Goal: Information Seeking & Learning: Learn about a topic

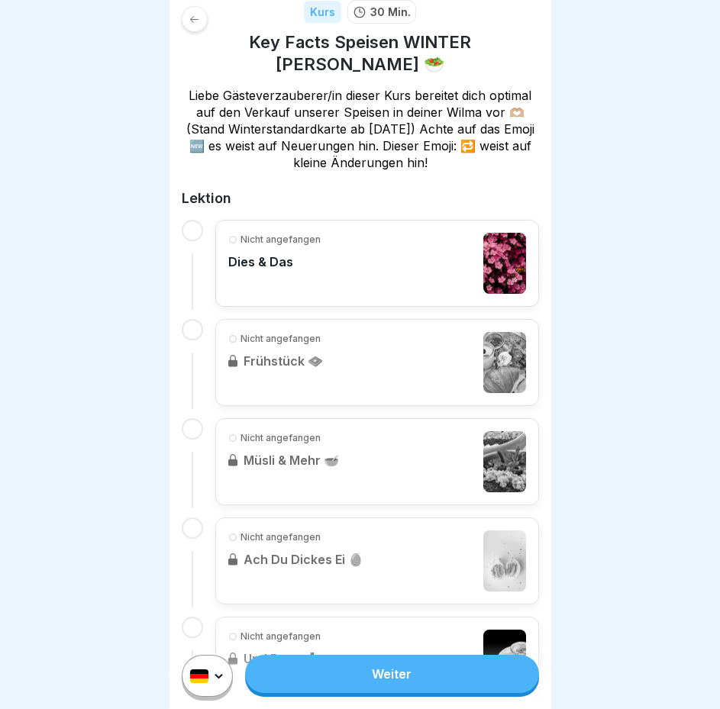
scroll to position [458, 0]
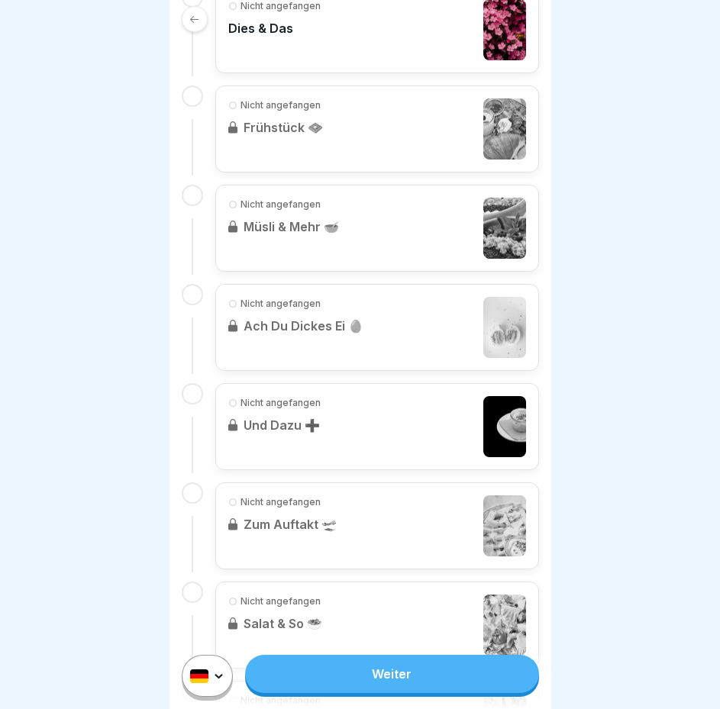
click at [426, 691] on link "Weiter" at bounding box center [391, 674] width 293 height 38
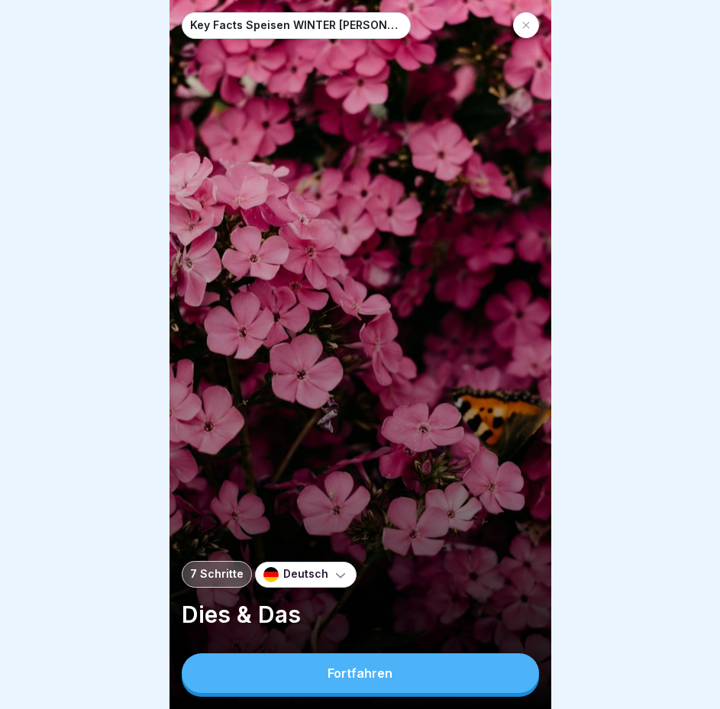
click at [426, 683] on button "Fortfahren" at bounding box center [360, 673] width 357 height 40
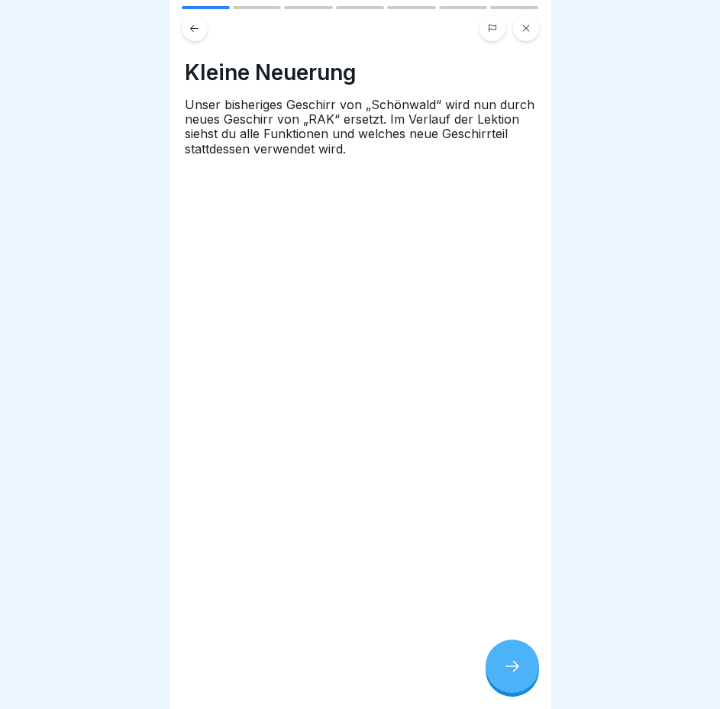
drag, startPoint x: 512, startPoint y: 663, endPoint x: 511, endPoint y: 673, distance: 9.9
click at [512, 667] on div at bounding box center [511, 665] width 53 height 53
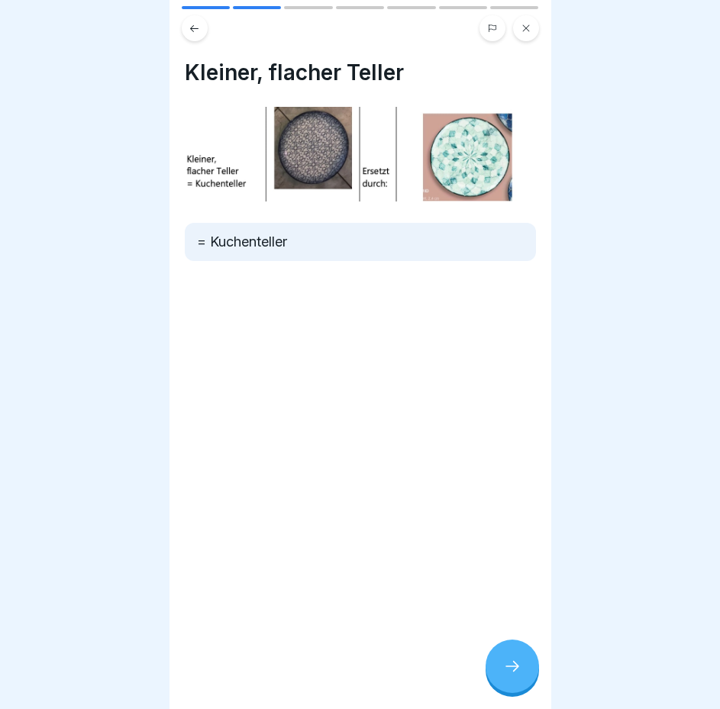
click at [497, 670] on div at bounding box center [511, 665] width 53 height 53
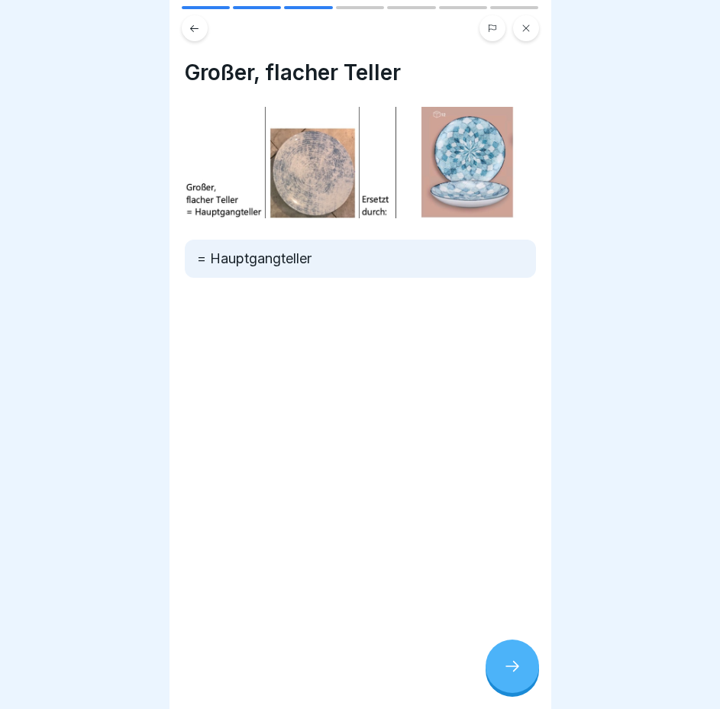
click at [499, 674] on div at bounding box center [511, 665] width 53 height 53
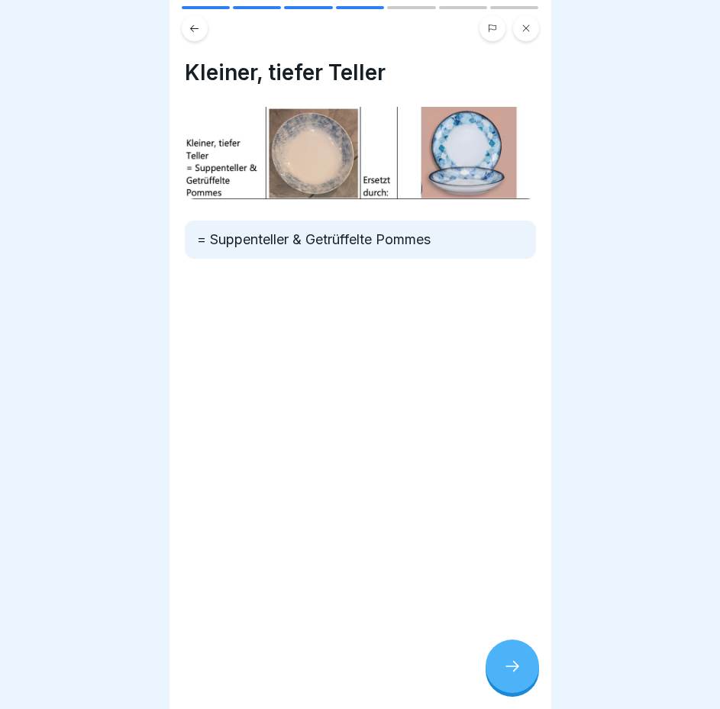
click at [522, 677] on div at bounding box center [511, 665] width 53 height 53
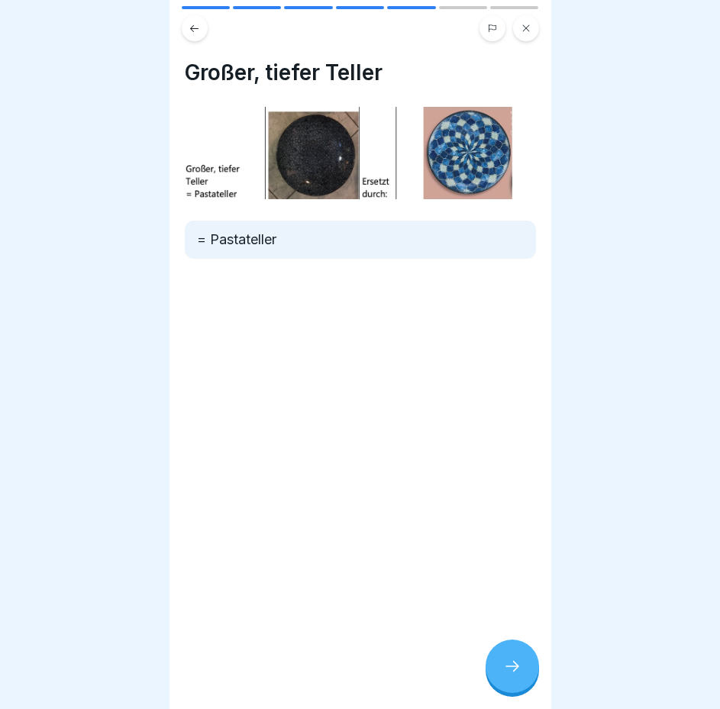
click at [515, 675] on icon at bounding box center [512, 666] width 18 height 18
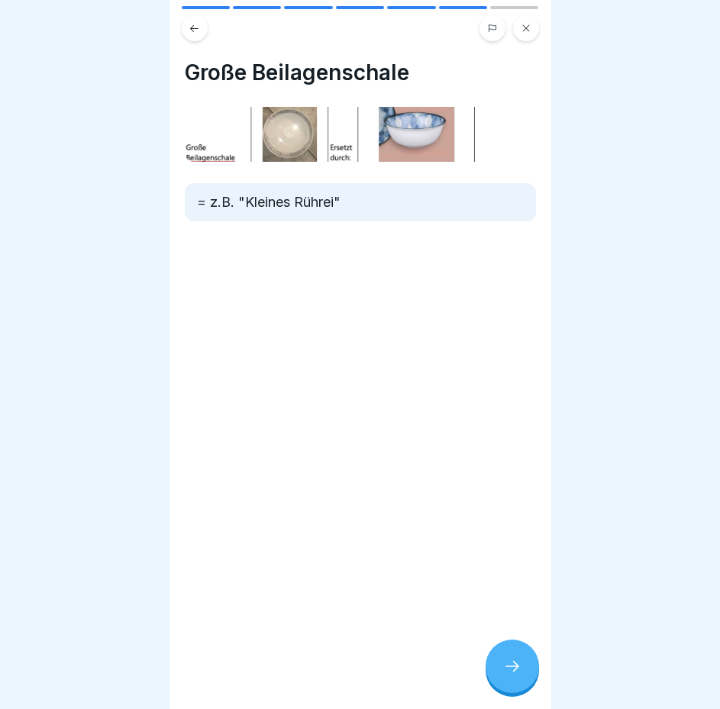
click at [514, 675] on icon at bounding box center [512, 666] width 18 height 18
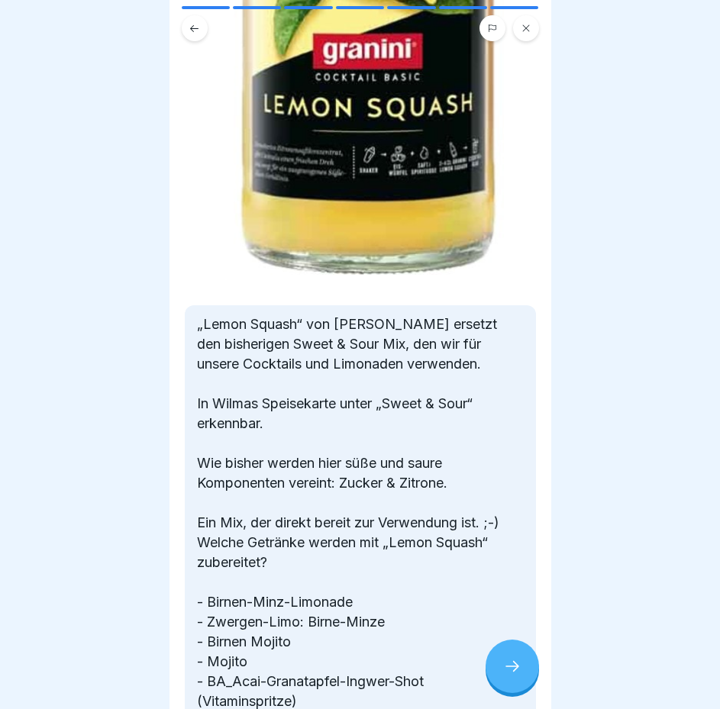
scroll to position [801, 0]
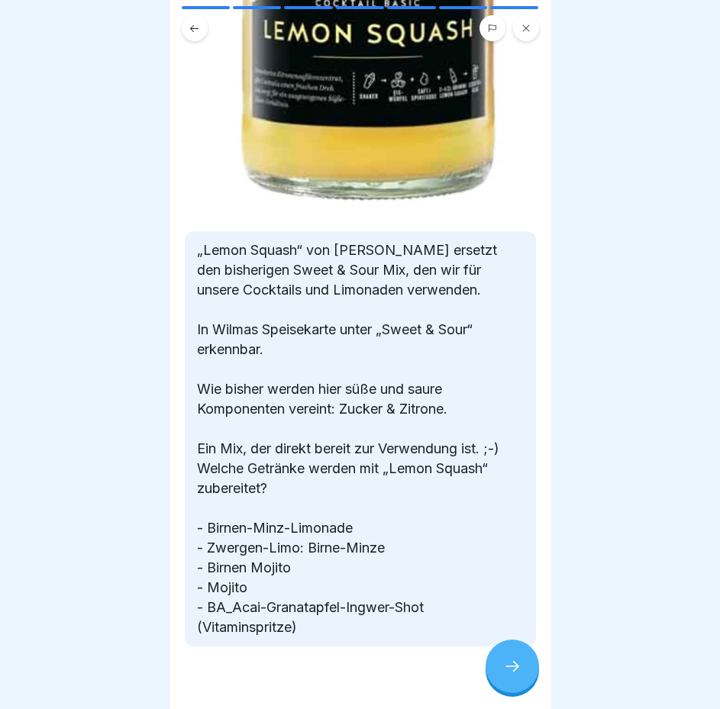
click at [510, 675] on icon at bounding box center [512, 666] width 18 height 18
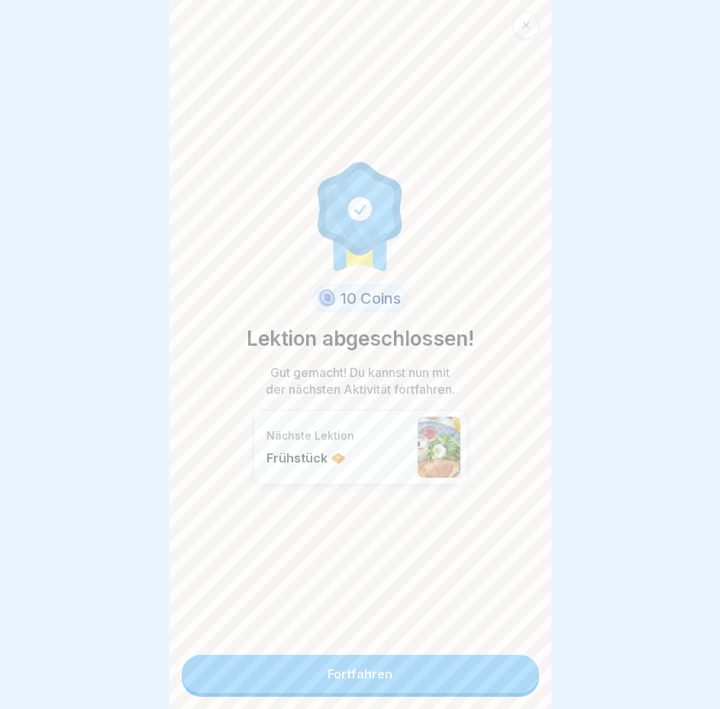
click at [417, 676] on link "Fortfahren" at bounding box center [360, 674] width 357 height 38
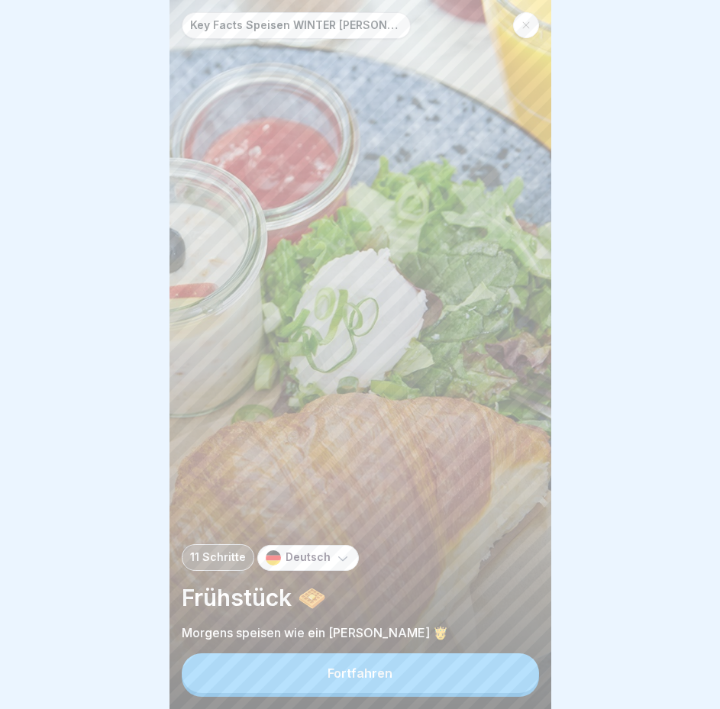
click at [391, 677] on button "Fortfahren" at bounding box center [360, 673] width 357 height 40
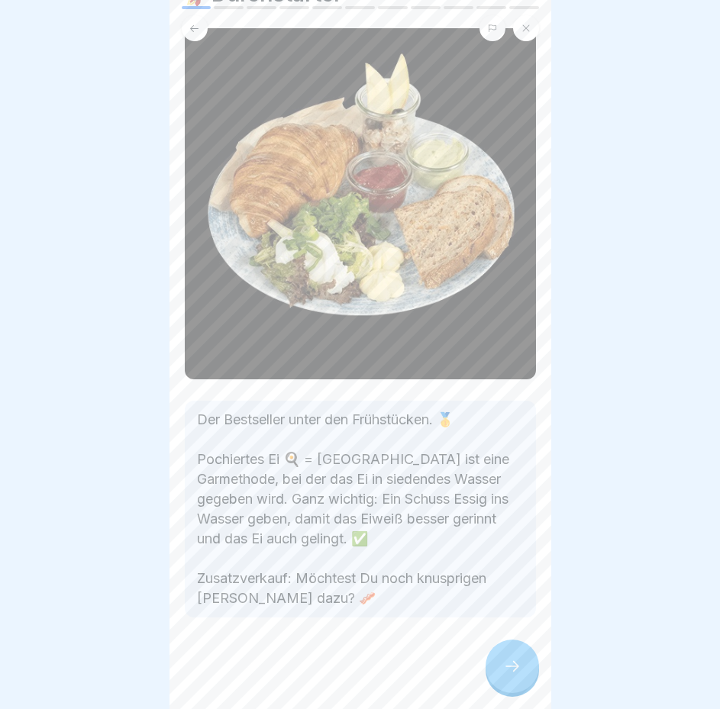
scroll to position [87, 0]
click at [505, 671] on icon at bounding box center [512, 666] width 18 height 18
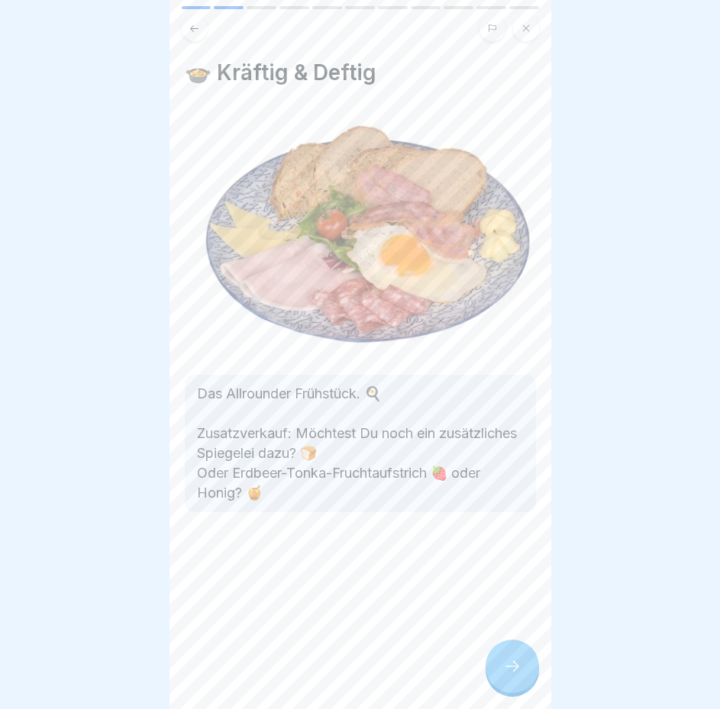
click at [523, 687] on div at bounding box center [511, 665] width 53 height 53
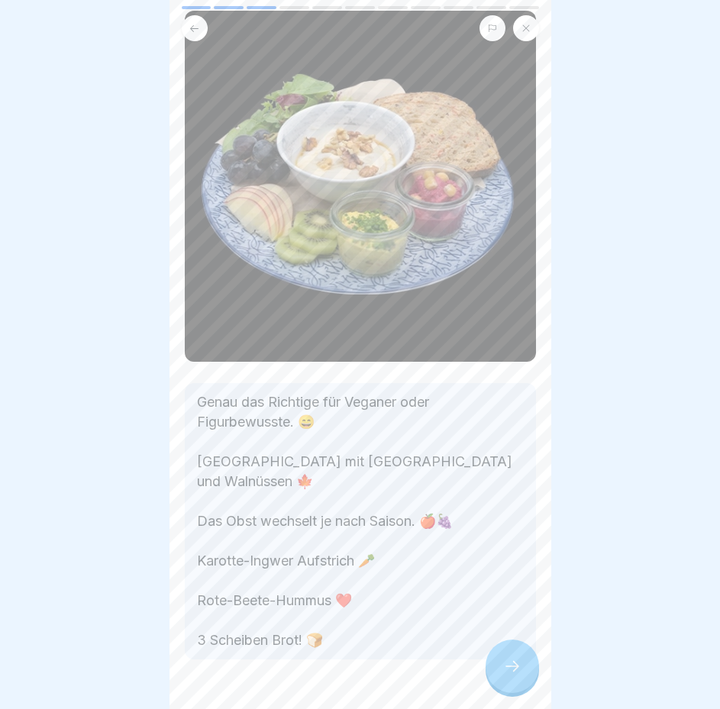
scroll to position [107, 0]
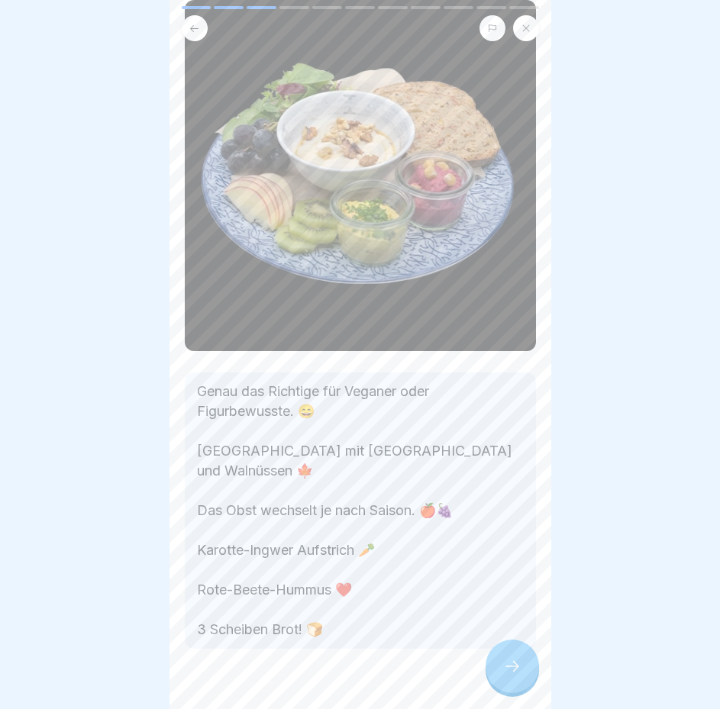
click at [498, 656] on div at bounding box center [511, 665] width 53 height 53
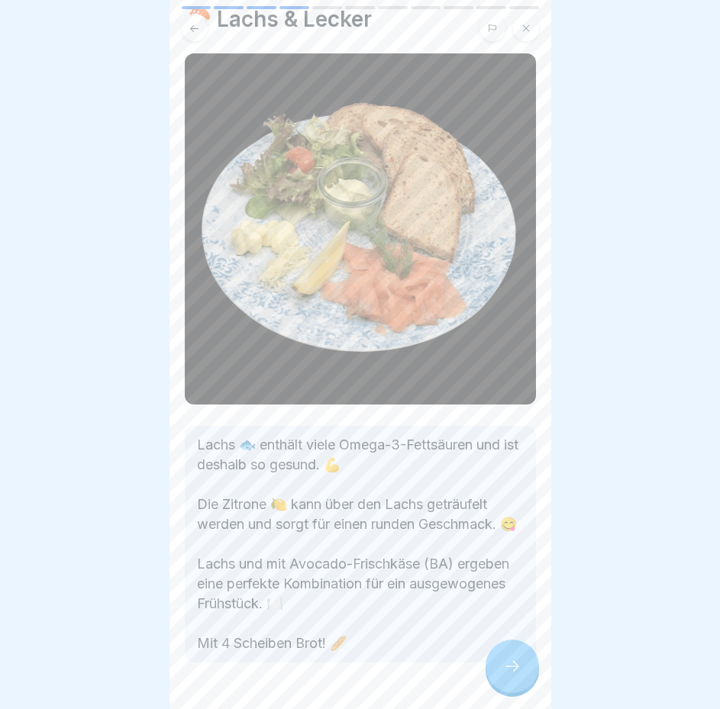
scroll to position [76, 0]
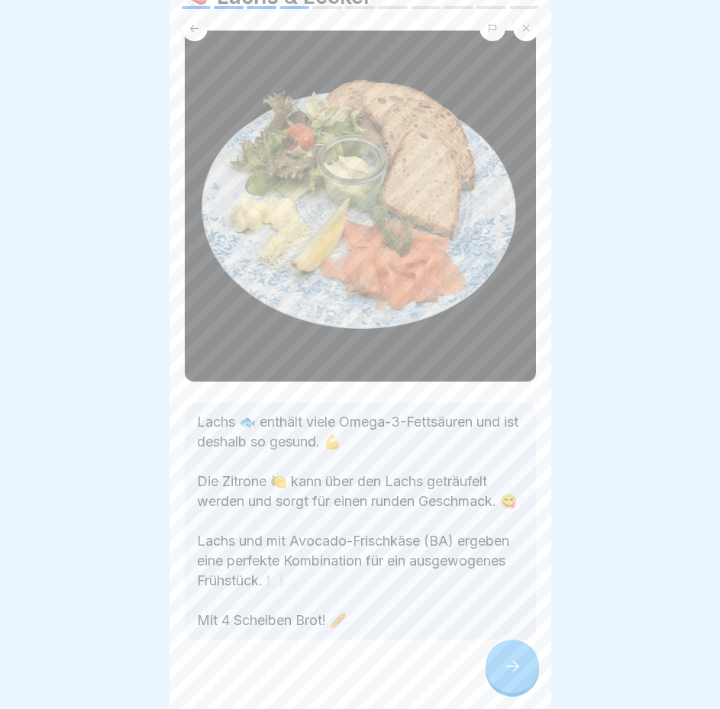
click at [509, 656] on div at bounding box center [511, 665] width 53 height 53
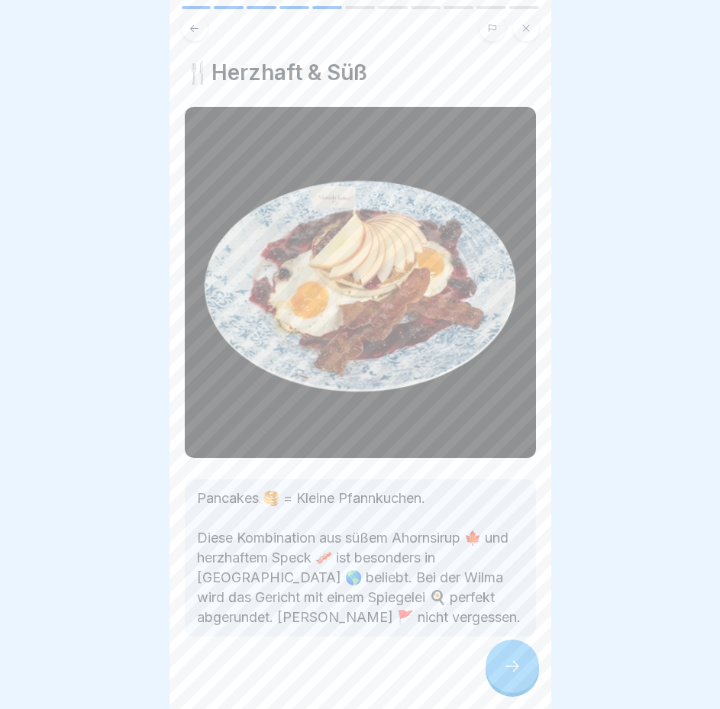
click at [506, 666] on icon at bounding box center [512, 666] width 18 height 18
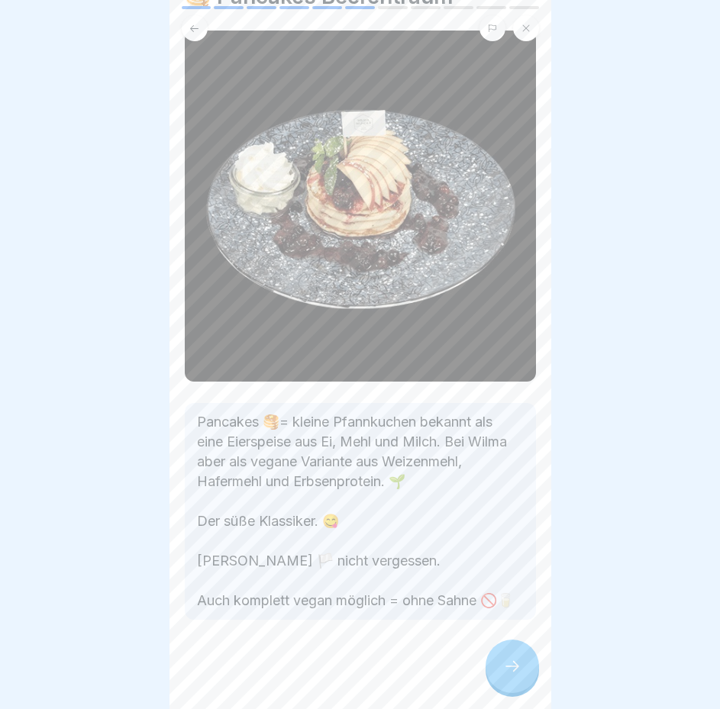
click at [516, 670] on icon at bounding box center [512, 666] width 18 height 18
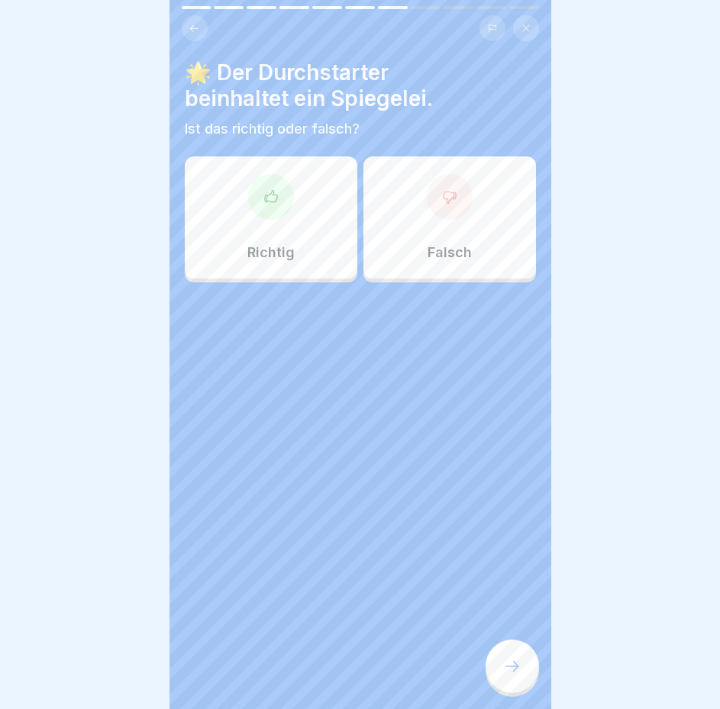
click at [217, 207] on div "Richtig" at bounding box center [271, 217] width 172 height 122
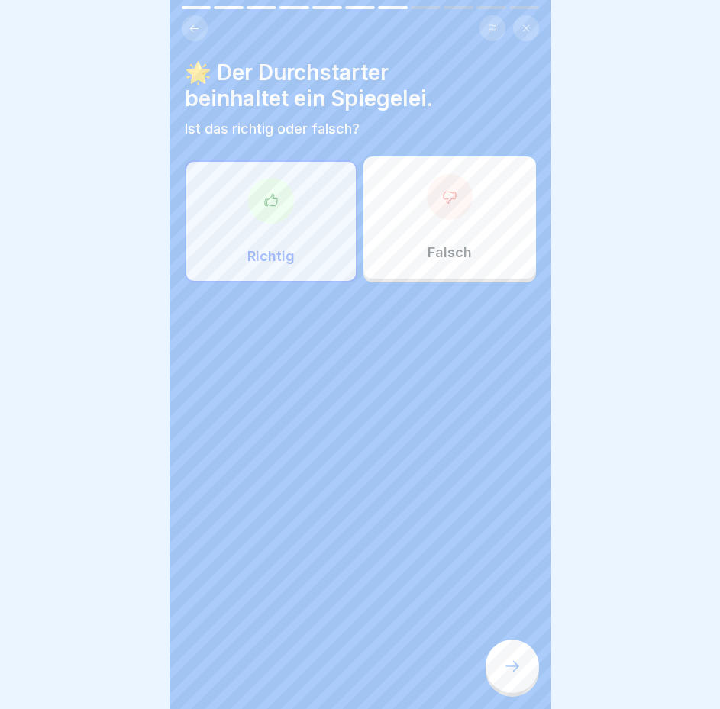
click at [514, 672] on icon at bounding box center [512, 666] width 18 height 18
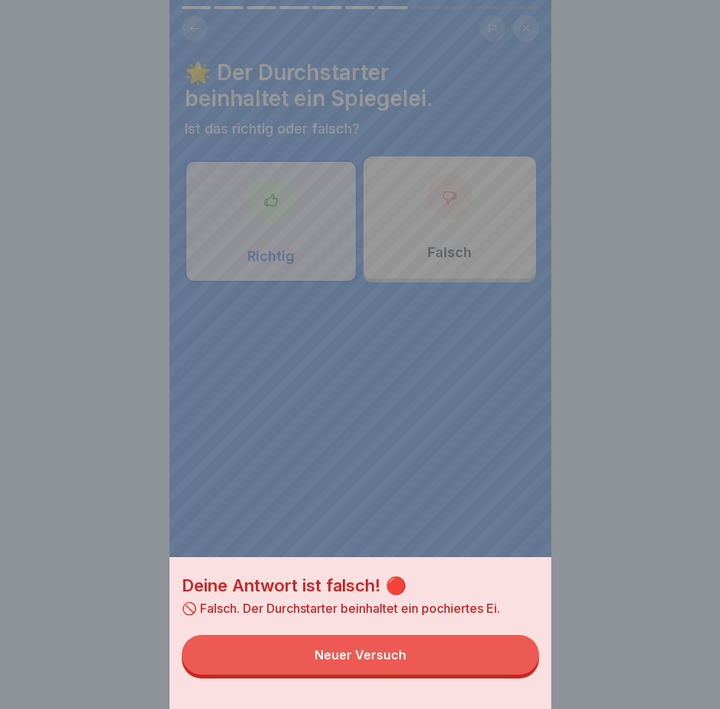
click at [405, 519] on div "Deine Antwort ist falsch! 🔴 🚫 Falsch. Der Durchstarter beinhaltet ein pochierte…" at bounding box center [360, 354] width 382 height 709
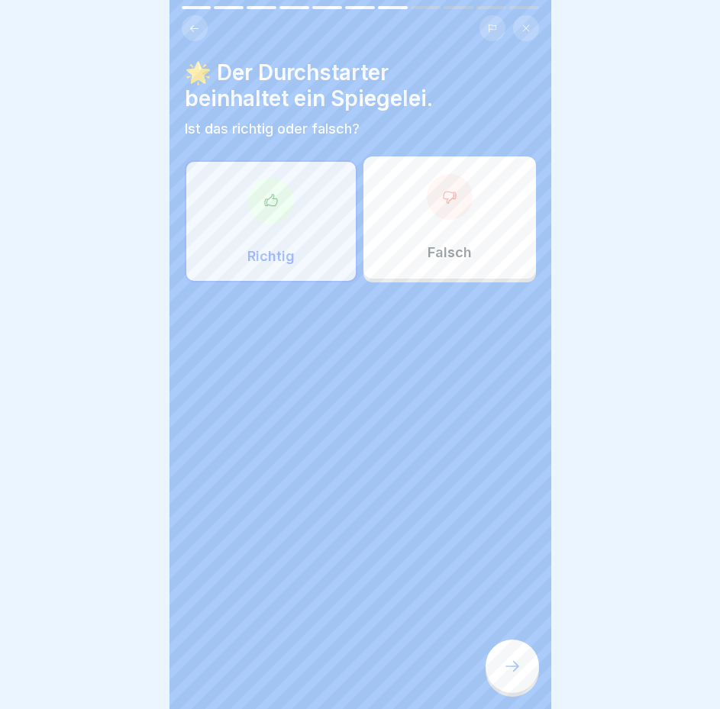
click at [425, 206] on div "Falsch" at bounding box center [449, 217] width 172 height 122
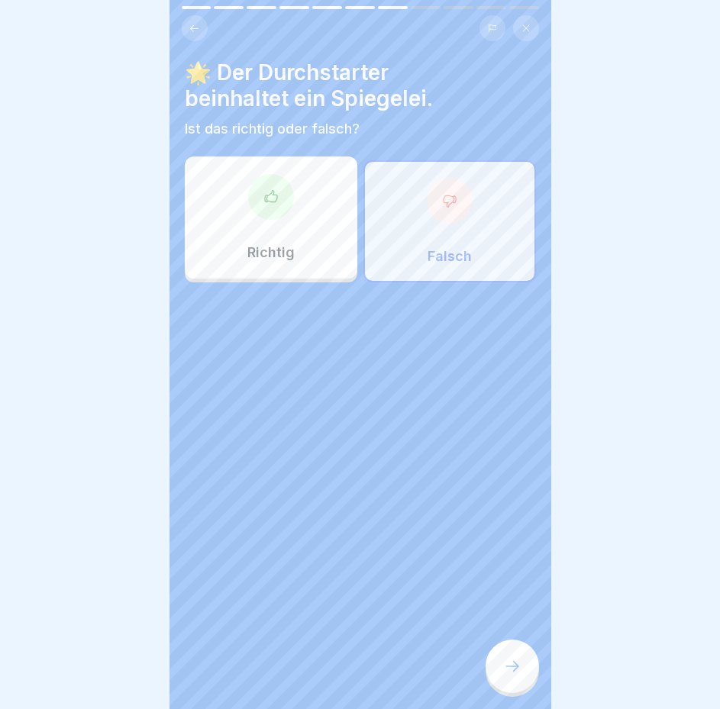
click at [511, 659] on icon at bounding box center [512, 666] width 18 height 18
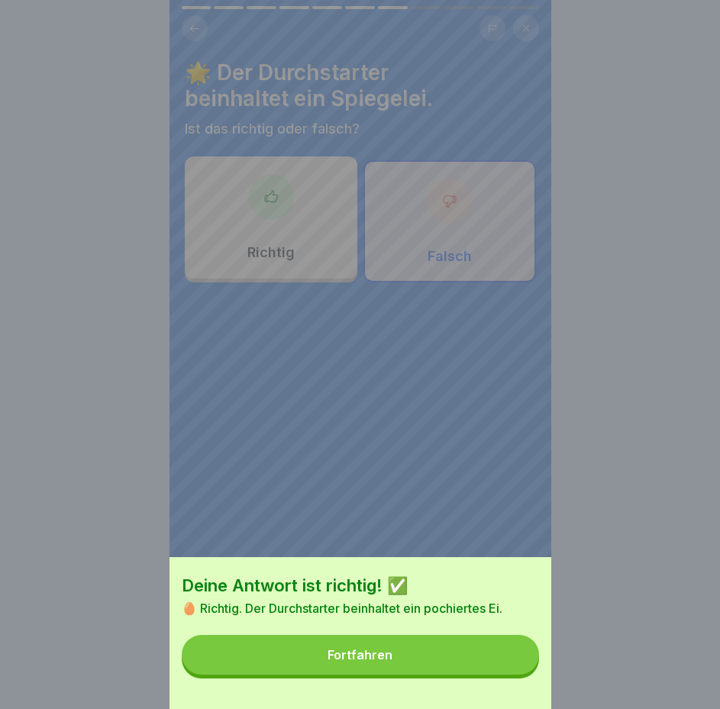
click at [456, 675] on button "Fortfahren" at bounding box center [360, 655] width 357 height 40
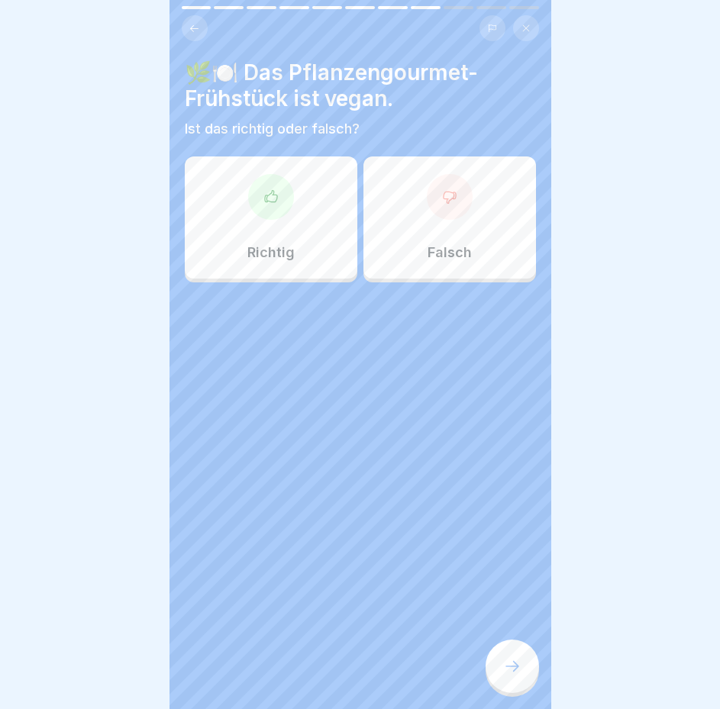
click at [265, 212] on div "Richtig" at bounding box center [271, 217] width 172 height 122
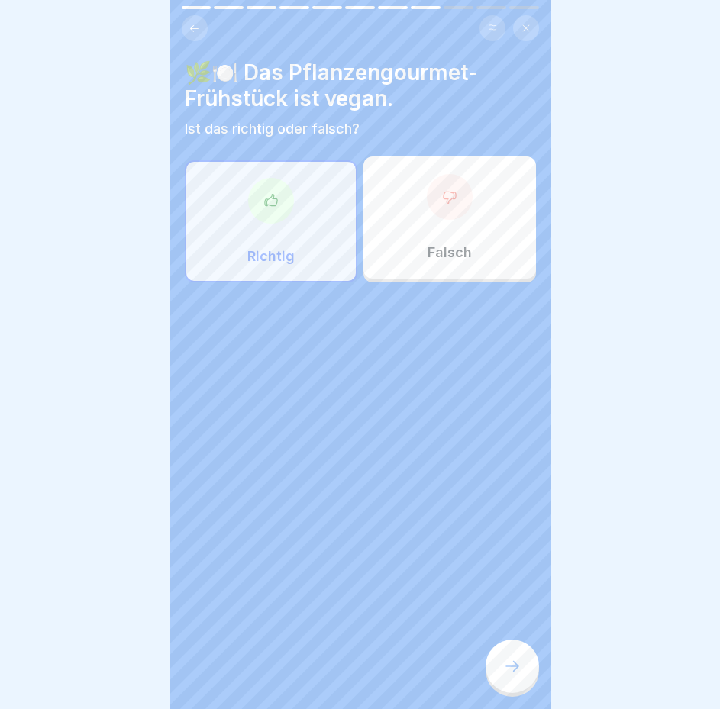
click at [495, 662] on div at bounding box center [511, 665] width 53 height 53
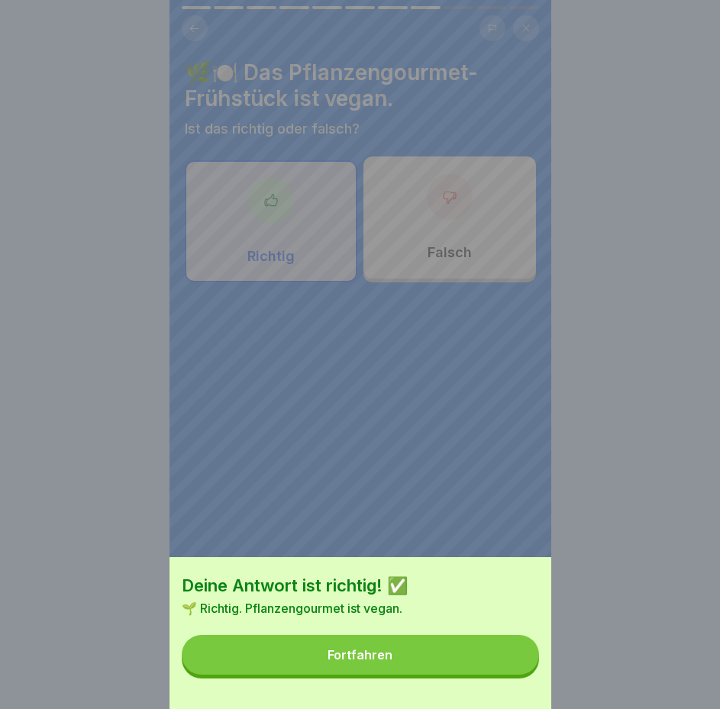
click at [458, 659] on button "Fortfahren" at bounding box center [360, 655] width 357 height 40
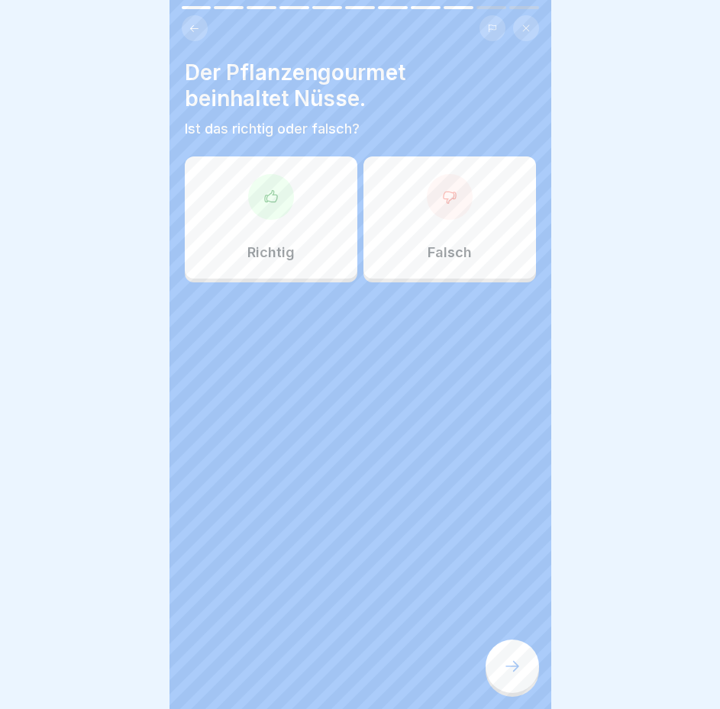
click at [275, 246] on p "Richtig" at bounding box center [270, 252] width 47 height 17
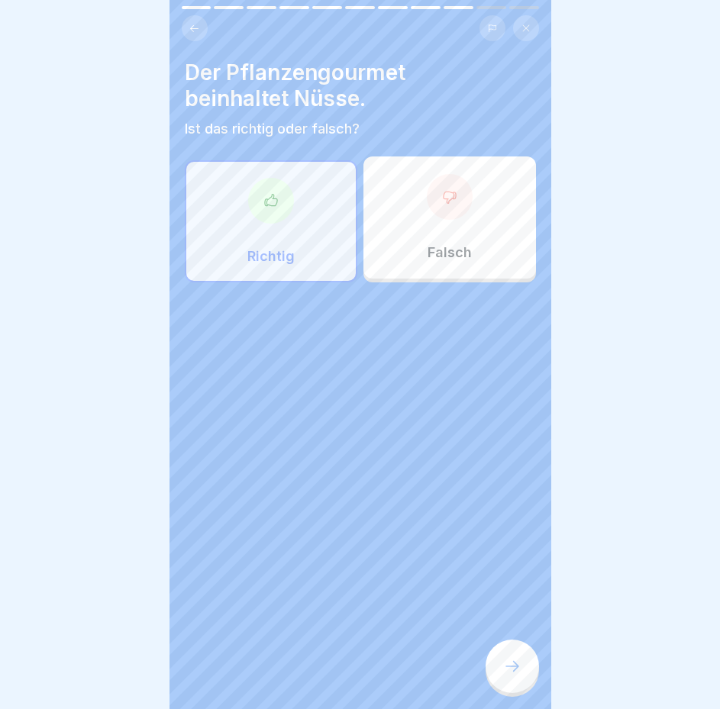
click at [510, 655] on div at bounding box center [511, 665] width 53 height 53
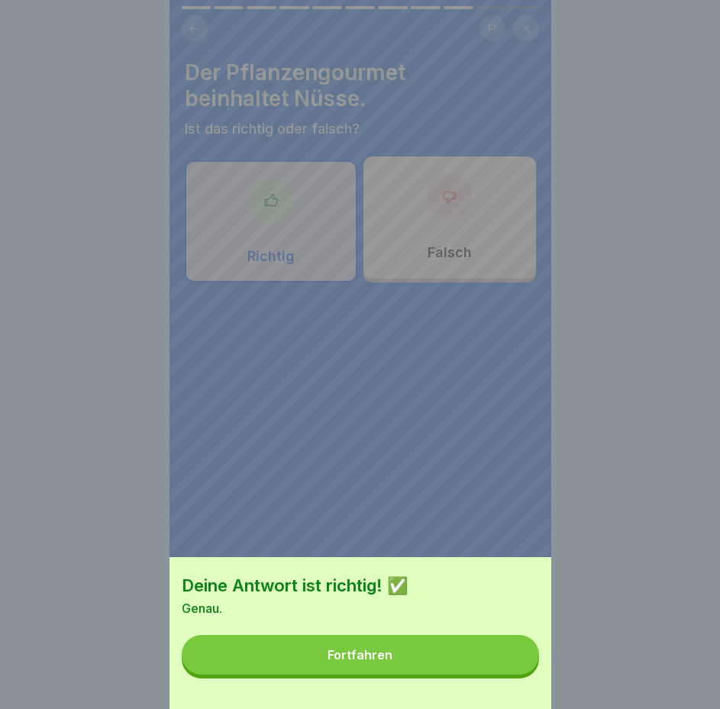
click at [468, 669] on button "Fortfahren" at bounding box center [360, 655] width 357 height 40
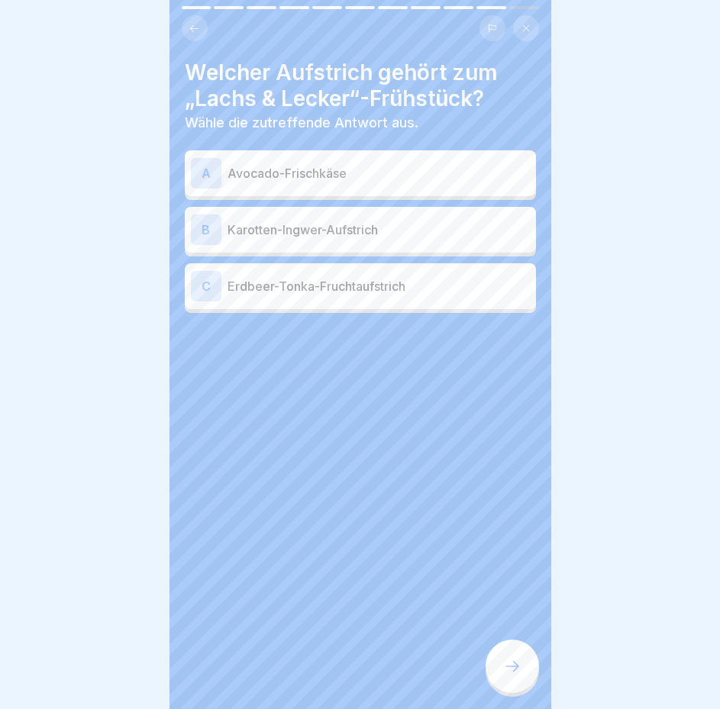
click at [321, 165] on p "Avocado-Frischkäse" at bounding box center [378, 173] width 302 height 18
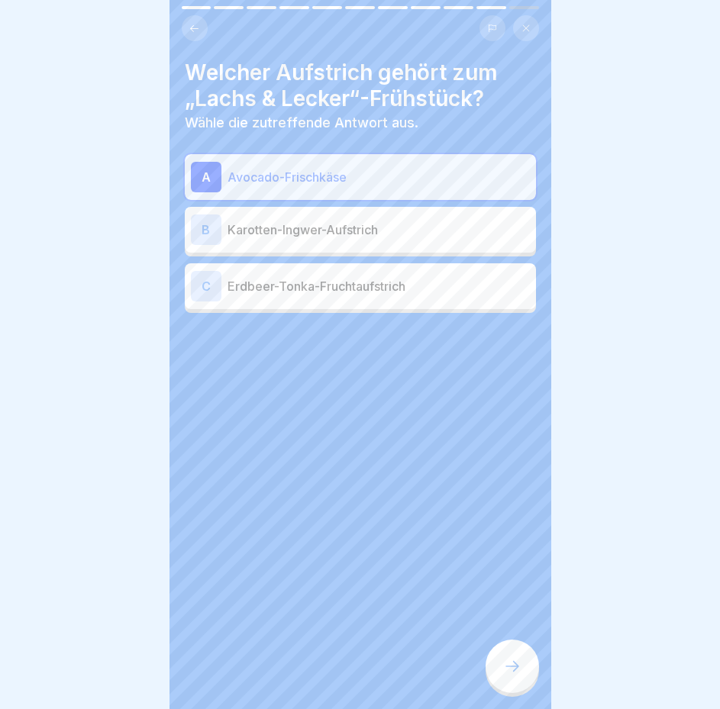
click at [522, 659] on div at bounding box center [511, 665] width 53 height 53
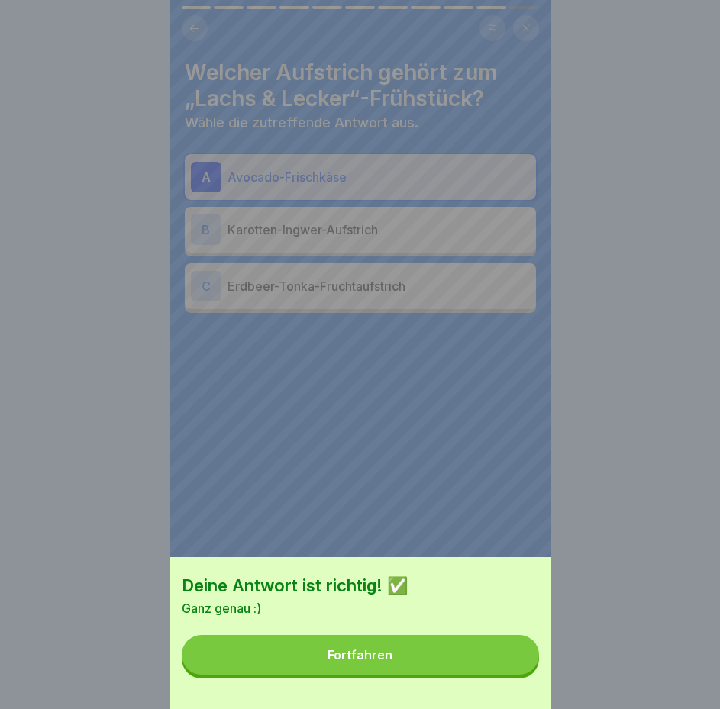
click at [486, 666] on button "Fortfahren" at bounding box center [360, 655] width 357 height 40
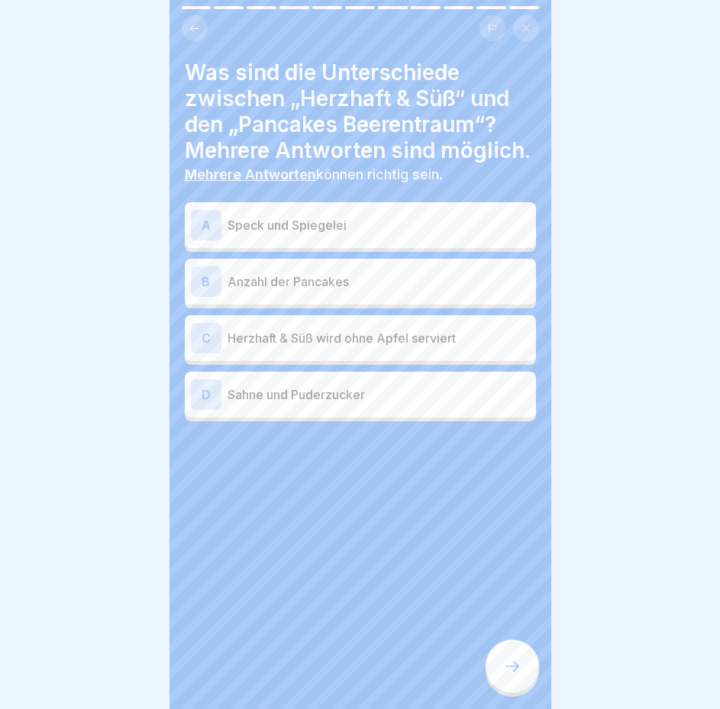
click at [390, 229] on div "A Speck und Spiegelei" at bounding box center [360, 225] width 339 height 31
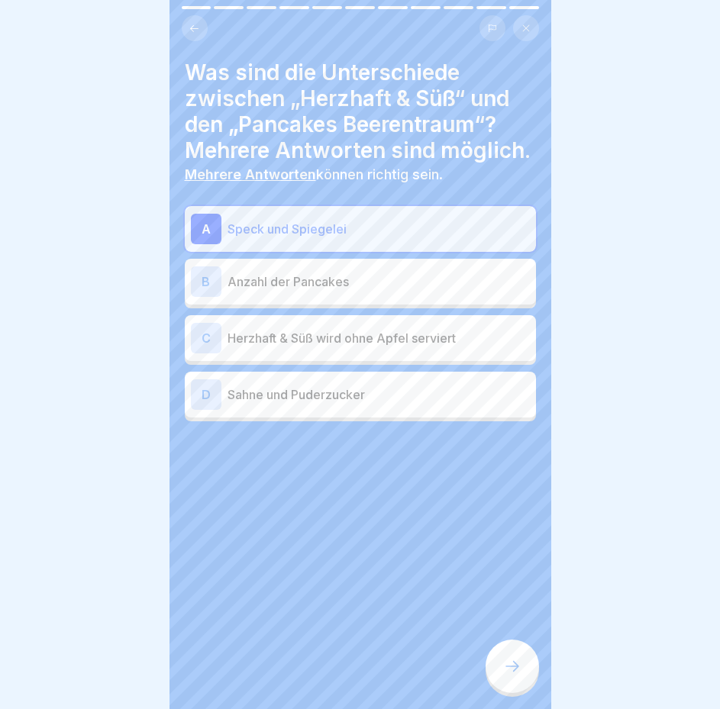
click at [374, 410] on div "D Sahne und Puderzucker" at bounding box center [360, 394] width 339 height 31
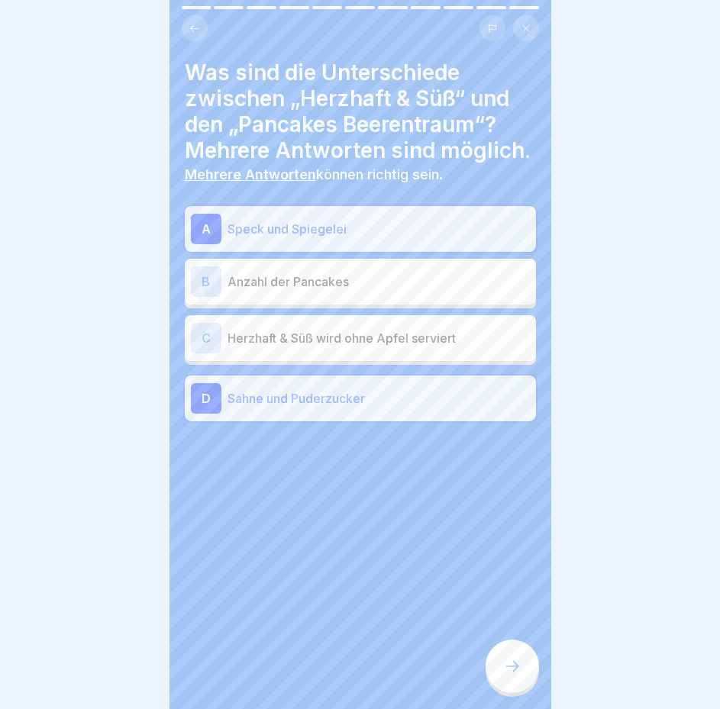
click at [507, 664] on icon at bounding box center [512, 666] width 18 height 18
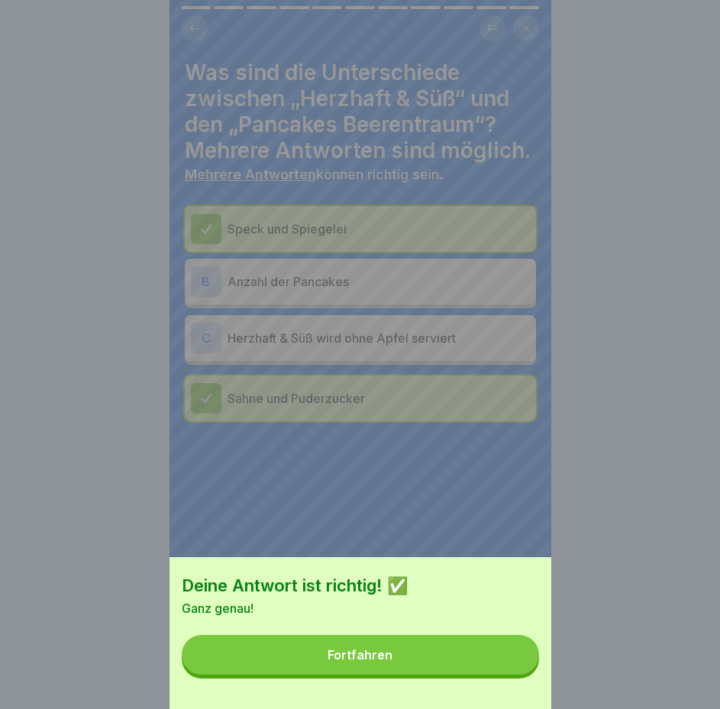
click at [480, 663] on button "Fortfahren" at bounding box center [360, 655] width 357 height 40
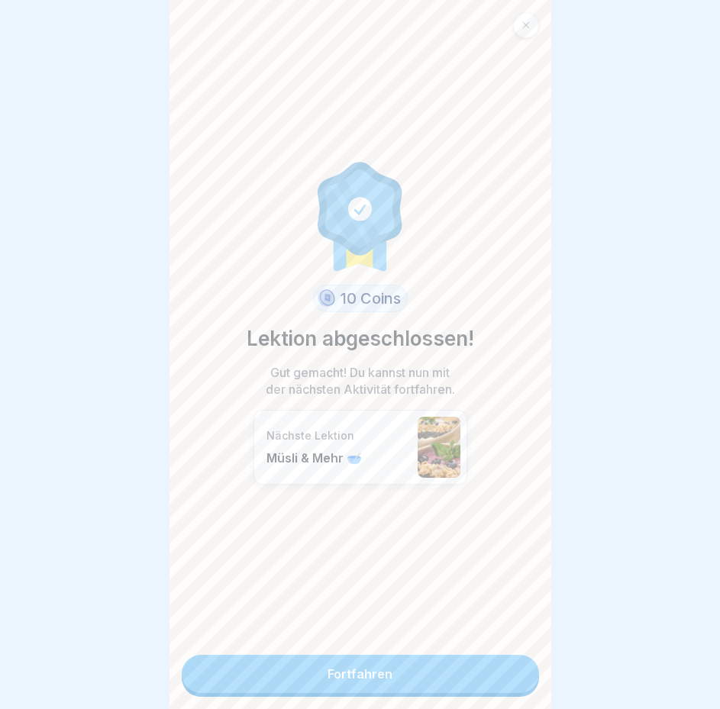
click at [420, 664] on link "Fortfahren" at bounding box center [360, 674] width 357 height 38
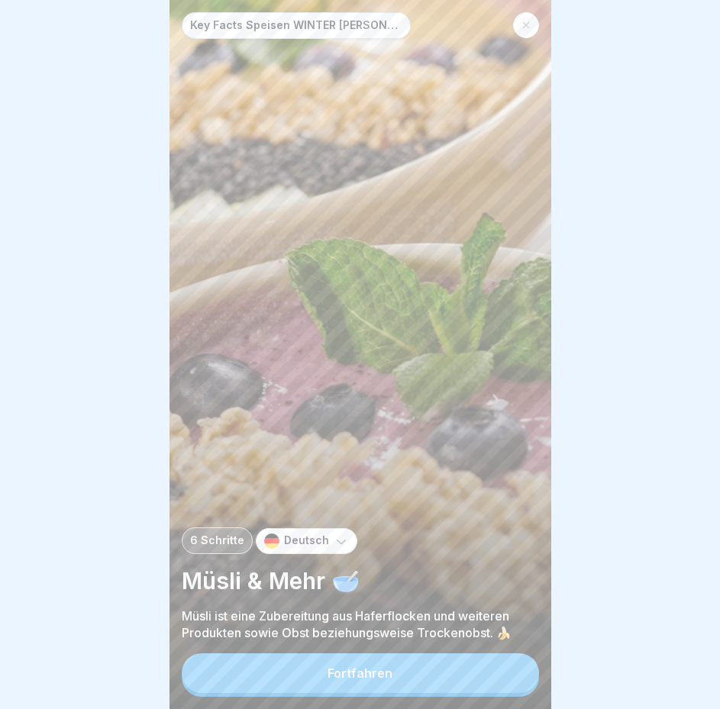
click at [418, 659] on div "Key Facts Speisen WINTER Wilma Wunder 🥗 6 Schritte Deutsch Müsli & Mehr 🥣 Müsli…" at bounding box center [360, 354] width 382 height 709
click at [415, 641] on p "Müsli ist eine Zubereitung aus Haferflocken und weiteren Produkten sowie Obst b…" at bounding box center [360, 624] width 357 height 34
click at [381, 678] on div "Fortfahren" at bounding box center [359, 673] width 65 height 14
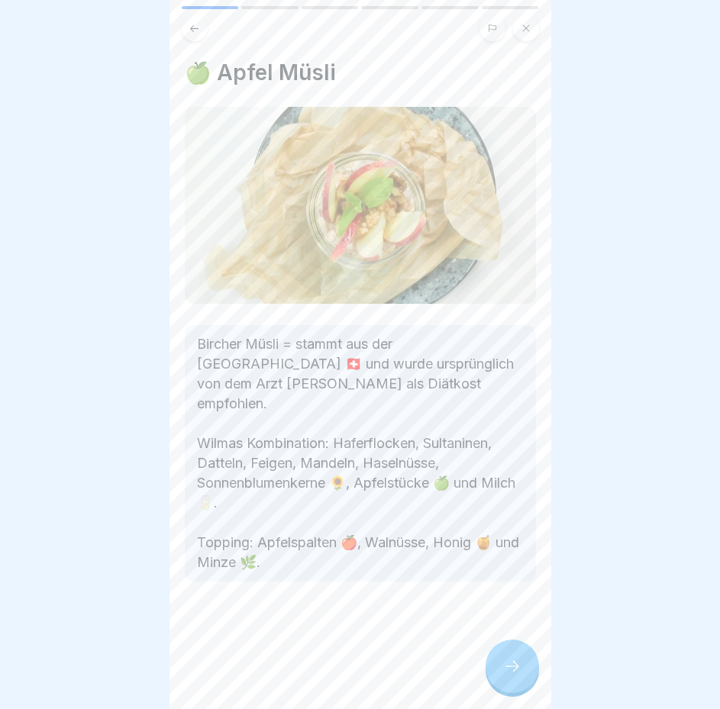
click at [510, 668] on icon at bounding box center [512, 666] width 18 height 18
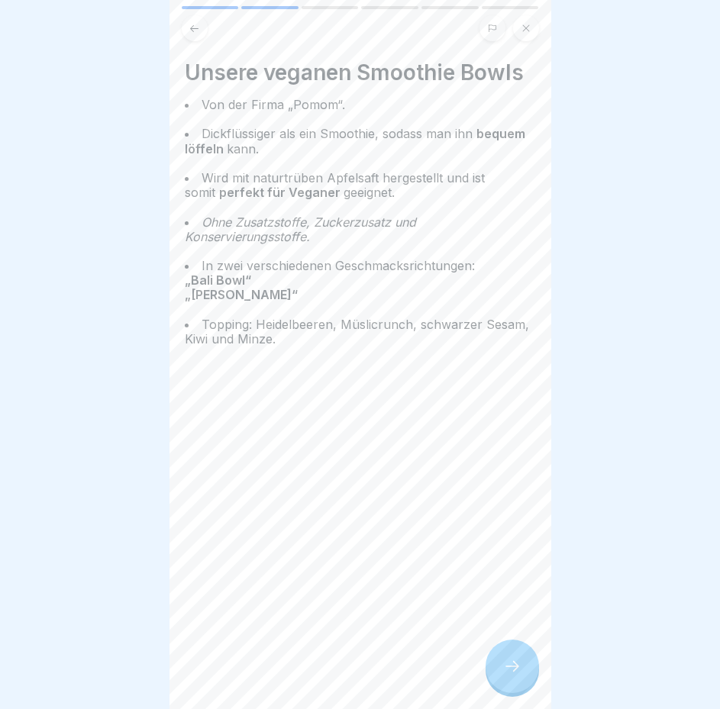
click at [505, 665] on icon at bounding box center [512, 666] width 18 height 18
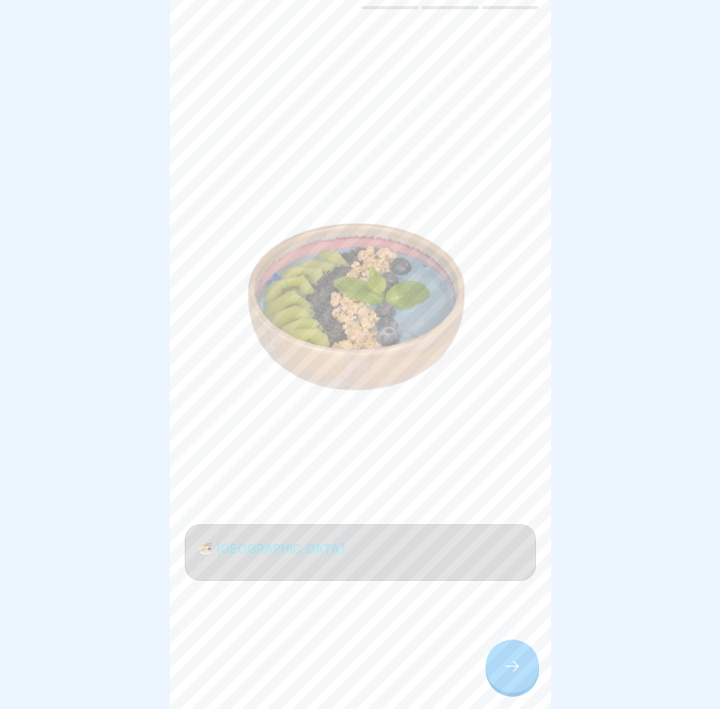
click at [505, 665] on icon at bounding box center [512, 666] width 18 height 18
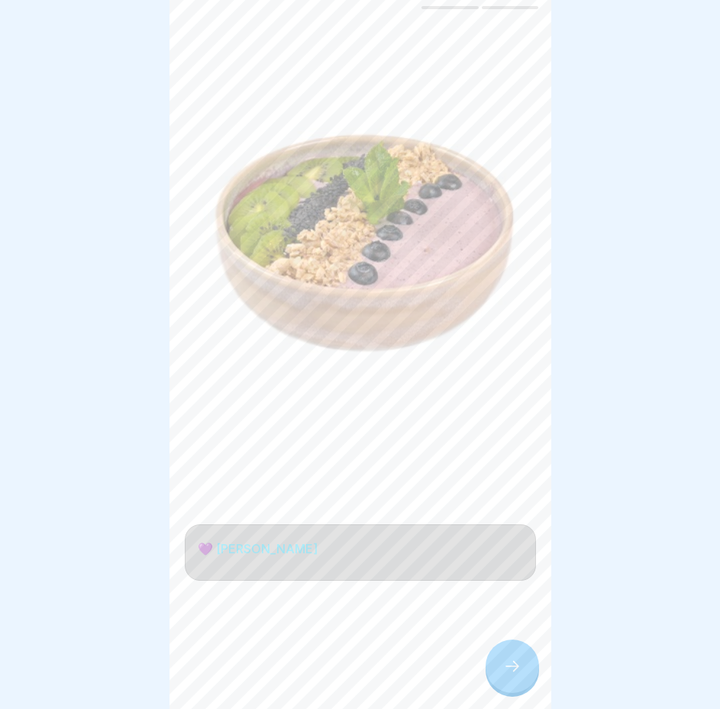
click at [500, 662] on div at bounding box center [511, 665] width 53 height 53
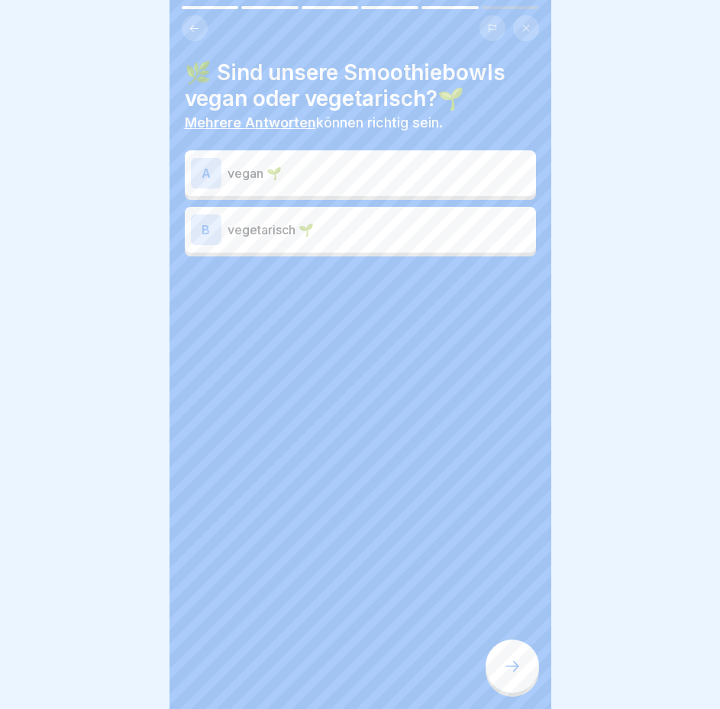
click at [352, 166] on p "vegan 🌱" at bounding box center [378, 173] width 302 height 18
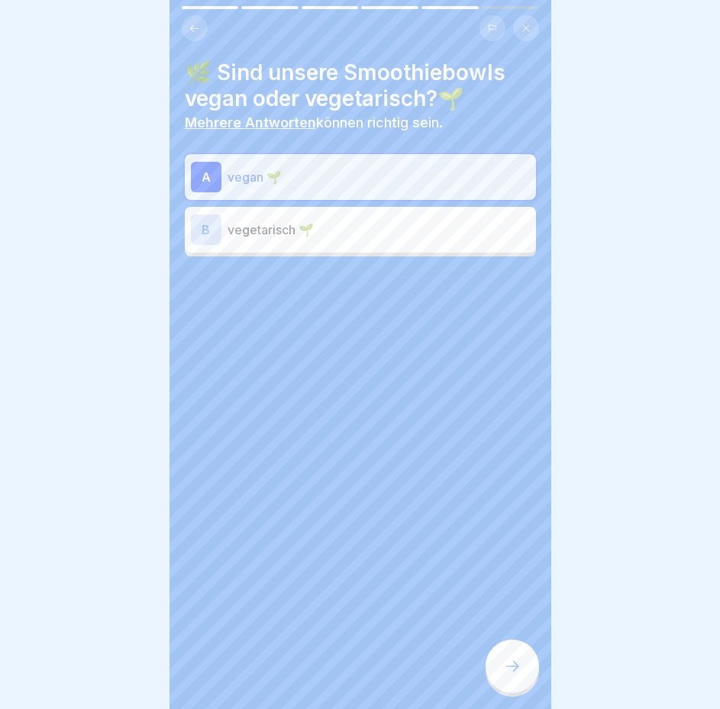
click at [512, 671] on icon at bounding box center [512, 666] width 18 height 18
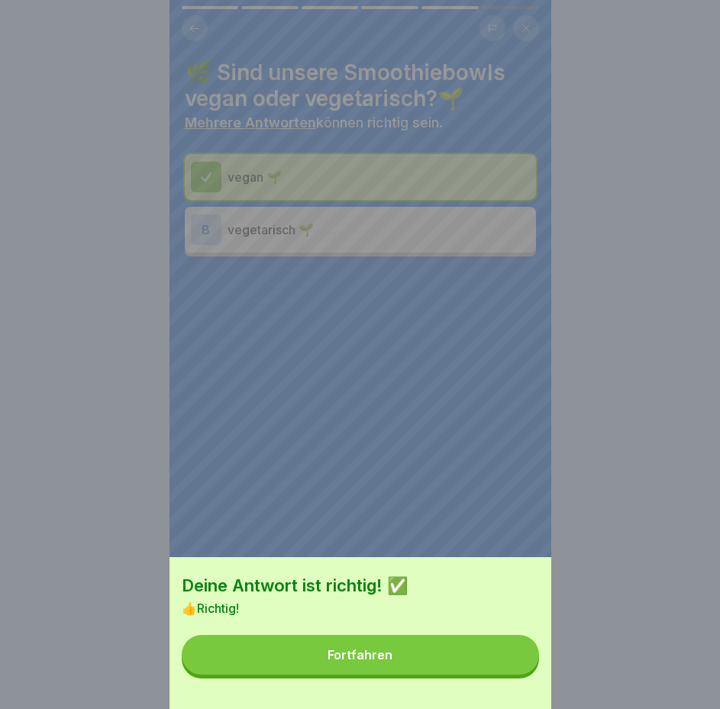
click at [491, 659] on button "Fortfahren" at bounding box center [360, 655] width 357 height 40
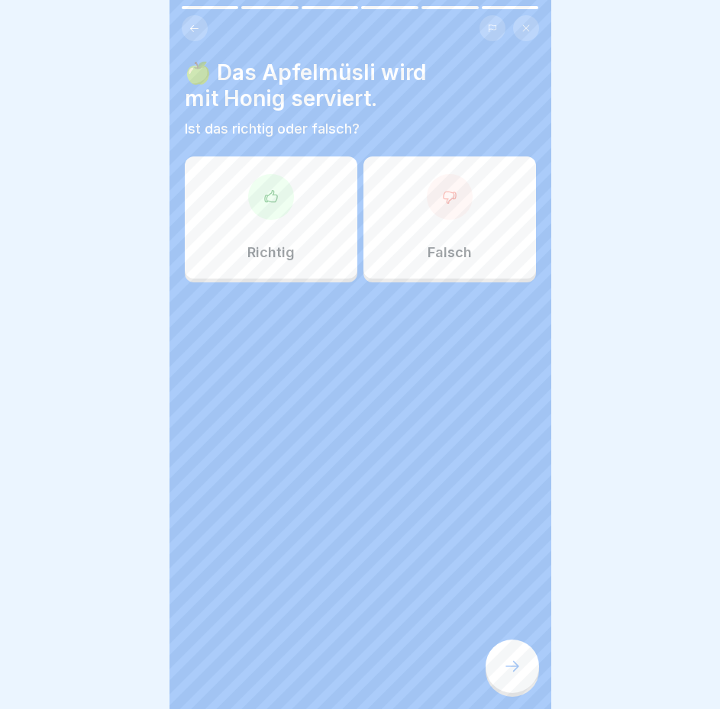
click at [298, 239] on div "Richtig" at bounding box center [271, 217] width 172 height 122
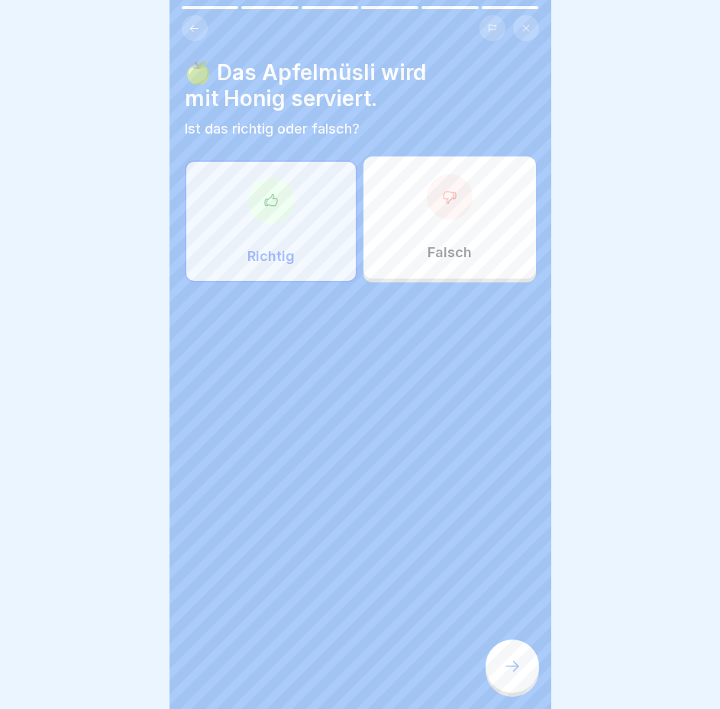
click at [501, 659] on div at bounding box center [511, 665] width 53 height 53
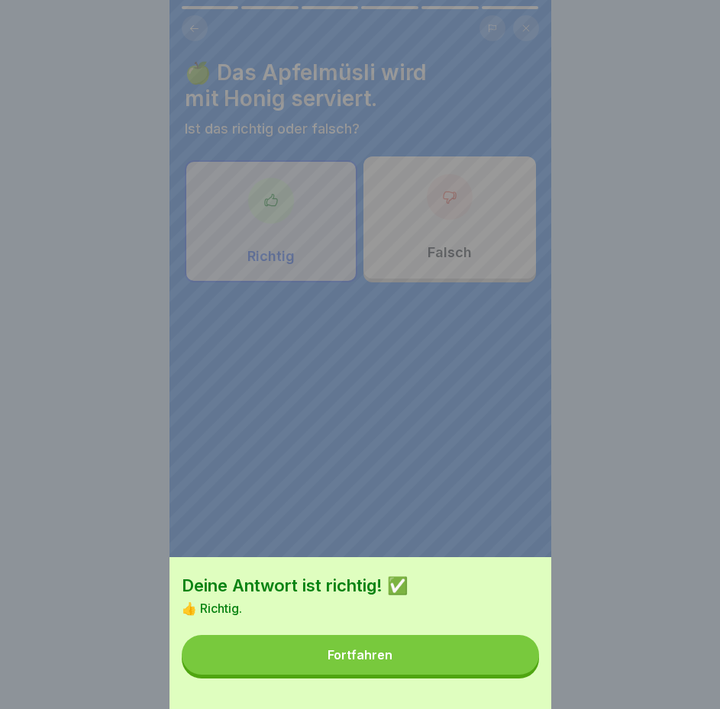
click at [481, 673] on button "Fortfahren" at bounding box center [360, 655] width 357 height 40
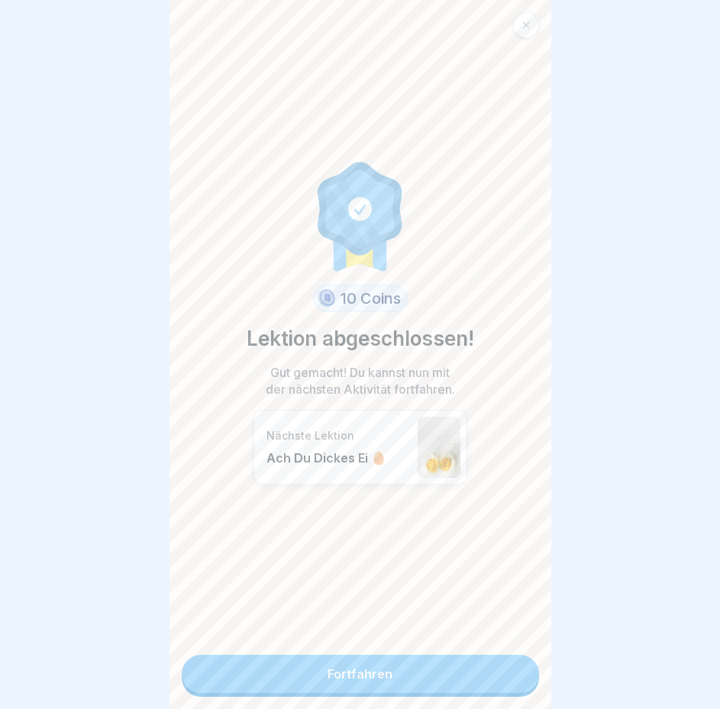
click at [391, 665] on link "Fortfahren" at bounding box center [360, 674] width 357 height 38
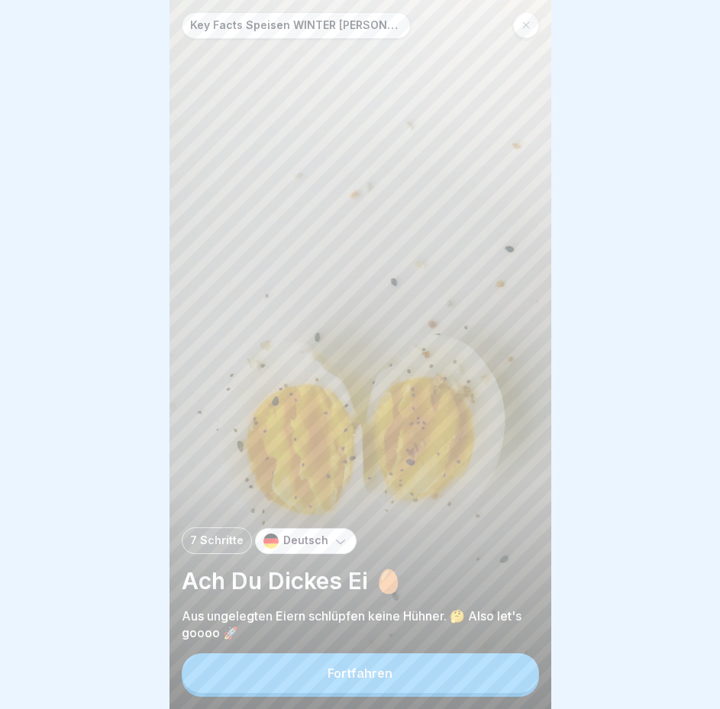
click at [318, 680] on button "Fortfahren" at bounding box center [360, 673] width 357 height 40
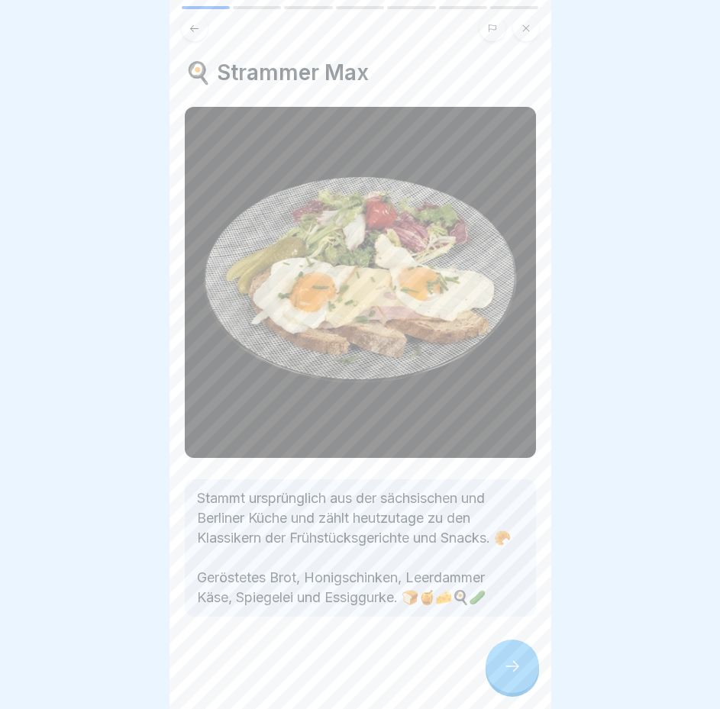
click at [500, 678] on div at bounding box center [511, 665] width 53 height 53
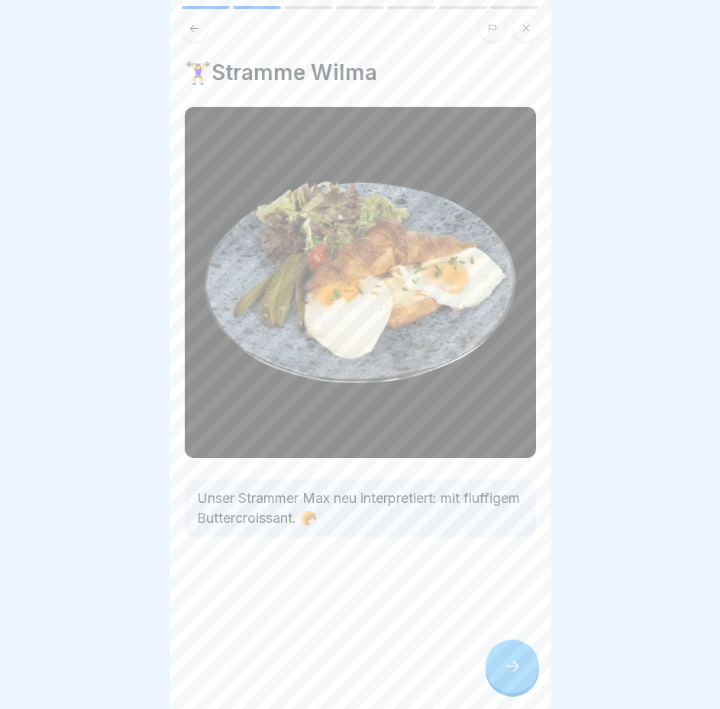
click at [498, 665] on div at bounding box center [511, 665] width 53 height 53
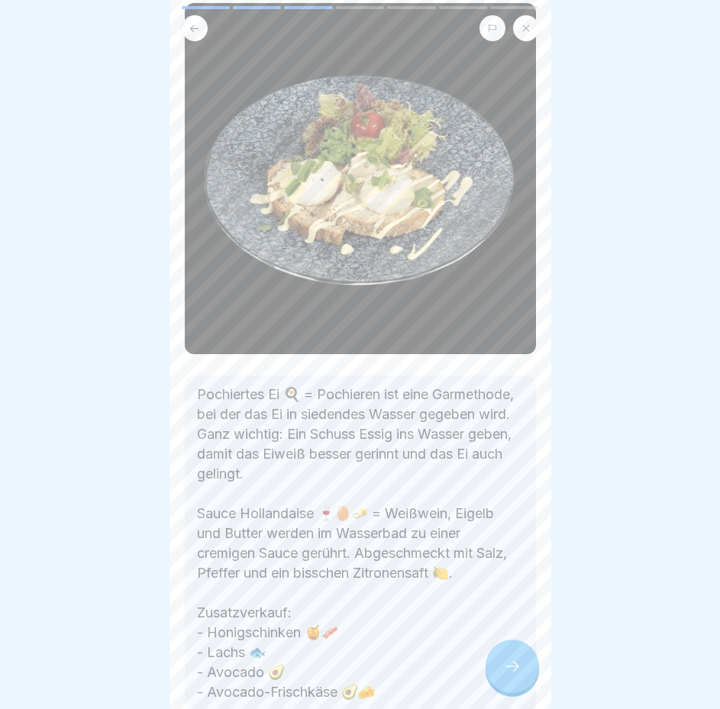
scroll to position [153, 0]
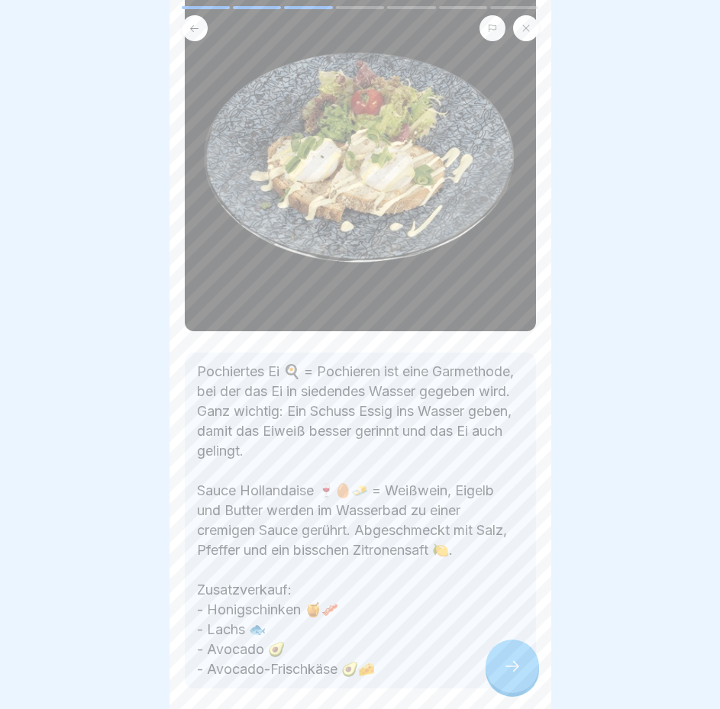
click at [506, 693] on div at bounding box center [511, 665] width 53 height 53
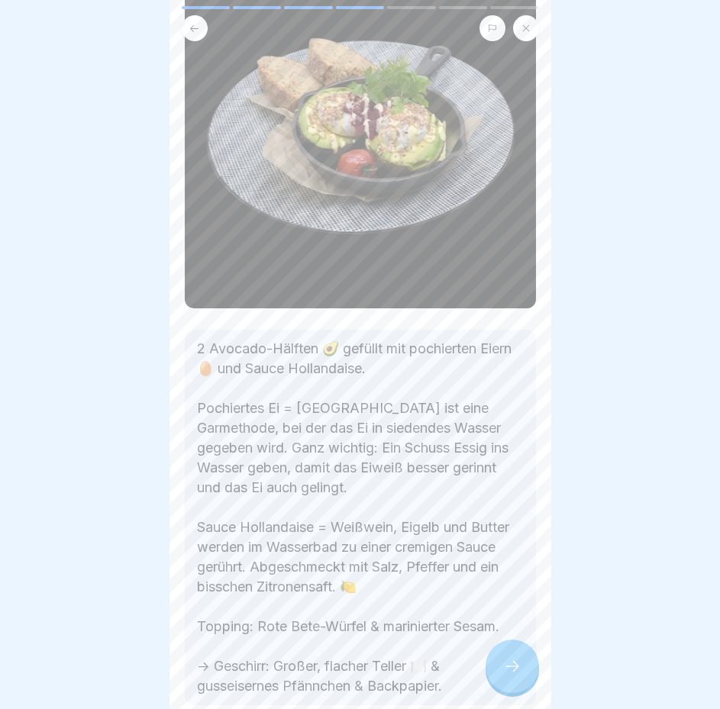
scroll to position [226, 0]
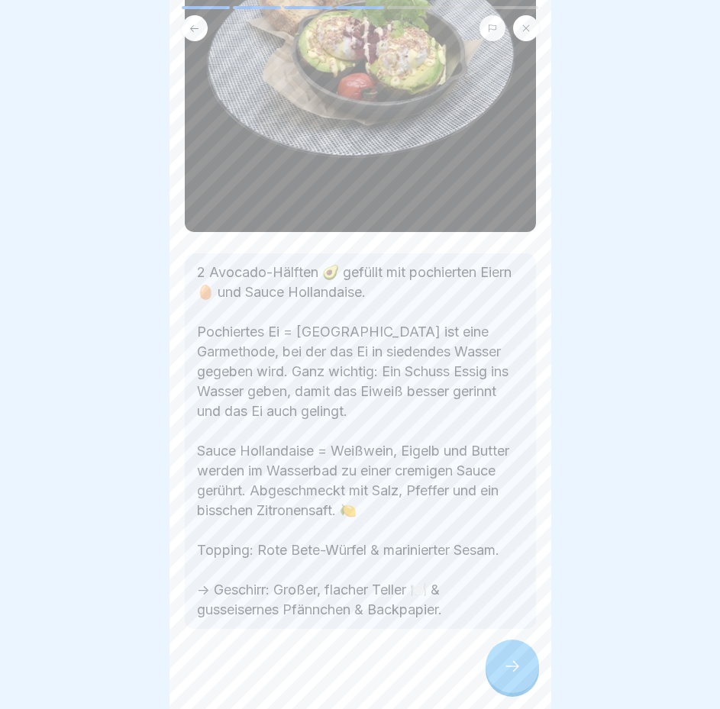
click at [492, 669] on div at bounding box center [511, 665] width 53 height 53
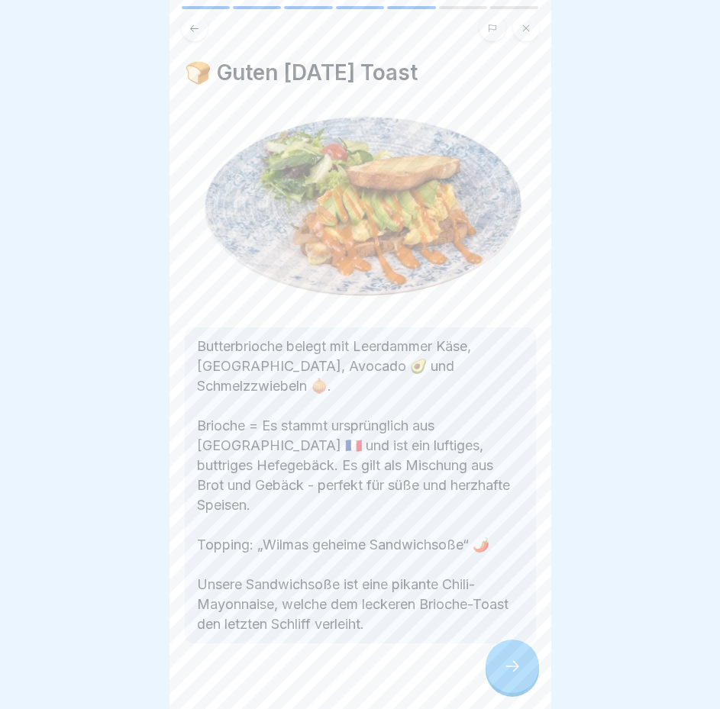
click at [509, 675] on icon at bounding box center [512, 666] width 18 height 18
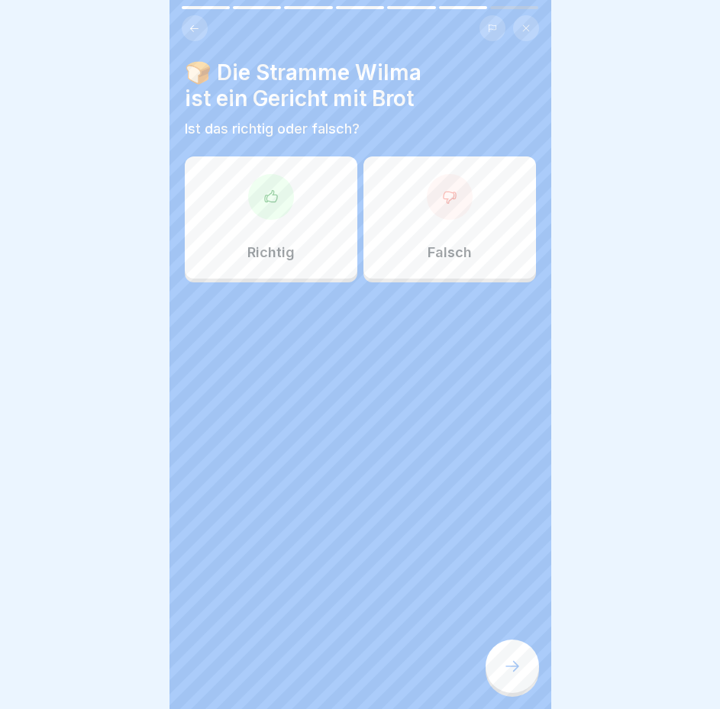
click at [475, 243] on div "Falsch" at bounding box center [449, 217] width 172 height 122
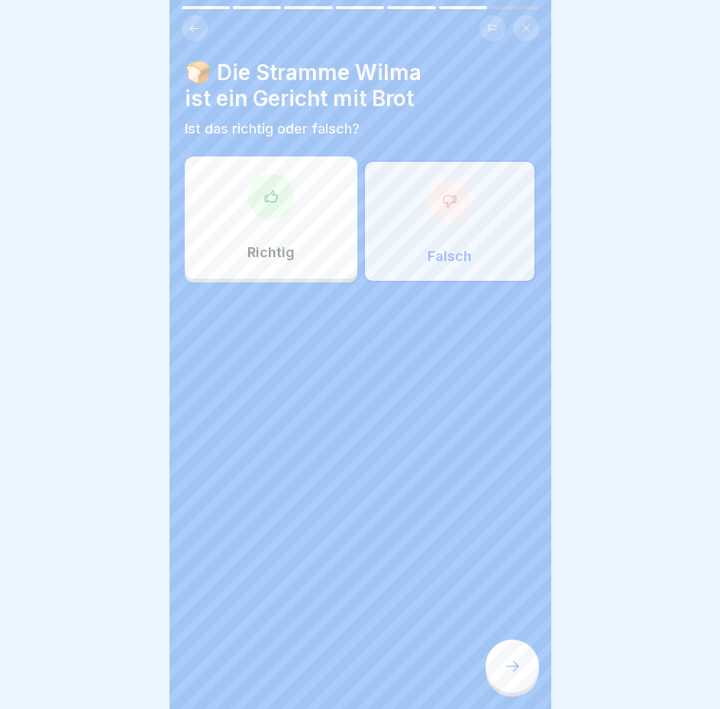
click at [485, 682] on div at bounding box center [511, 665] width 53 height 53
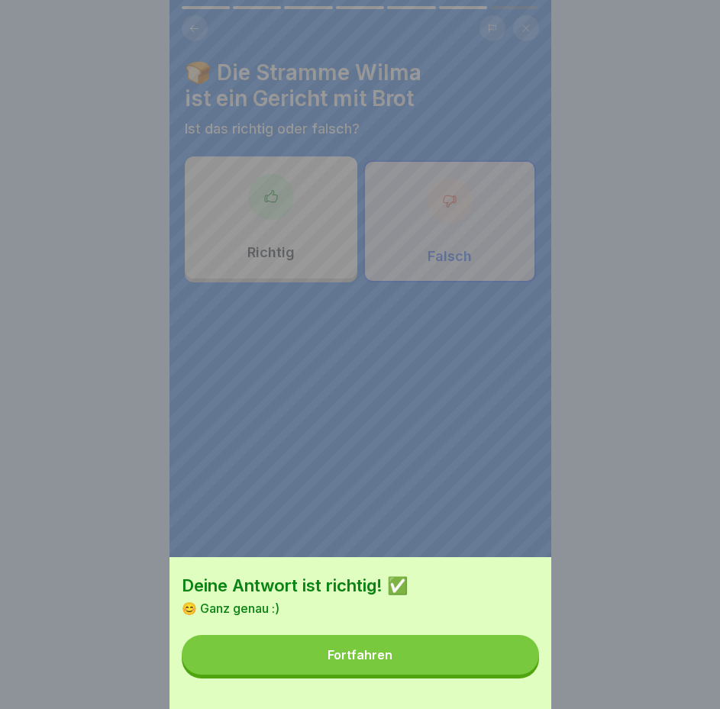
click at [477, 675] on button "Fortfahren" at bounding box center [360, 655] width 357 height 40
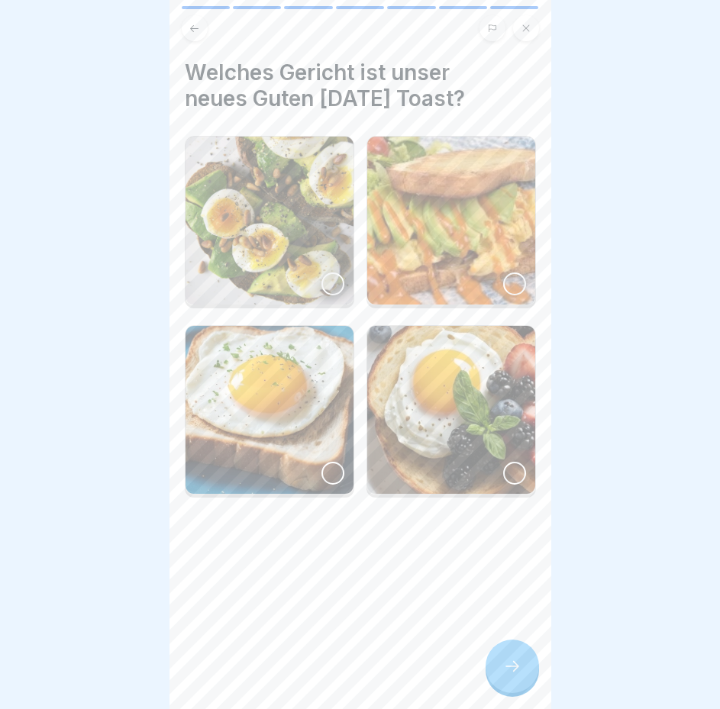
click at [506, 283] on div at bounding box center [514, 283] width 23 height 23
click at [517, 675] on icon at bounding box center [512, 666] width 18 height 18
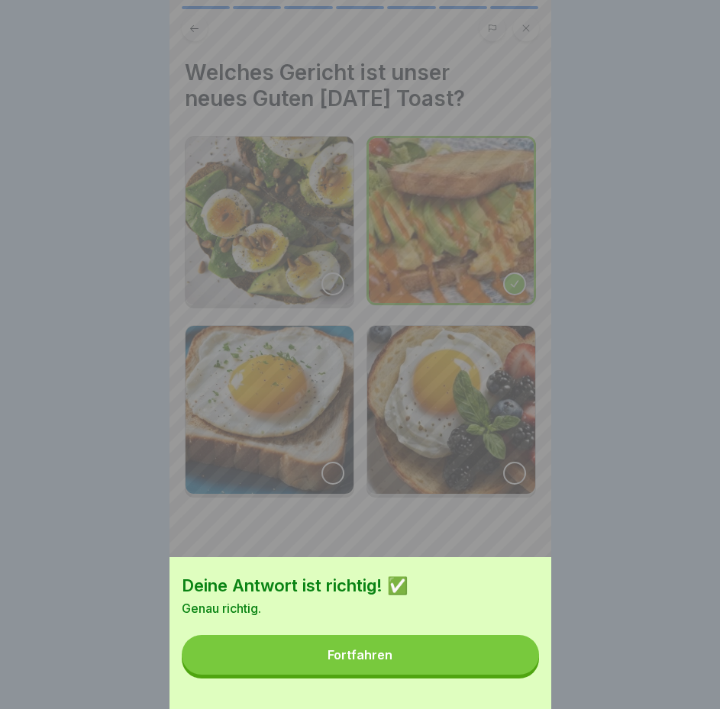
click at [462, 670] on button "Fortfahren" at bounding box center [360, 655] width 357 height 40
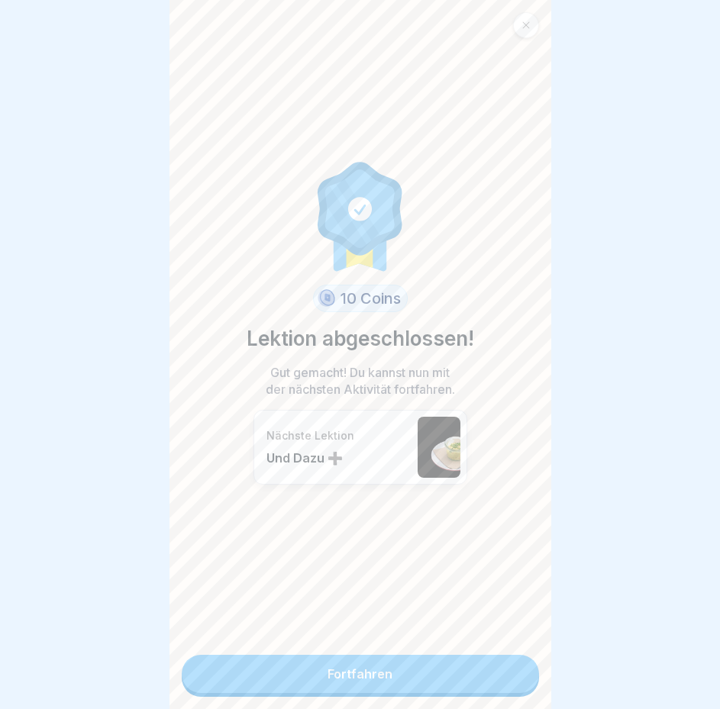
click at [385, 700] on div "10 Coins Lektion abgeschlossen! Gut gemacht! Du kannst nun mit der nächsten Akt…" at bounding box center [360, 354] width 382 height 709
click at [384, 691] on link "Fortfahren" at bounding box center [360, 674] width 357 height 38
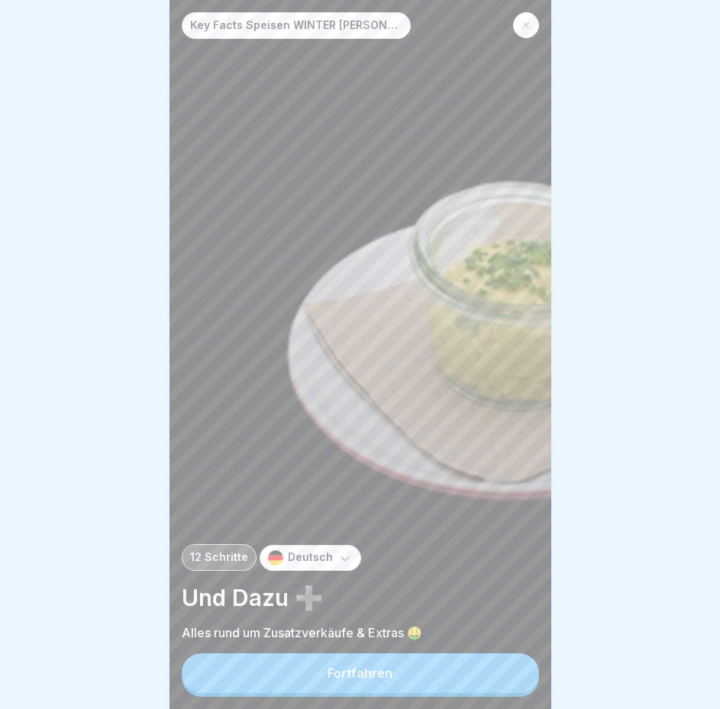
click at [384, 680] on div "Fortfahren" at bounding box center [359, 673] width 65 height 14
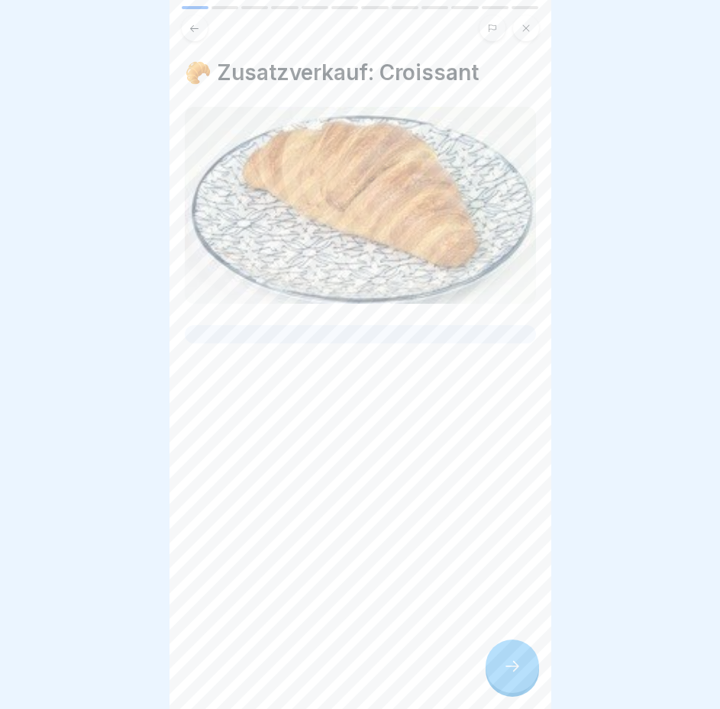
click at [517, 675] on icon at bounding box center [512, 666] width 18 height 18
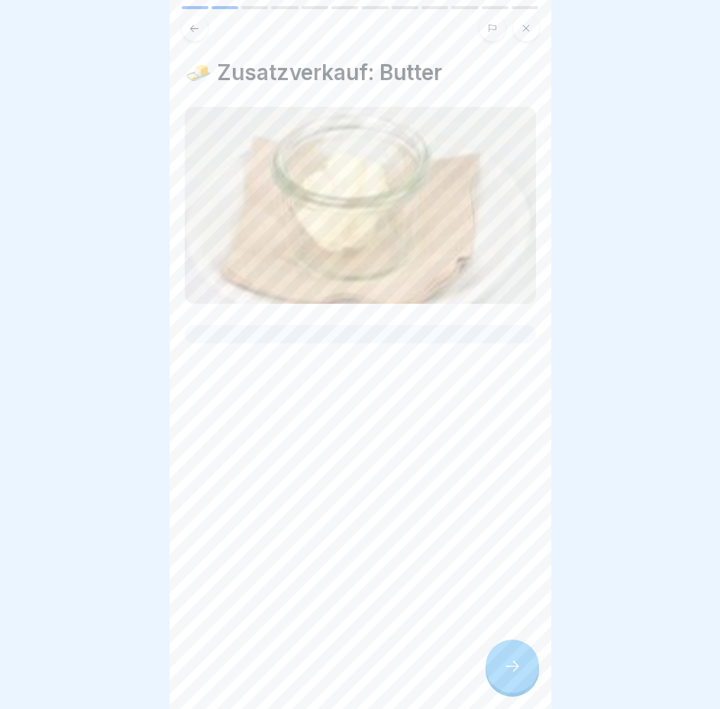
click at [517, 675] on icon at bounding box center [512, 666] width 18 height 18
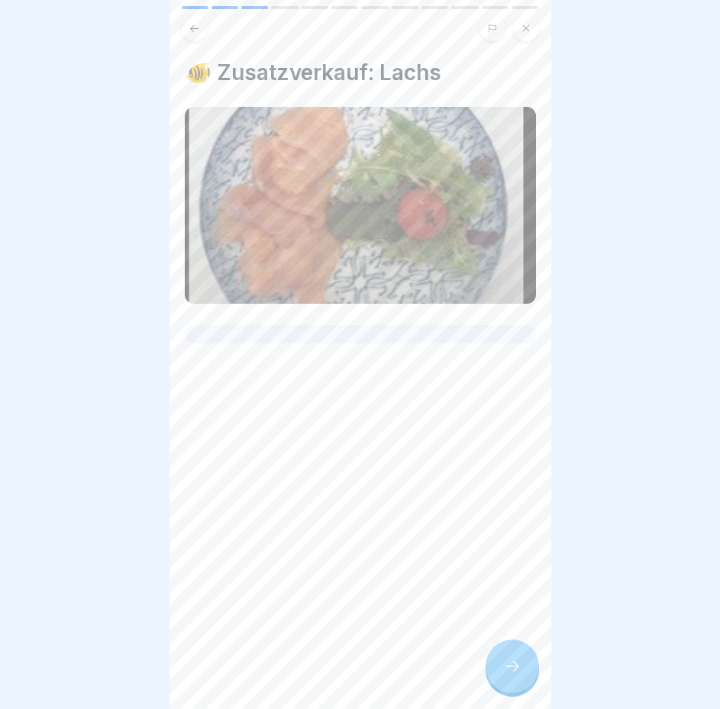
click at [517, 675] on icon at bounding box center [512, 666] width 18 height 18
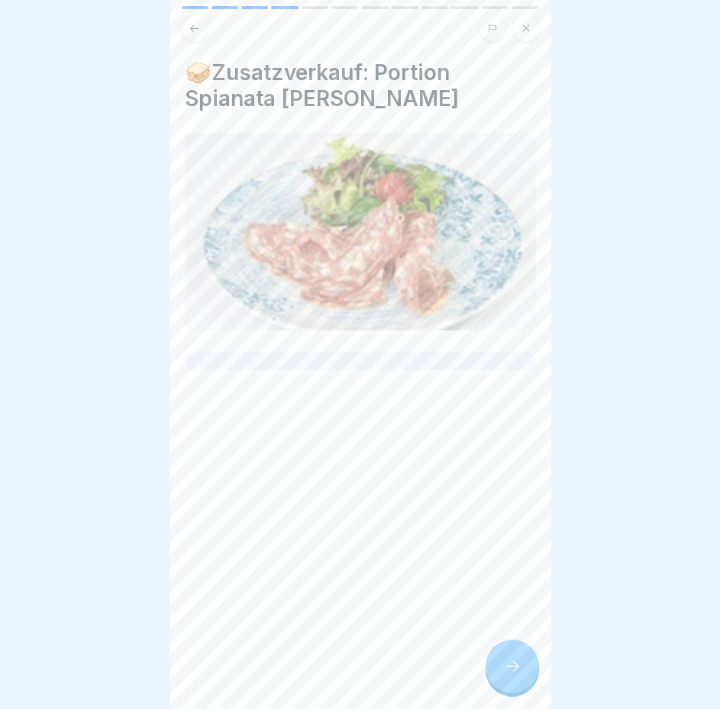
click at [517, 675] on icon at bounding box center [512, 666] width 18 height 18
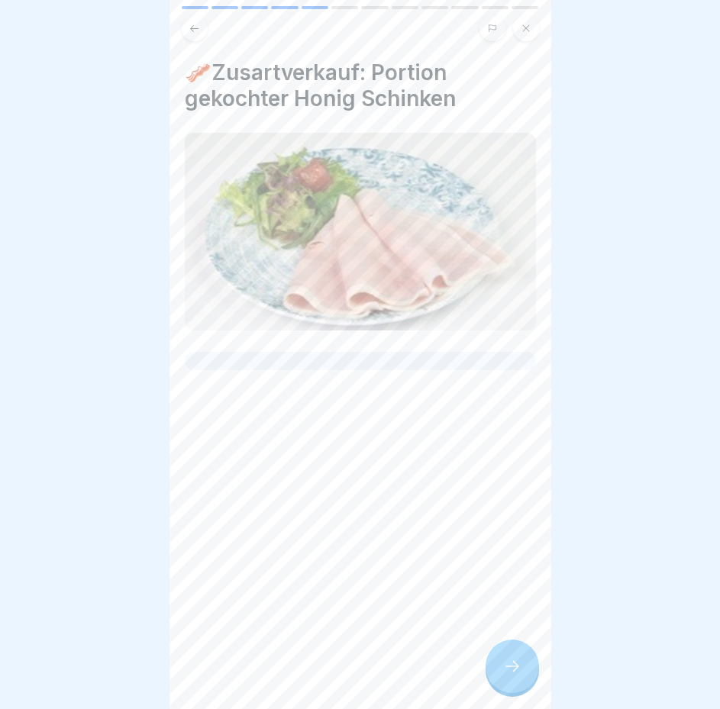
click at [515, 675] on icon at bounding box center [512, 666] width 18 height 18
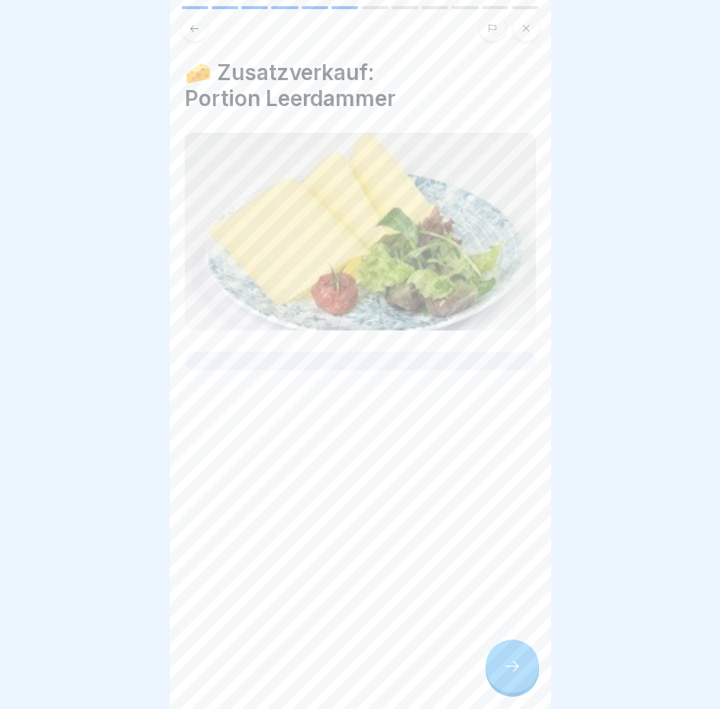
click at [515, 675] on icon at bounding box center [512, 666] width 18 height 18
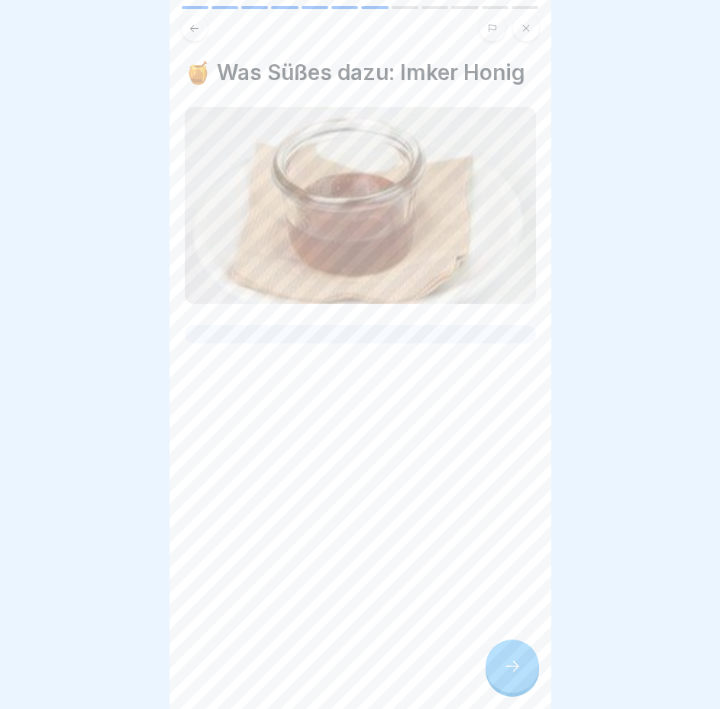
click at [514, 675] on icon at bounding box center [512, 666] width 18 height 18
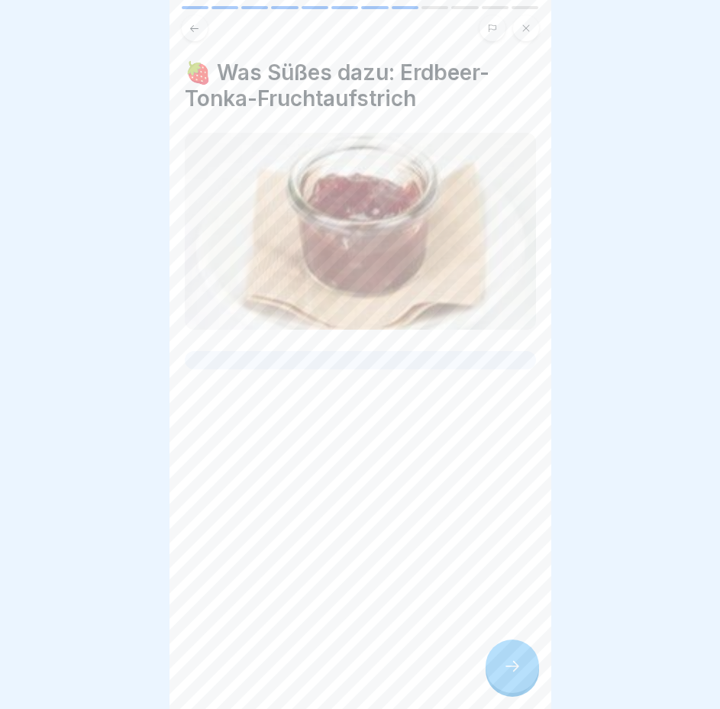
click at [514, 675] on icon at bounding box center [512, 666] width 18 height 18
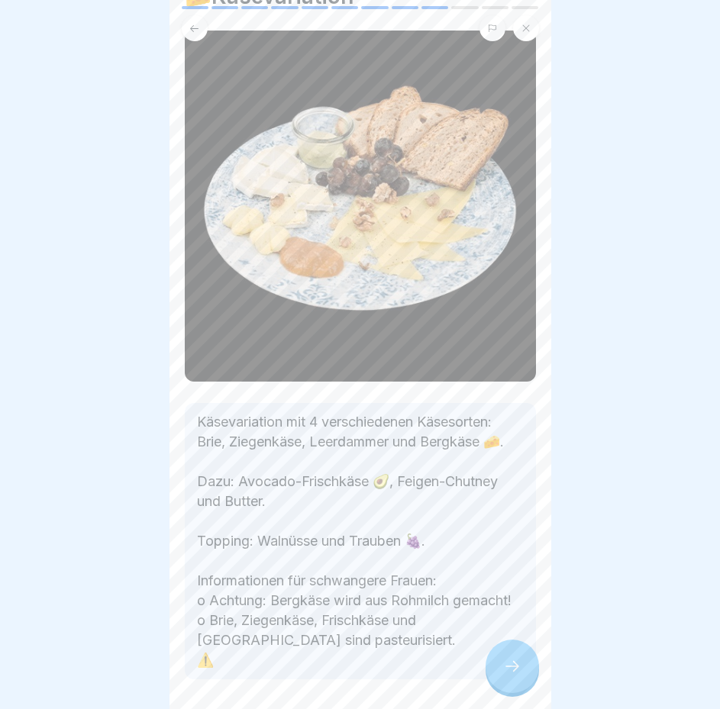
scroll to position [153, 0]
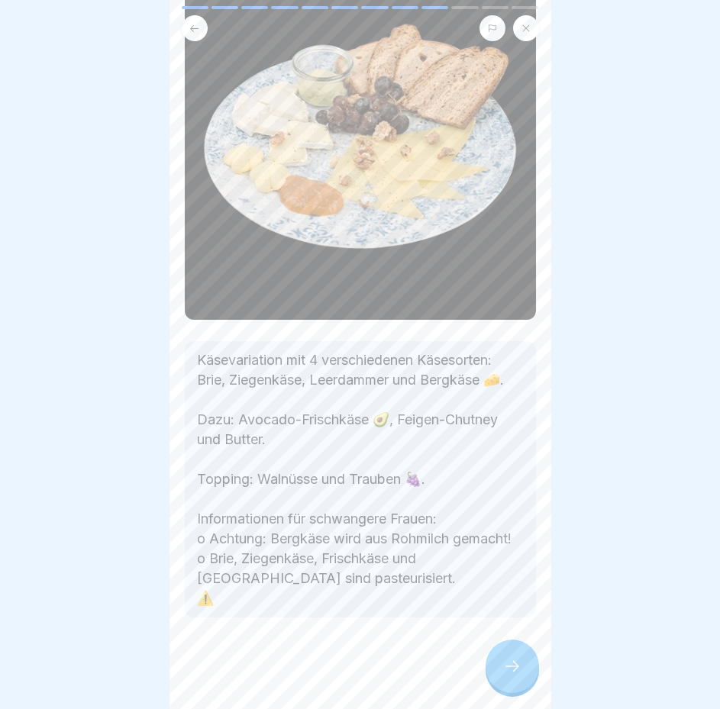
click at [495, 675] on div at bounding box center [511, 665] width 53 height 53
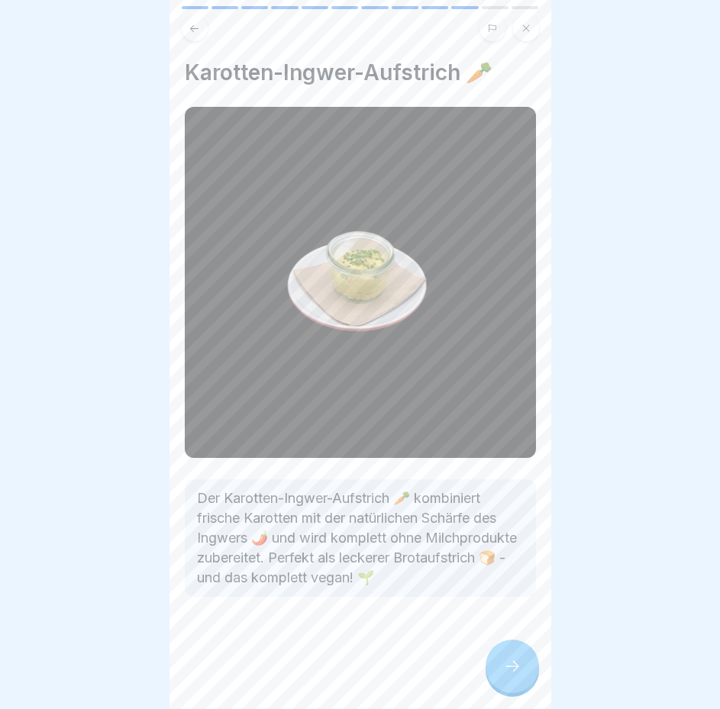
click at [512, 658] on div at bounding box center [511, 665] width 53 height 53
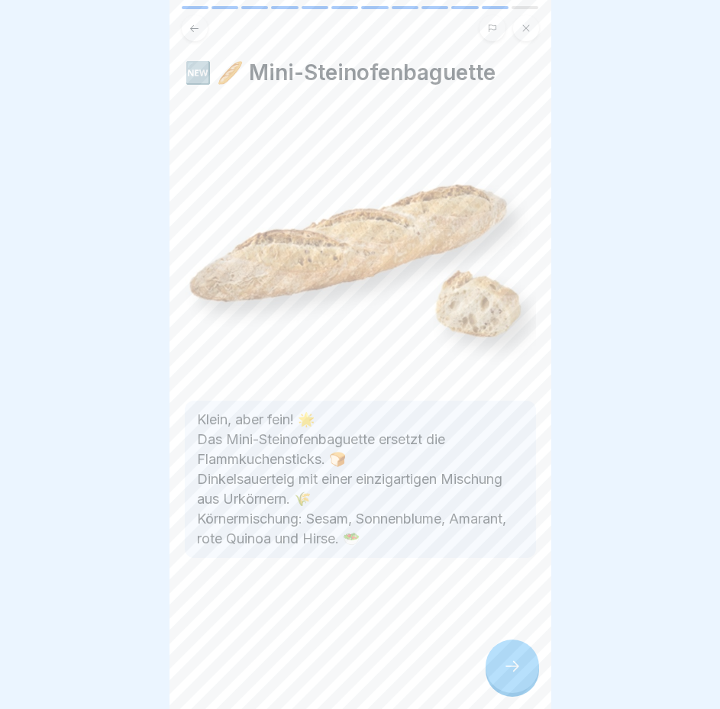
click at [511, 675] on icon at bounding box center [512, 666] width 18 height 18
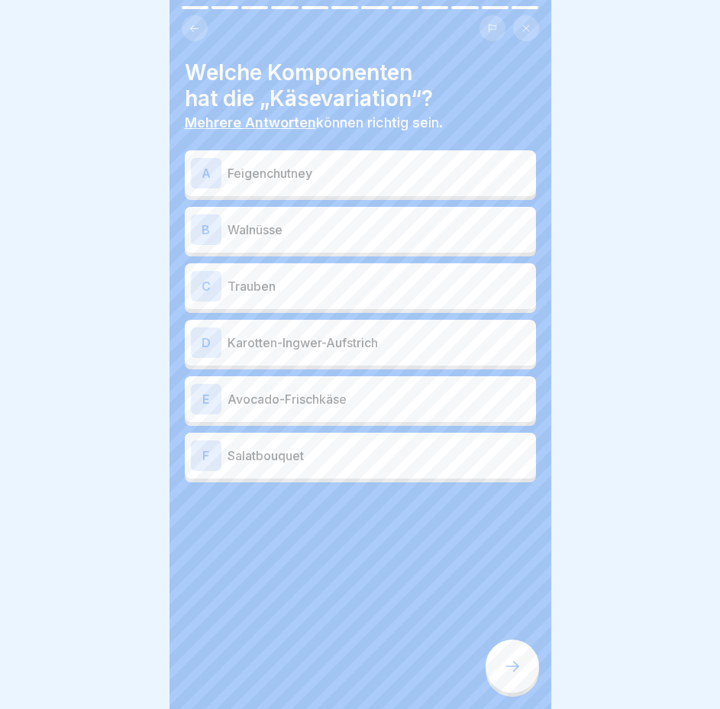
click at [380, 180] on p "Feigenchutney" at bounding box center [378, 173] width 302 height 18
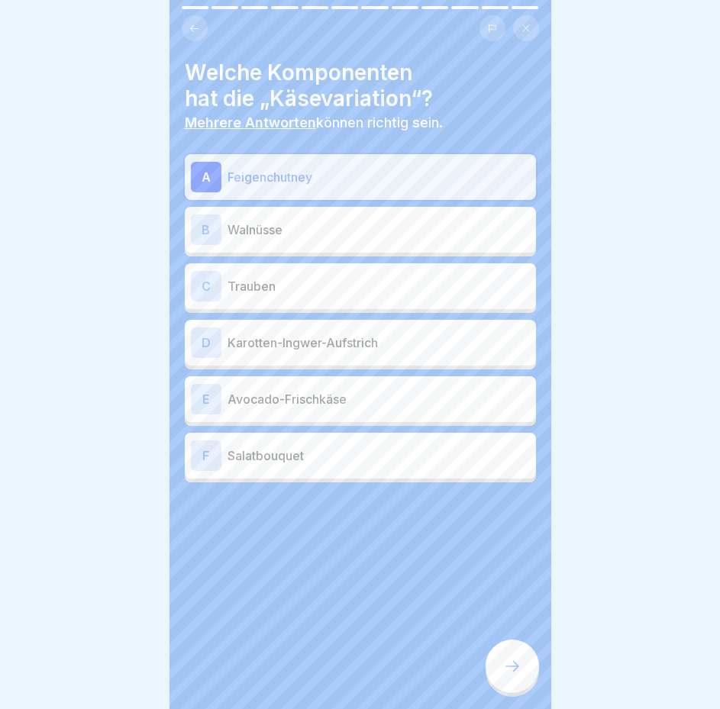
click at [353, 232] on p "Walnüsse" at bounding box center [378, 230] width 302 height 18
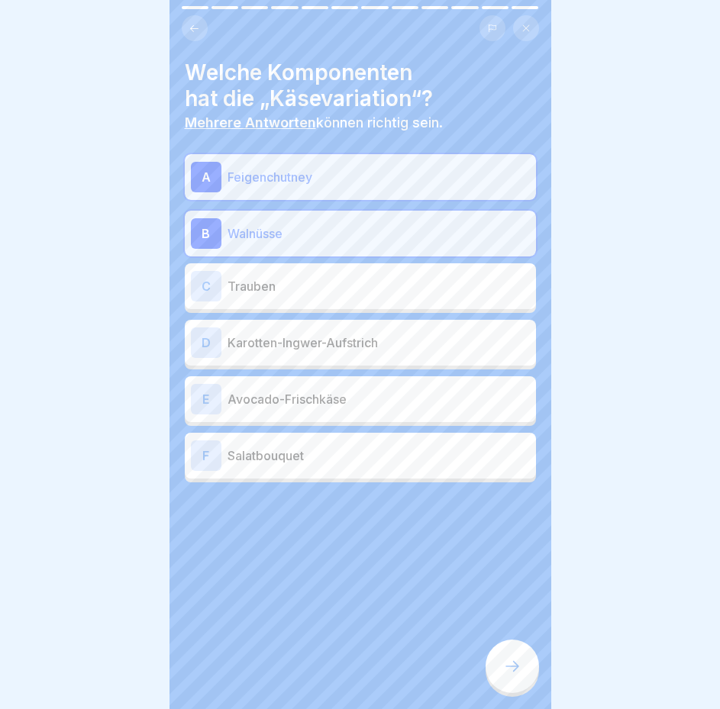
click at [330, 297] on div "C Trauben" at bounding box center [360, 286] width 339 height 31
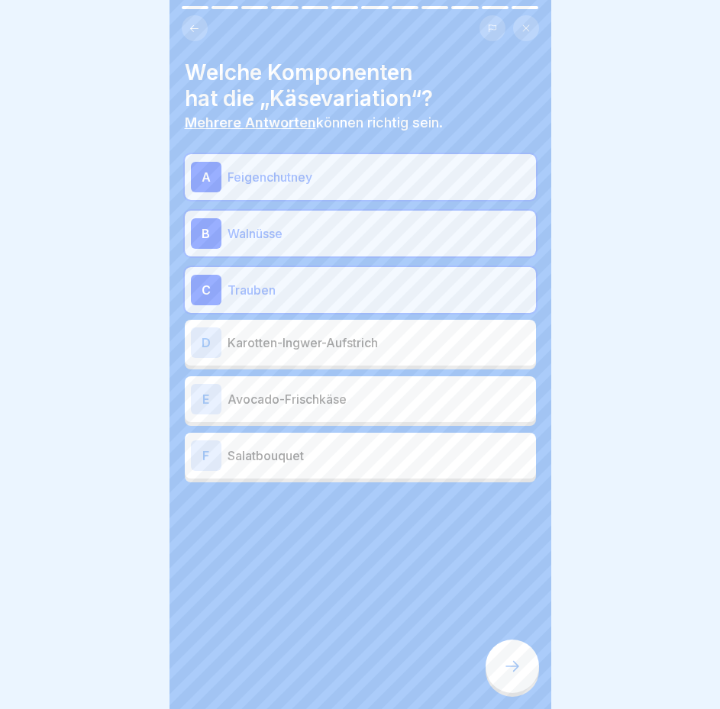
click at [335, 405] on p "Avocado-Frischkäse" at bounding box center [378, 399] width 302 height 18
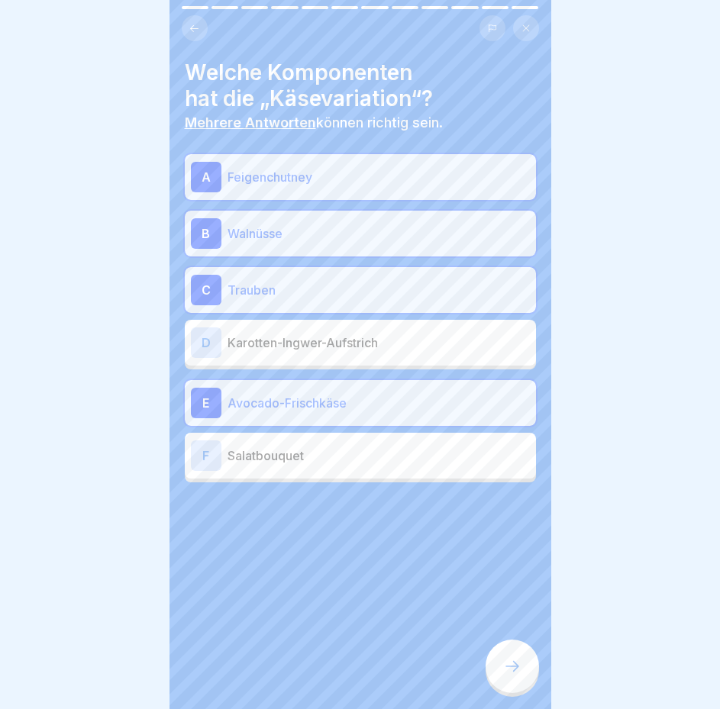
click at [507, 675] on icon at bounding box center [512, 666] width 18 height 18
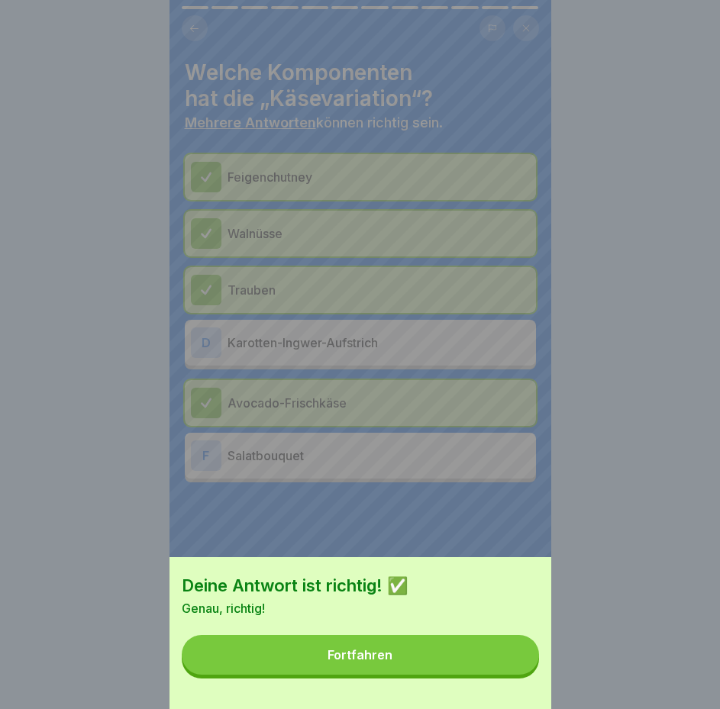
click at [414, 666] on button "Fortfahren" at bounding box center [360, 655] width 357 height 40
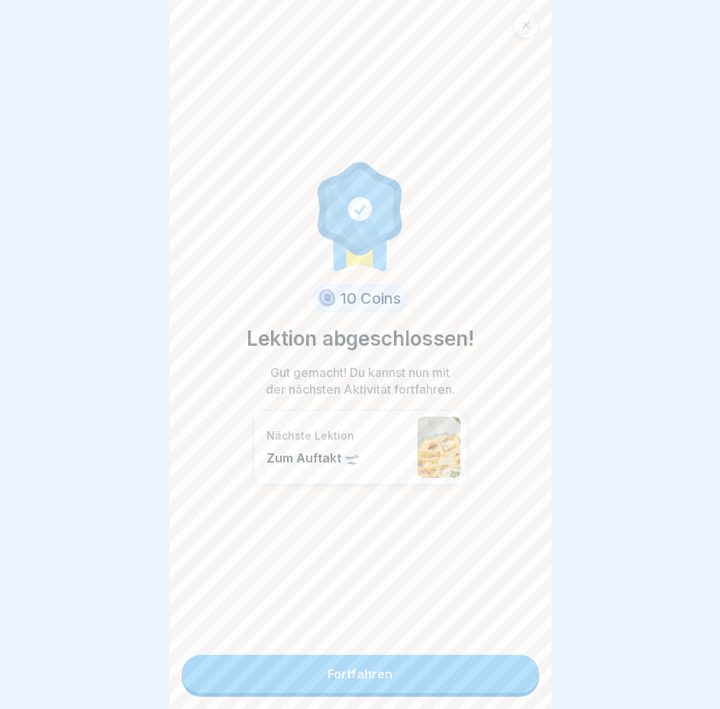
click at [414, 669] on link "Fortfahren" at bounding box center [360, 674] width 357 height 38
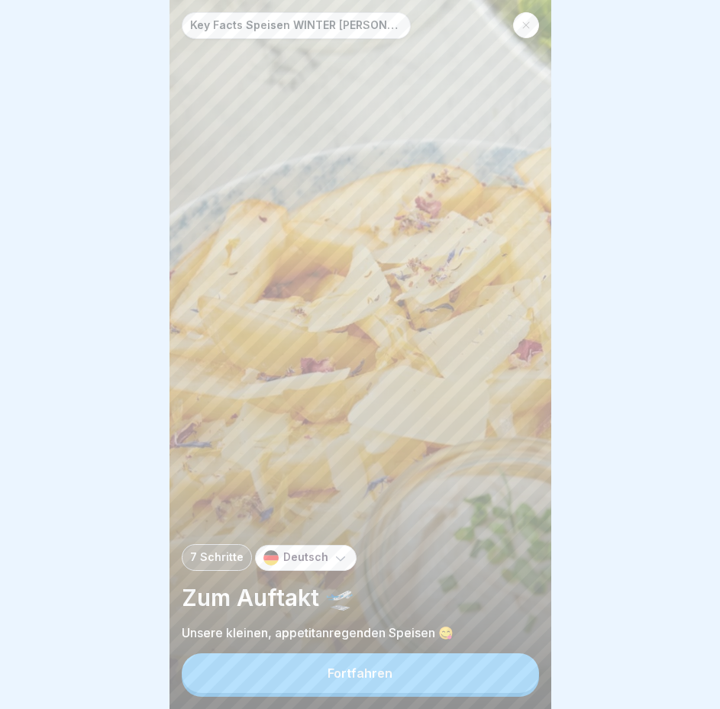
click at [425, 672] on button "Fortfahren" at bounding box center [360, 673] width 357 height 40
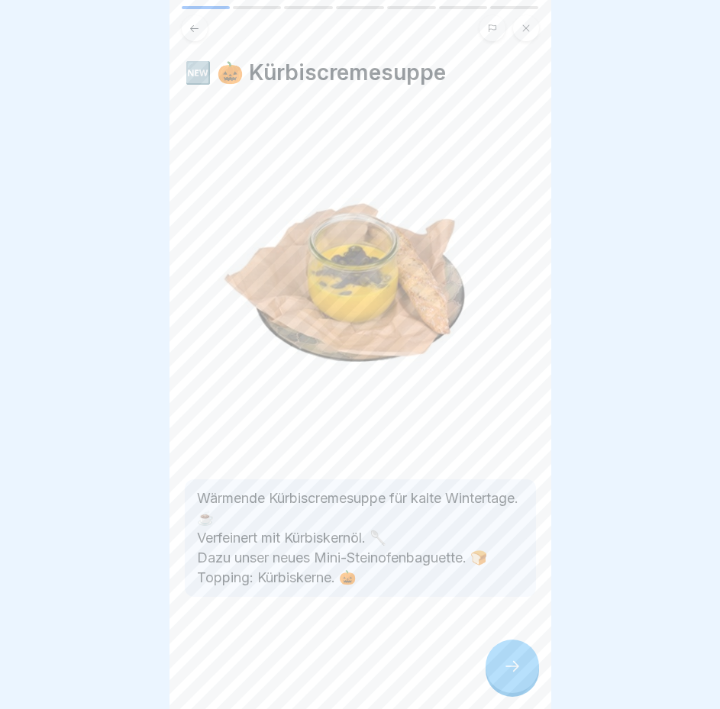
click at [515, 672] on icon at bounding box center [512, 666] width 14 height 11
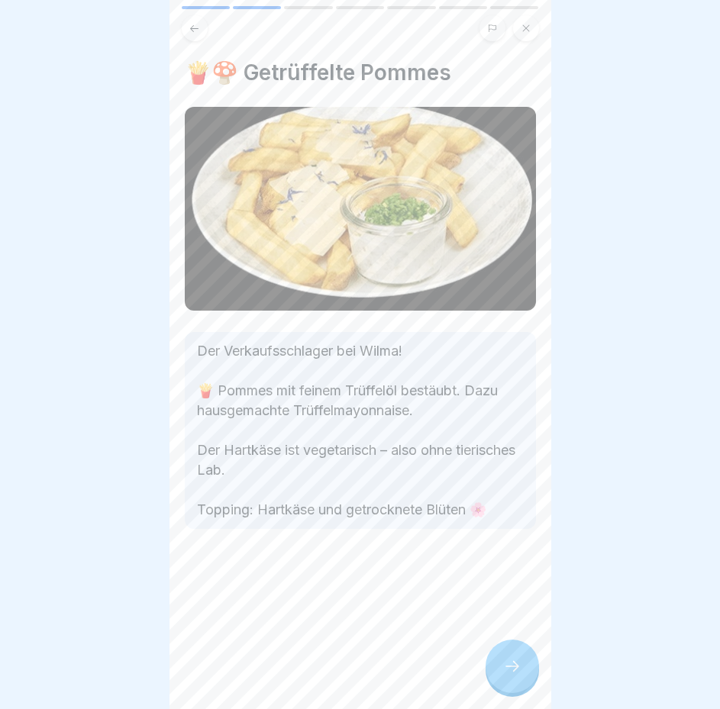
click at [505, 672] on icon at bounding box center [512, 666] width 18 height 18
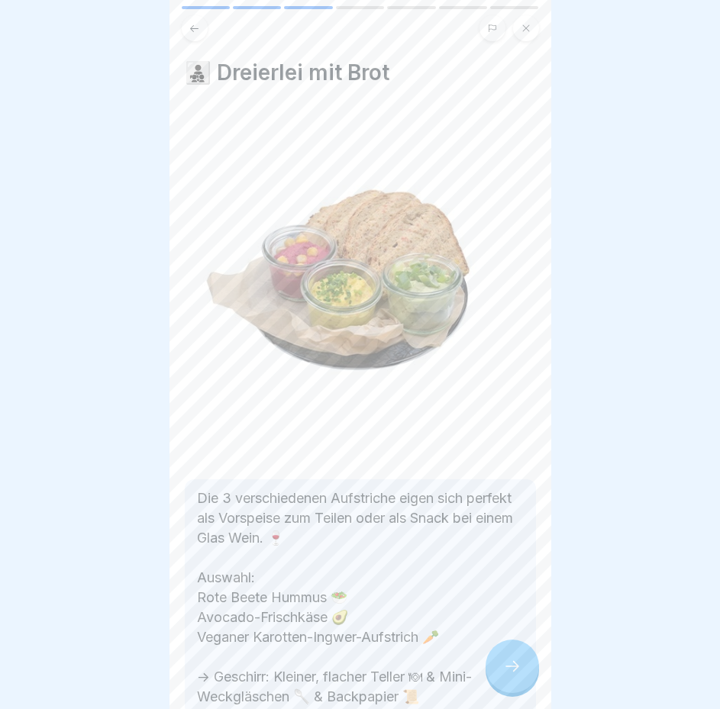
scroll to position [76, 0]
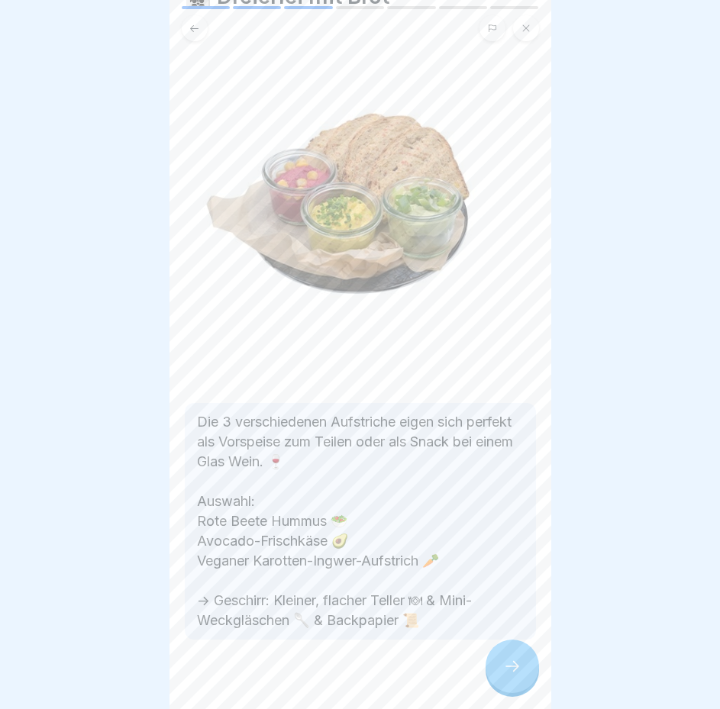
click at [520, 675] on icon at bounding box center [512, 666] width 18 height 18
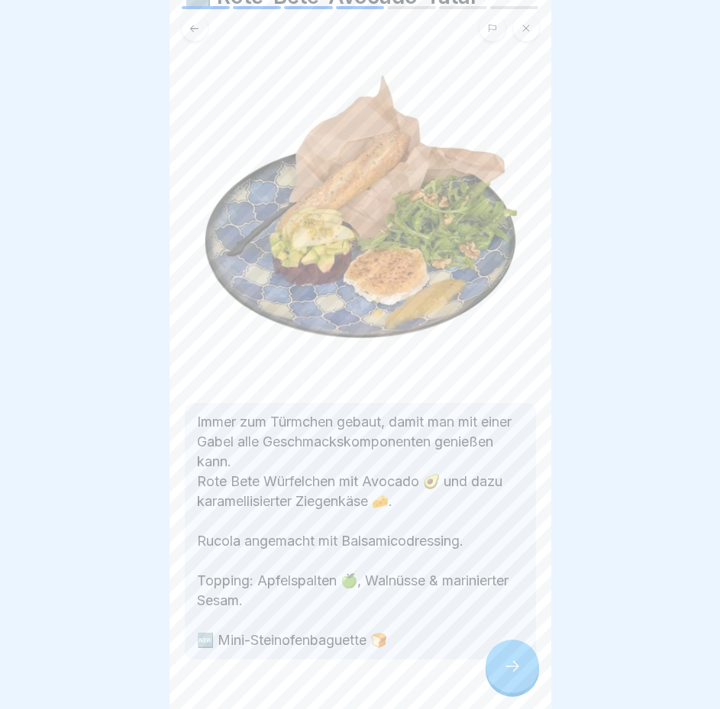
scroll to position [107, 0]
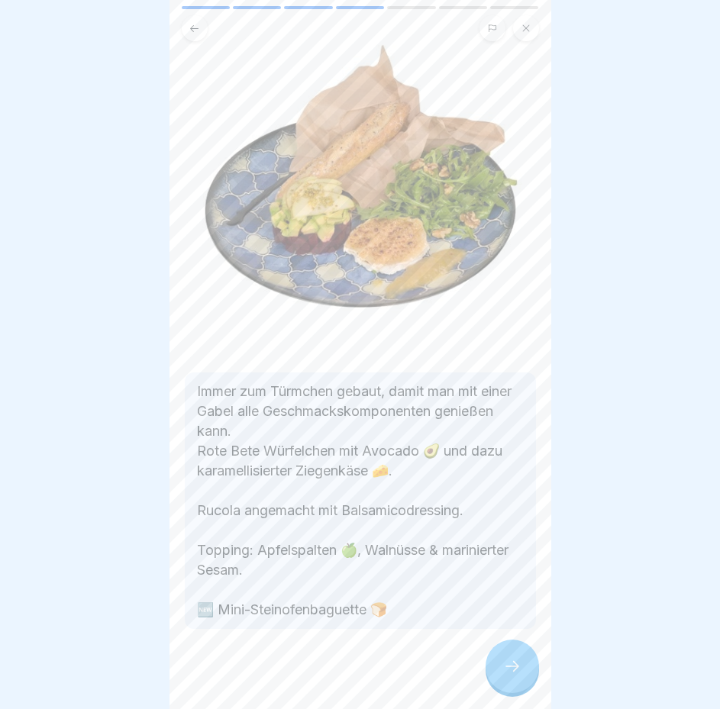
click at [504, 670] on div at bounding box center [511, 665] width 53 height 53
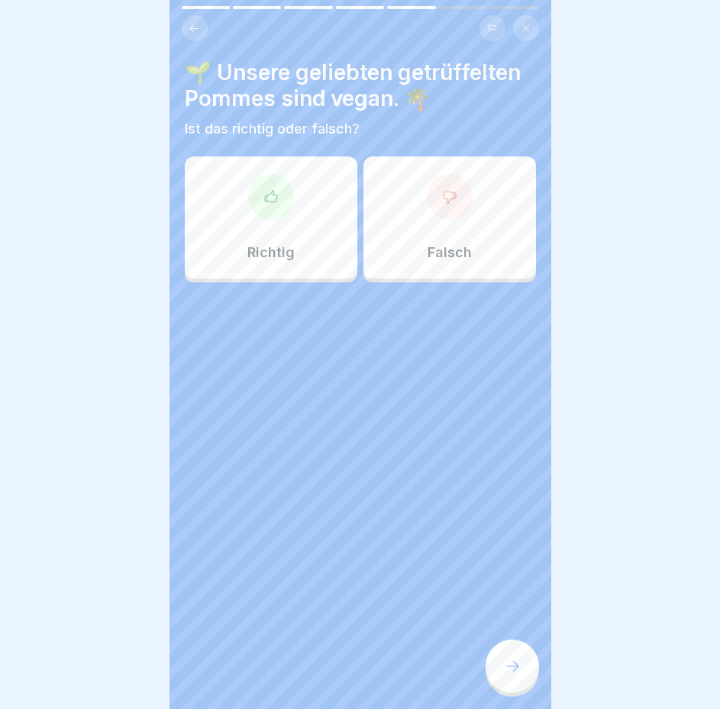
click at [443, 267] on div "Falsch" at bounding box center [449, 217] width 172 height 122
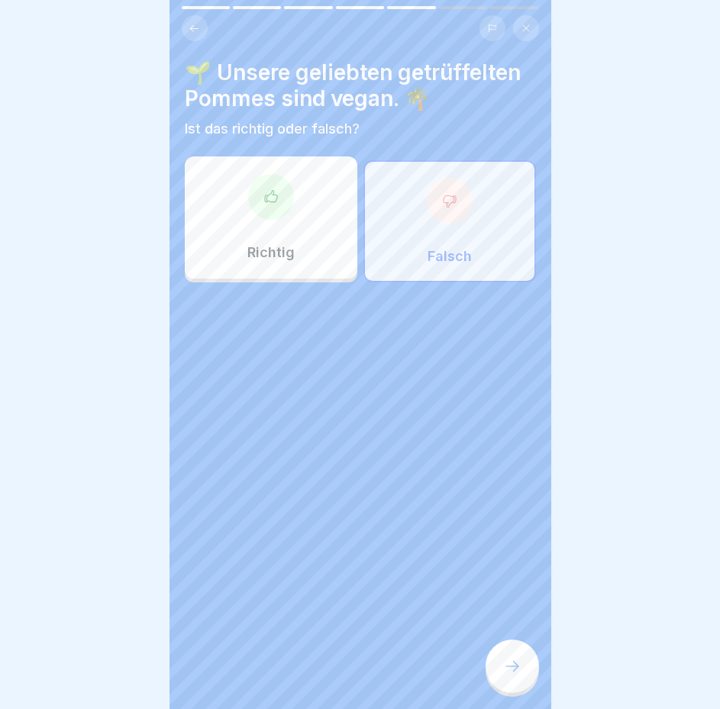
click at [507, 665] on div at bounding box center [511, 665] width 53 height 53
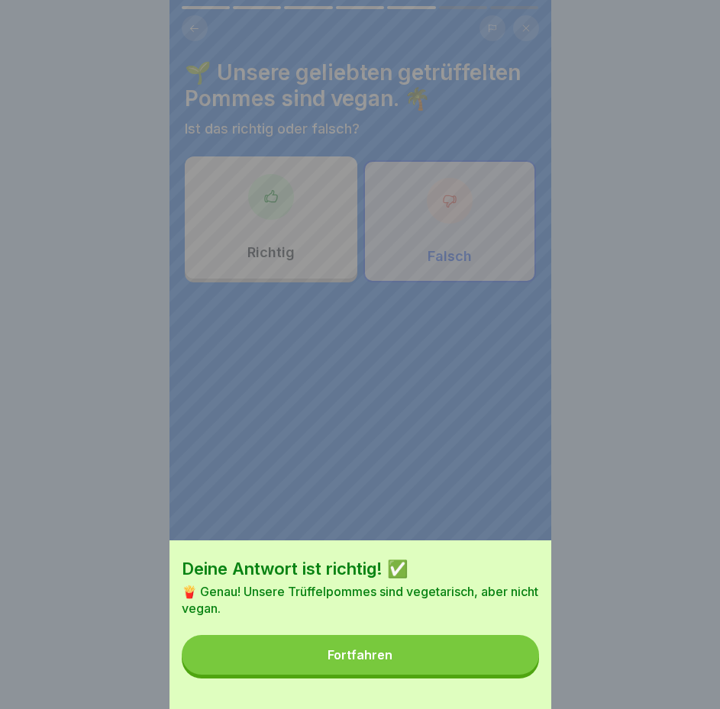
click at [484, 675] on button "Fortfahren" at bounding box center [360, 655] width 357 height 40
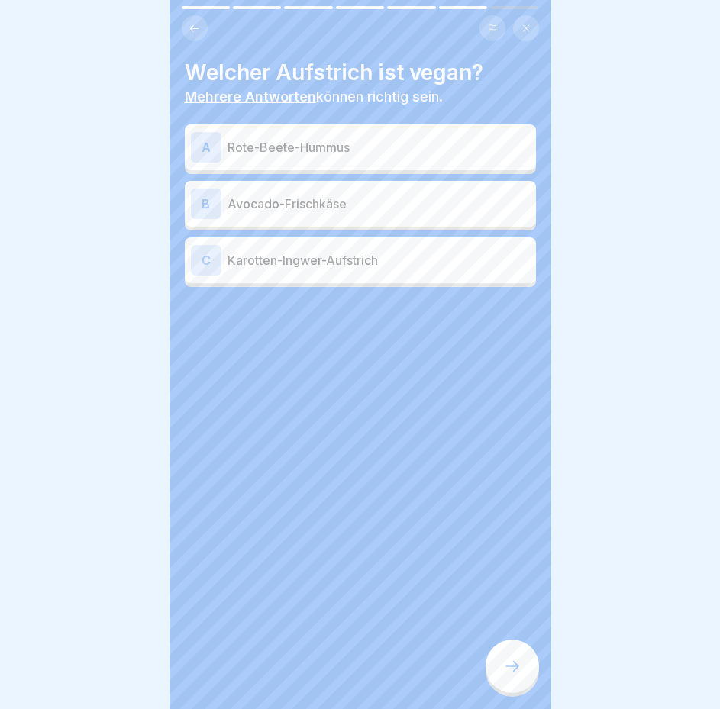
click at [328, 256] on p "Karotten-Ingwer-Aufstrich" at bounding box center [378, 260] width 302 height 18
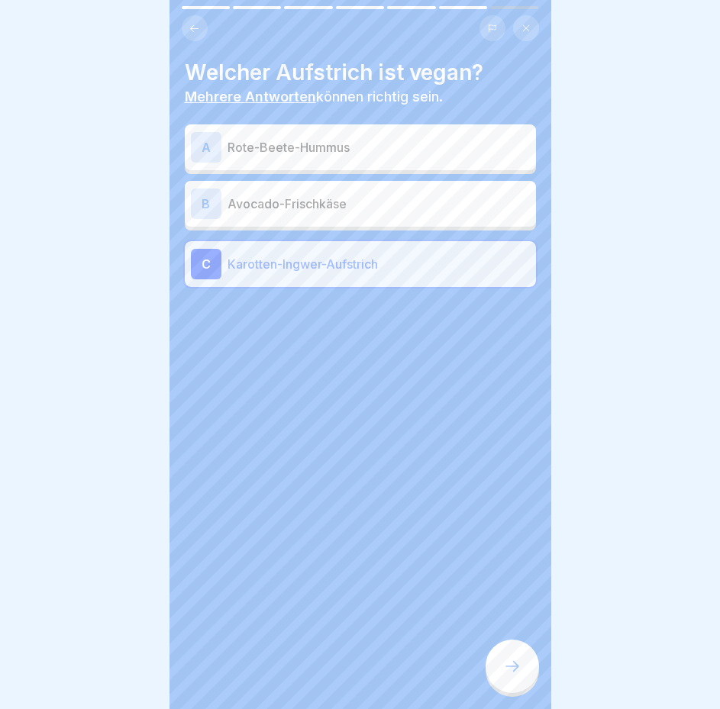
click at [331, 152] on p "Rote-Beete-Hummus" at bounding box center [378, 147] width 302 height 18
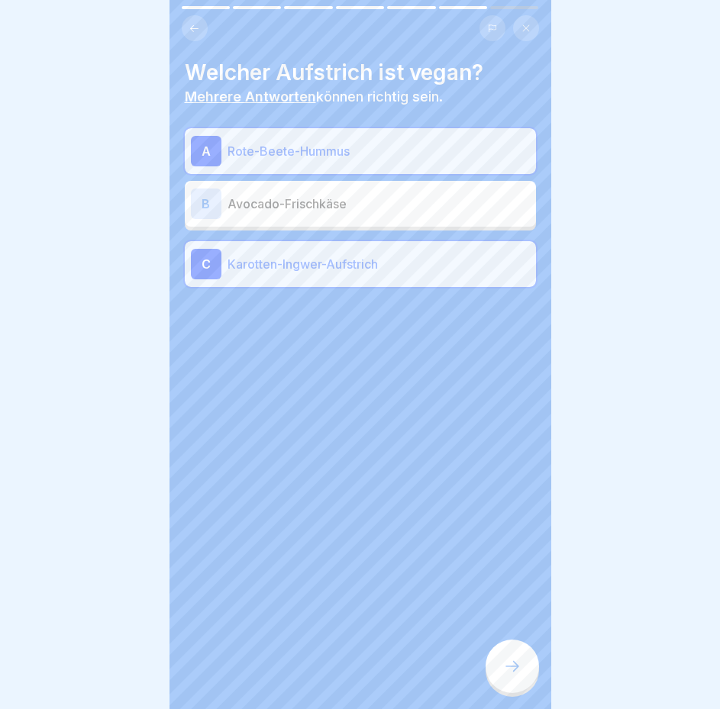
click at [511, 672] on icon at bounding box center [512, 666] width 18 height 18
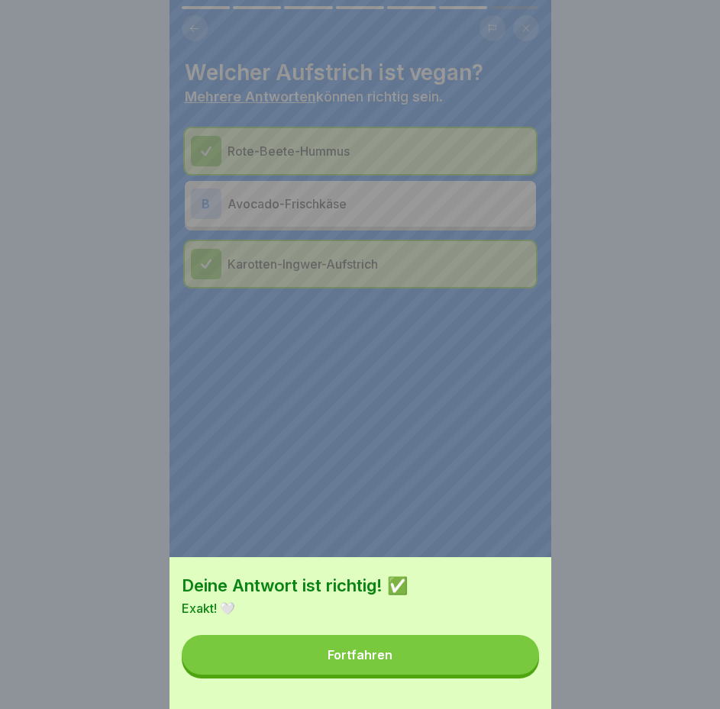
click at [495, 671] on button "Fortfahren" at bounding box center [360, 655] width 357 height 40
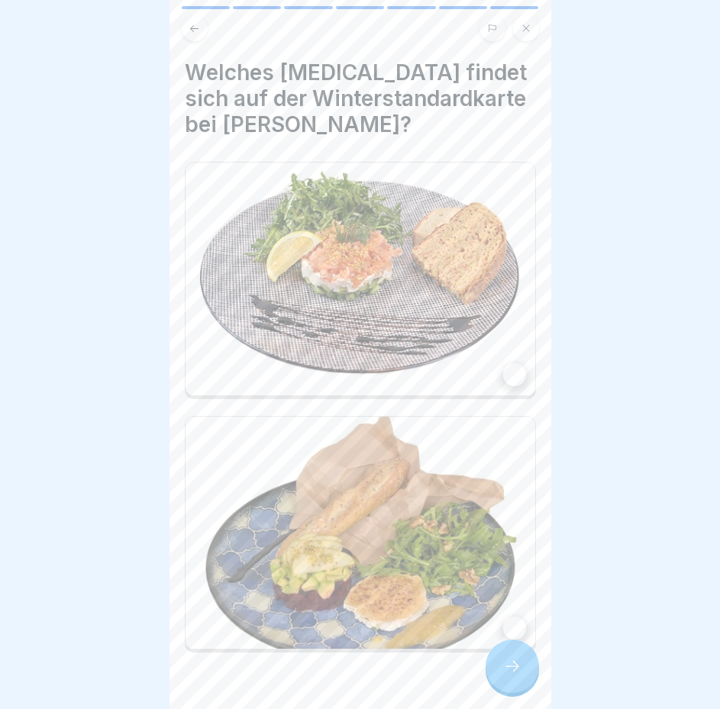
click at [321, 470] on img at bounding box center [359, 533] width 349 height 233
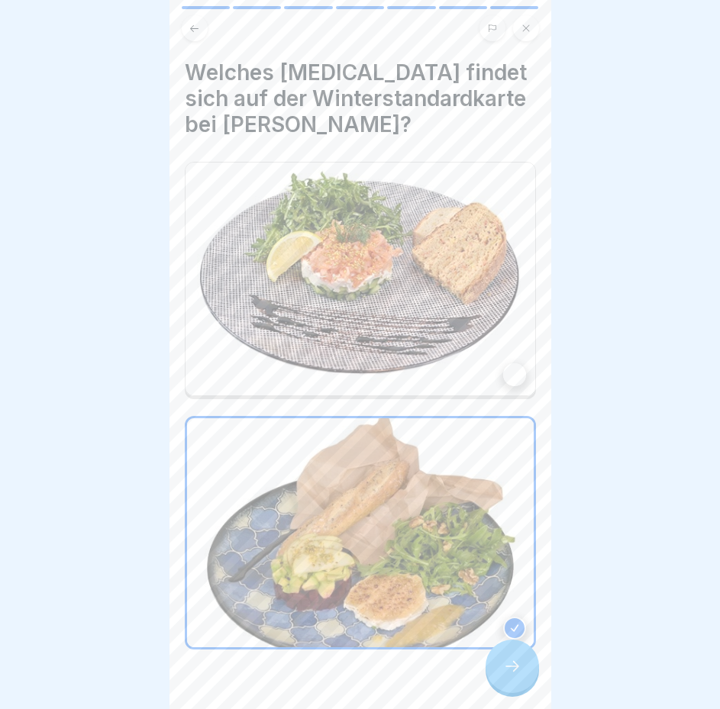
click at [510, 675] on icon at bounding box center [512, 666] width 18 height 18
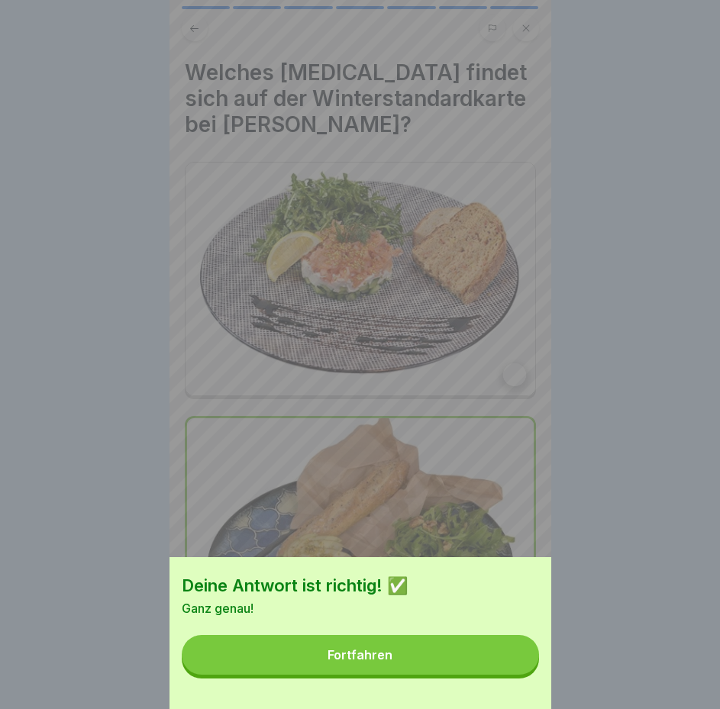
click at [437, 672] on button "Fortfahren" at bounding box center [360, 655] width 357 height 40
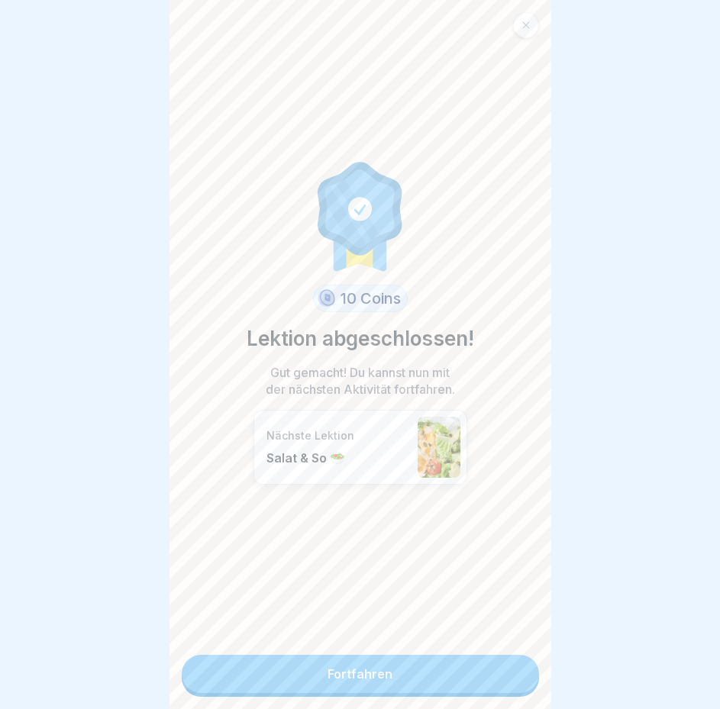
click at [452, 672] on link "Fortfahren" at bounding box center [360, 674] width 357 height 38
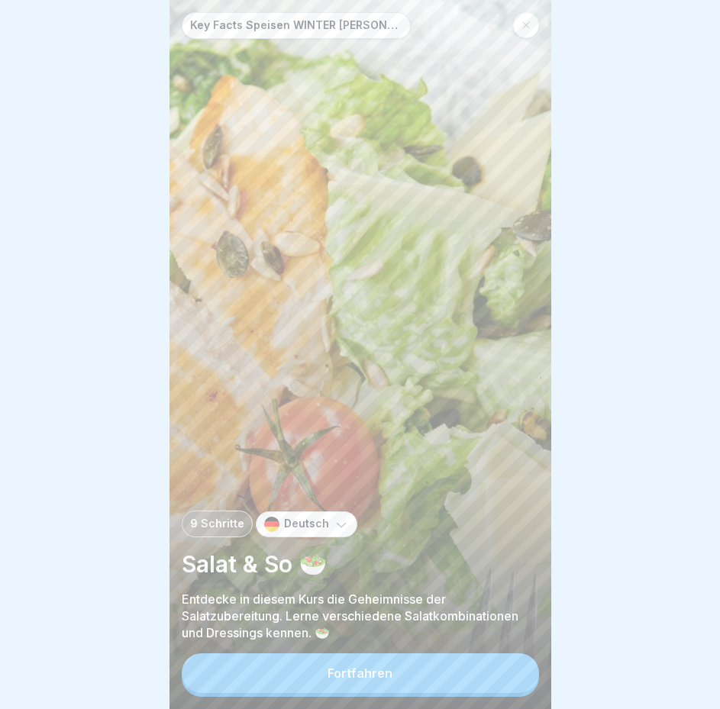
click at [365, 680] on div "Fortfahren" at bounding box center [359, 673] width 65 height 14
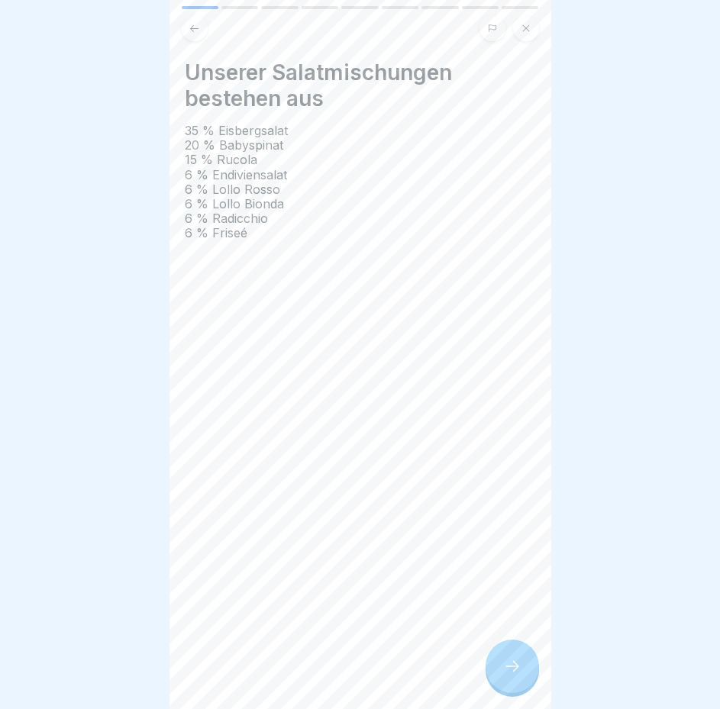
click at [523, 684] on div at bounding box center [511, 665] width 53 height 53
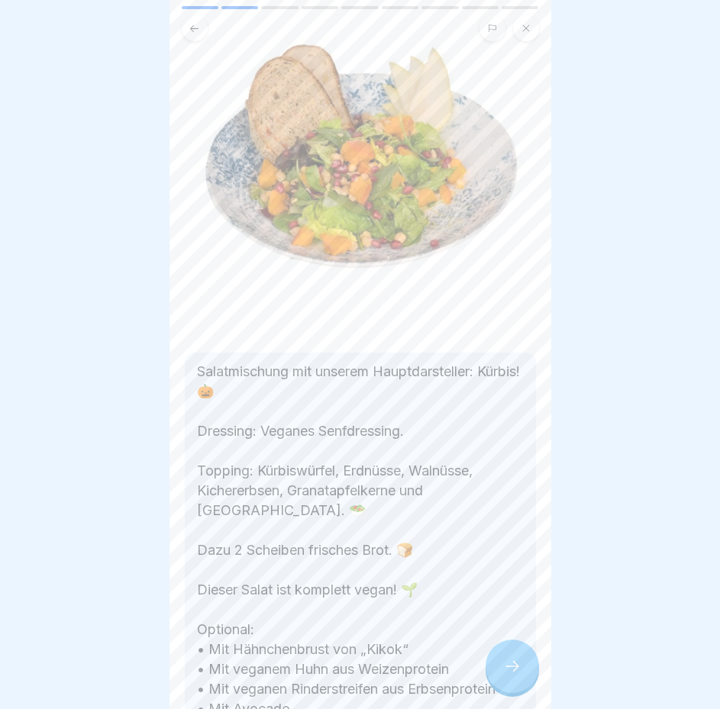
scroll to position [153, 0]
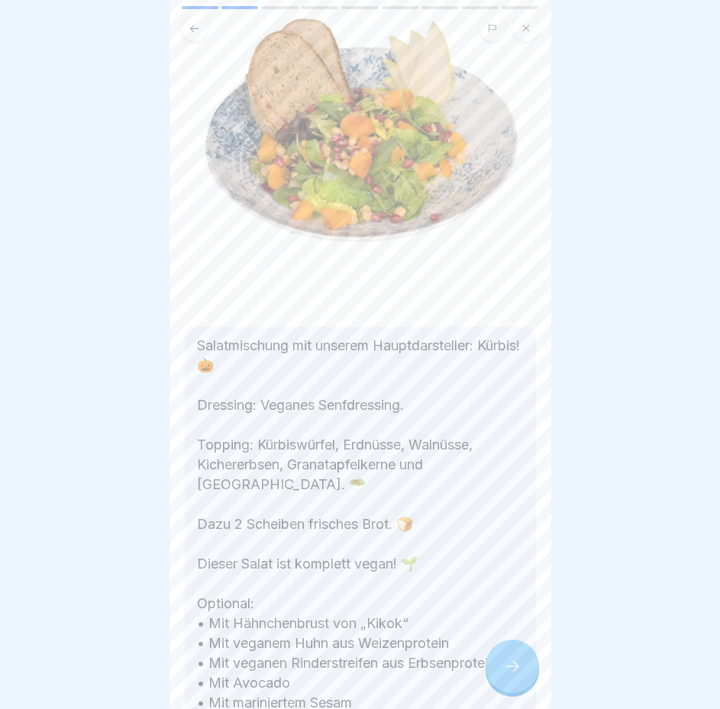
click at [504, 675] on icon at bounding box center [512, 666] width 18 height 18
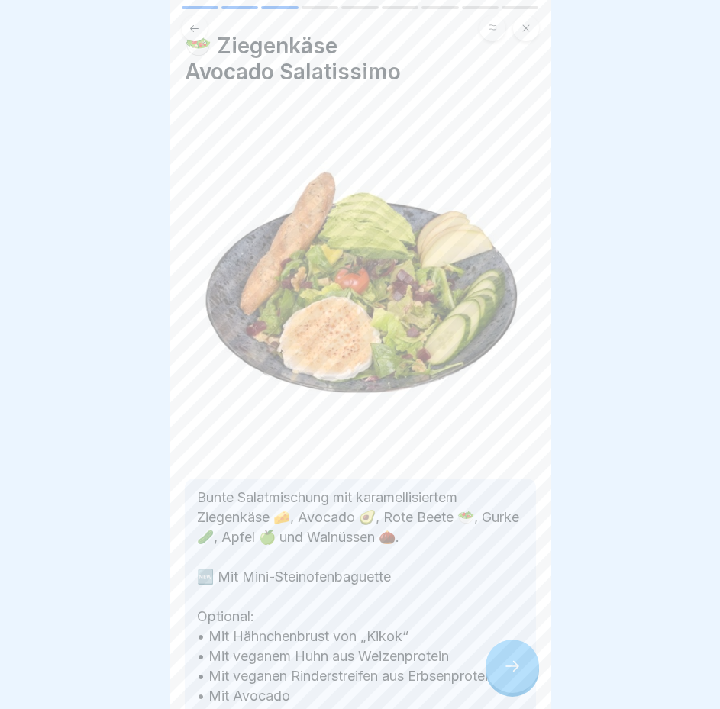
scroll to position [0, 0]
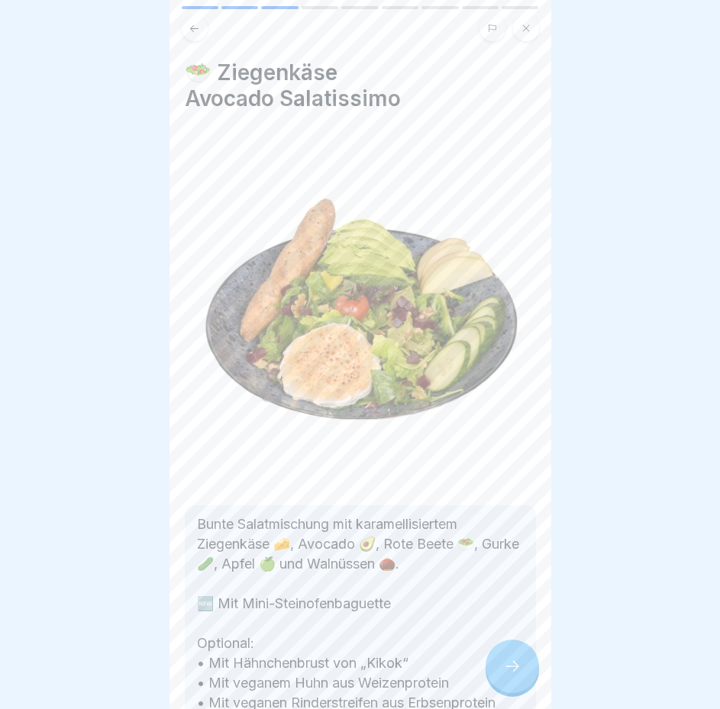
click at [192, 34] on icon at bounding box center [193, 28] width 11 height 11
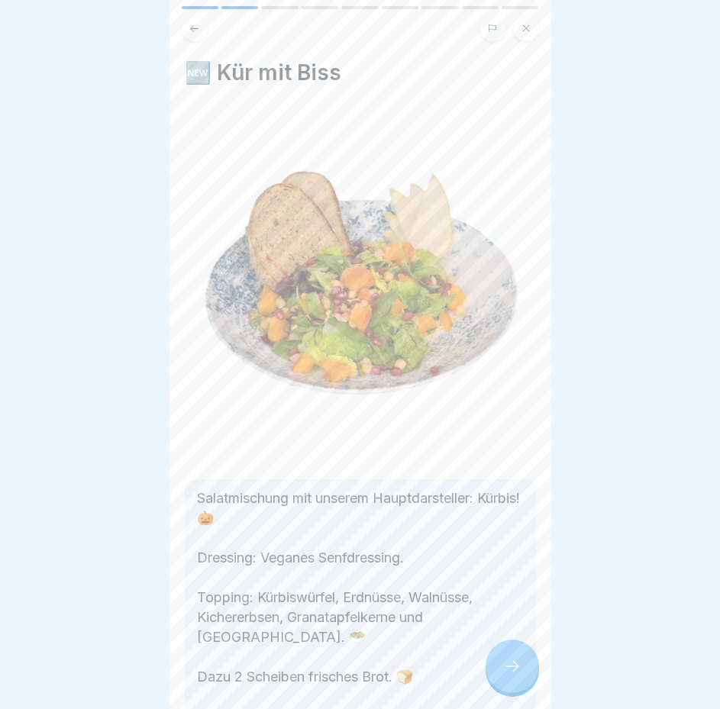
scroll to position [226, 0]
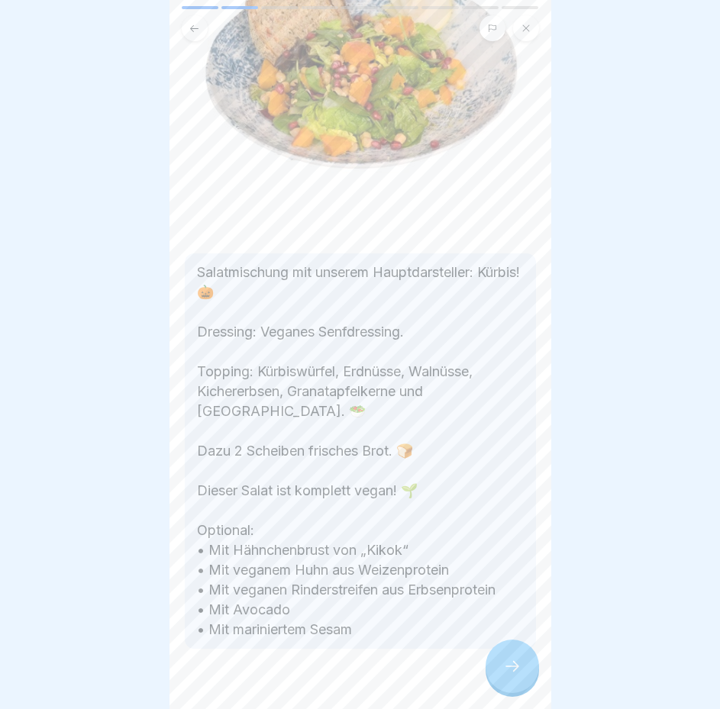
click at [517, 675] on icon at bounding box center [512, 666] width 18 height 18
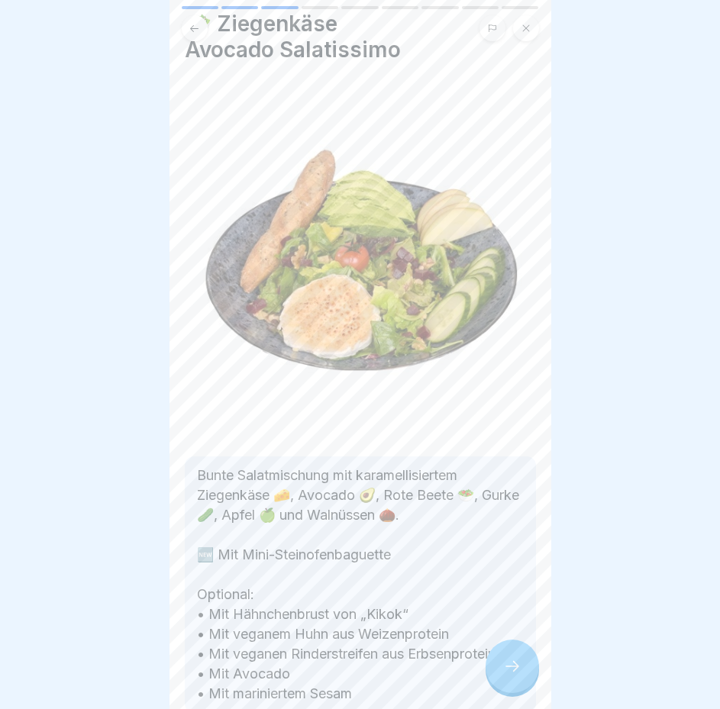
scroll to position [76, 0]
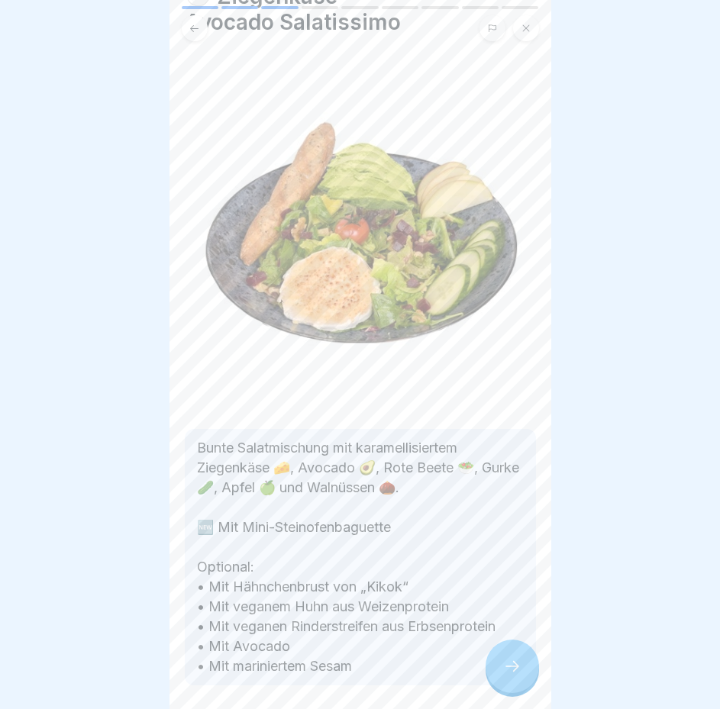
click at [523, 665] on div at bounding box center [511, 665] width 53 height 53
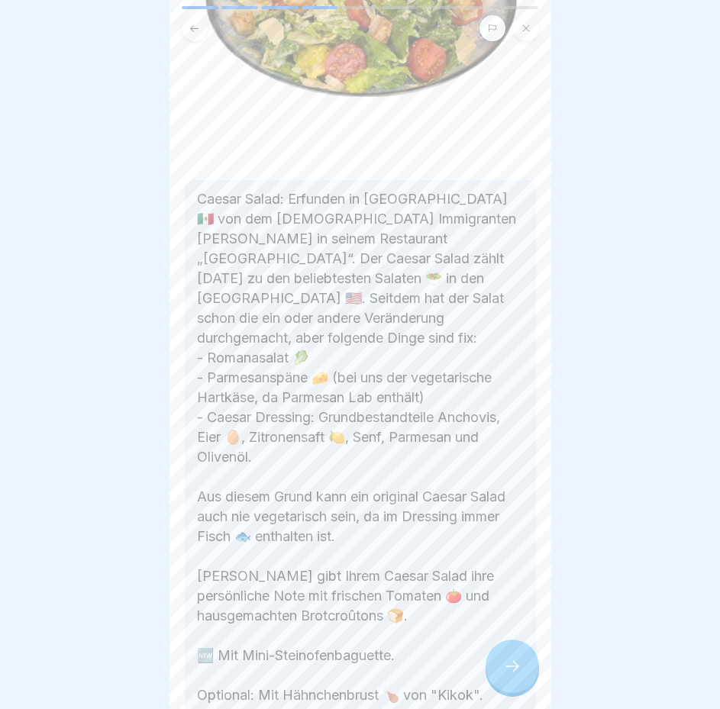
scroll to position [305, 0]
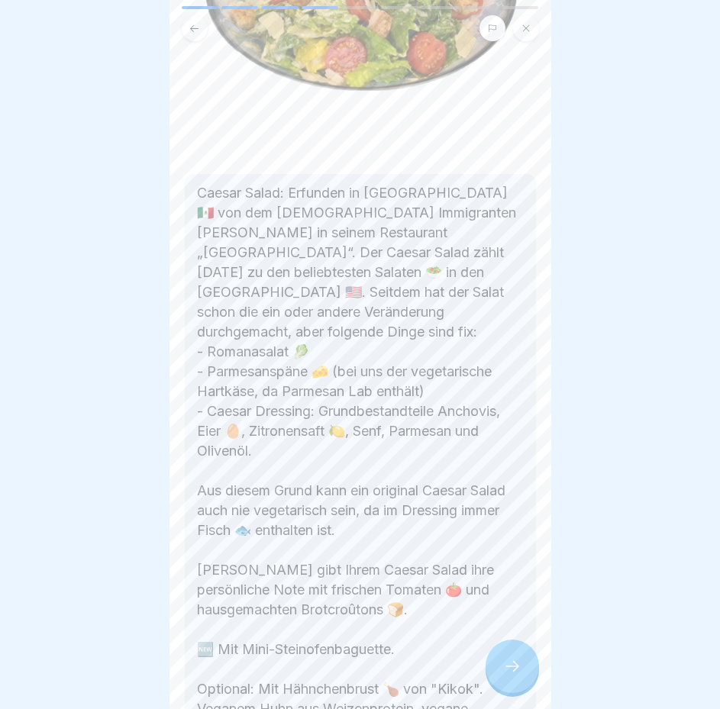
click at [523, 661] on div at bounding box center [511, 665] width 53 height 53
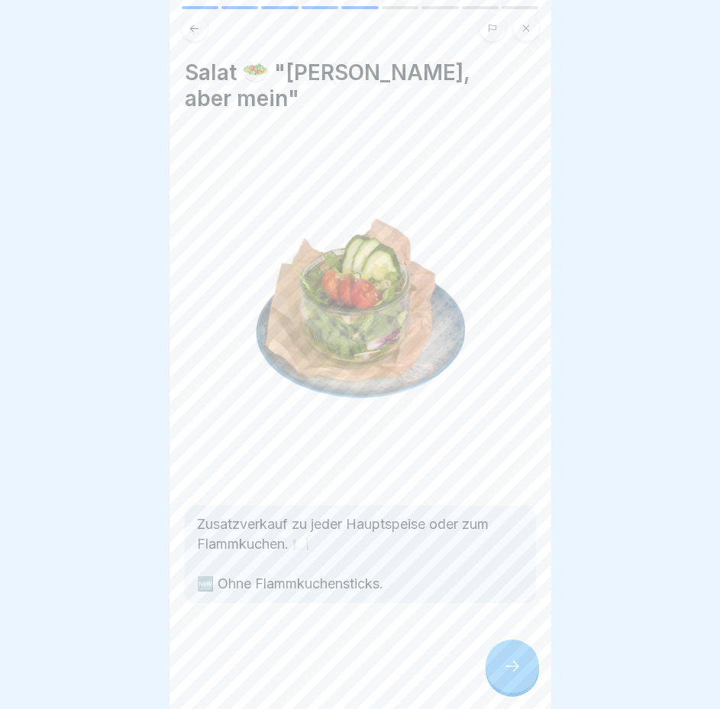
click at [512, 661] on icon at bounding box center [512, 666] width 18 height 18
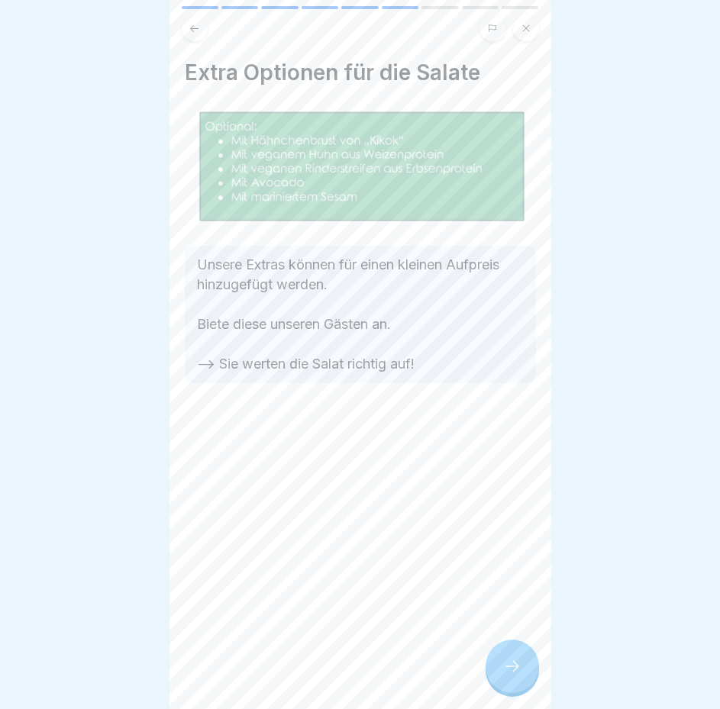
click at [511, 664] on icon at bounding box center [512, 666] width 18 height 18
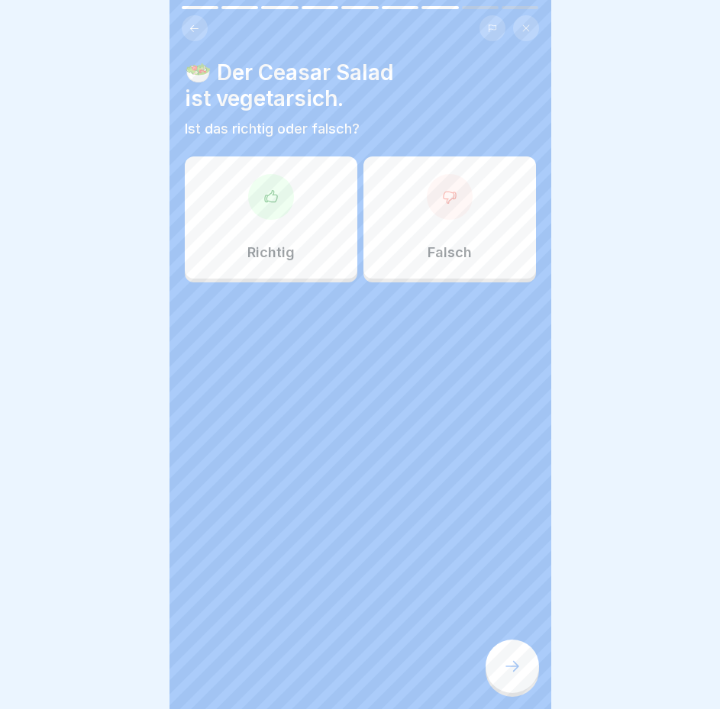
click at [462, 204] on div "Falsch" at bounding box center [449, 217] width 172 height 122
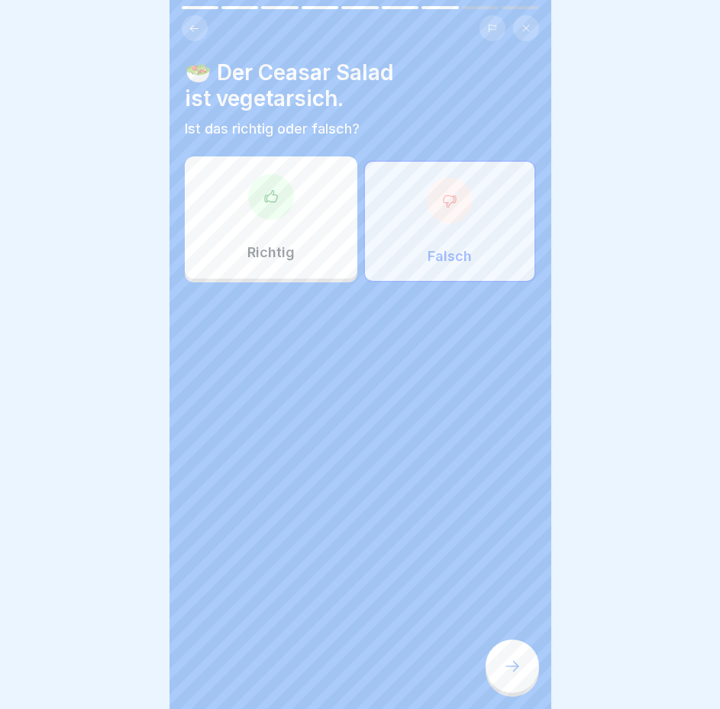
click at [509, 656] on div at bounding box center [511, 665] width 53 height 53
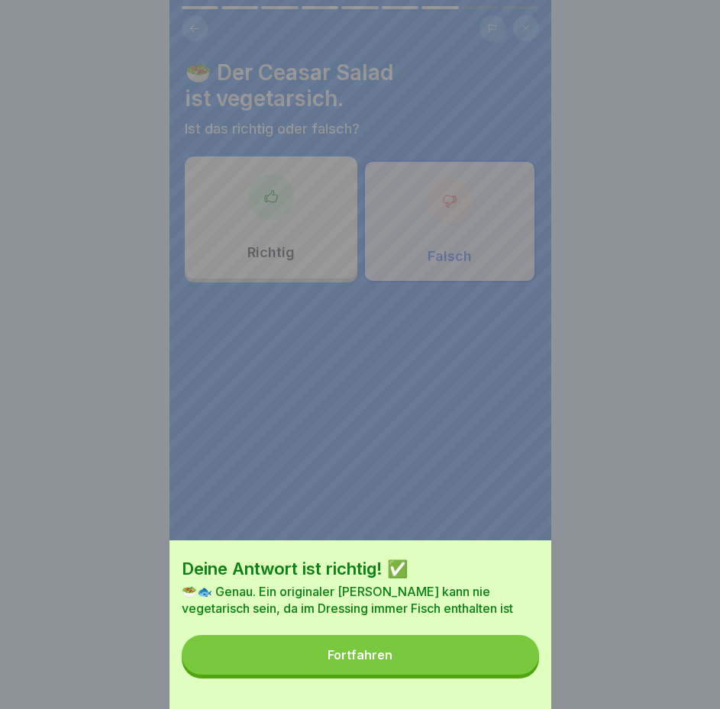
click at [456, 668] on button "Fortfahren" at bounding box center [360, 655] width 357 height 40
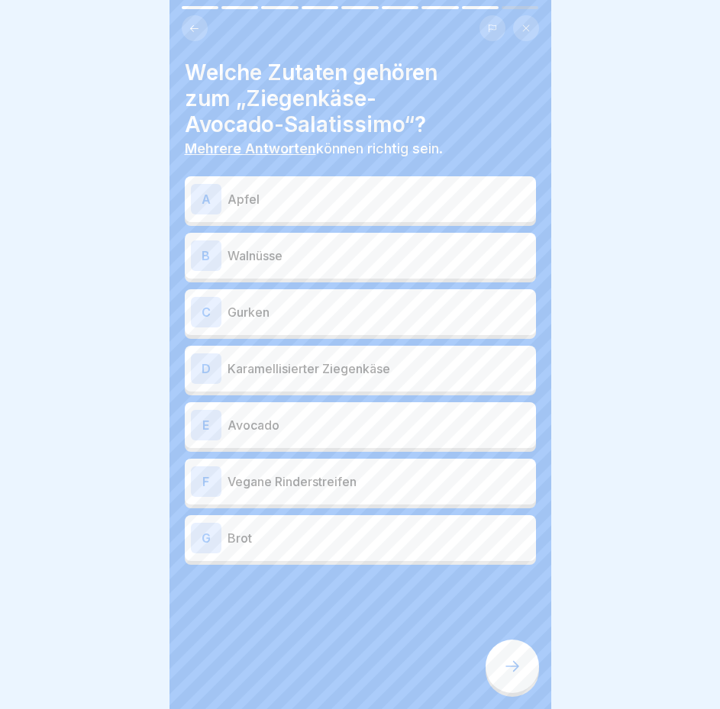
click at [296, 246] on p "Walnüsse" at bounding box center [378, 255] width 302 height 18
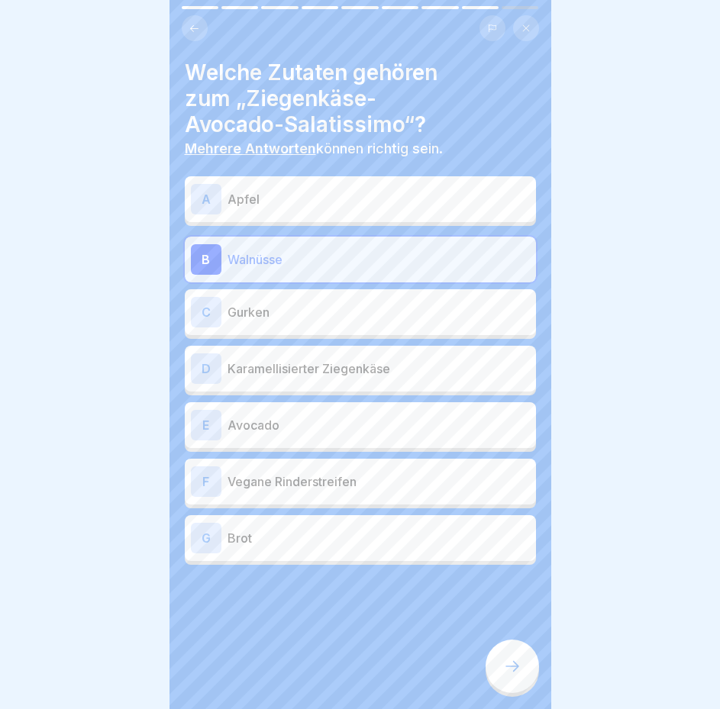
click at [294, 303] on p "Gurken" at bounding box center [378, 312] width 302 height 18
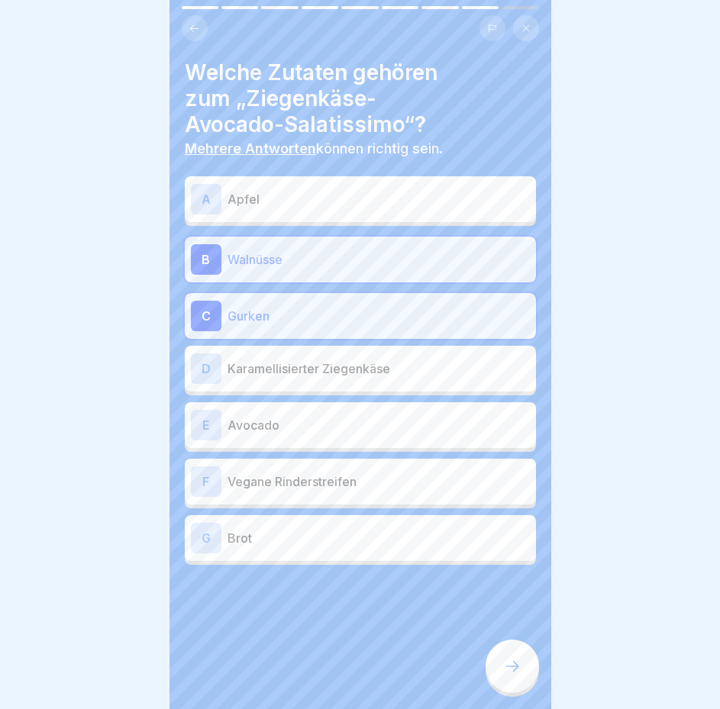
click at [295, 370] on div "D Karamellisierter Ziegenkäse" at bounding box center [360, 368] width 339 height 31
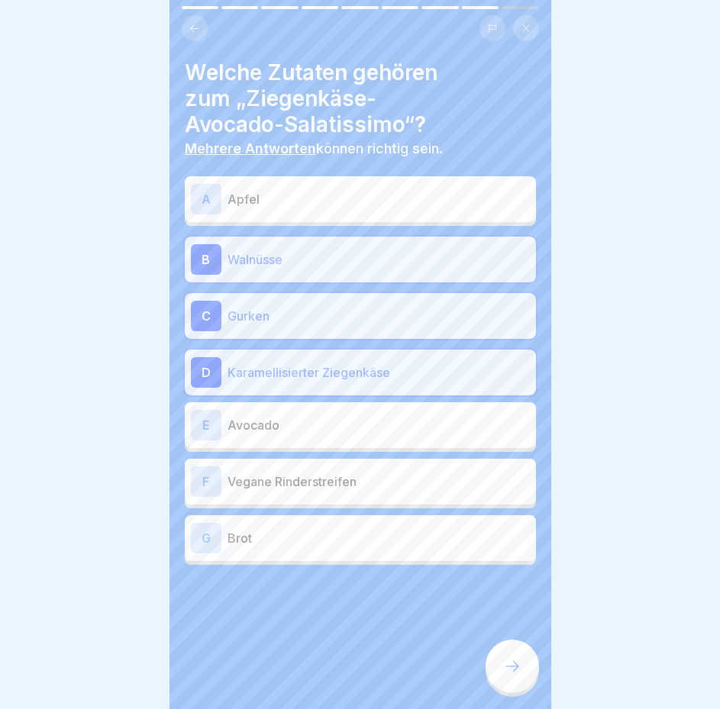
click at [291, 416] on p "Avocado" at bounding box center [378, 425] width 302 height 18
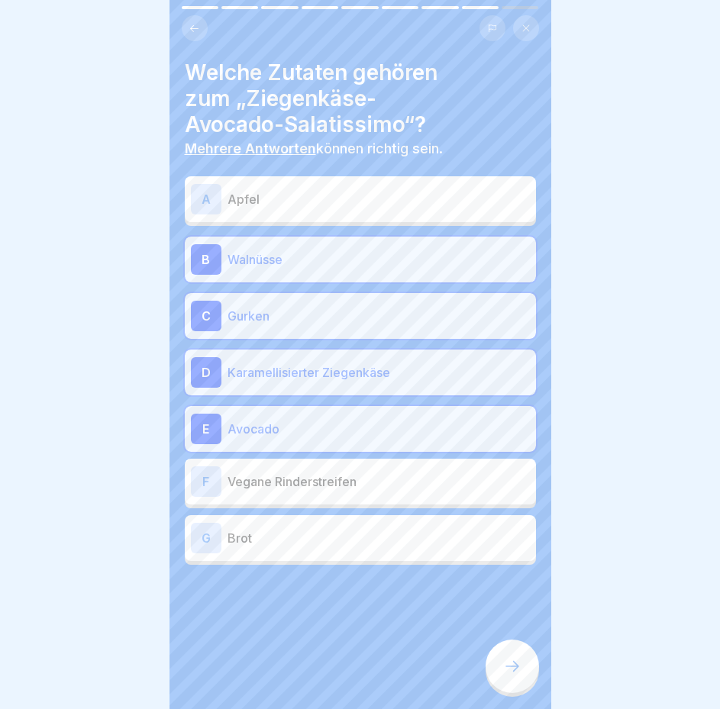
click at [507, 655] on div at bounding box center [511, 665] width 53 height 53
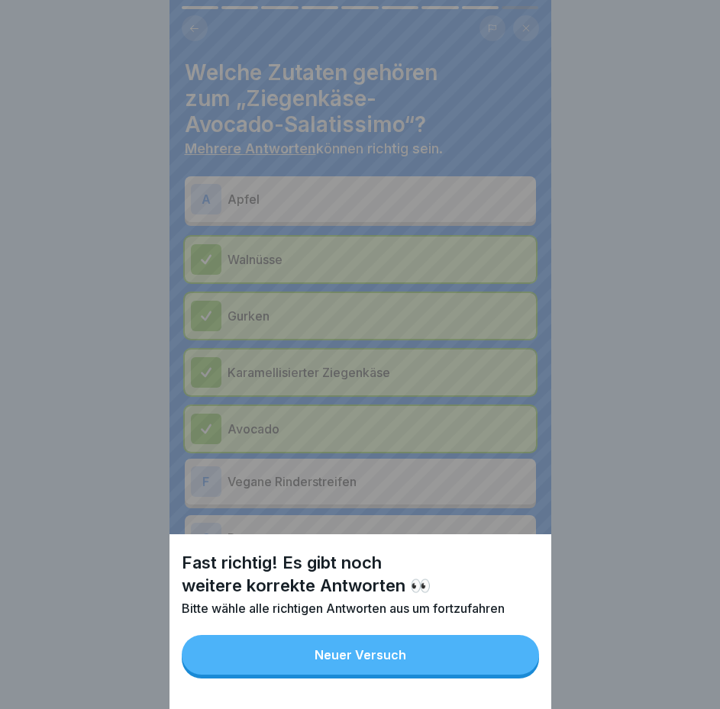
click at [419, 675] on button "Neuer Versuch" at bounding box center [360, 655] width 357 height 40
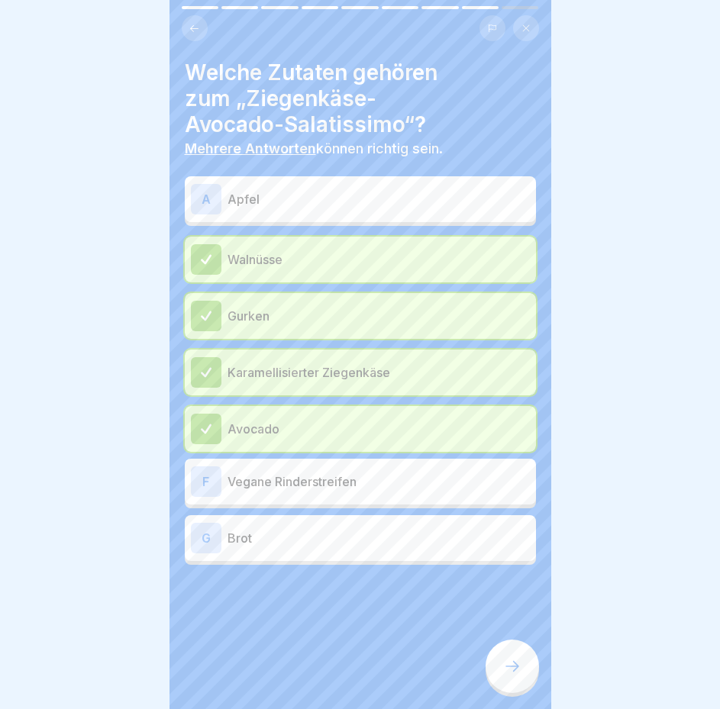
click at [362, 529] on p "Brot" at bounding box center [378, 538] width 302 height 18
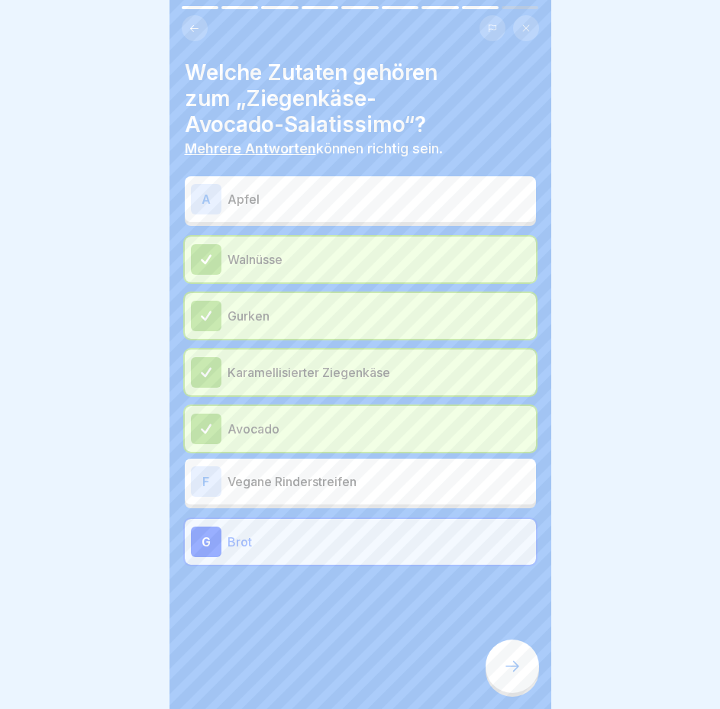
click at [501, 657] on div at bounding box center [511, 665] width 53 height 53
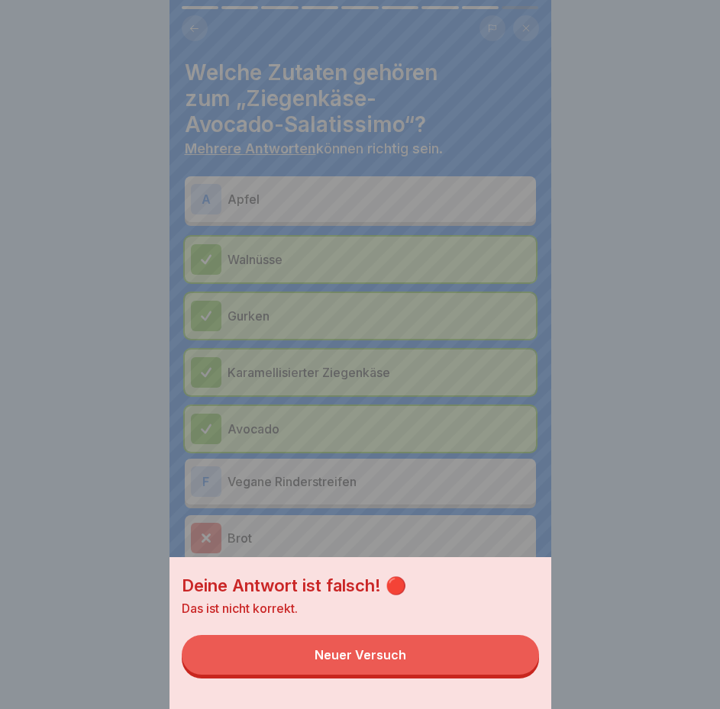
click at [476, 668] on button "Neuer Versuch" at bounding box center [360, 655] width 357 height 40
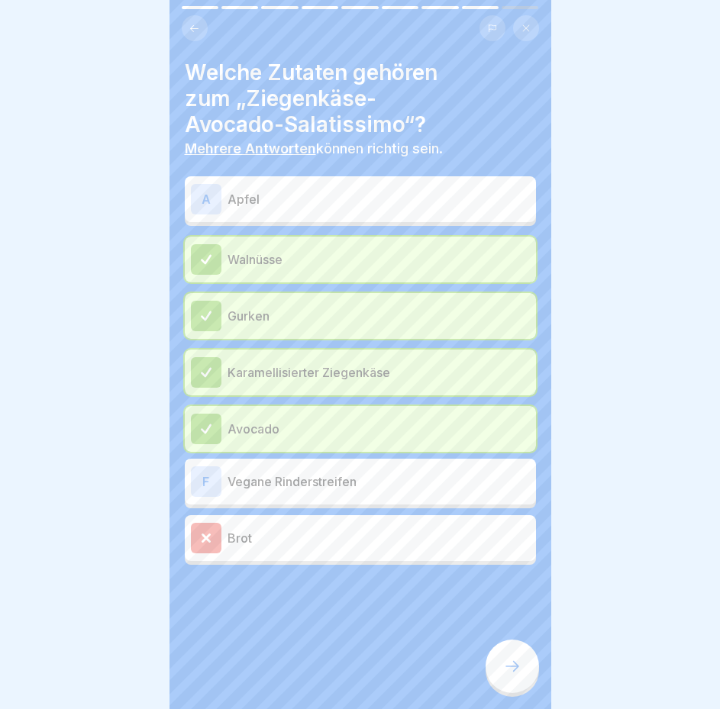
click at [307, 195] on p "Apfel" at bounding box center [378, 199] width 302 height 18
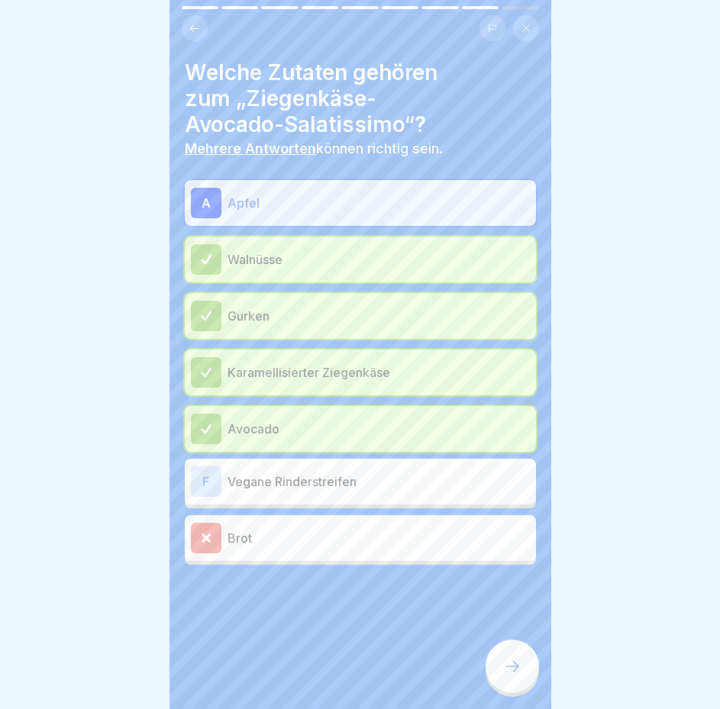
click at [346, 536] on div "Brot" at bounding box center [360, 538] width 339 height 31
click at [512, 671] on icon at bounding box center [512, 666] width 18 height 18
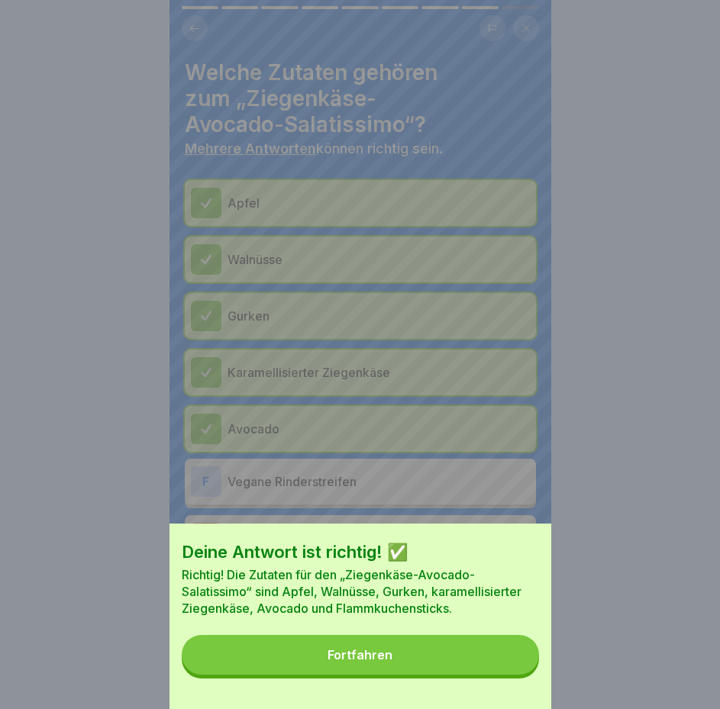
drag, startPoint x: 433, startPoint y: 649, endPoint x: 436, endPoint y: 640, distance: 9.2
click at [436, 641] on div "Deine Antwort ist richtig! ✅ Richtig! Die Zutaten für den „Ziegenkäse-Avocado-S…" at bounding box center [360, 615] width 382 height 185
click at [442, 663] on button "Fortfahren" at bounding box center [360, 655] width 357 height 40
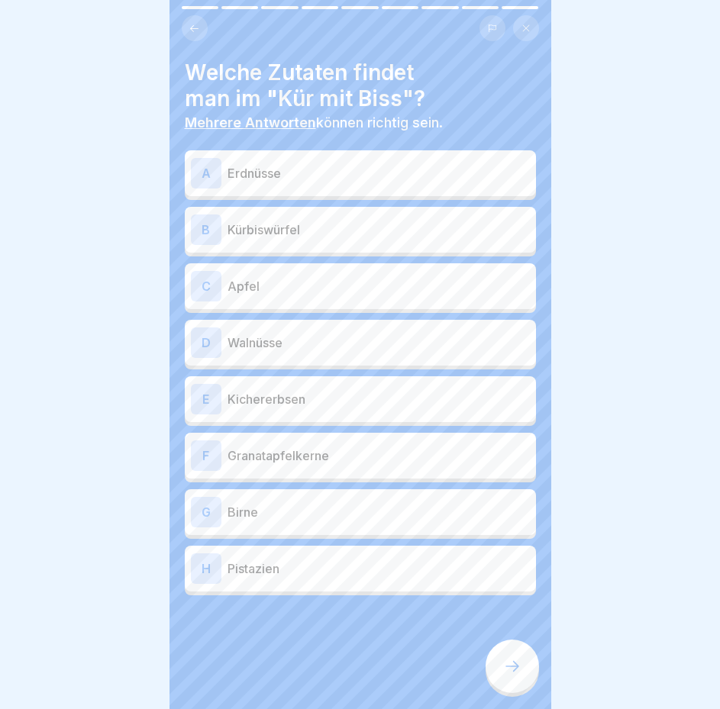
click at [331, 214] on div "B Kürbiswürfel" at bounding box center [360, 229] width 339 height 31
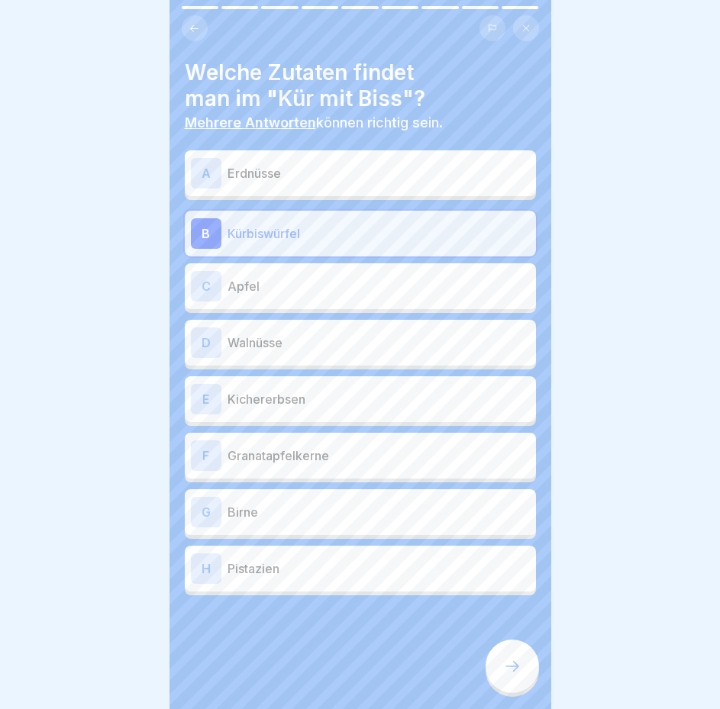
click at [374, 391] on p "Kichererbsen" at bounding box center [378, 399] width 302 height 18
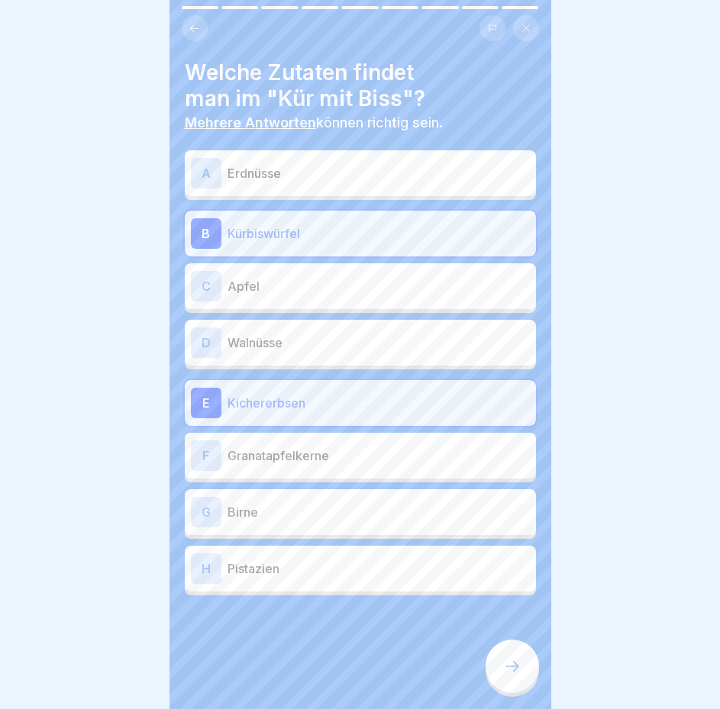
click at [373, 448] on p "Granatapfelkerne" at bounding box center [378, 455] width 302 height 18
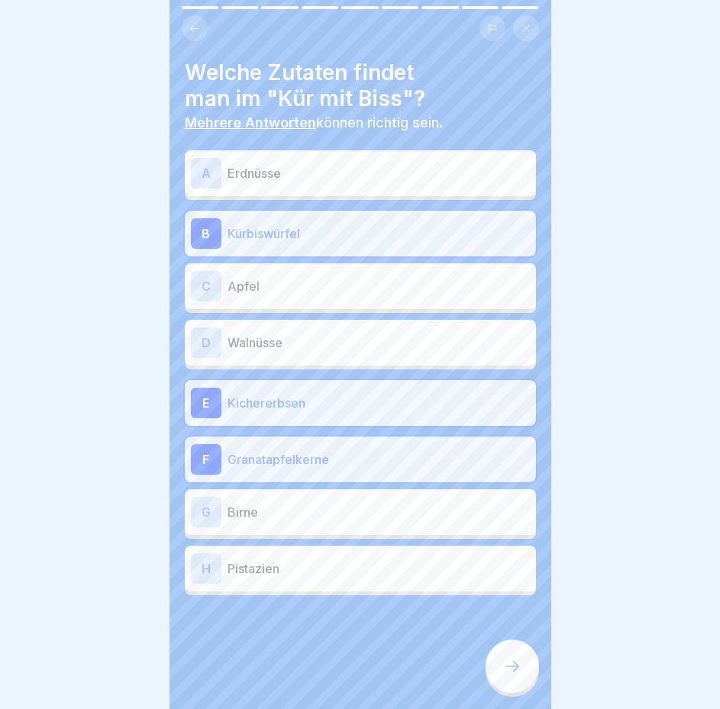
click at [369, 503] on p "Birne" at bounding box center [378, 512] width 302 height 18
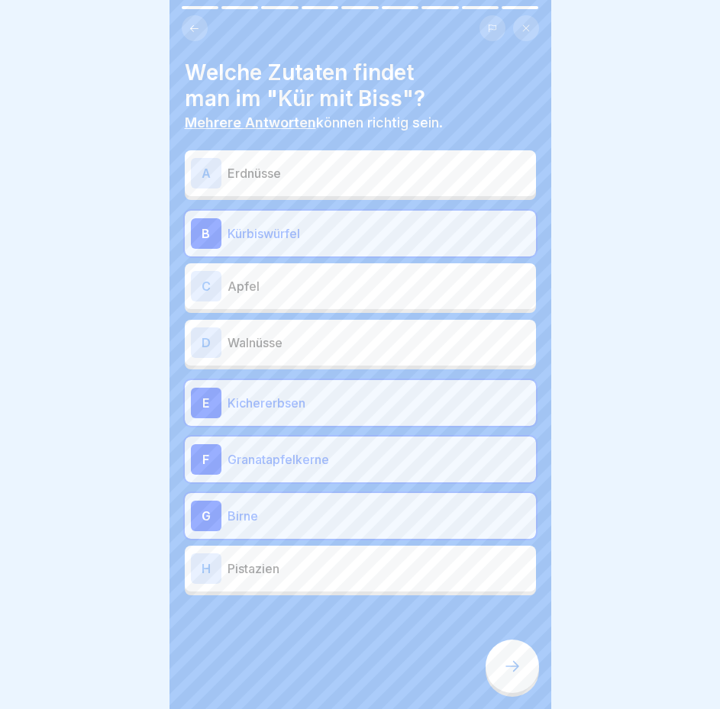
click at [498, 655] on div at bounding box center [511, 665] width 53 height 53
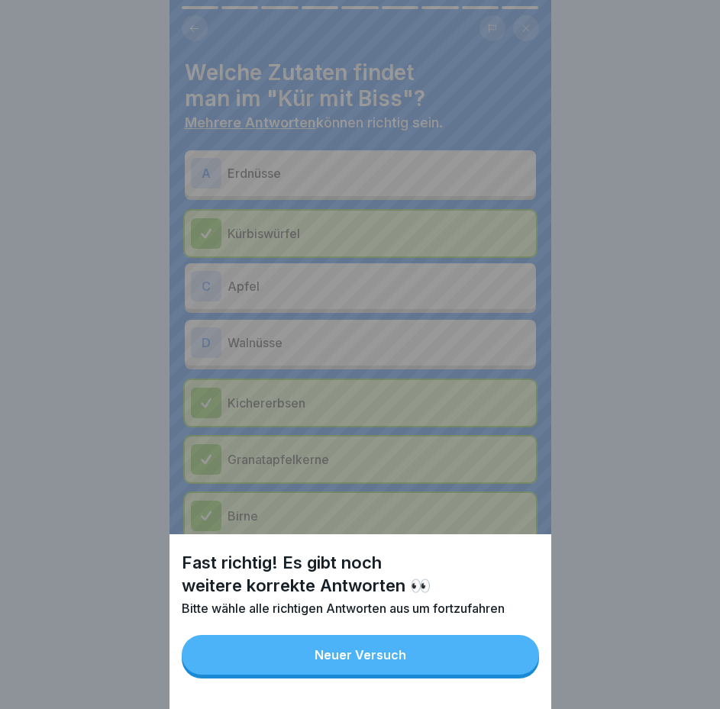
click at [498, 671] on button "Neuer Versuch" at bounding box center [360, 655] width 357 height 40
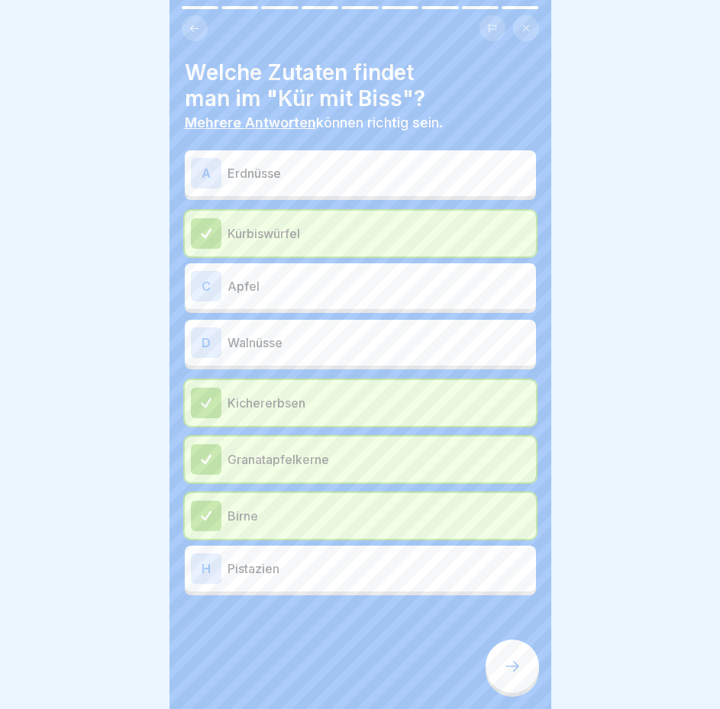
click at [466, 333] on p "Walnüsse" at bounding box center [378, 342] width 302 height 18
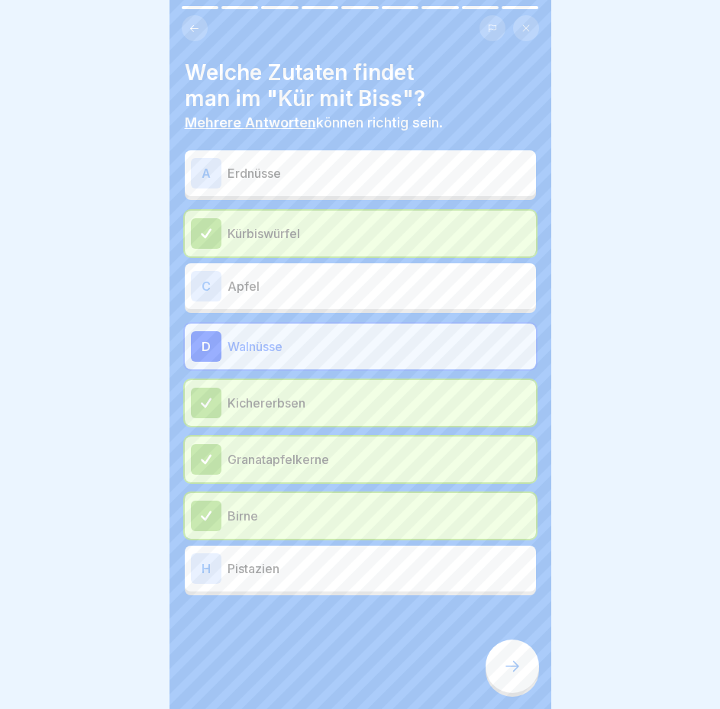
click at [464, 164] on p "Erdnüsse" at bounding box center [378, 173] width 302 height 18
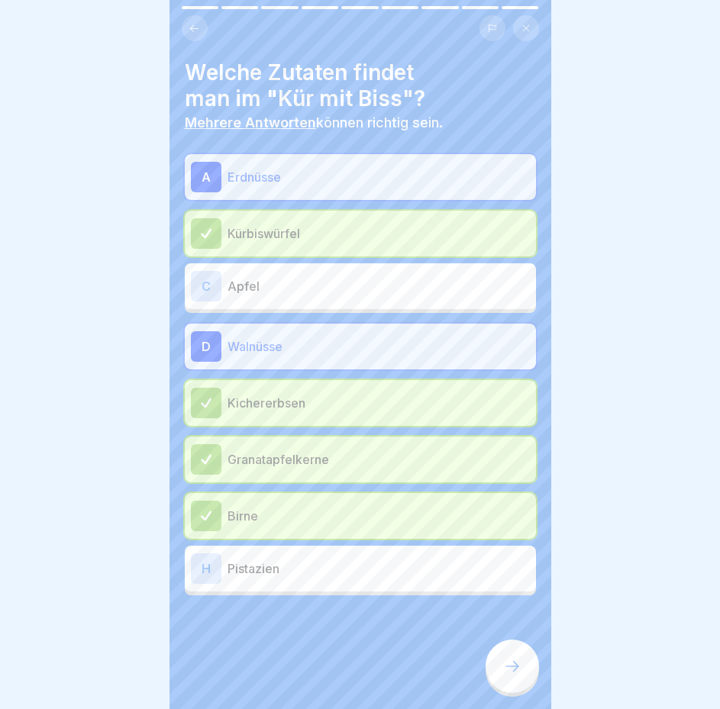
click at [514, 671] on icon at bounding box center [512, 666] width 18 height 18
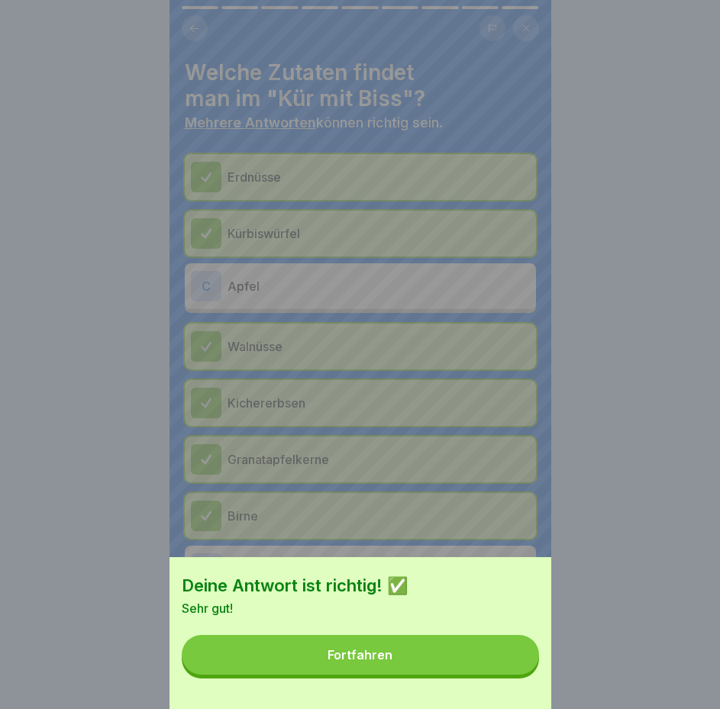
click at [392, 662] on div "Fortfahren" at bounding box center [359, 655] width 65 height 14
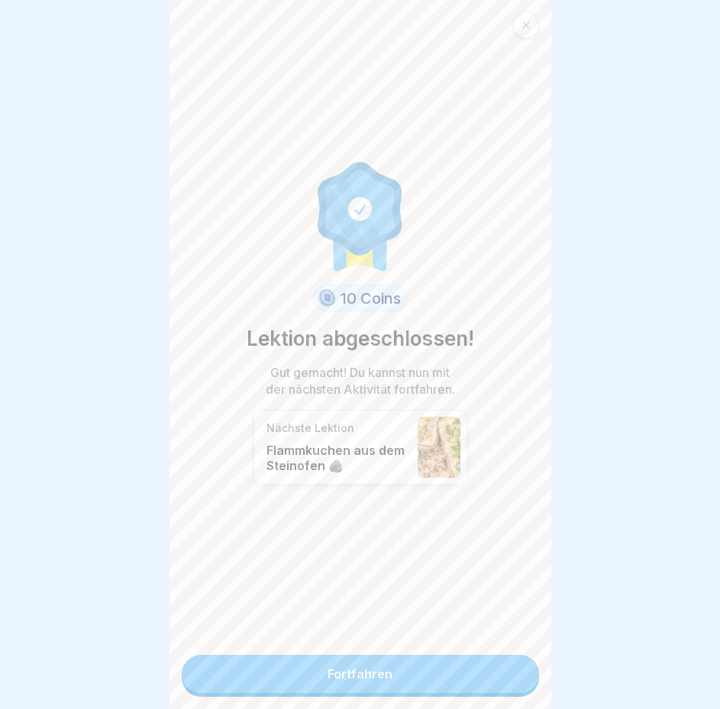
click at [326, 663] on link "Fortfahren" at bounding box center [360, 674] width 357 height 38
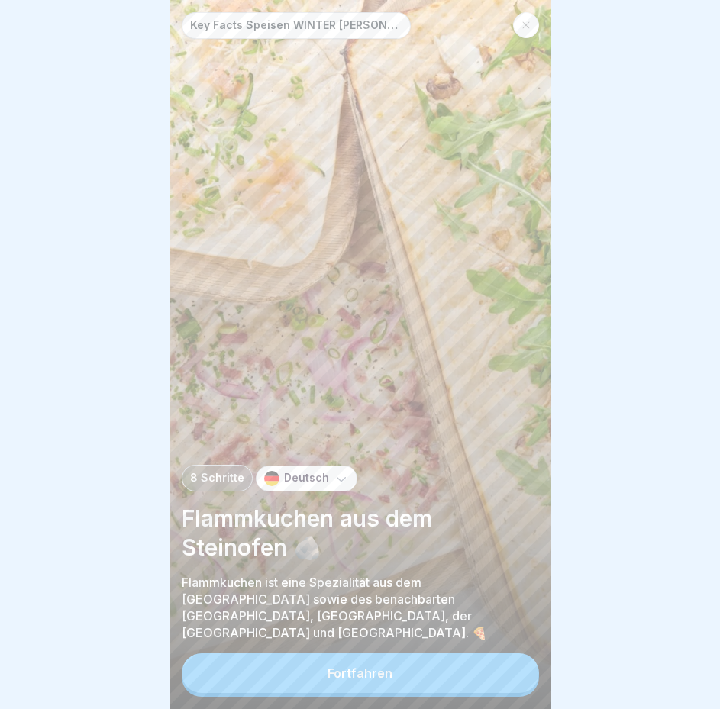
click at [402, 667] on button "Fortfahren" at bounding box center [360, 673] width 357 height 40
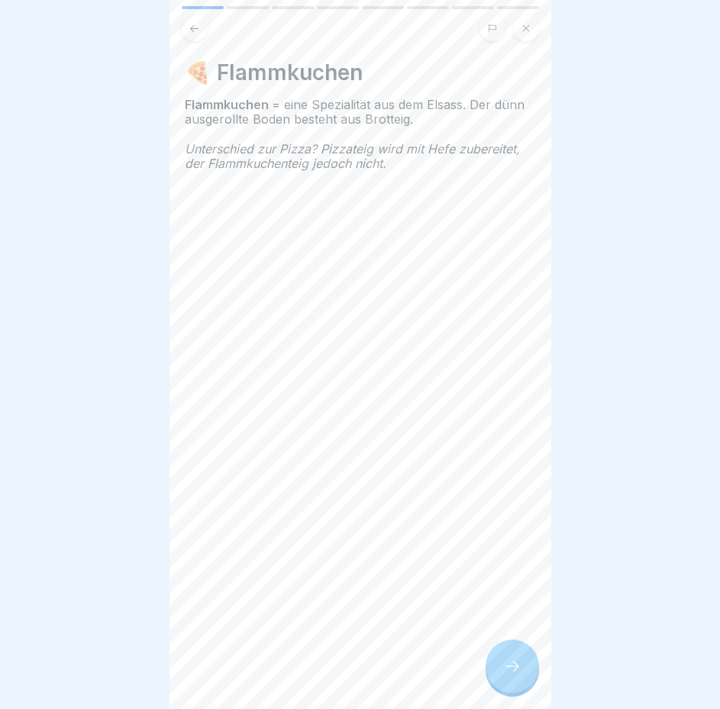
click at [520, 675] on icon at bounding box center [512, 666] width 18 height 18
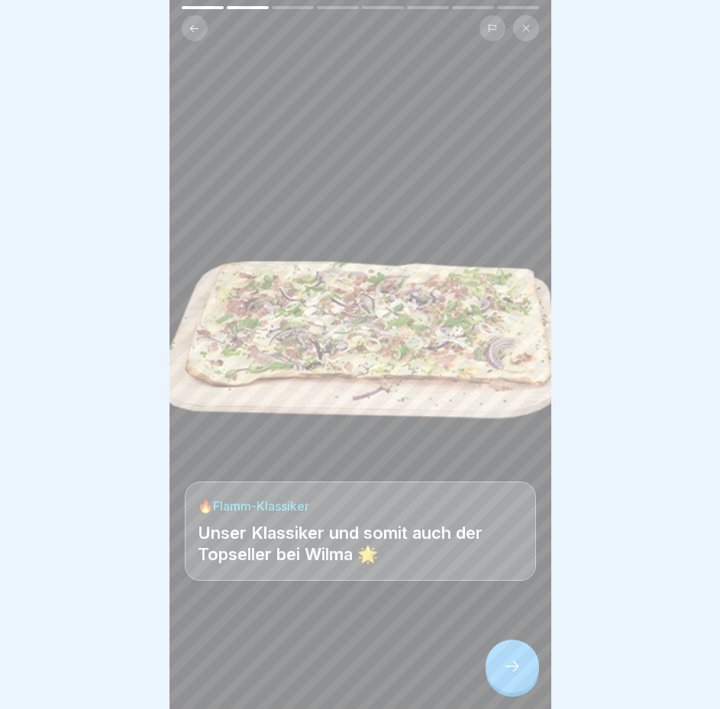
click at [499, 671] on div at bounding box center [511, 665] width 53 height 53
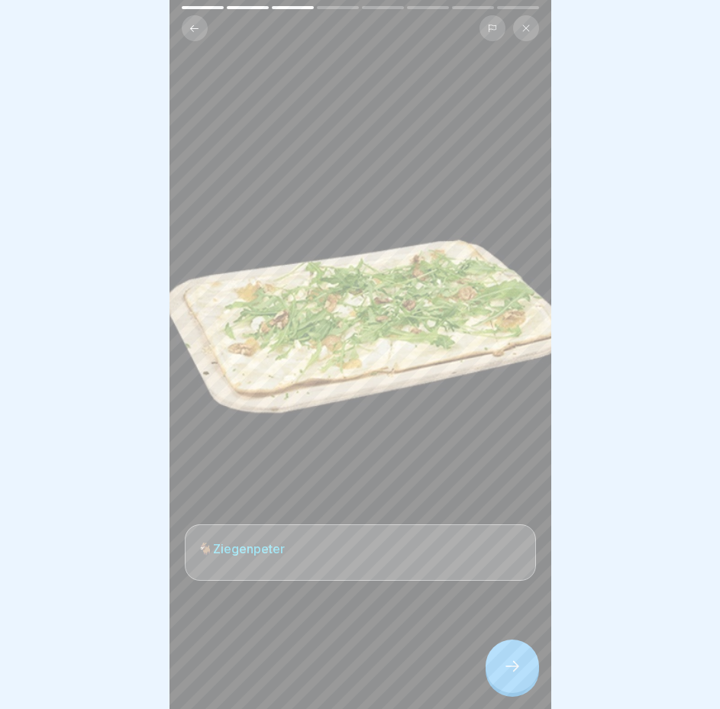
click at [507, 674] on icon at bounding box center [512, 666] width 18 height 18
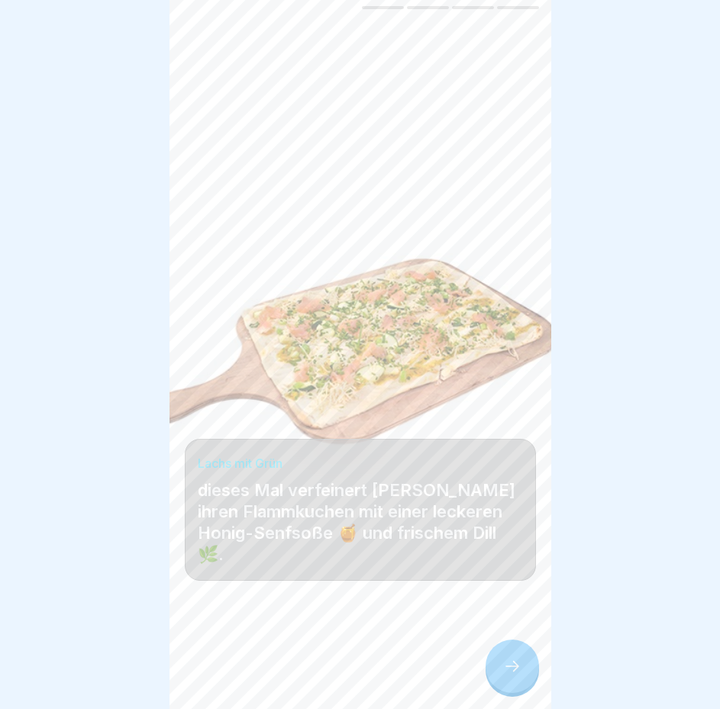
click at [505, 675] on icon at bounding box center [512, 666] width 18 height 18
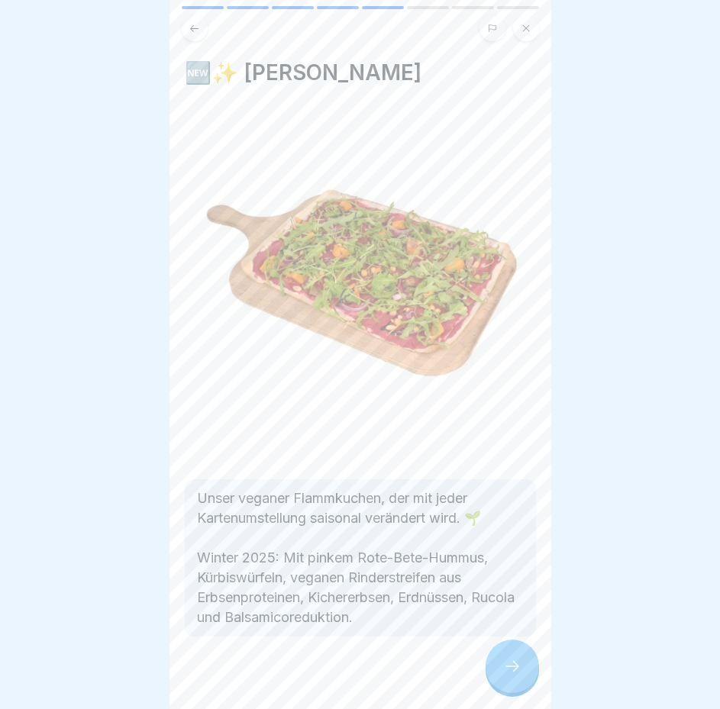
click at [494, 670] on div at bounding box center [511, 665] width 53 height 53
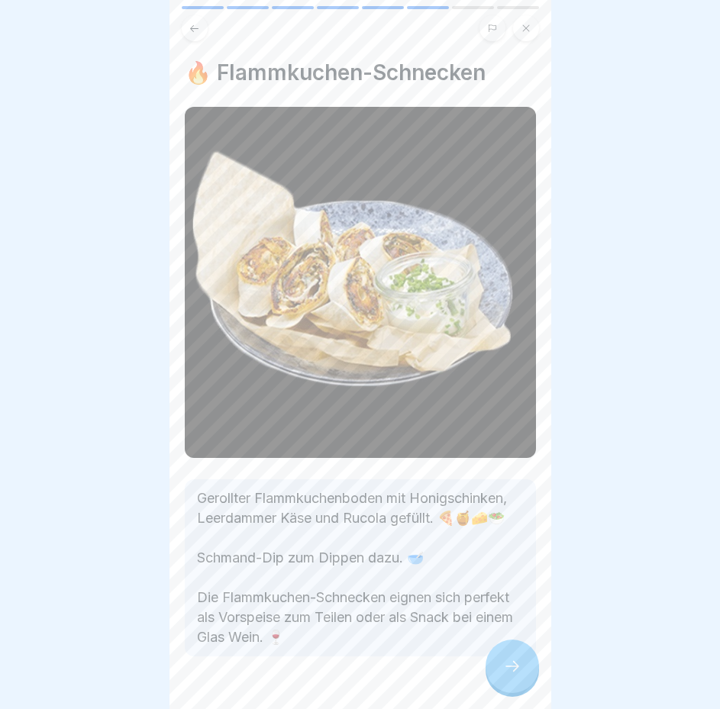
click at [510, 675] on icon at bounding box center [512, 666] width 18 height 18
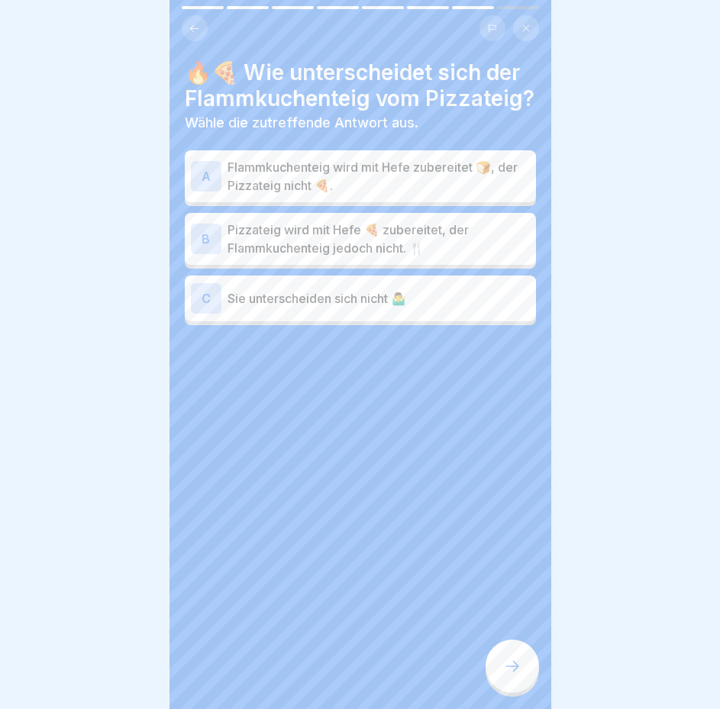
click at [468, 257] on p "Pizzateig wird mit Hefe 🍕 zubereitet, der Flammkuchenteig jedoch nicht. 🍴" at bounding box center [378, 239] width 302 height 37
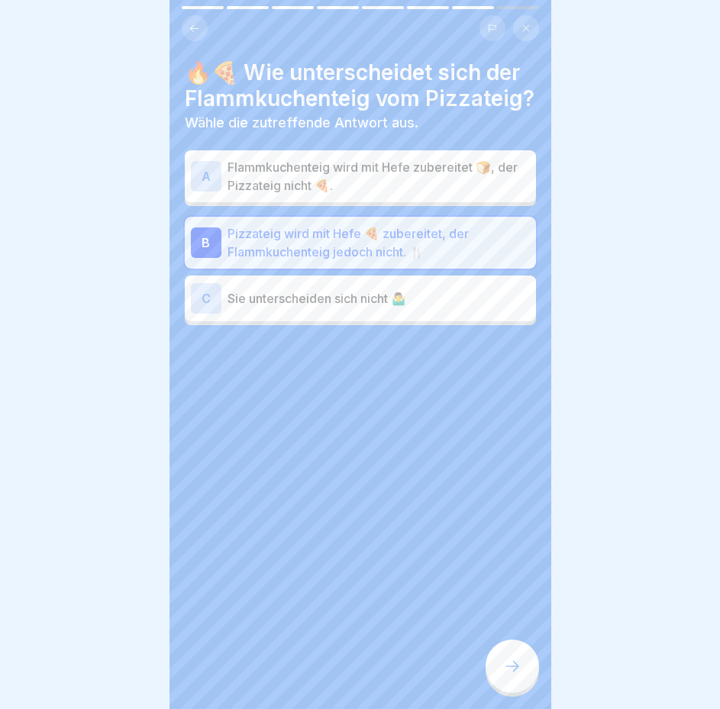
click at [514, 675] on icon at bounding box center [512, 666] width 18 height 18
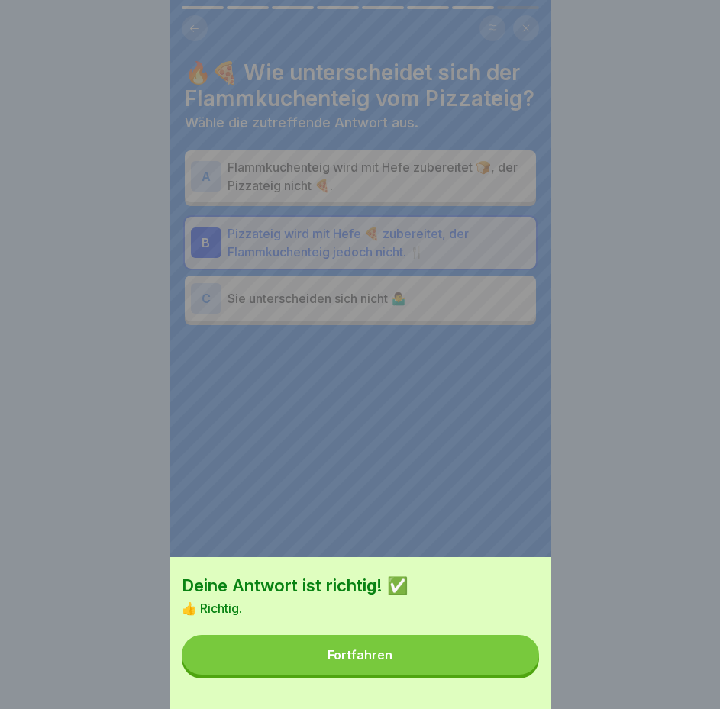
click at [456, 673] on button "Fortfahren" at bounding box center [360, 655] width 357 height 40
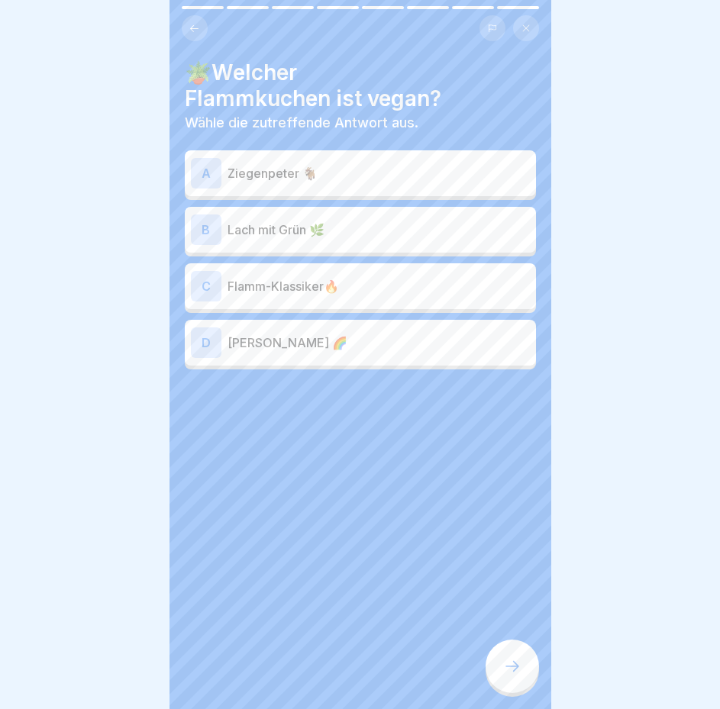
click at [366, 340] on p "Wilma Kunterbunt 🌈" at bounding box center [378, 342] width 302 height 18
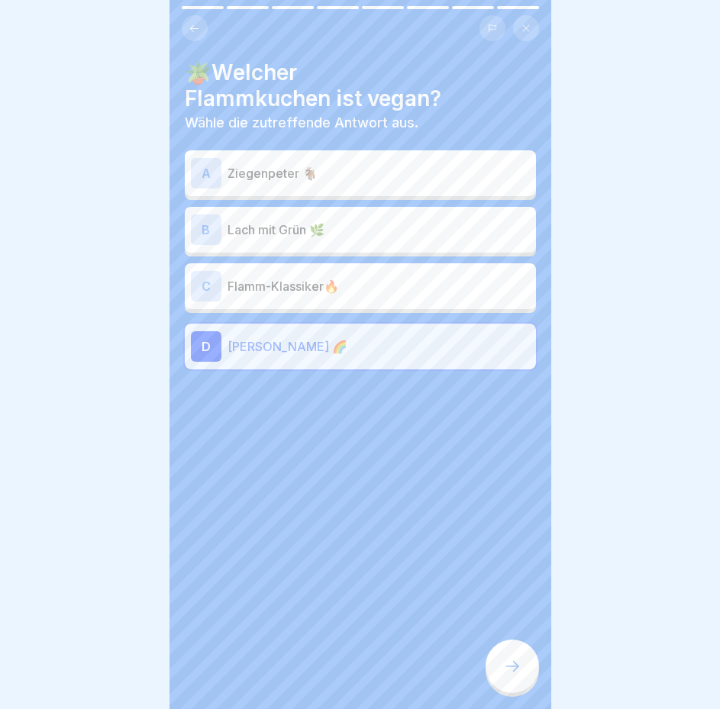
click at [503, 675] on icon at bounding box center [512, 666] width 18 height 18
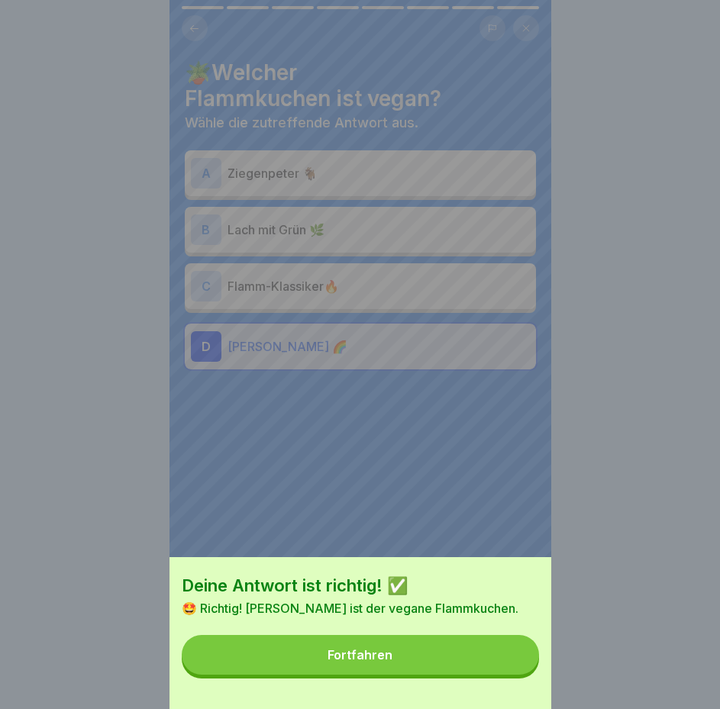
click at [449, 670] on button "Fortfahren" at bounding box center [360, 655] width 357 height 40
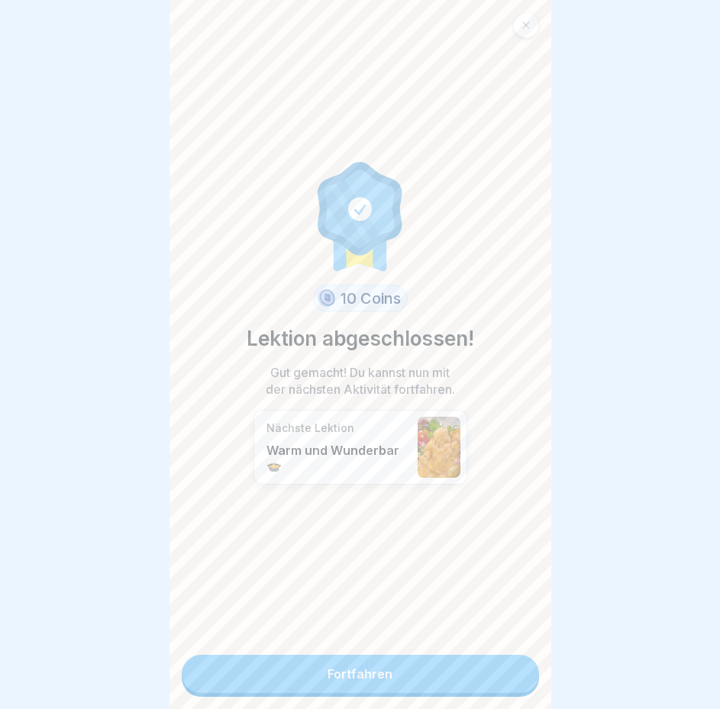
click at [398, 662] on link "Fortfahren" at bounding box center [360, 674] width 357 height 38
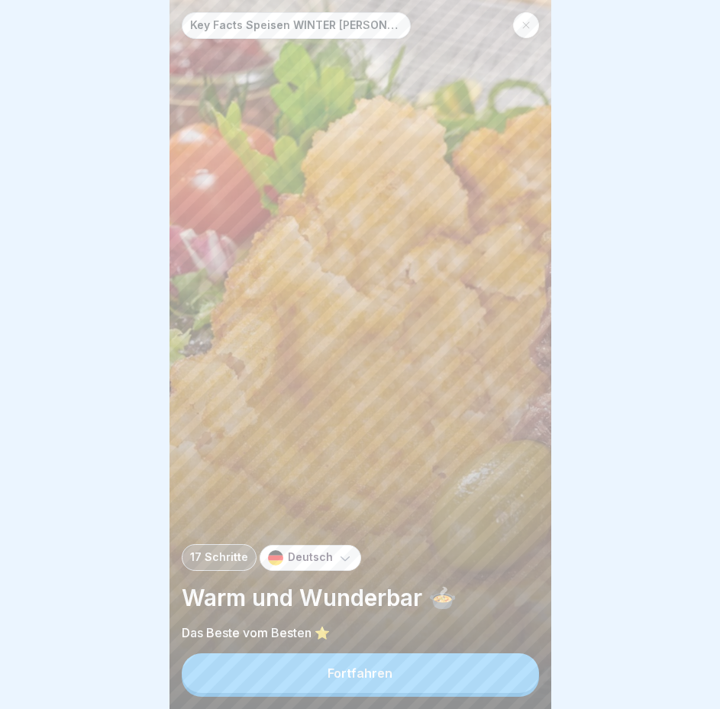
click at [391, 692] on button "Fortfahren" at bounding box center [360, 673] width 357 height 40
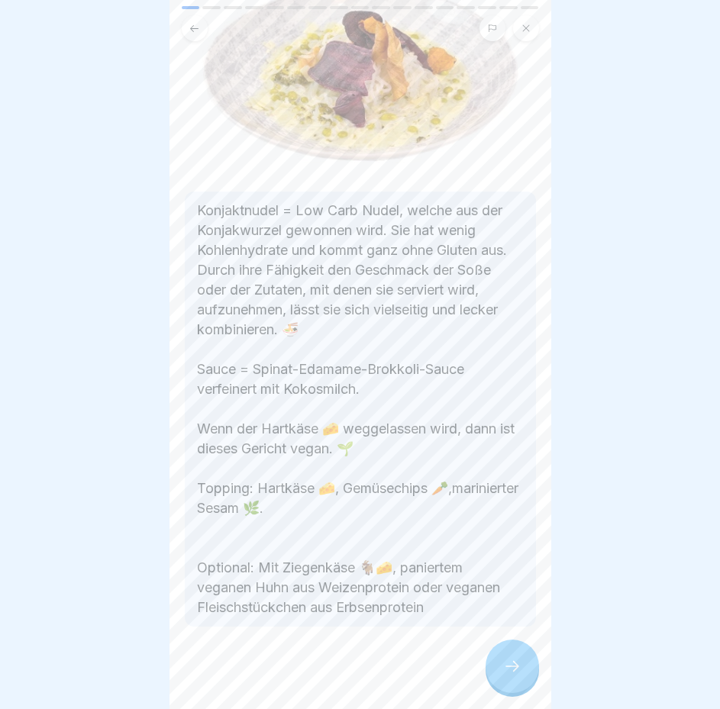
scroll to position [137, 0]
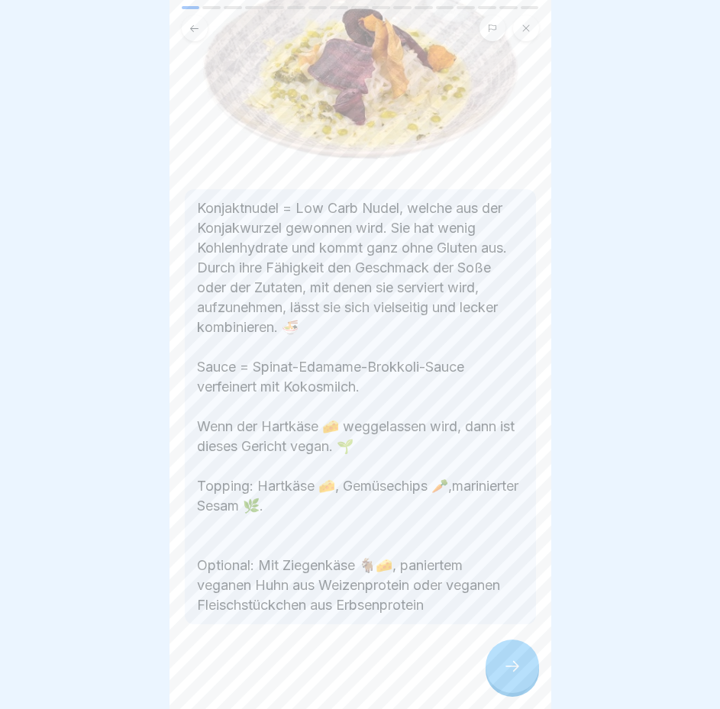
click at [515, 675] on icon at bounding box center [512, 666] width 18 height 18
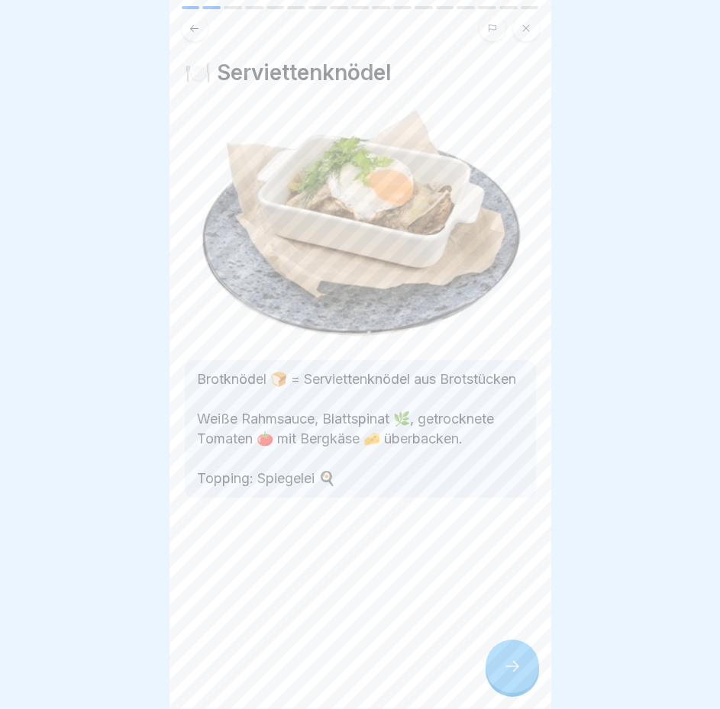
click at [501, 668] on div at bounding box center [511, 665] width 53 height 53
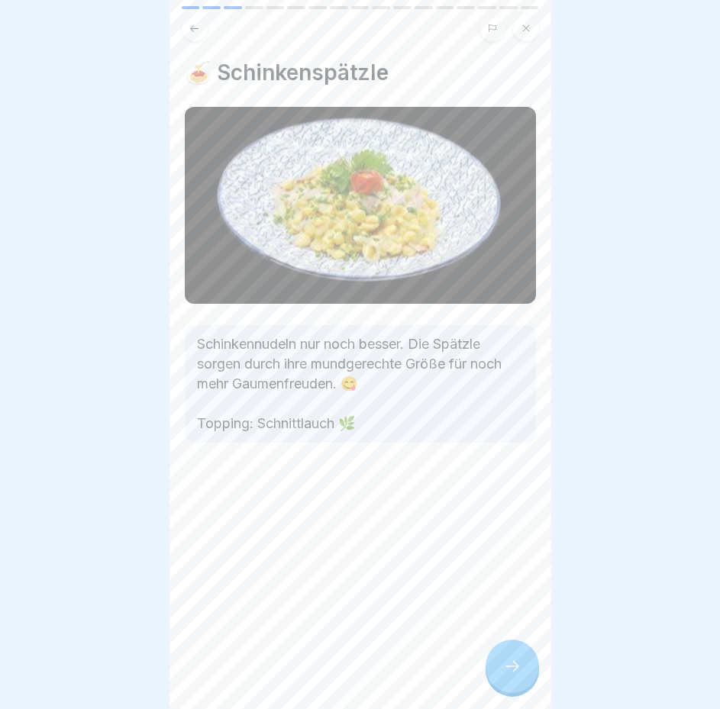
click at [512, 675] on icon at bounding box center [512, 666] width 18 height 18
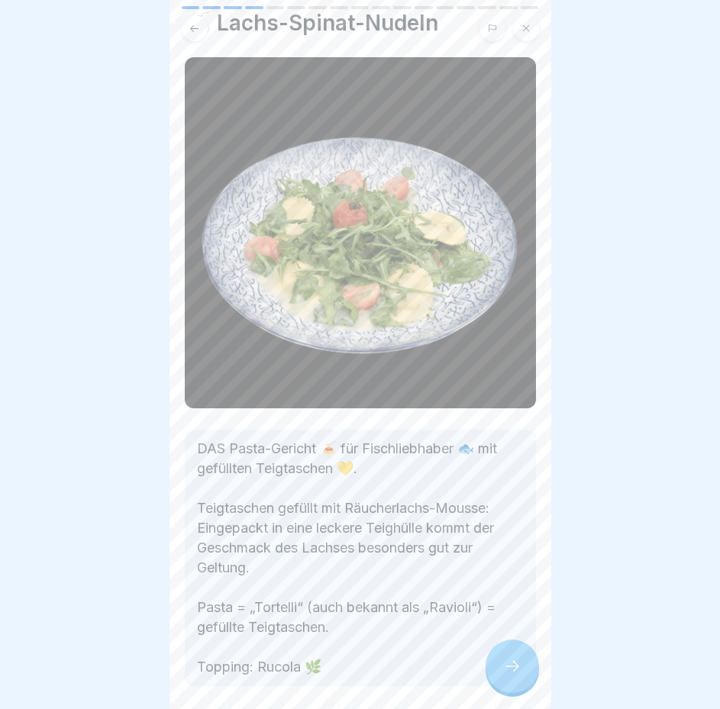
scroll to position [76, 0]
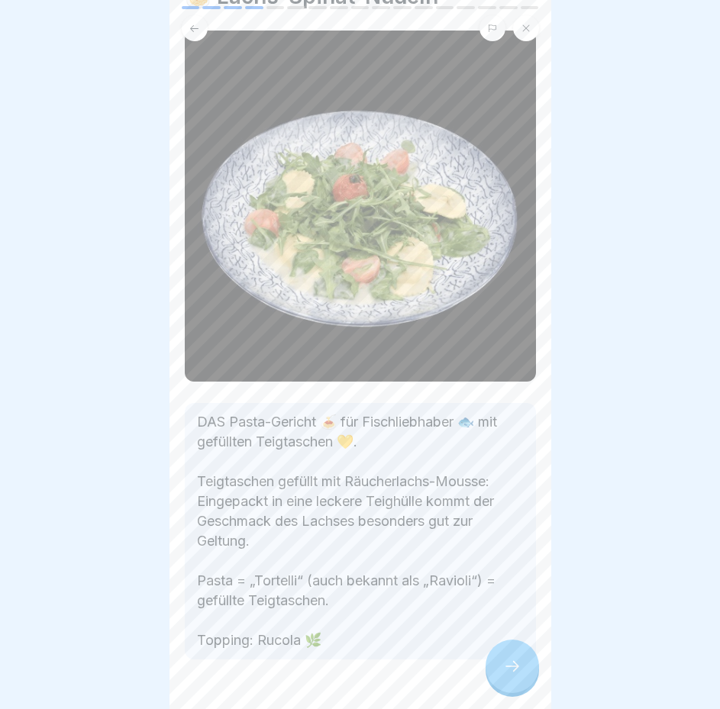
click at [503, 672] on icon at bounding box center [512, 666] width 18 height 18
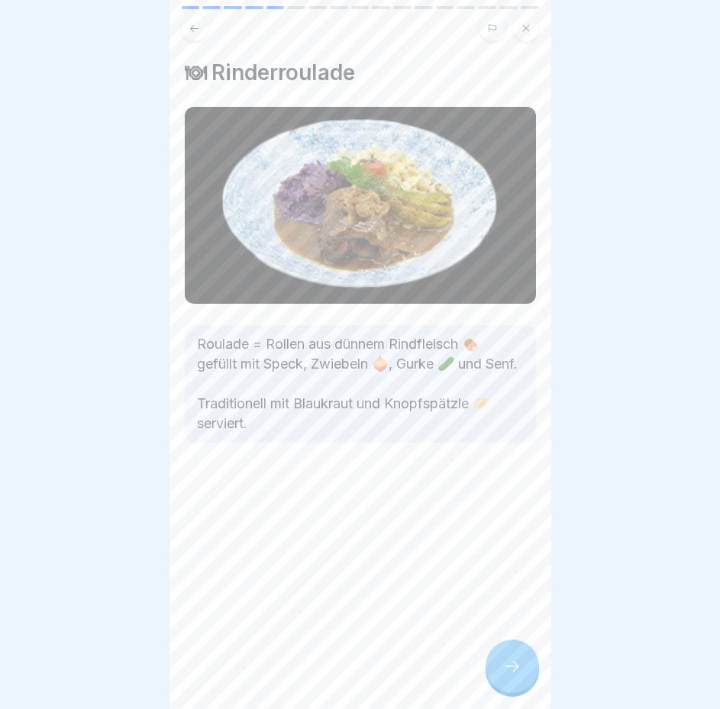
click at [508, 670] on div at bounding box center [511, 665] width 53 height 53
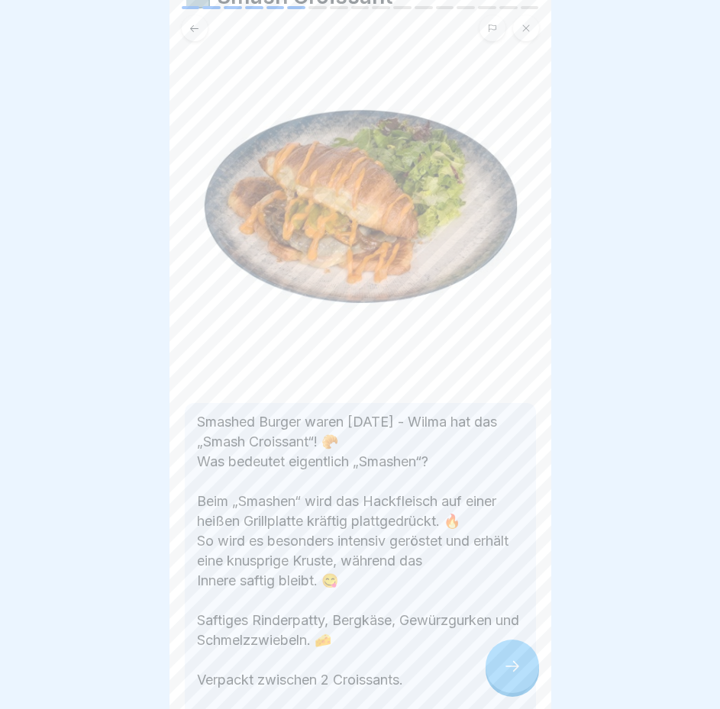
click at [504, 675] on icon at bounding box center [512, 666] width 18 height 18
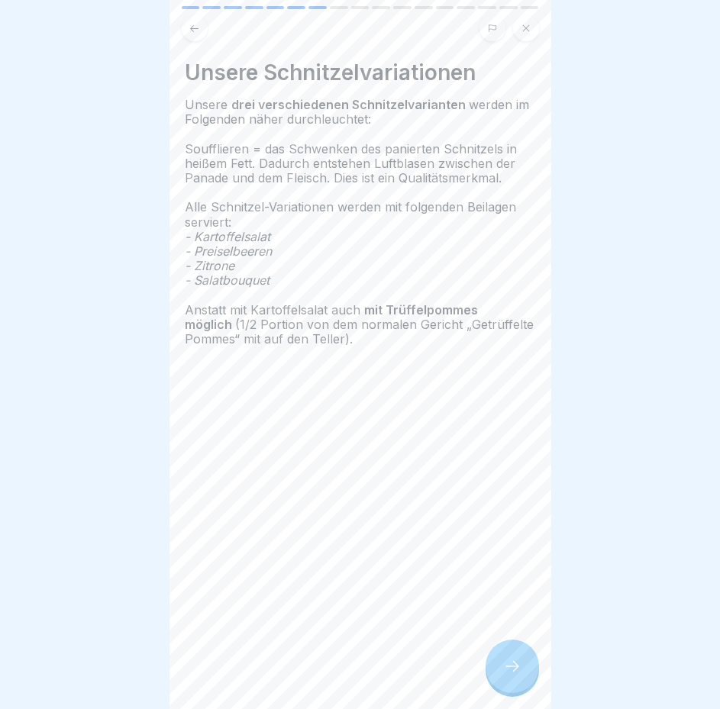
click at [501, 672] on div at bounding box center [511, 665] width 53 height 53
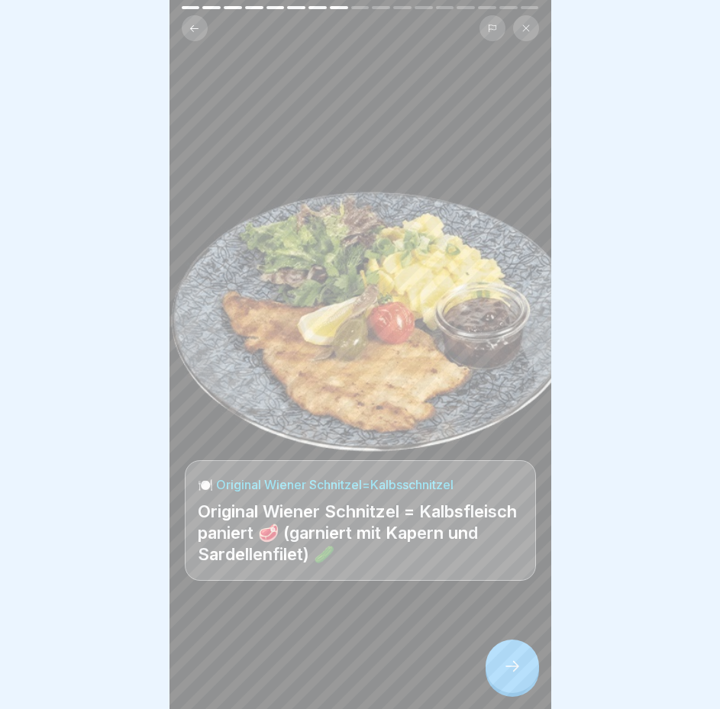
click at [501, 673] on div at bounding box center [511, 665] width 53 height 53
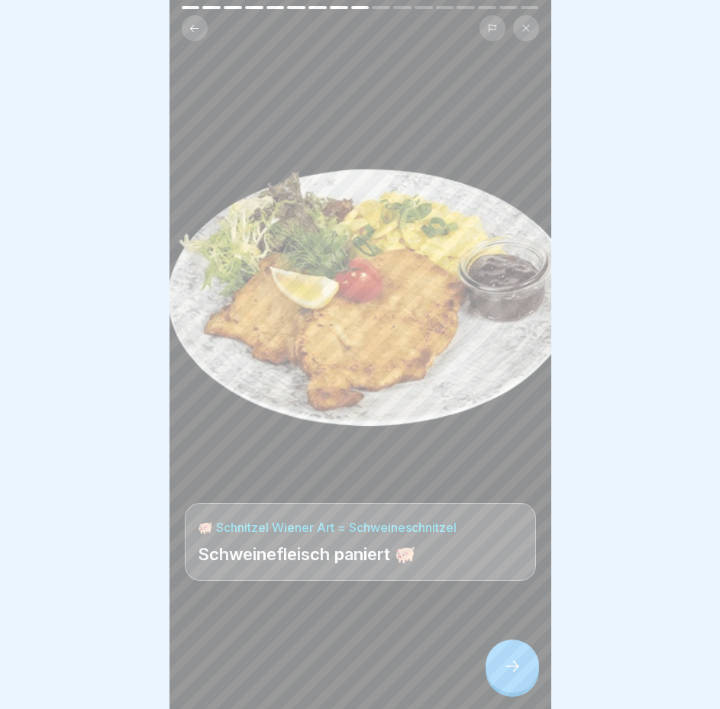
click at [501, 673] on div at bounding box center [511, 665] width 53 height 53
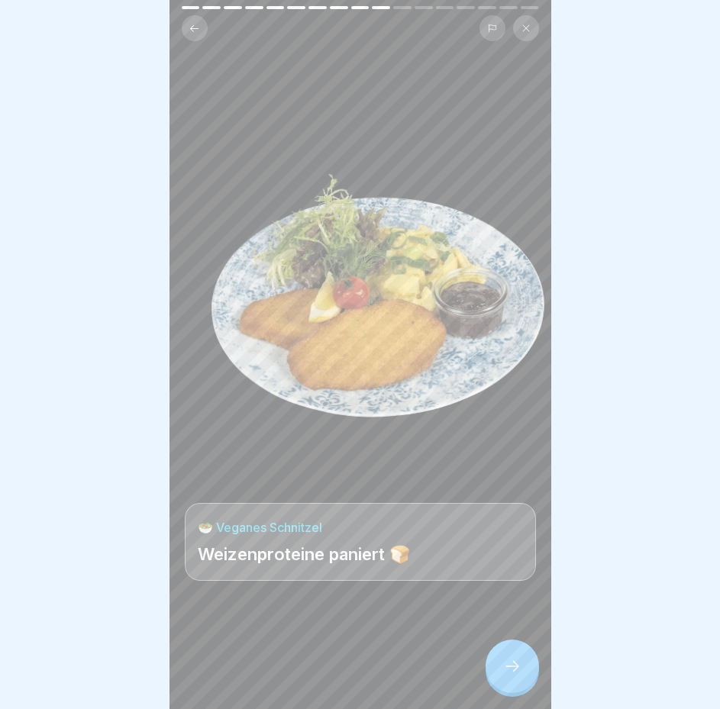
click at [505, 672] on icon at bounding box center [512, 666] width 18 height 18
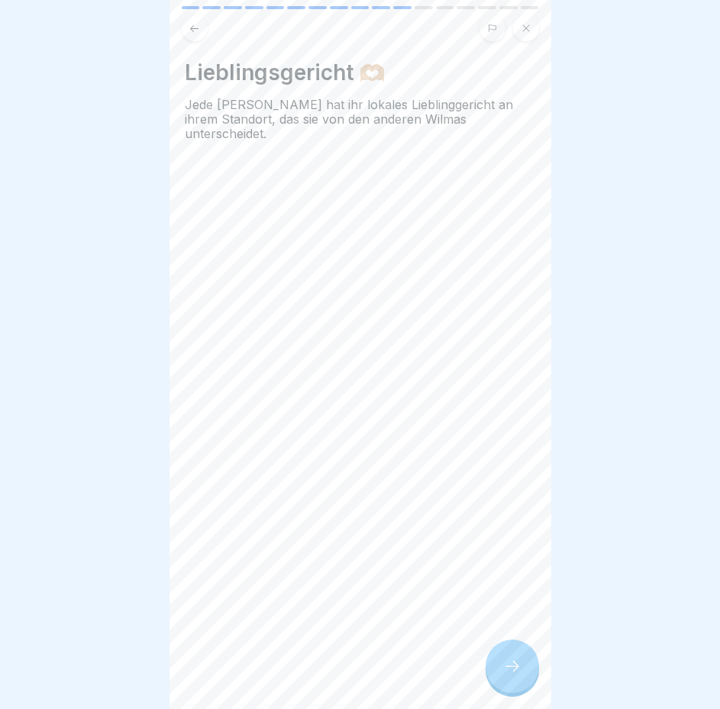
click at [505, 672] on icon at bounding box center [512, 666] width 18 height 18
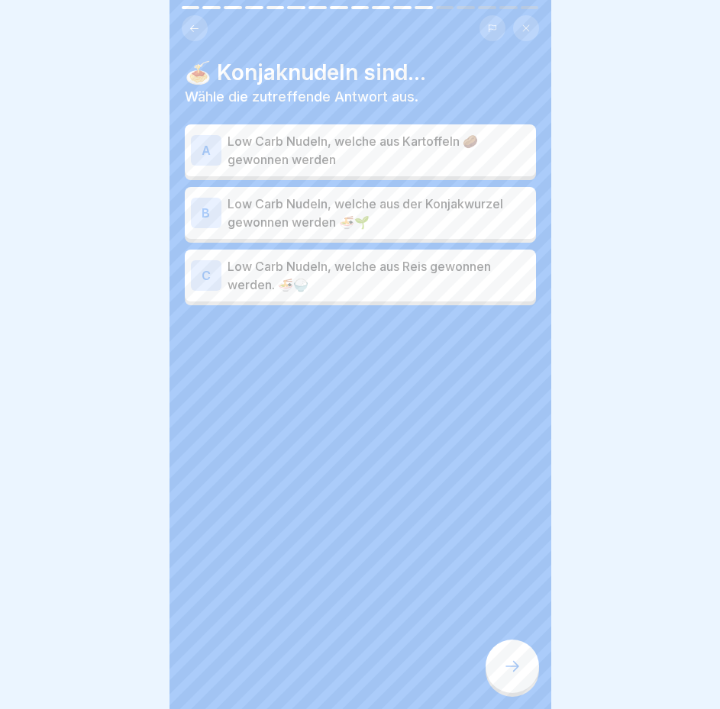
click at [420, 206] on p "Low Carb Nudeln, welche aus der Konjakwurzel gewonnen werden 🍜🌱" at bounding box center [378, 213] width 302 height 37
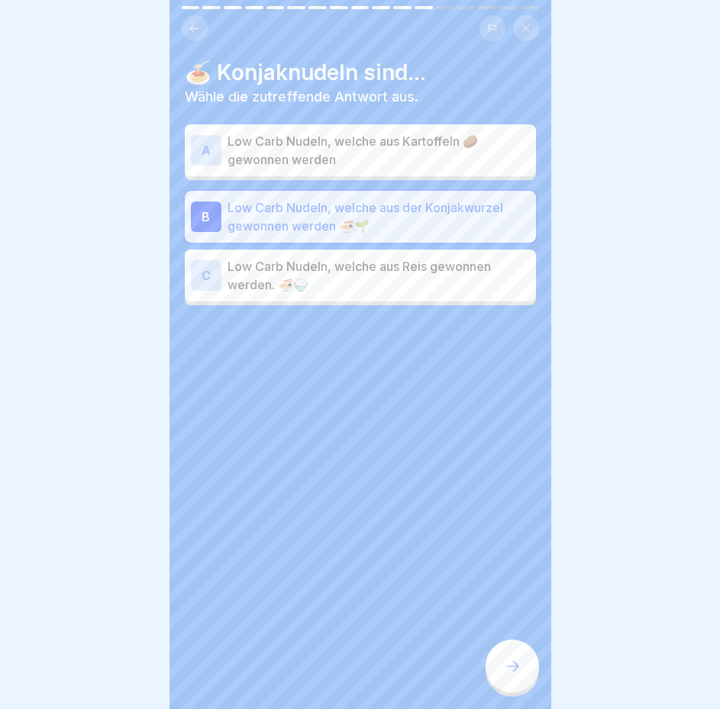
click at [520, 672] on icon at bounding box center [512, 666] width 18 height 18
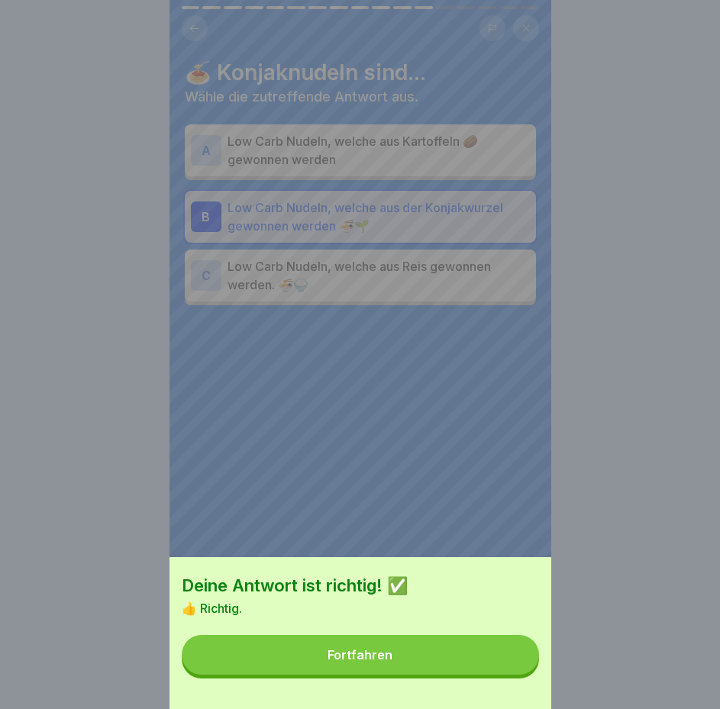
click at [478, 668] on button "Fortfahren" at bounding box center [360, 655] width 357 height 40
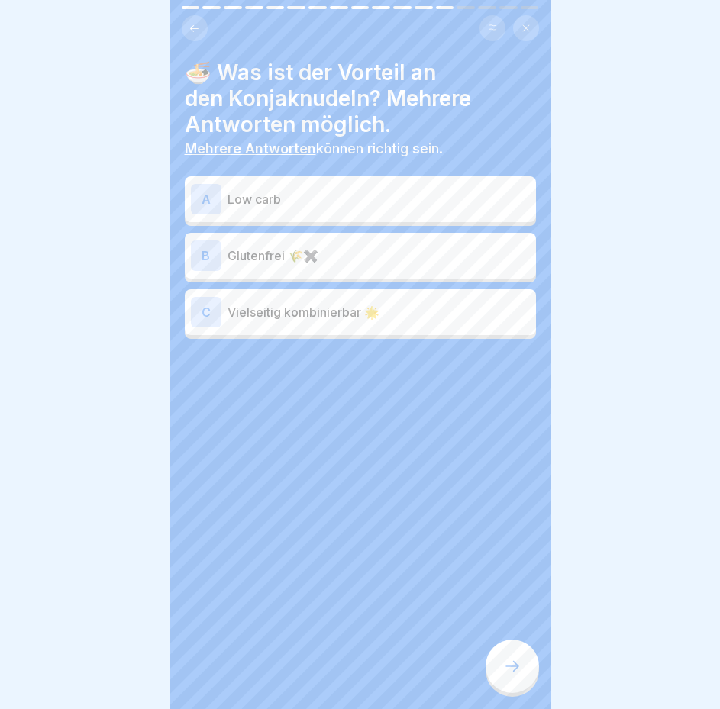
click at [321, 210] on div "A Low carb" at bounding box center [360, 199] width 339 height 31
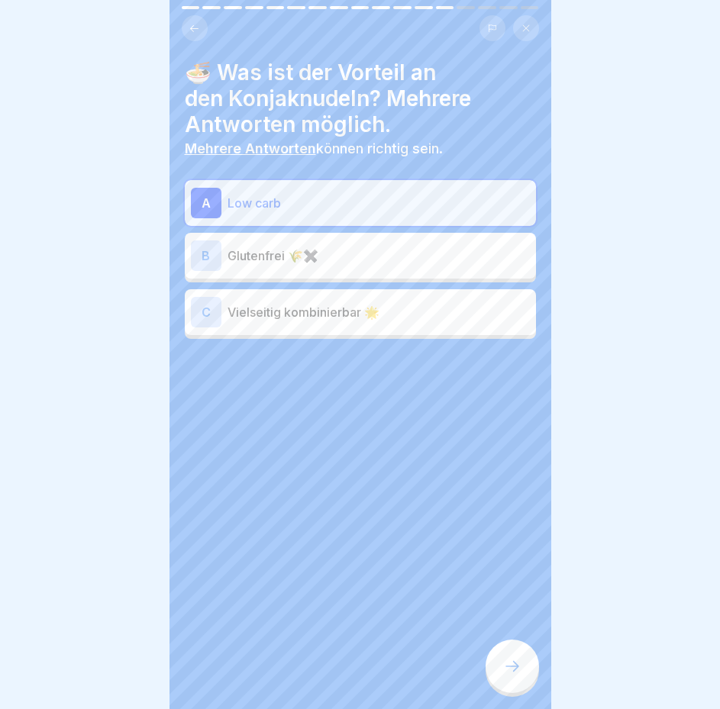
click at [332, 245] on div "B Glutenfrei 🌾✖️" at bounding box center [360, 255] width 339 height 31
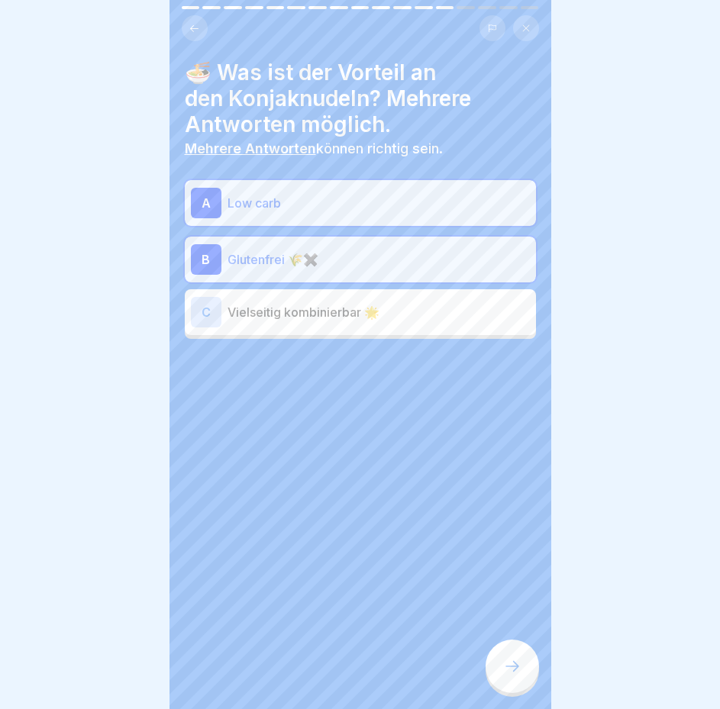
click at [366, 314] on p "Vielseitig kombinierbar 🌟" at bounding box center [378, 312] width 302 height 18
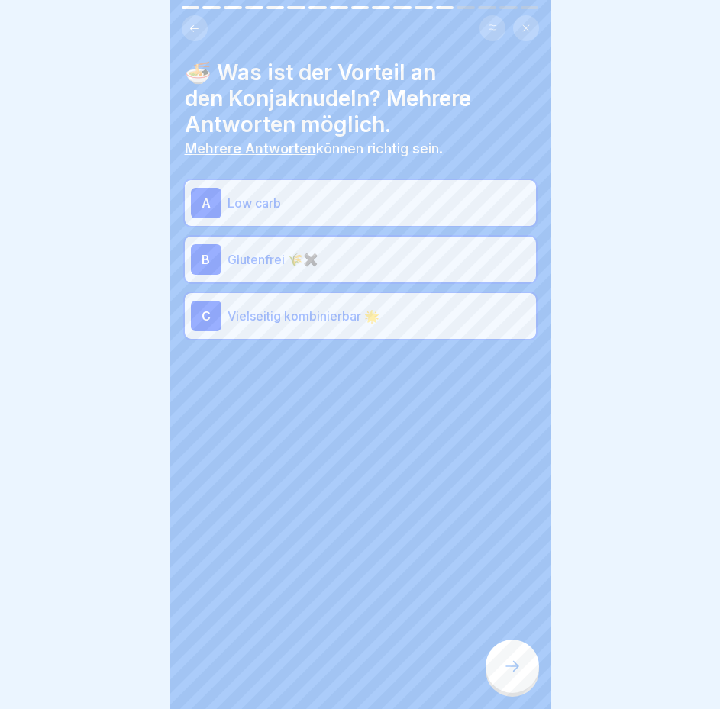
click at [516, 693] on div at bounding box center [511, 665] width 53 height 53
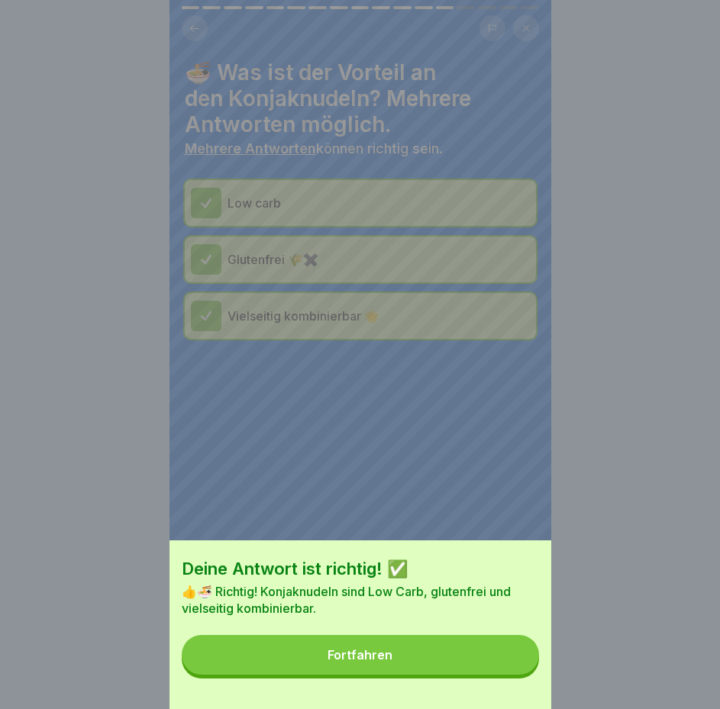
click at [494, 659] on button "Fortfahren" at bounding box center [360, 655] width 357 height 40
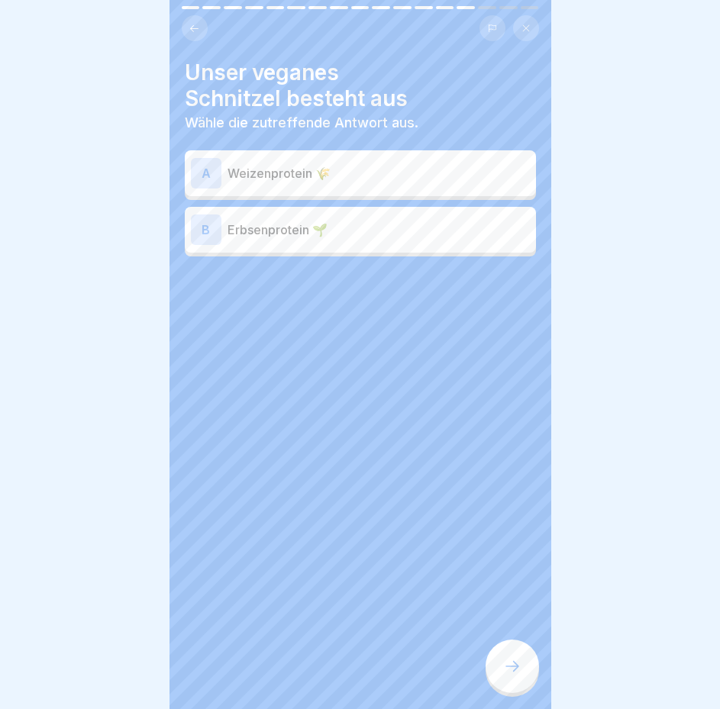
click at [333, 164] on p "Weizenprotein 🌾" at bounding box center [378, 173] width 302 height 18
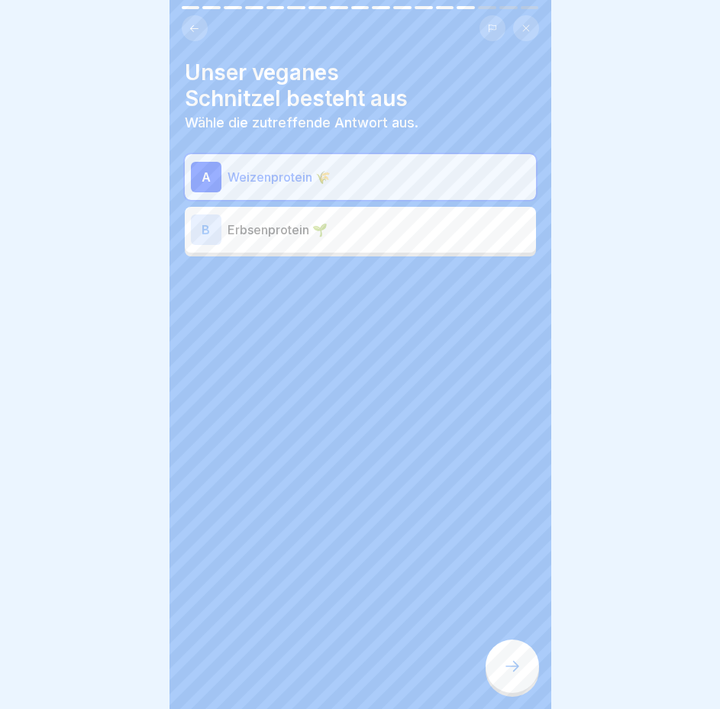
click at [503, 675] on icon at bounding box center [512, 666] width 18 height 18
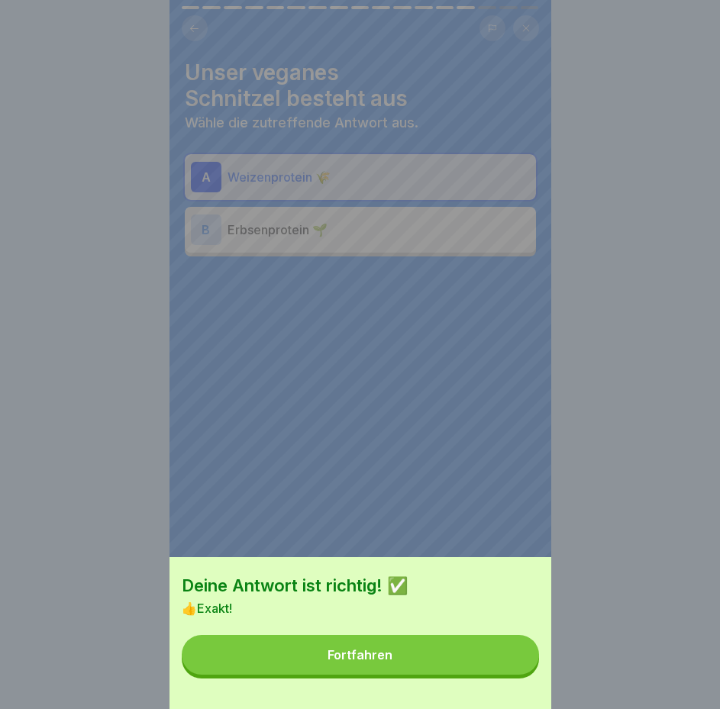
click at [496, 675] on button "Fortfahren" at bounding box center [360, 655] width 357 height 40
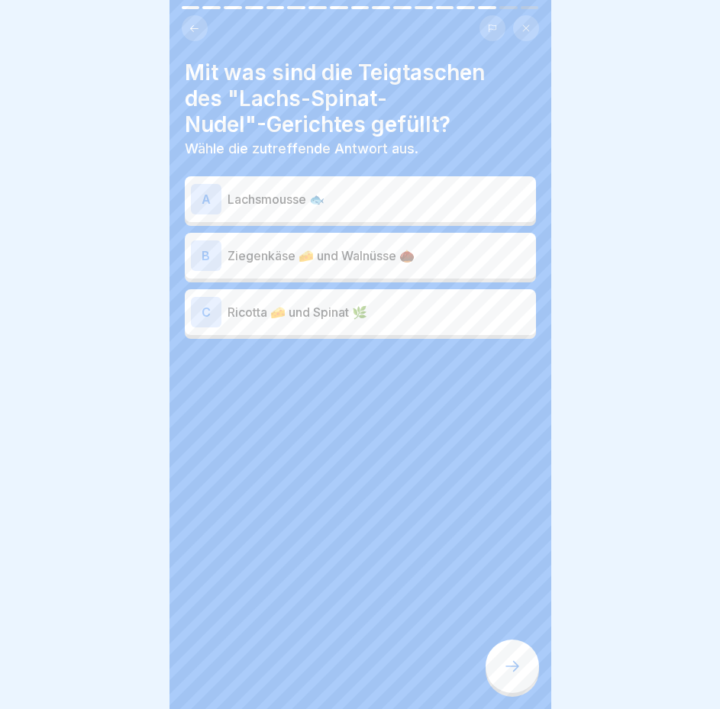
click at [324, 211] on div "A Lachsmousse 🐟" at bounding box center [360, 199] width 339 height 31
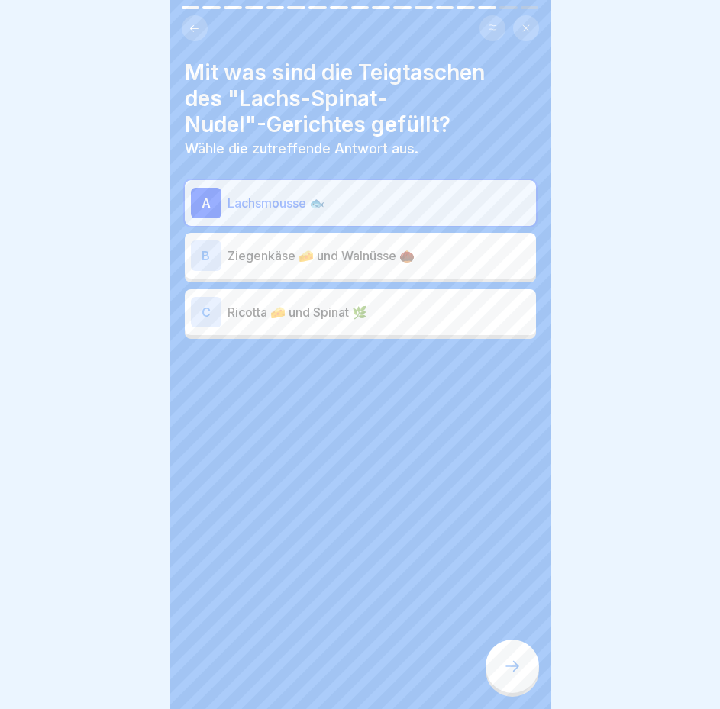
click at [494, 685] on div at bounding box center [511, 665] width 53 height 53
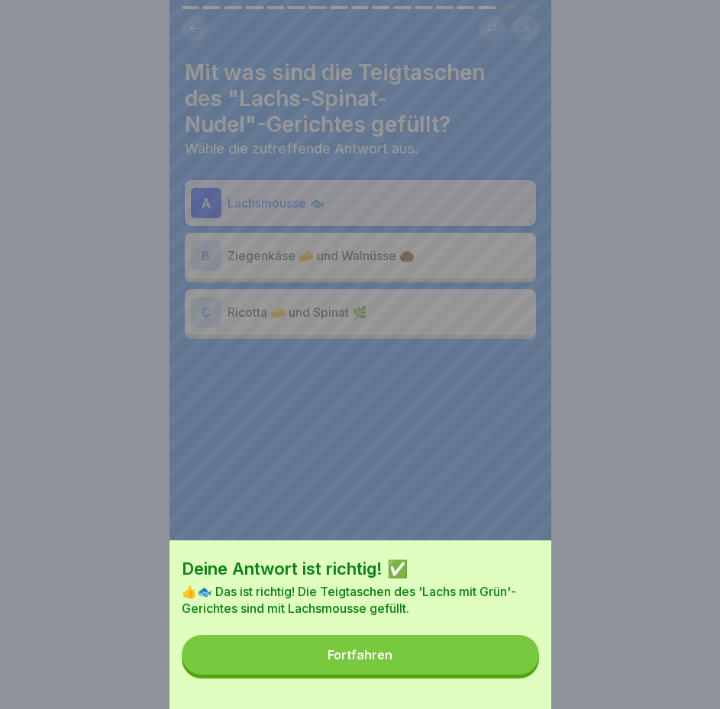
click at [449, 673] on button "Fortfahren" at bounding box center [360, 655] width 357 height 40
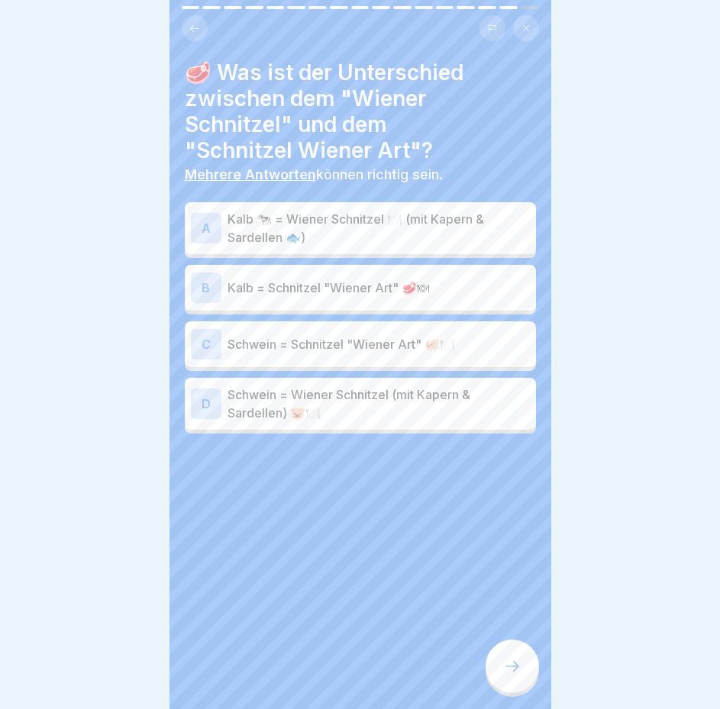
click at [357, 211] on p "Kalb 🐄 = Wiener Schnitzel 🍽️ (mit Kapern & Sardellen 🐟)" at bounding box center [378, 228] width 302 height 37
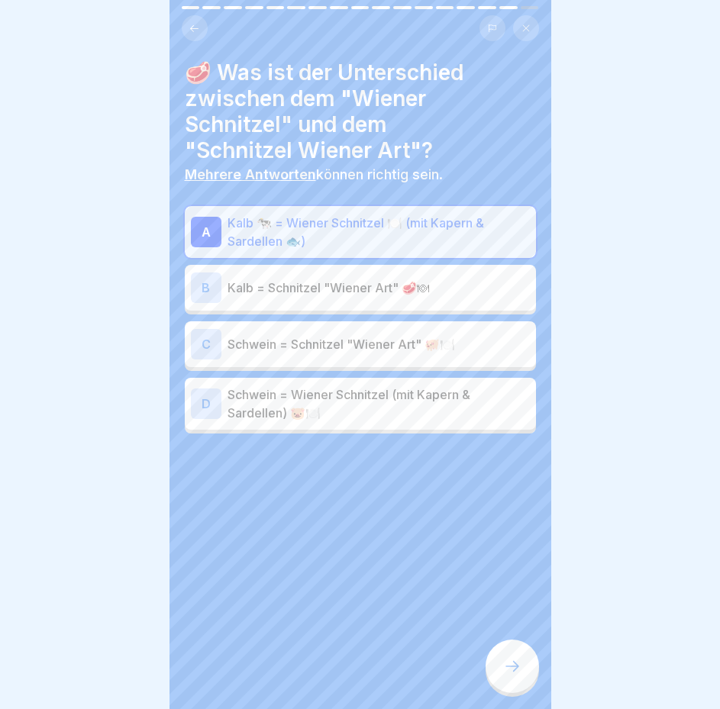
click at [393, 346] on p "Schwein = Schnitzel "Wiener Art" 🐖🍽️" at bounding box center [378, 344] width 302 height 18
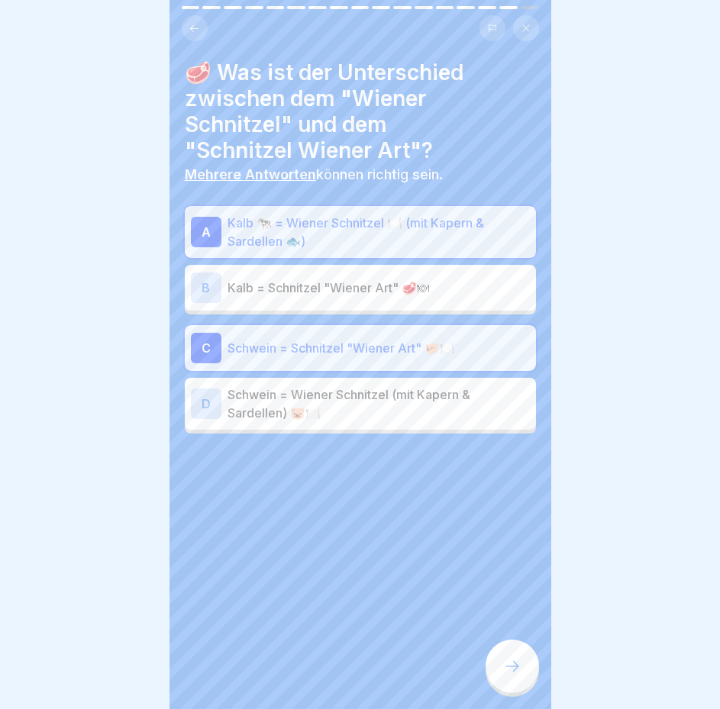
click at [519, 675] on icon at bounding box center [512, 666] width 18 height 18
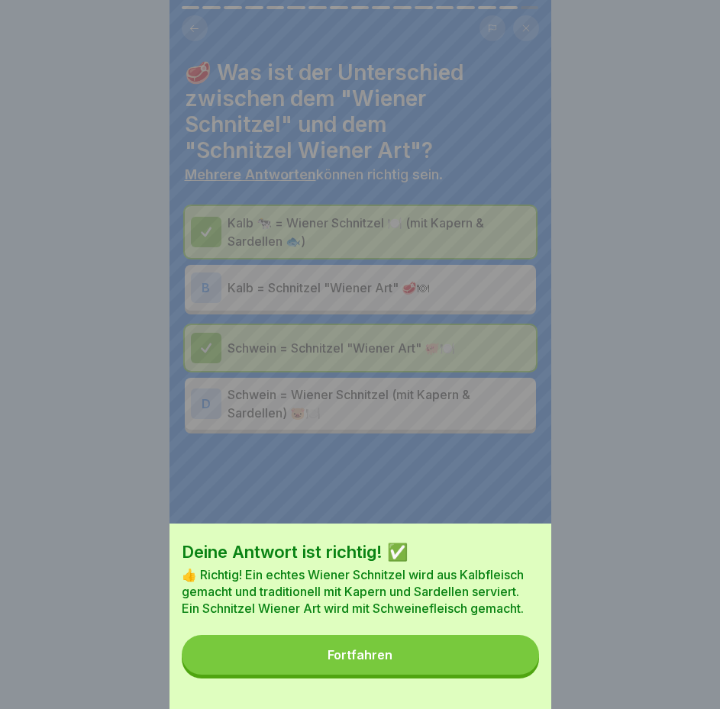
click at [470, 653] on button "Fortfahren" at bounding box center [360, 655] width 357 height 40
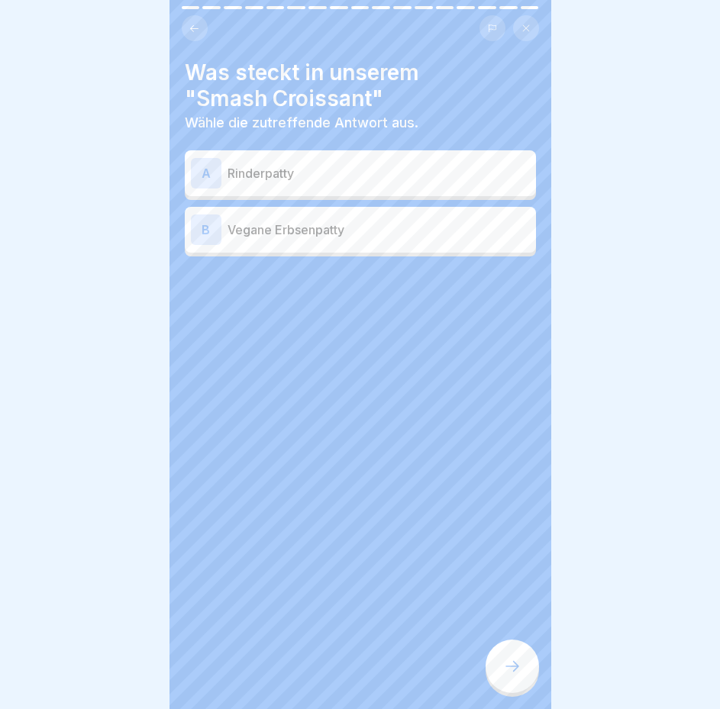
click at [369, 169] on p "Rinderpatty" at bounding box center [378, 173] width 302 height 18
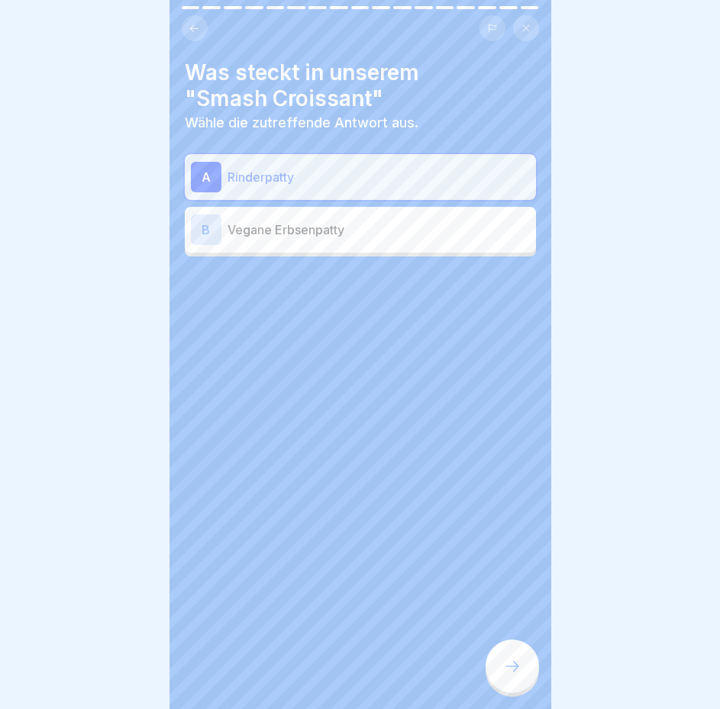
click at [503, 659] on div at bounding box center [511, 665] width 53 height 53
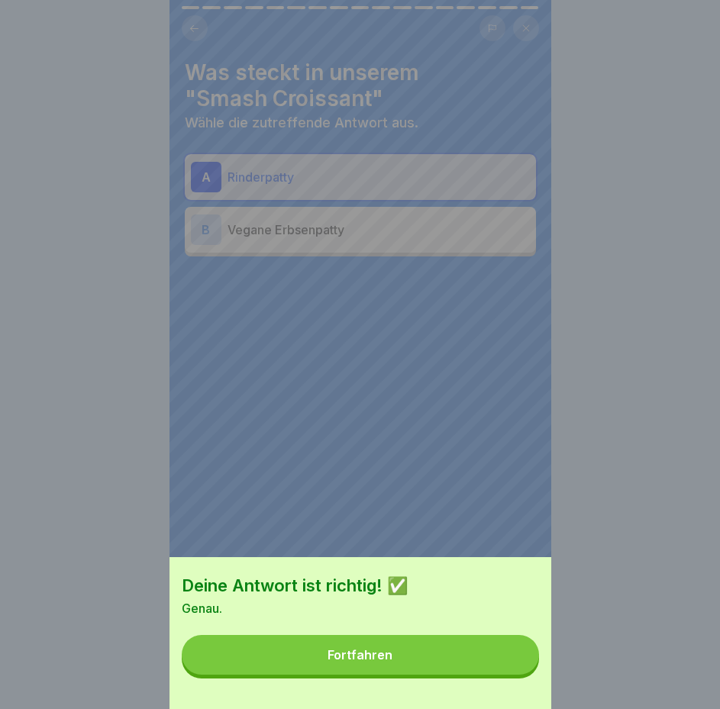
click at [479, 661] on button "Fortfahren" at bounding box center [360, 655] width 357 height 40
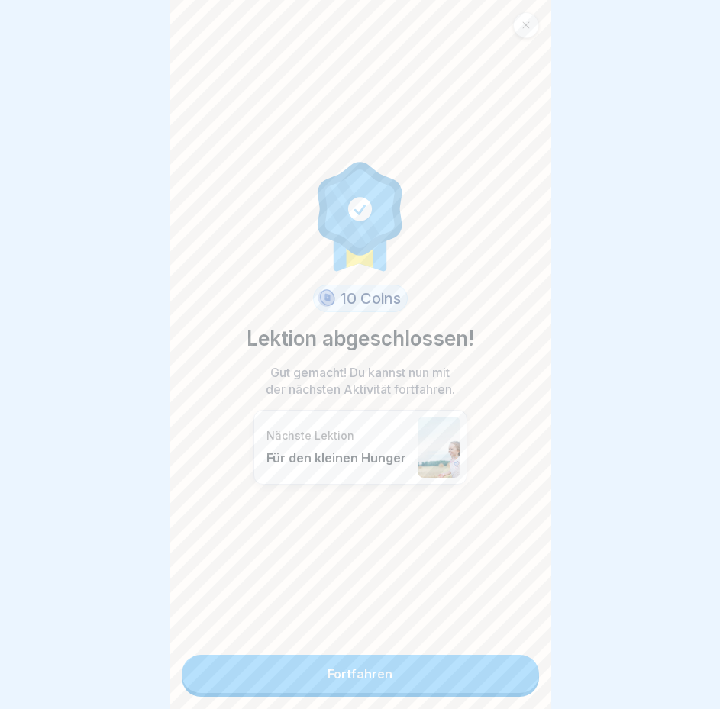
click at [358, 666] on link "Fortfahren" at bounding box center [360, 674] width 357 height 38
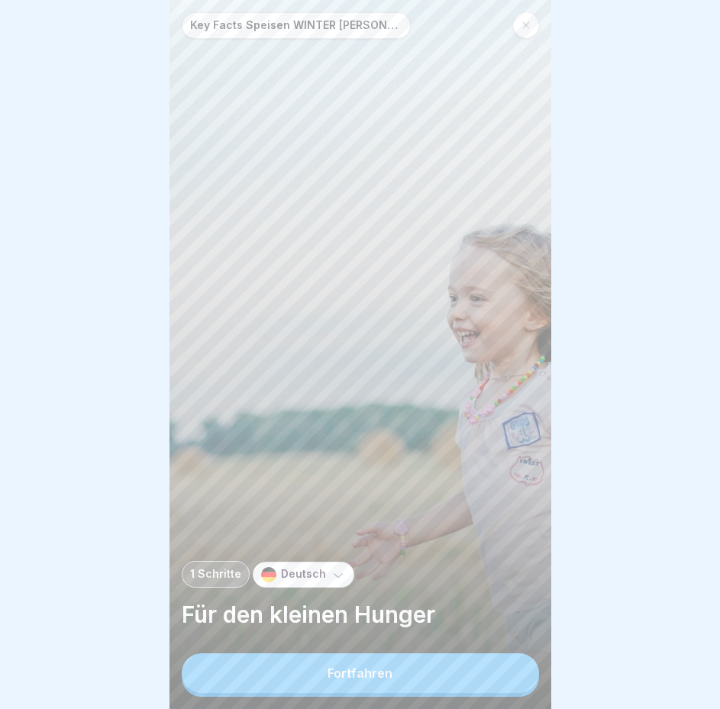
click at [372, 678] on div "Fortfahren" at bounding box center [359, 673] width 65 height 14
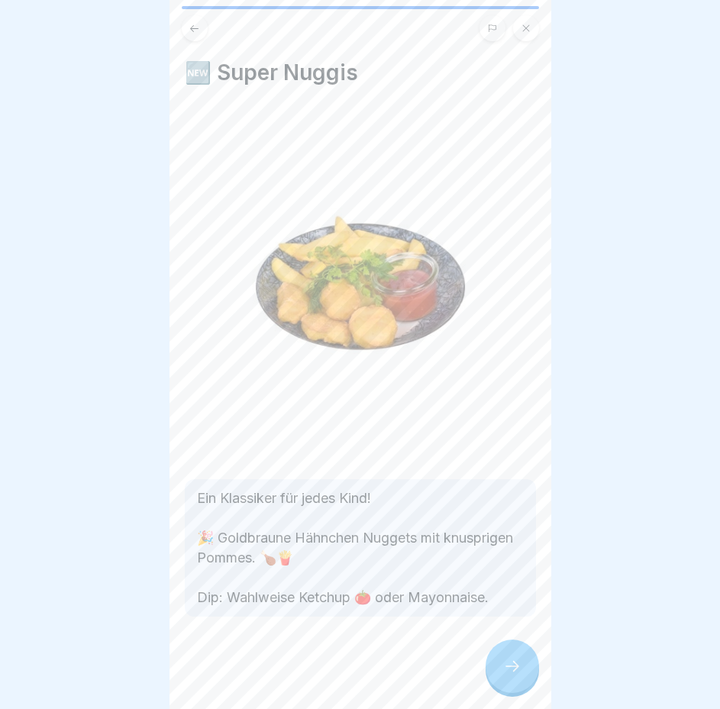
click at [514, 675] on icon at bounding box center [512, 666] width 18 height 18
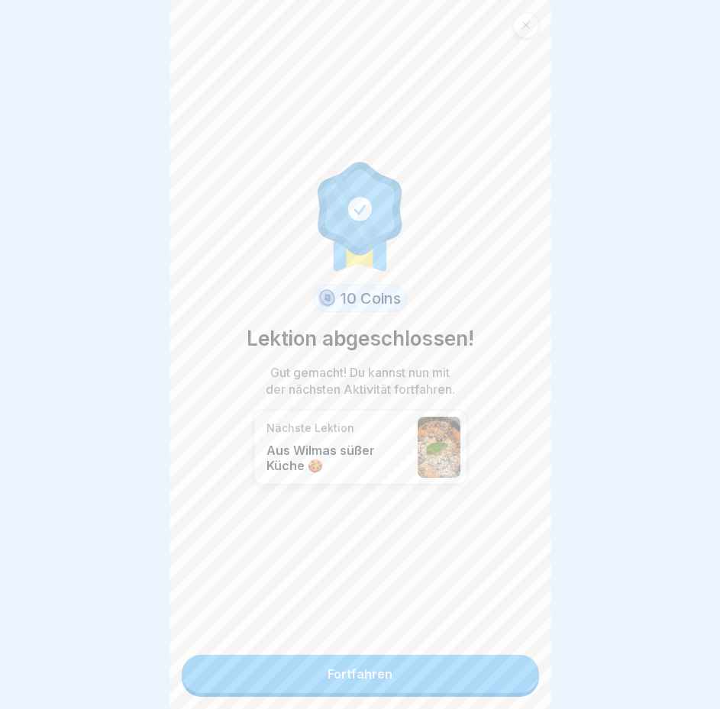
click at [458, 674] on link "Fortfahren" at bounding box center [360, 674] width 357 height 38
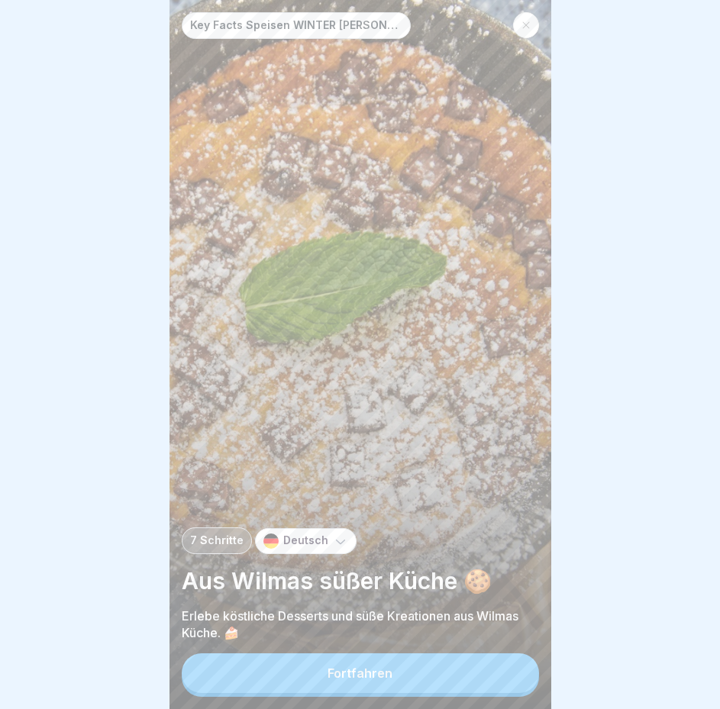
click at [381, 680] on div "Fortfahren" at bounding box center [359, 673] width 65 height 14
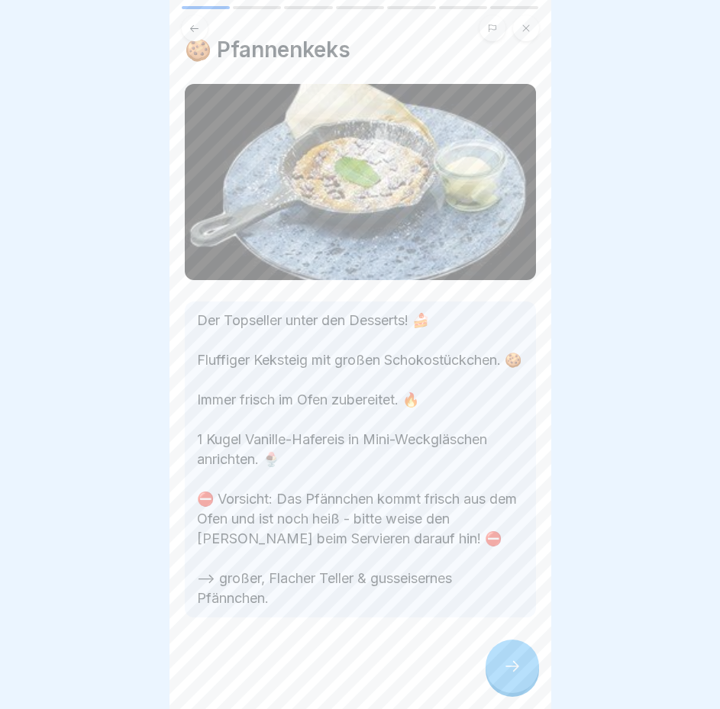
scroll to position [37, 0]
click at [514, 675] on icon at bounding box center [512, 666] width 18 height 18
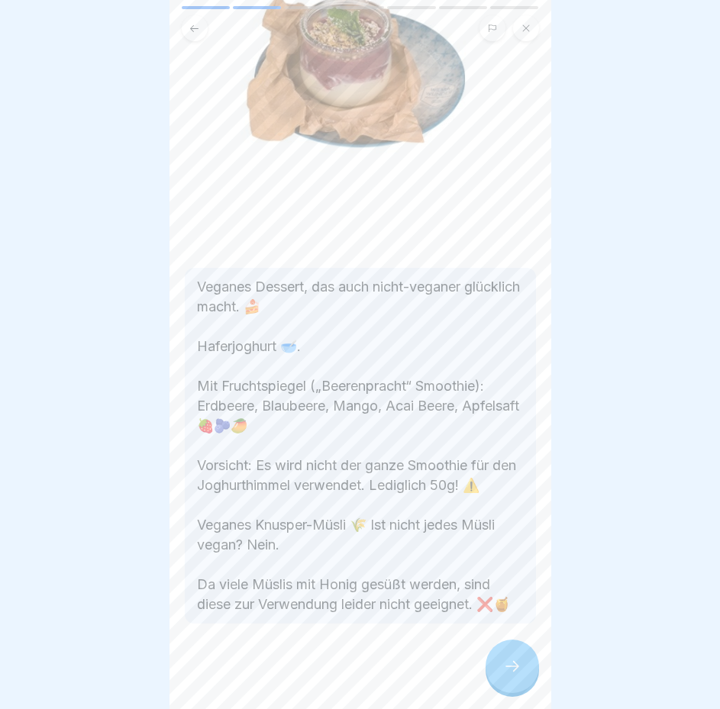
scroll to position [229, 0]
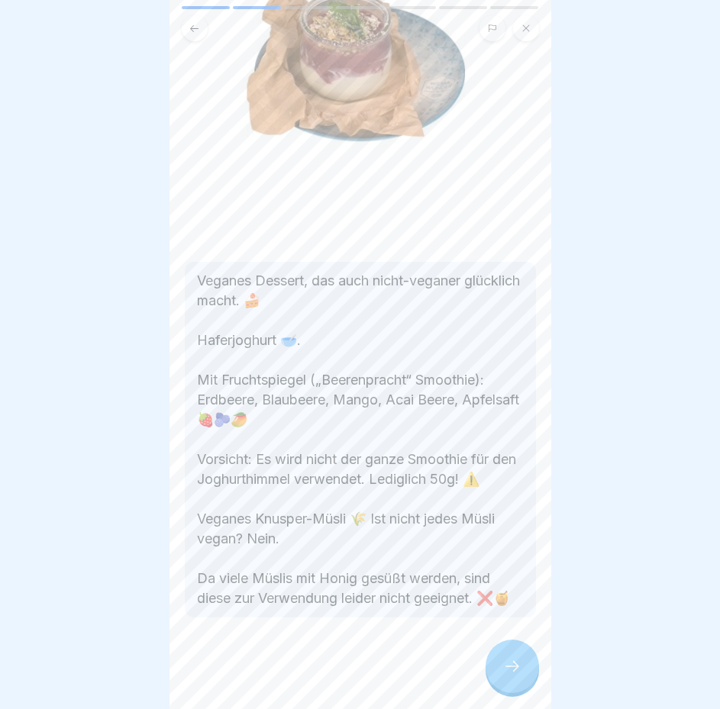
click at [505, 675] on icon at bounding box center [512, 666] width 18 height 18
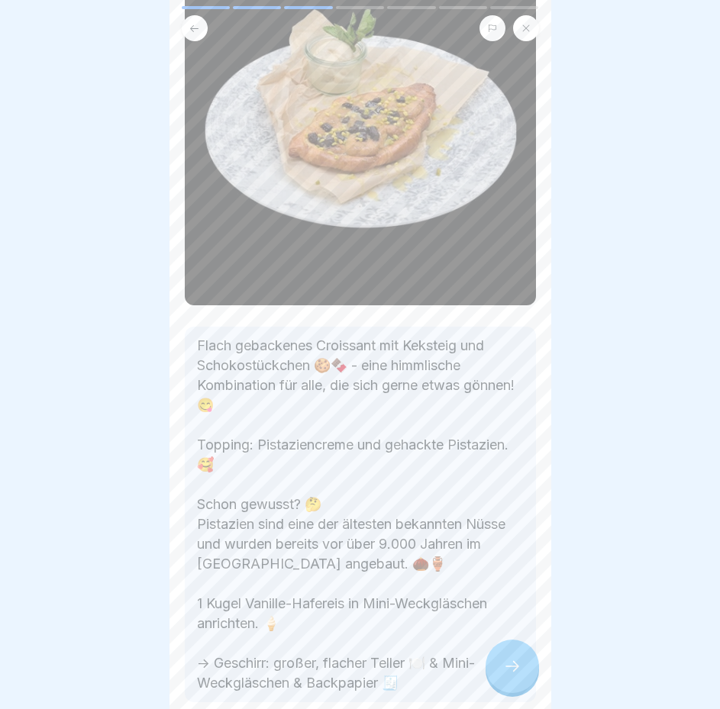
scroll to position [226, 0]
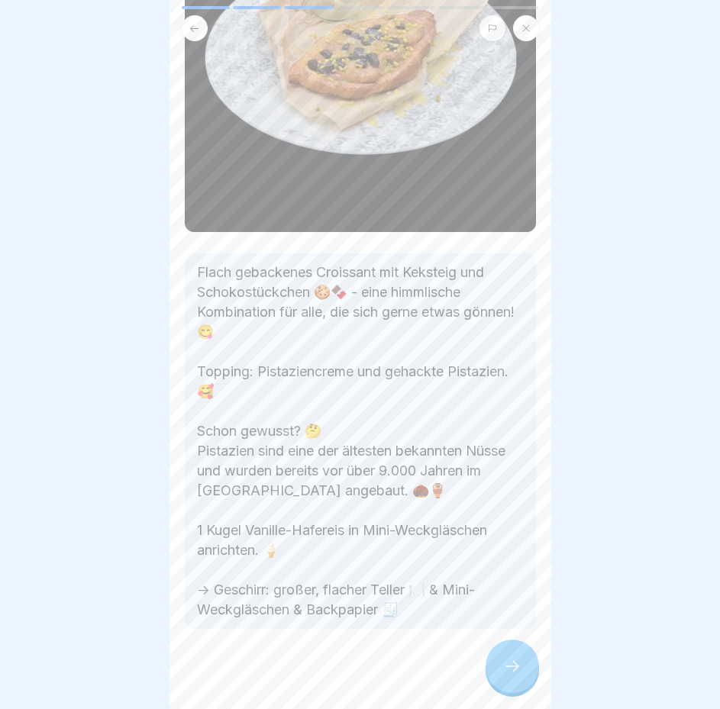
click at [497, 666] on div at bounding box center [511, 665] width 53 height 53
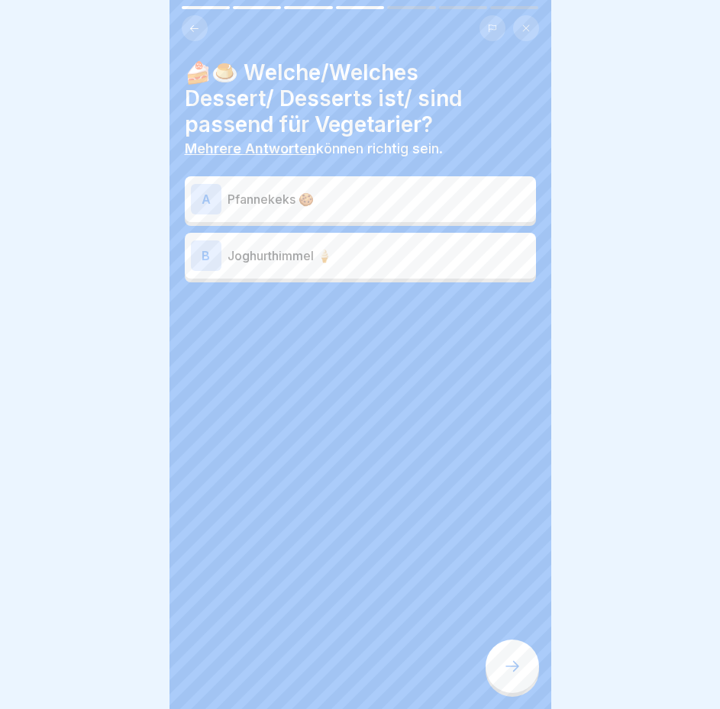
click at [481, 253] on p "Joghurthimmel 🍦" at bounding box center [378, 255] width 302 height 18
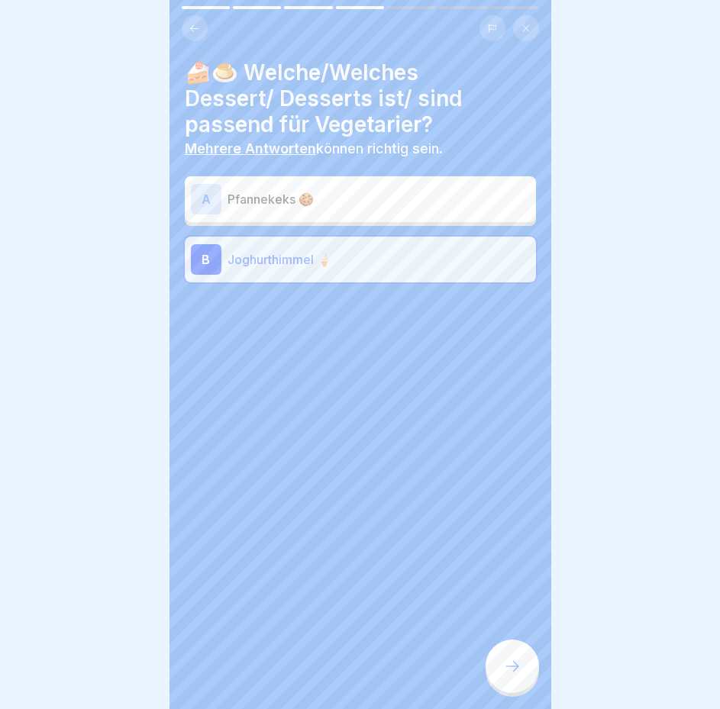
click at [528, 678] on div at bounding box center [511, 665] width 53 height 53
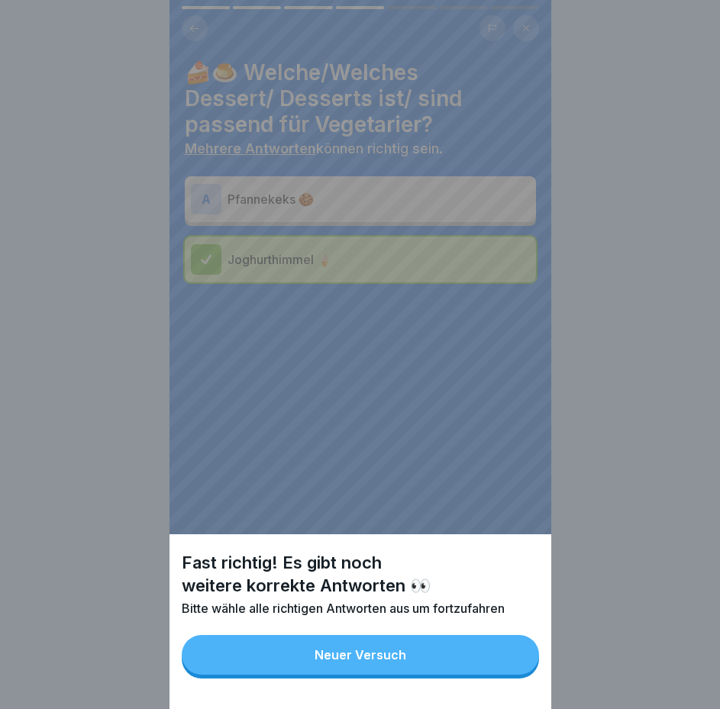
click at [510, 663] on button "Neuer Versuch" at bounding box center [360, 655] width 357 height 40
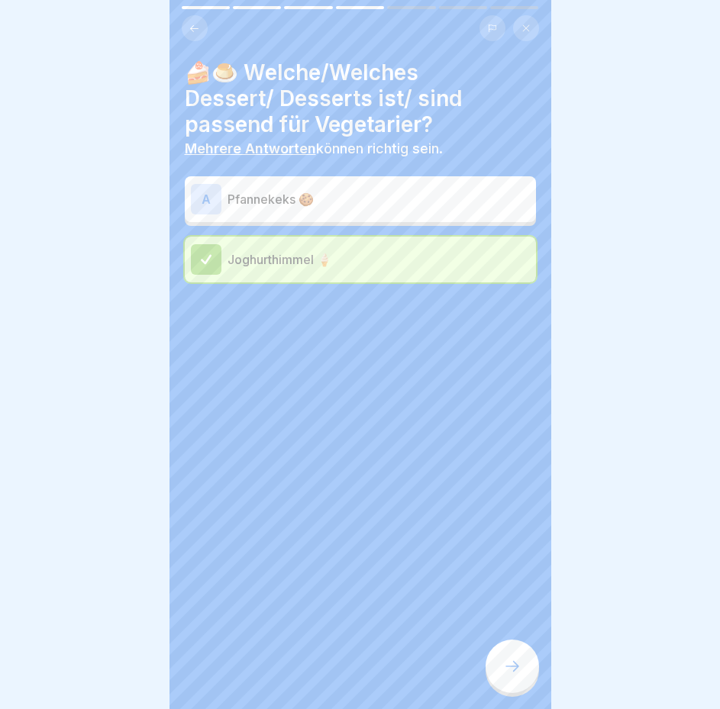
click at [510, 663] on div at bounding box center [511, 665] width 53 height 53
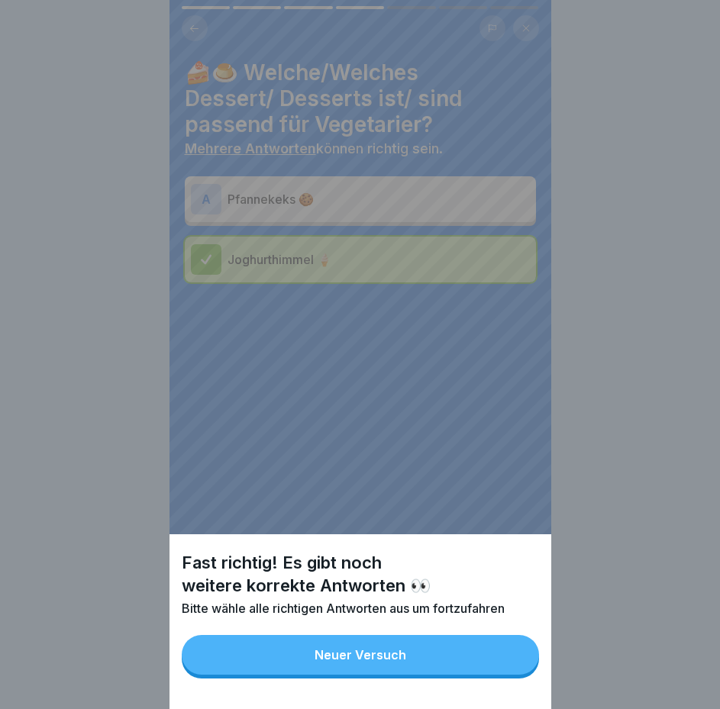
click at [504, 662] on button "Neuer Versuch" at bounding box center [360, 655] width 357 height 40
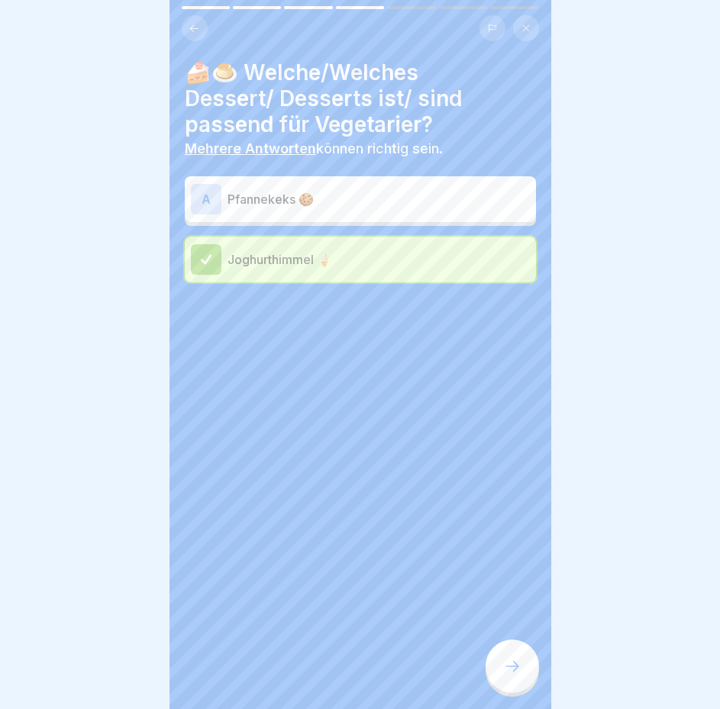
click at [380, 215] on div "A Pfannekeks 🍪" at bounding box center [360, 199] width 351 height 46
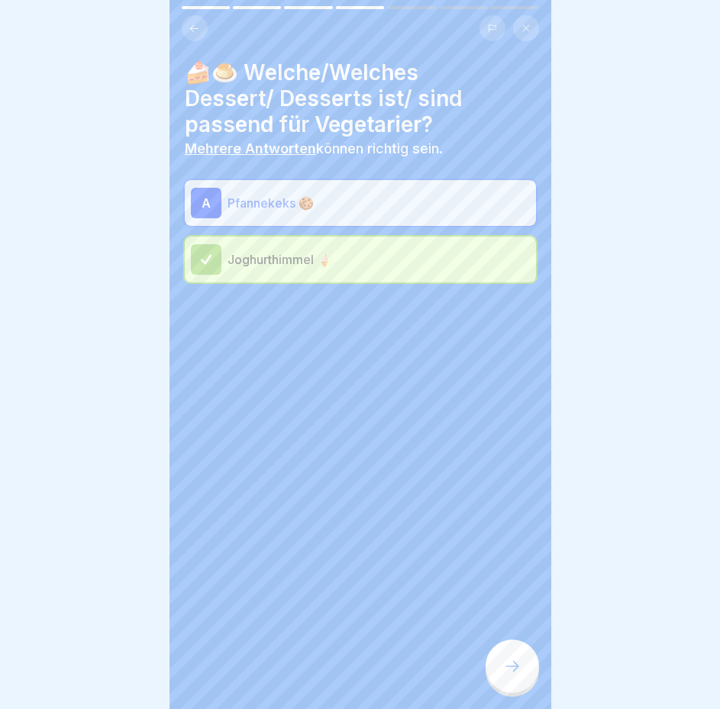
click at [499, 689] on div at bounding box center [511, 665] width 53 height 53
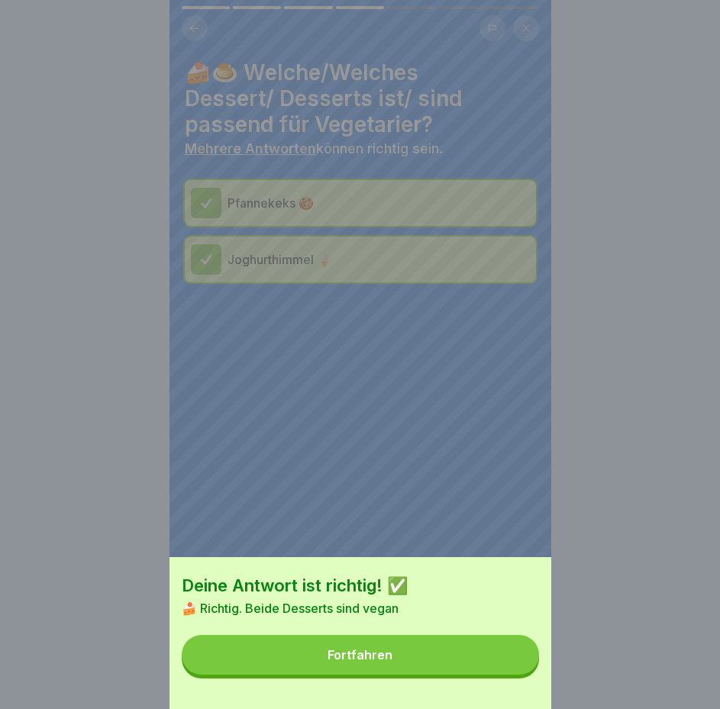
click at [498, 657] on button "Fortfahren" at bounding box center [360, 655] width 357 height 40
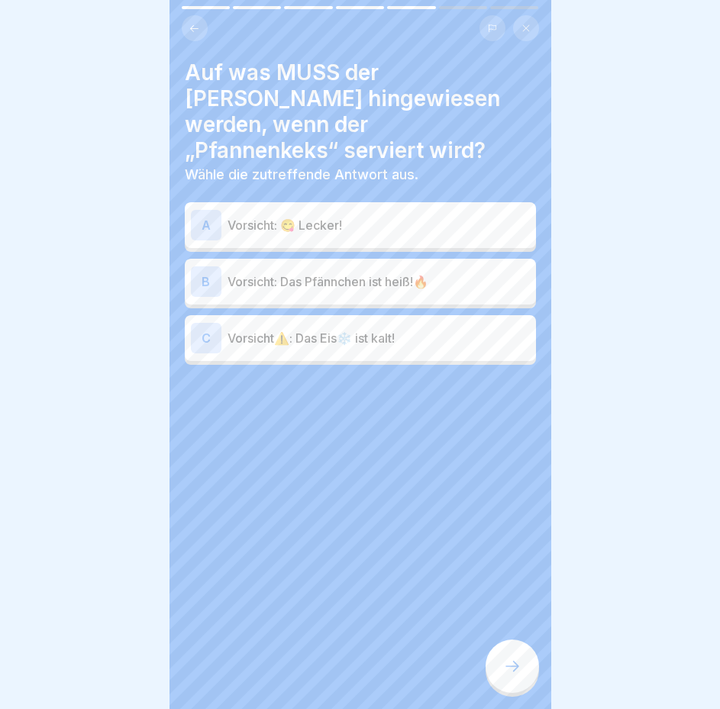
click at [404, 275] on div "B Vorsicht: Das Pfännchen ist heiß!🔥" at bounding box center [360, 282] width 351 height 46
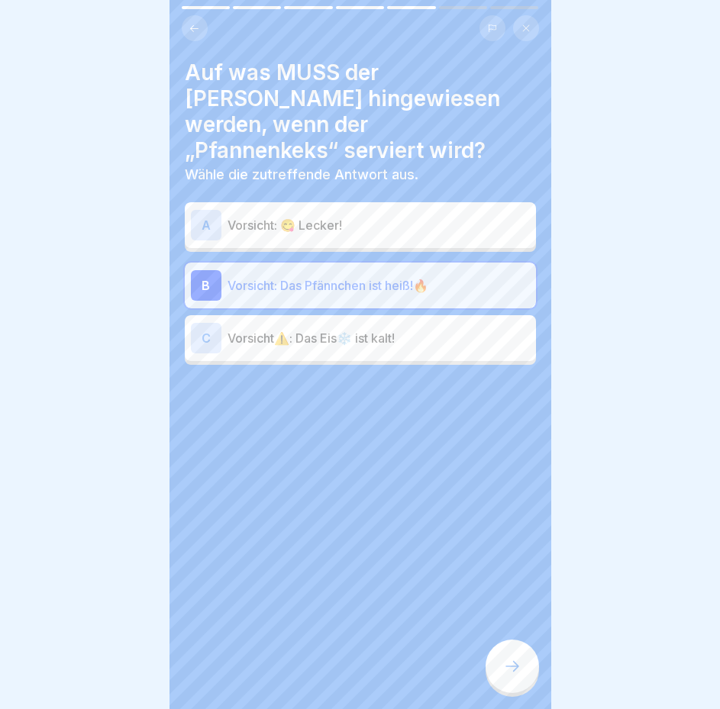
click at [518, 673] on icon at bounding box center [512, 666] width 18 height 18
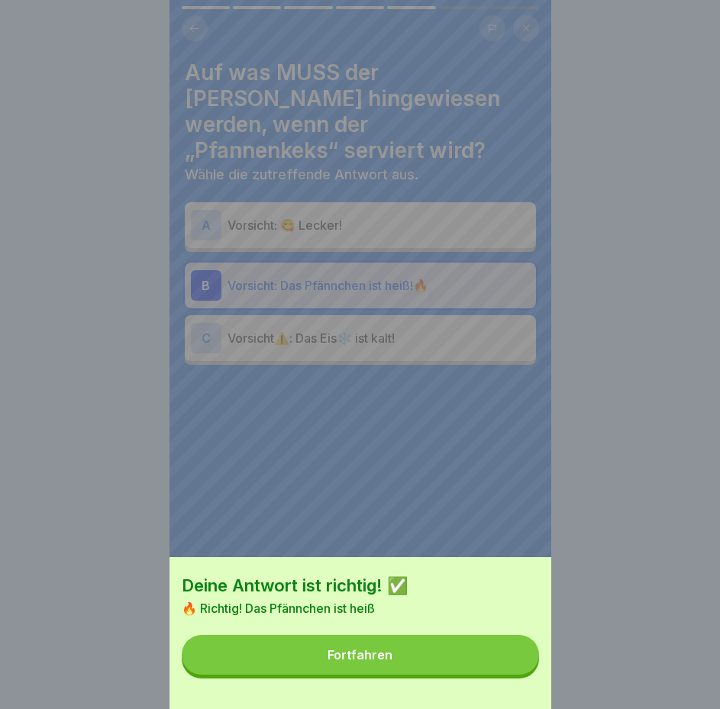
click at [518, 673] on button "Fortfahren" at bounding box center [360, 655] width 357 height 40
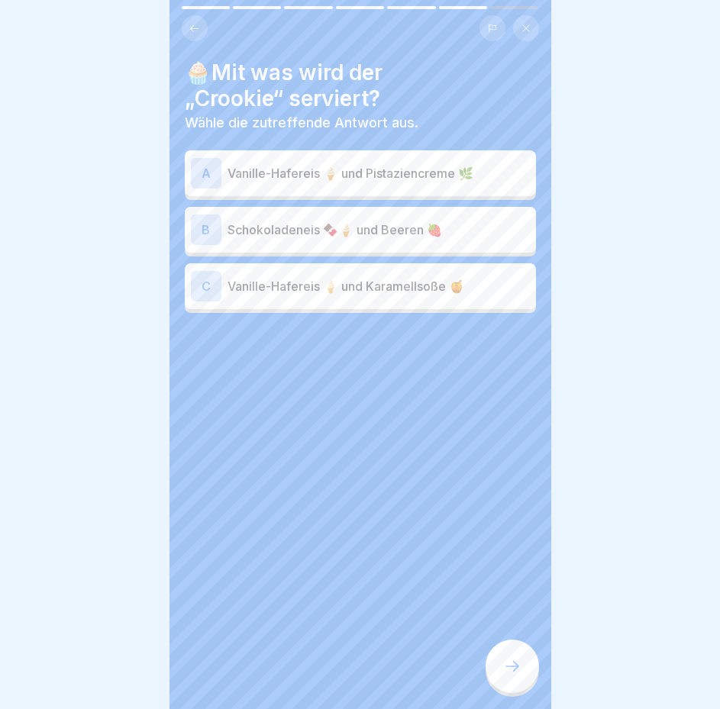
click at [481, 154] on div "A Vanille-Hafereis 🍦 und Pistaziencreme 🌿" at bounding box center [360, 173] width 351 height 46
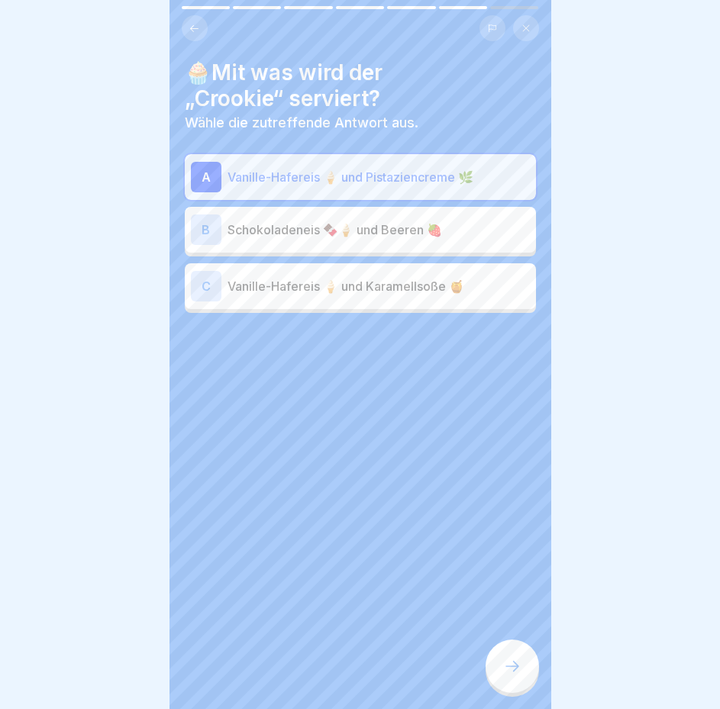
click at [514, 688] on div at bounding box center [511, 665] width 53 height 53
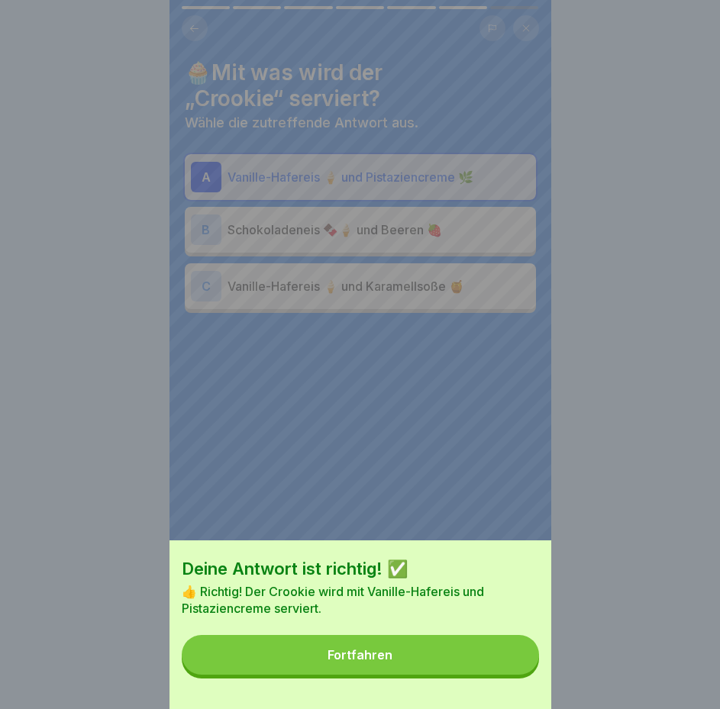
click at [511, 675] on button "Fortfahren" at bounding box center [360, 655] width 357 height 40
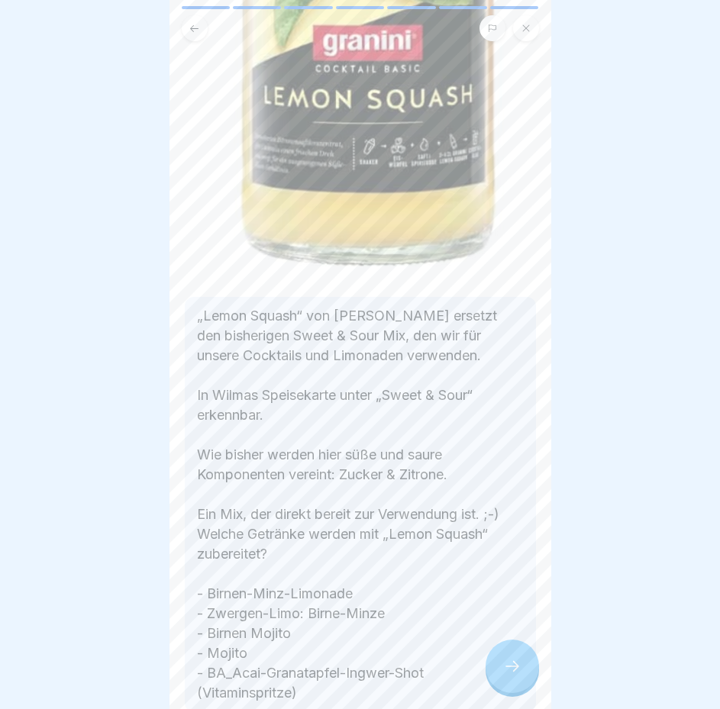
scroll to position [763, 0]
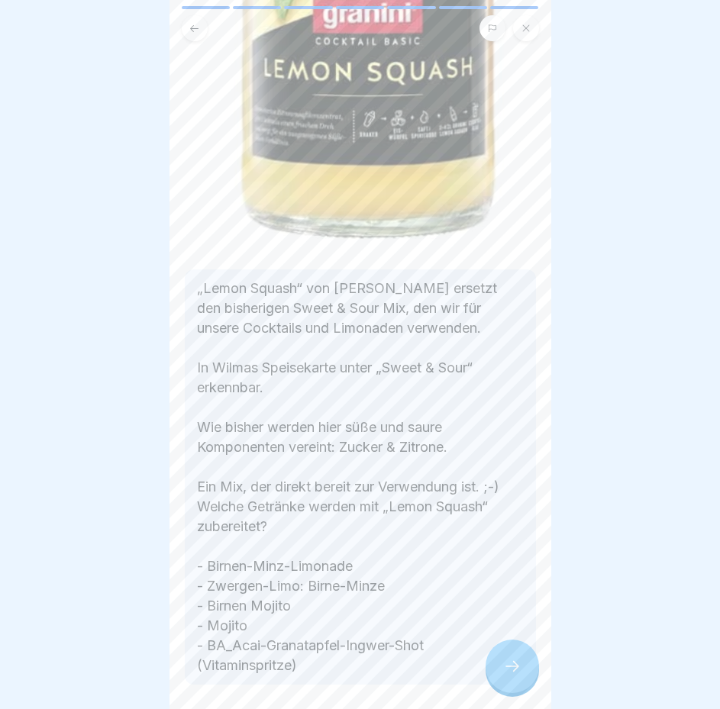
click at [505, 672] on icon at bounding box center [512, 666] width 18 height 18
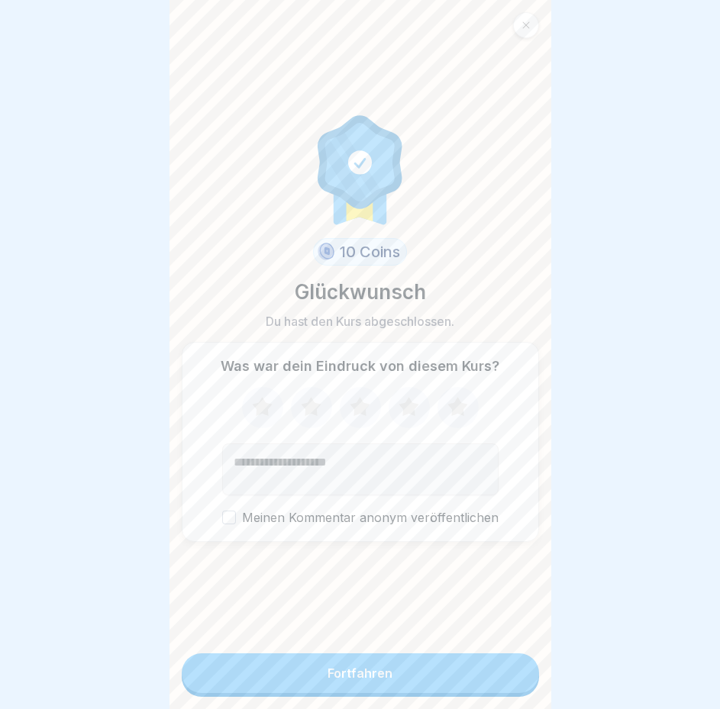
click at [462, 681] on button "Fortfahren" at bounding box center [360, 673] width 357 height 40
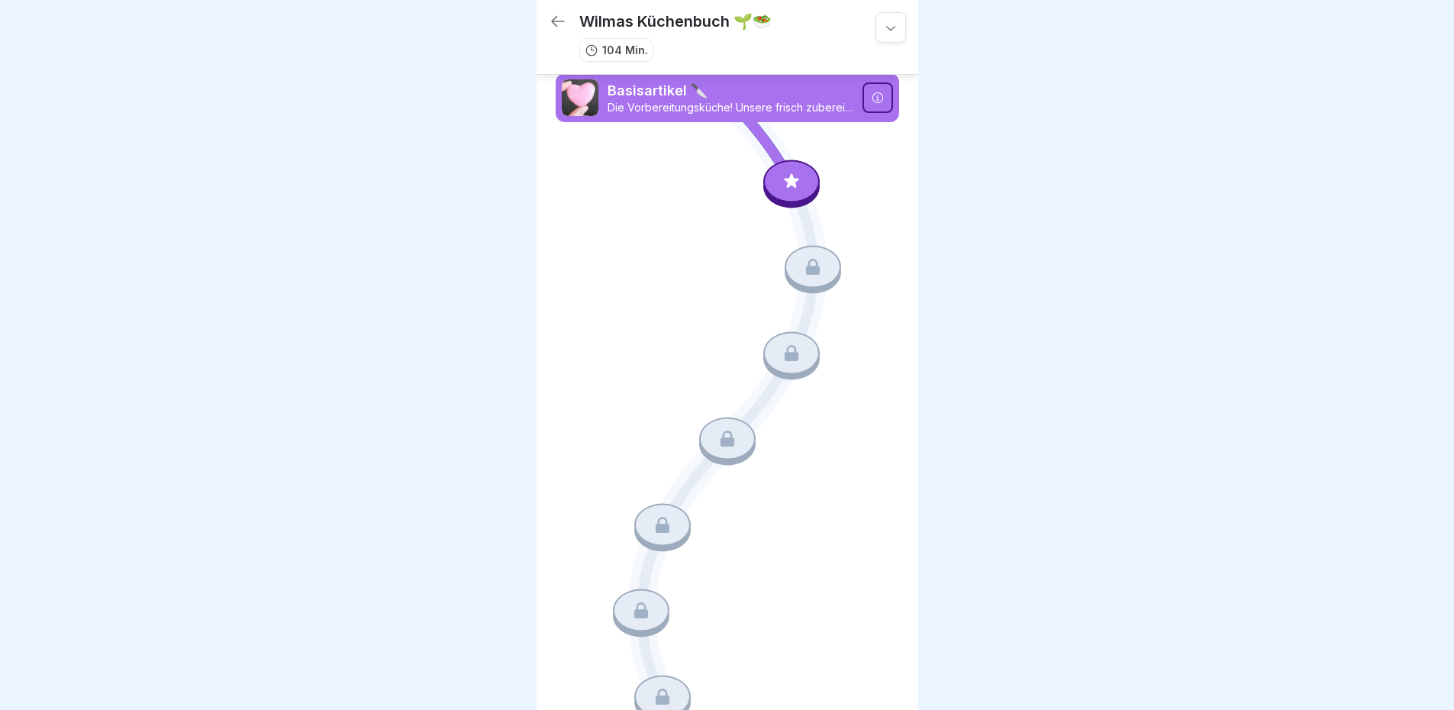
click at [562, 22] on icon at bounding box center [558, 21] width 18 height 18
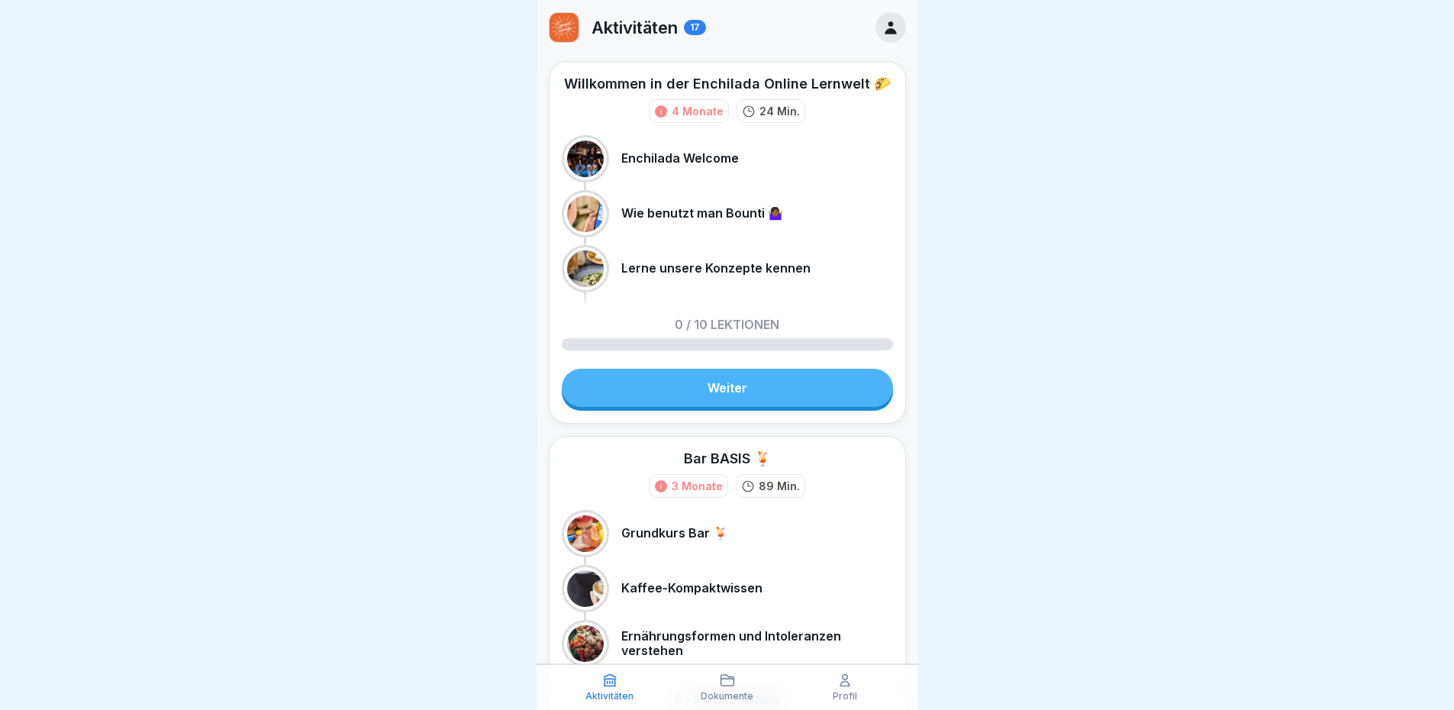
click at [884, 30] on icon at bounding box center [889, 27] width 11 height 13
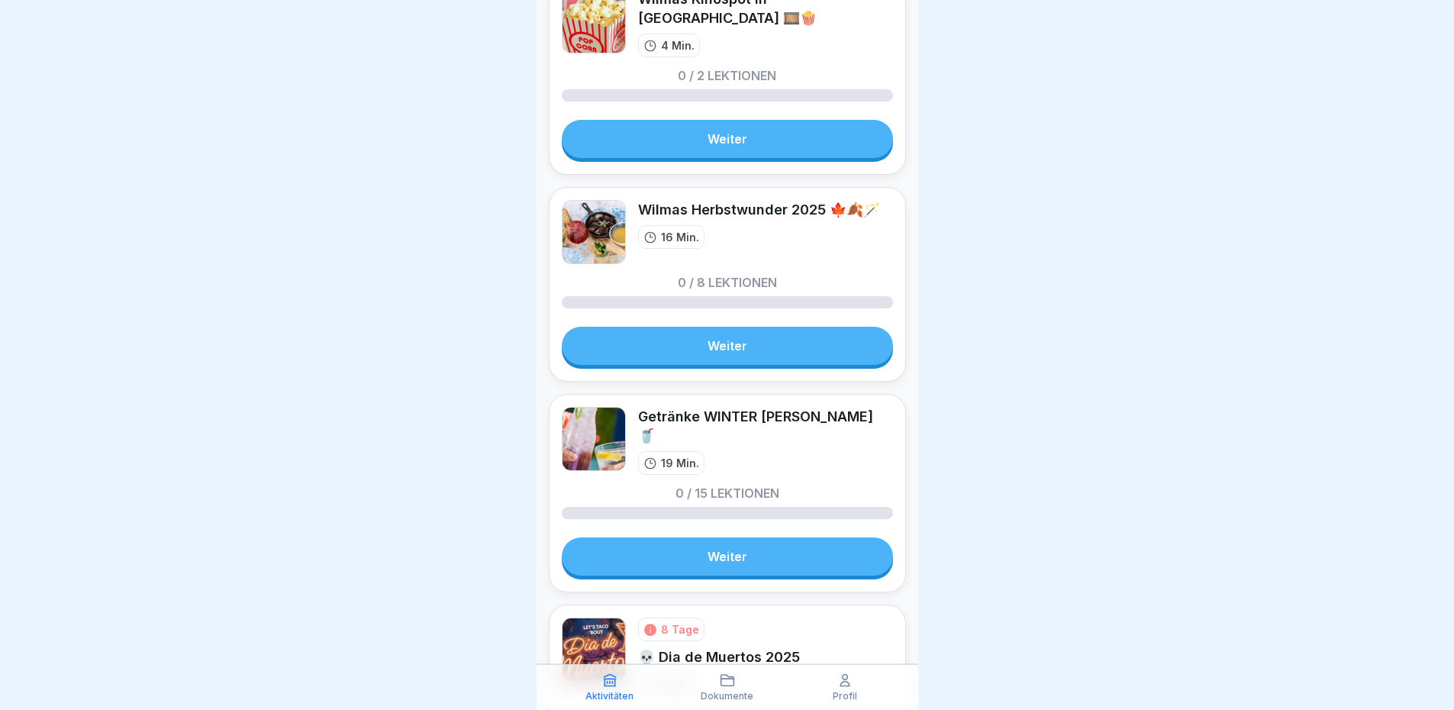
scroll to position [3979, 0]
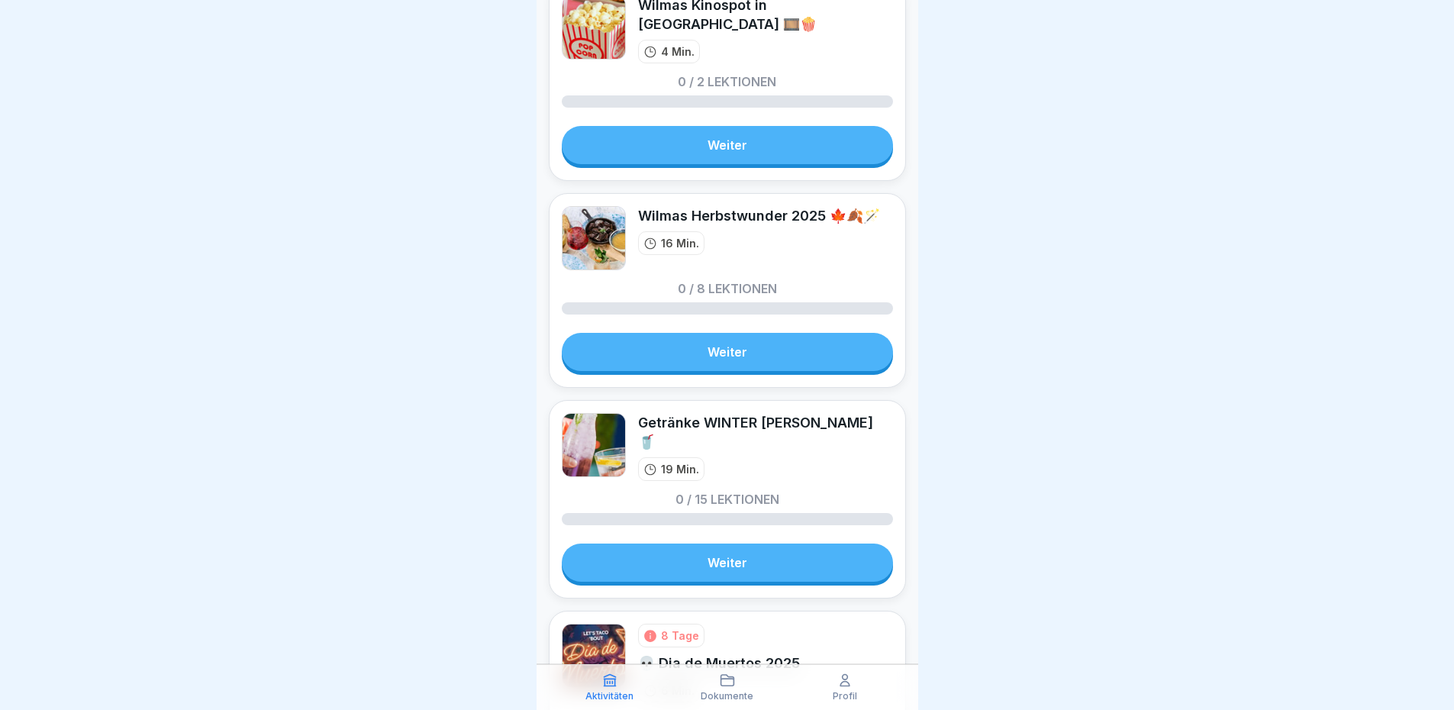
click at [762, 371] on link "Weiter" at bounding box center [727, 352] width 331 height 38
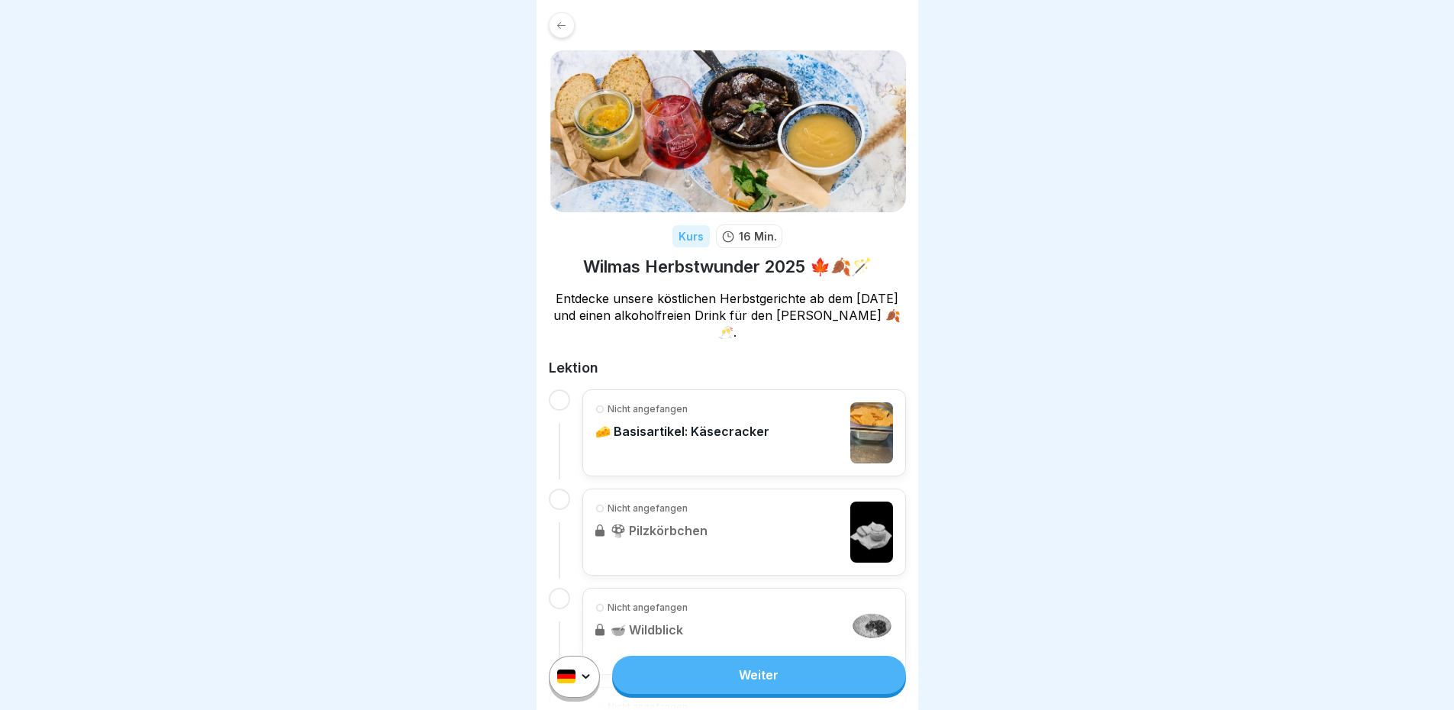
click at [761, 681] on link "Weiter" at bounding box center [758, 674] width 293 height 38
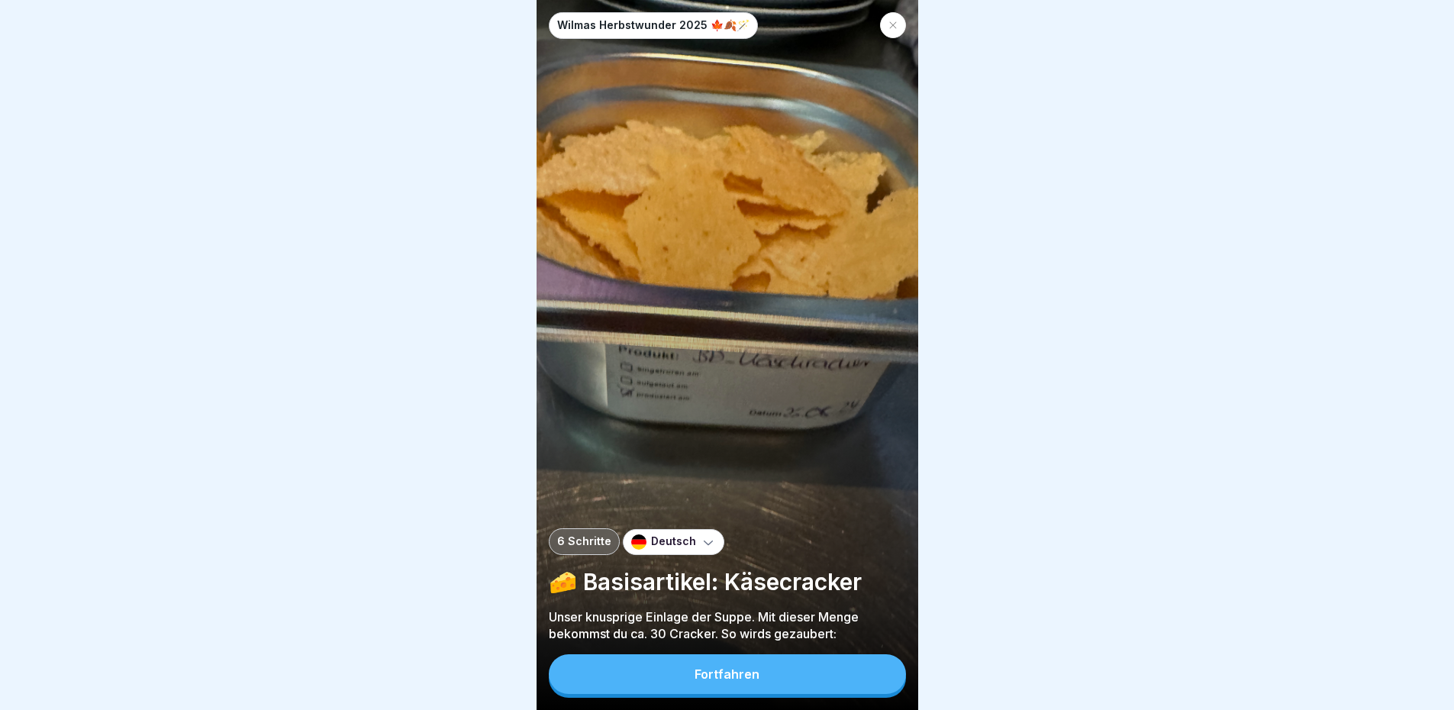
click at [743, 694] on button "Fortfahren" at bounding box center [727, 674] width 357 height 40
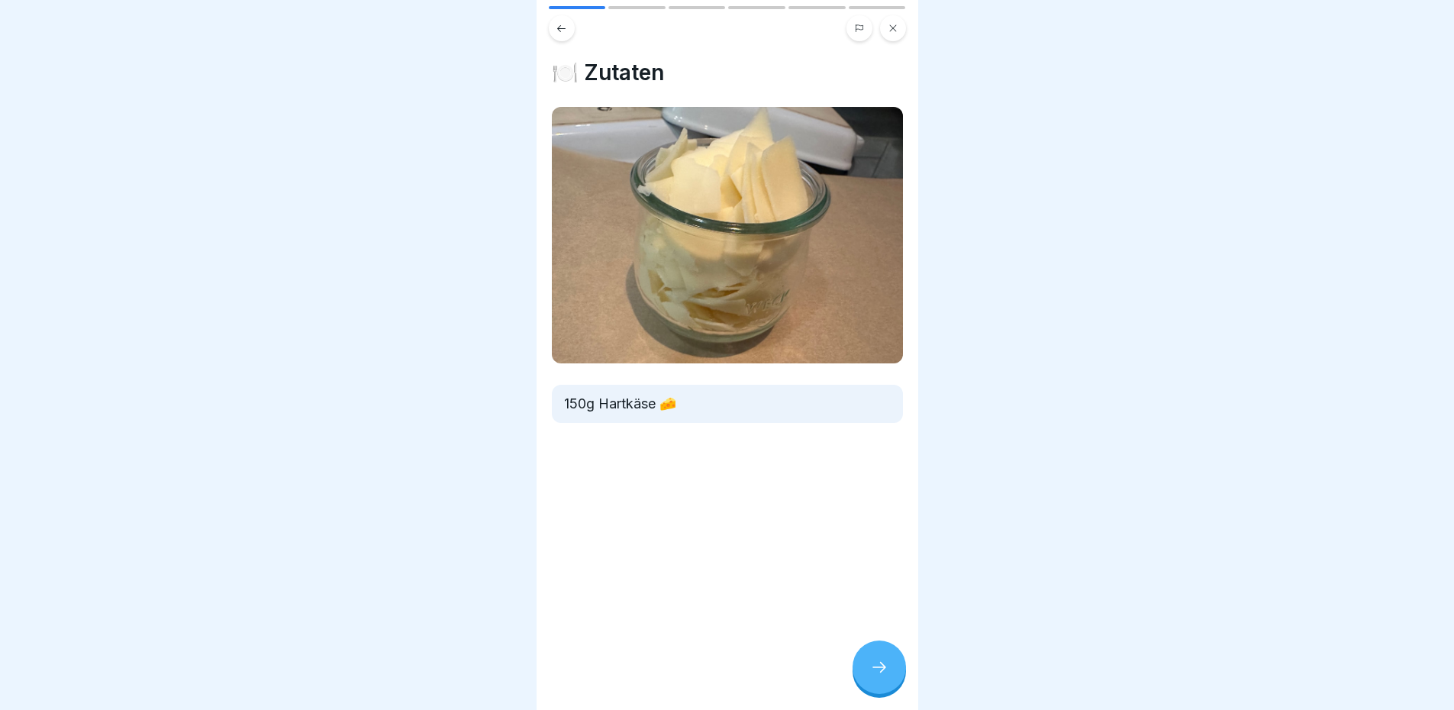
click at [882, 670] on div at bounding box center [878, 666] width 53 height 53
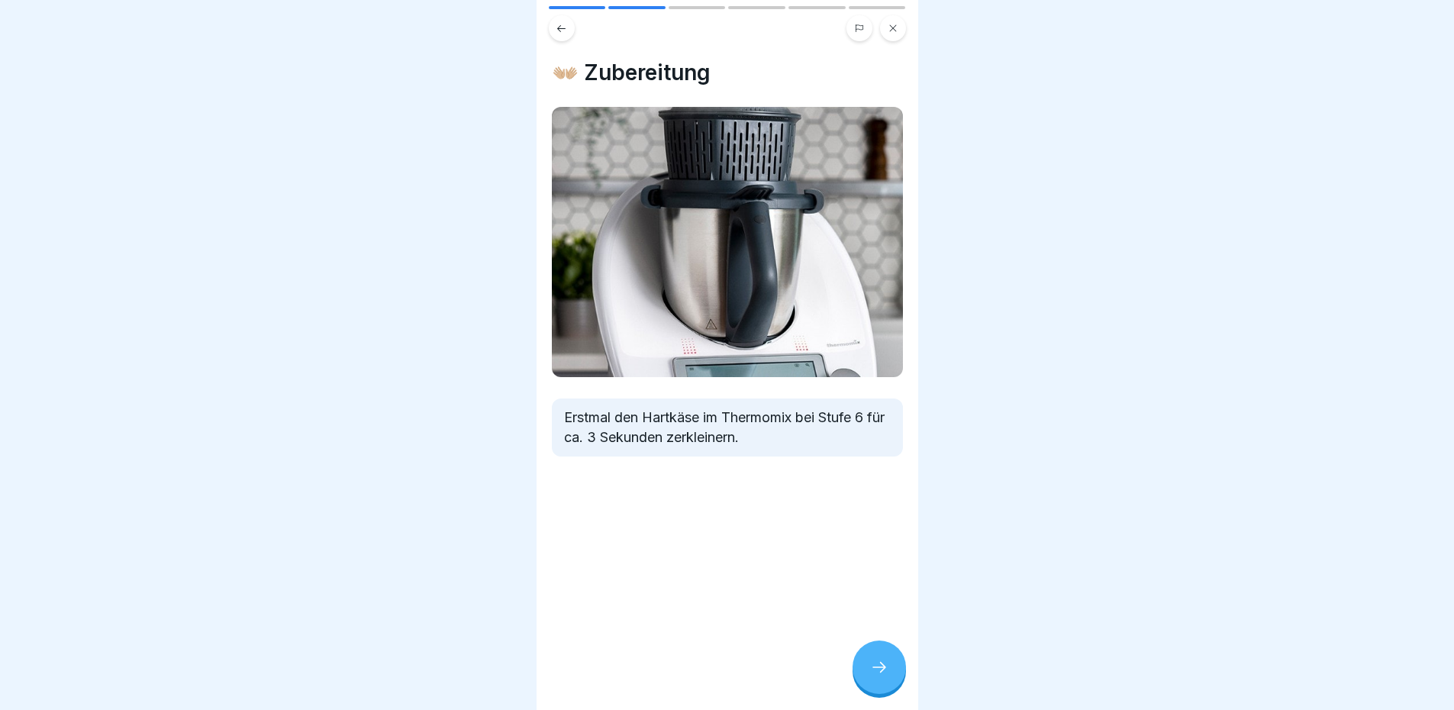
click at [865, 673] on div at bounding box center [878, 666] width 53 height 53
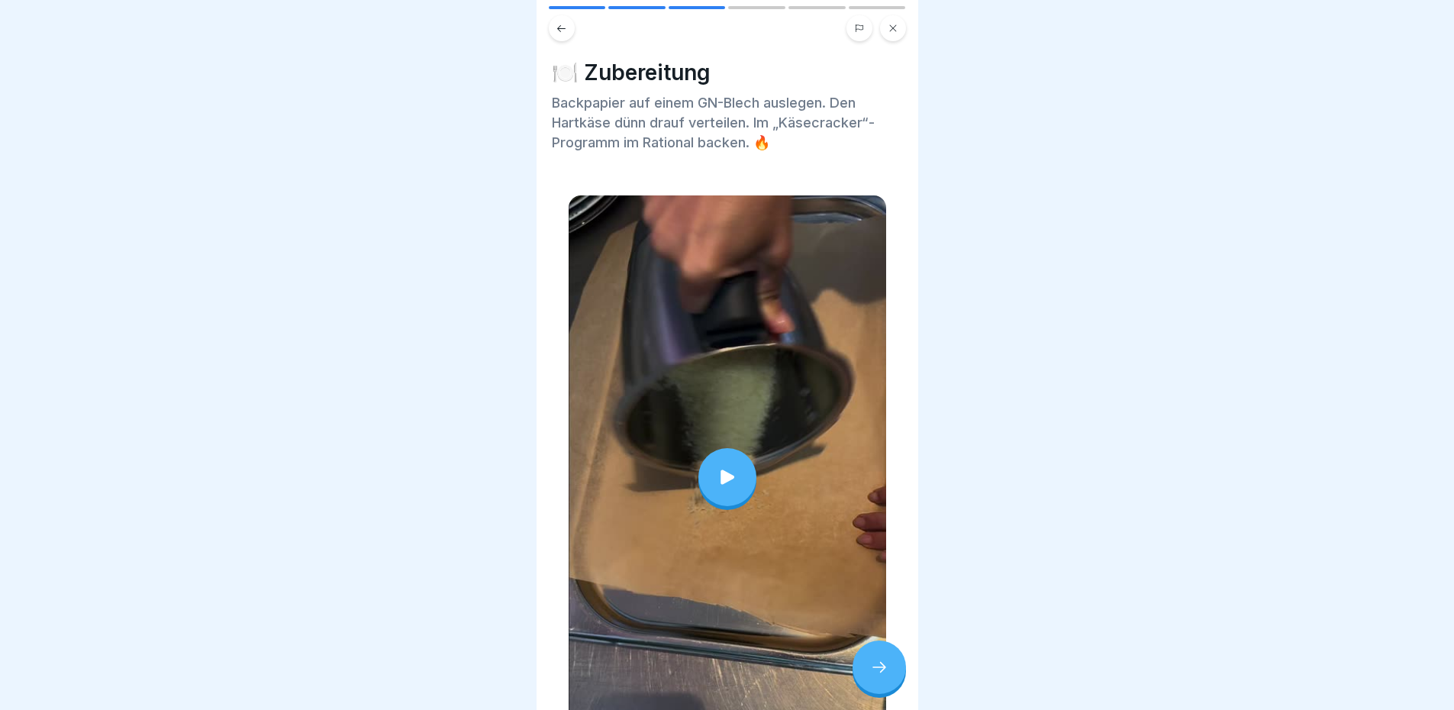
click at [727, 479] on div at bounding box center [727, 477] width 58 height 58
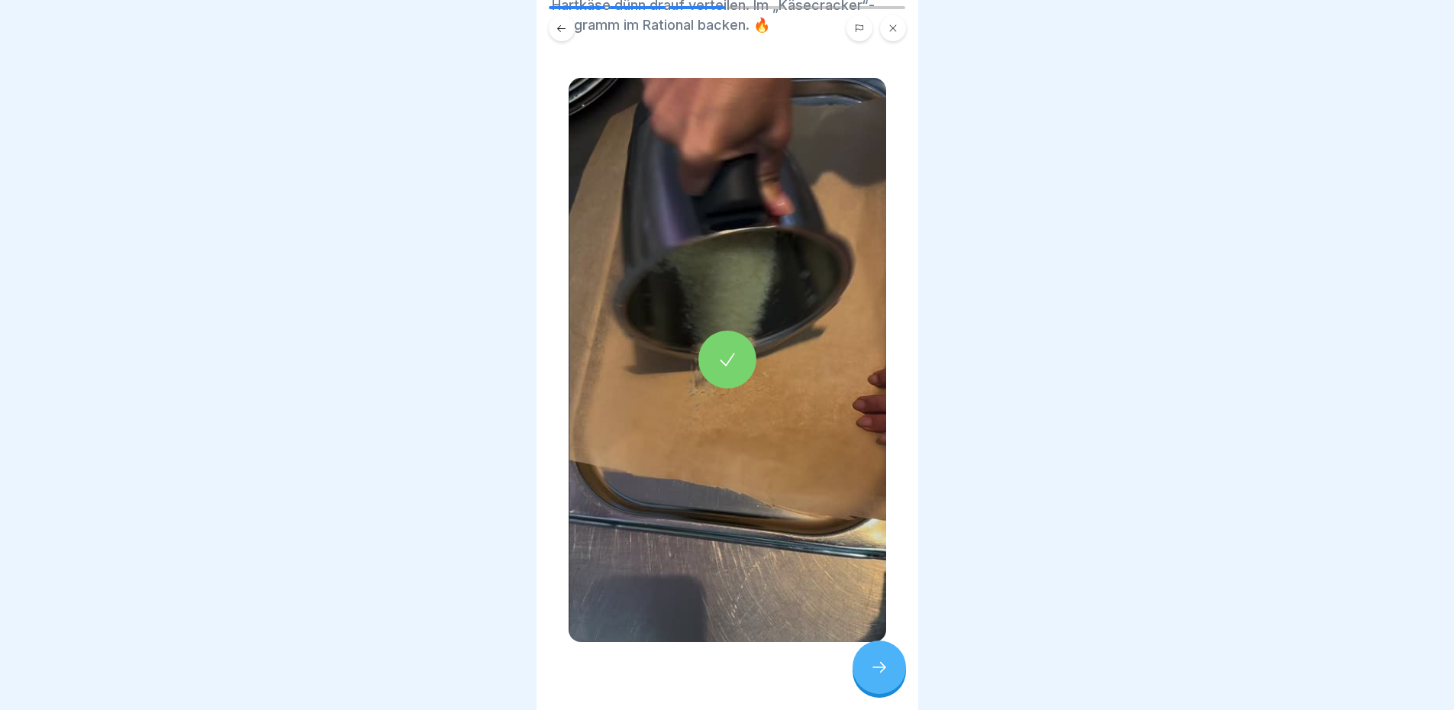
scroll to position [121, 0]
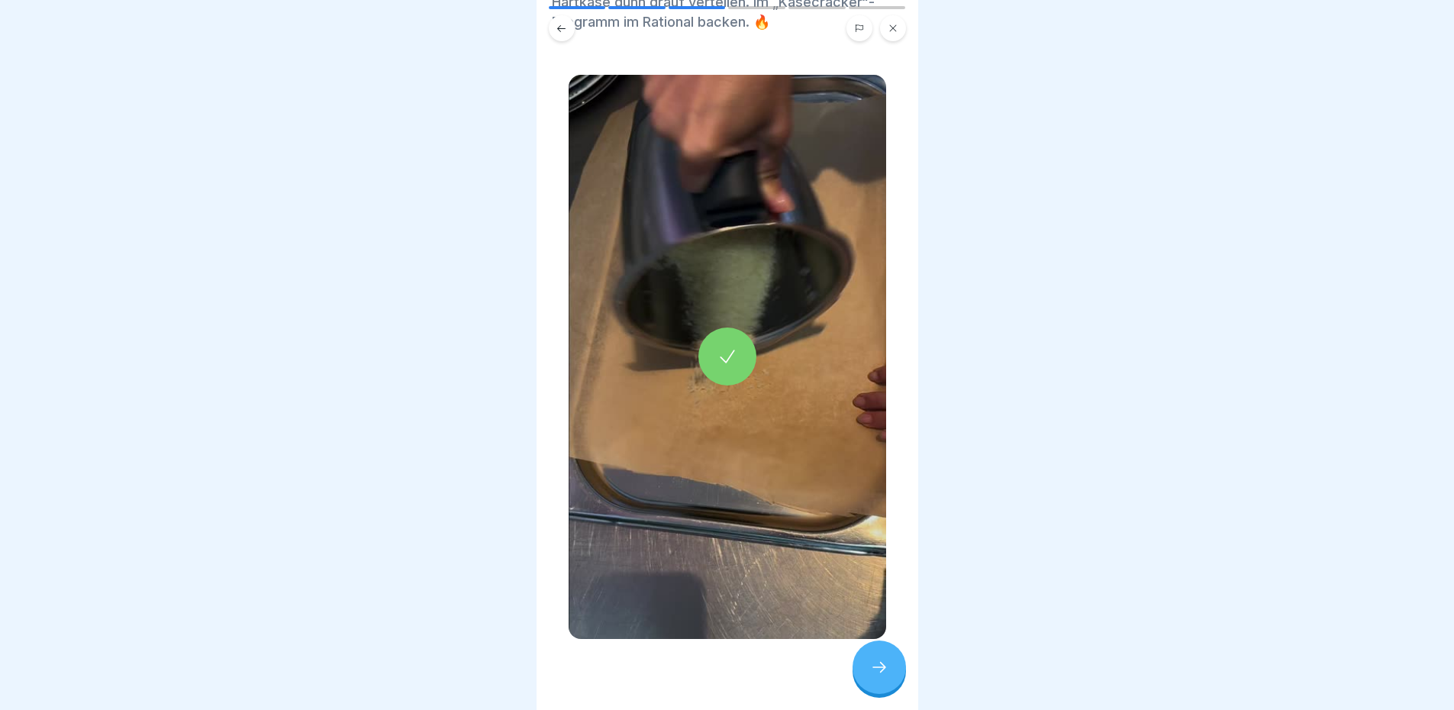
click at [866, 672] on div at bounding box center [878, 666] width 53 height 53
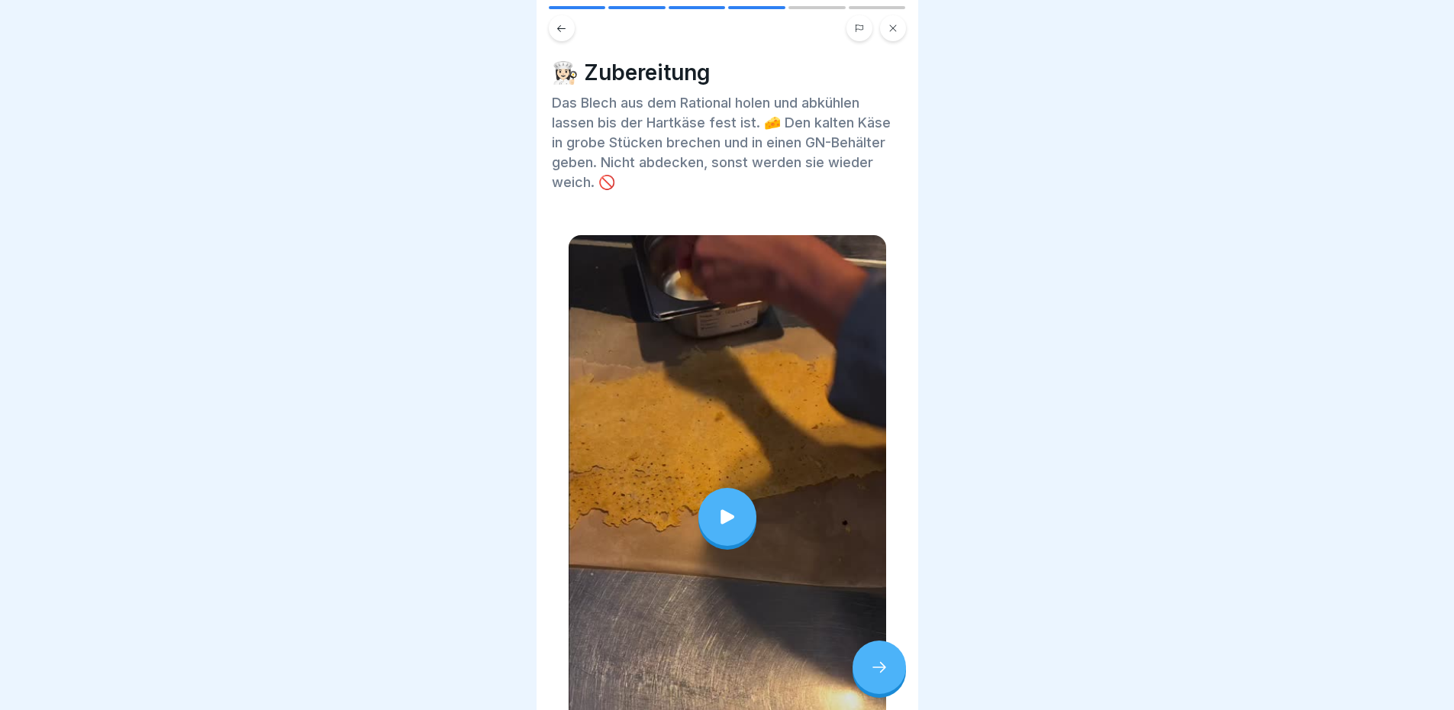
click at [728, 509] on icon at bounding box center [727, 516] width 21 height 21
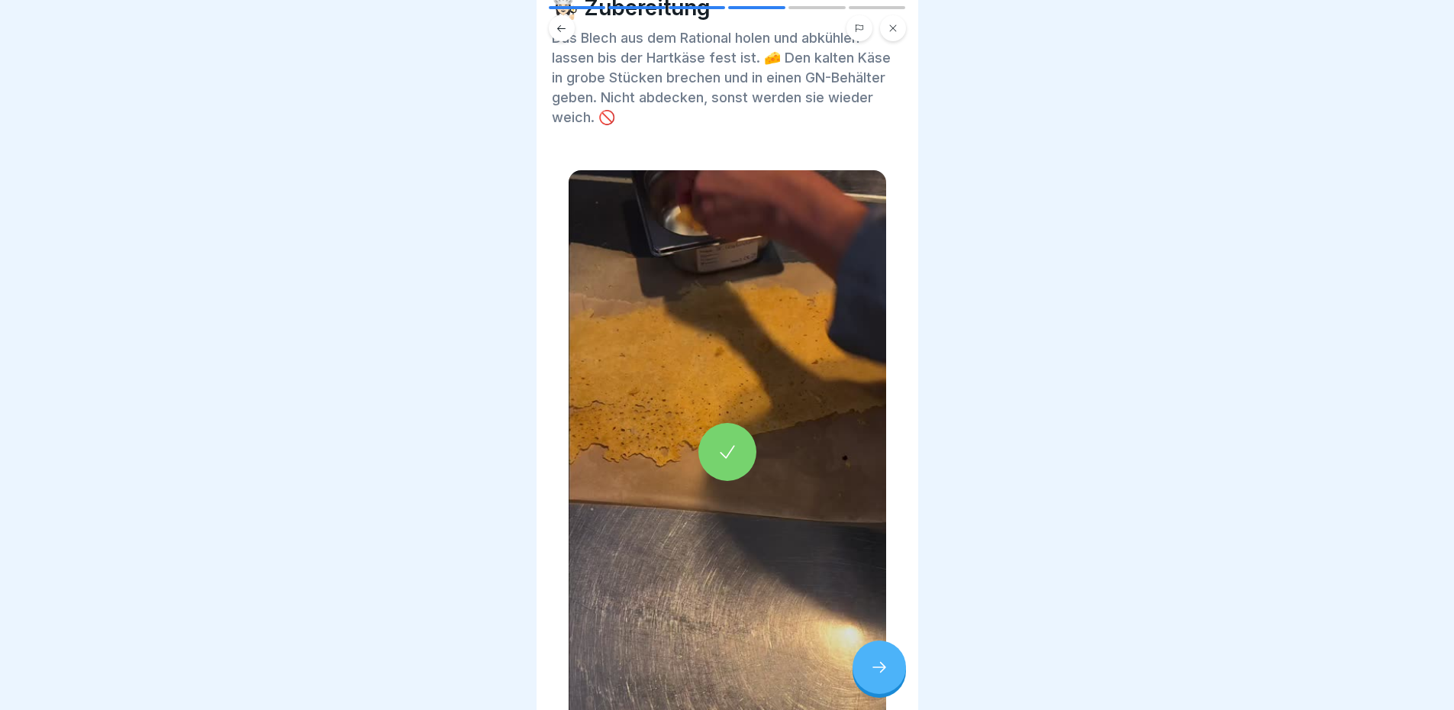
scroll to position [153, 0]
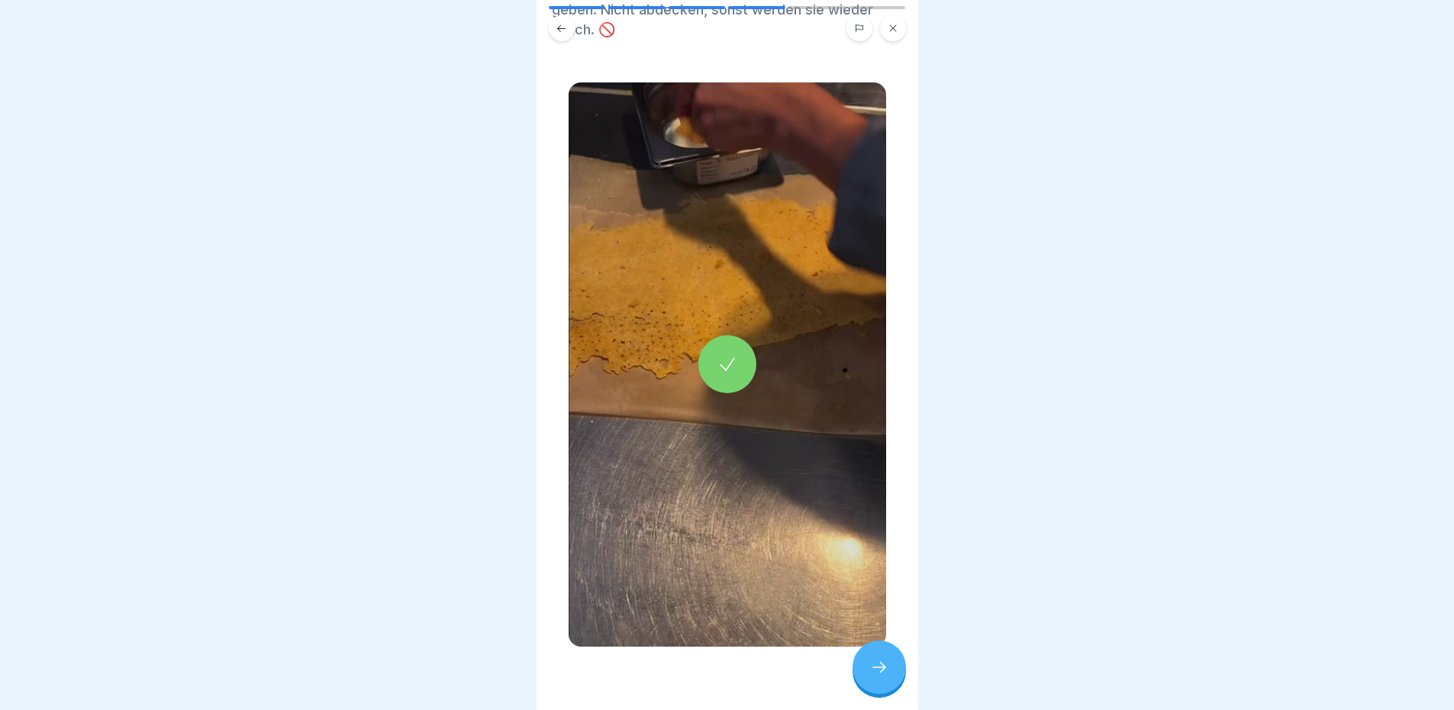
click at [881, 676] on icon at bounding box center [879, 667] width 18 height 18
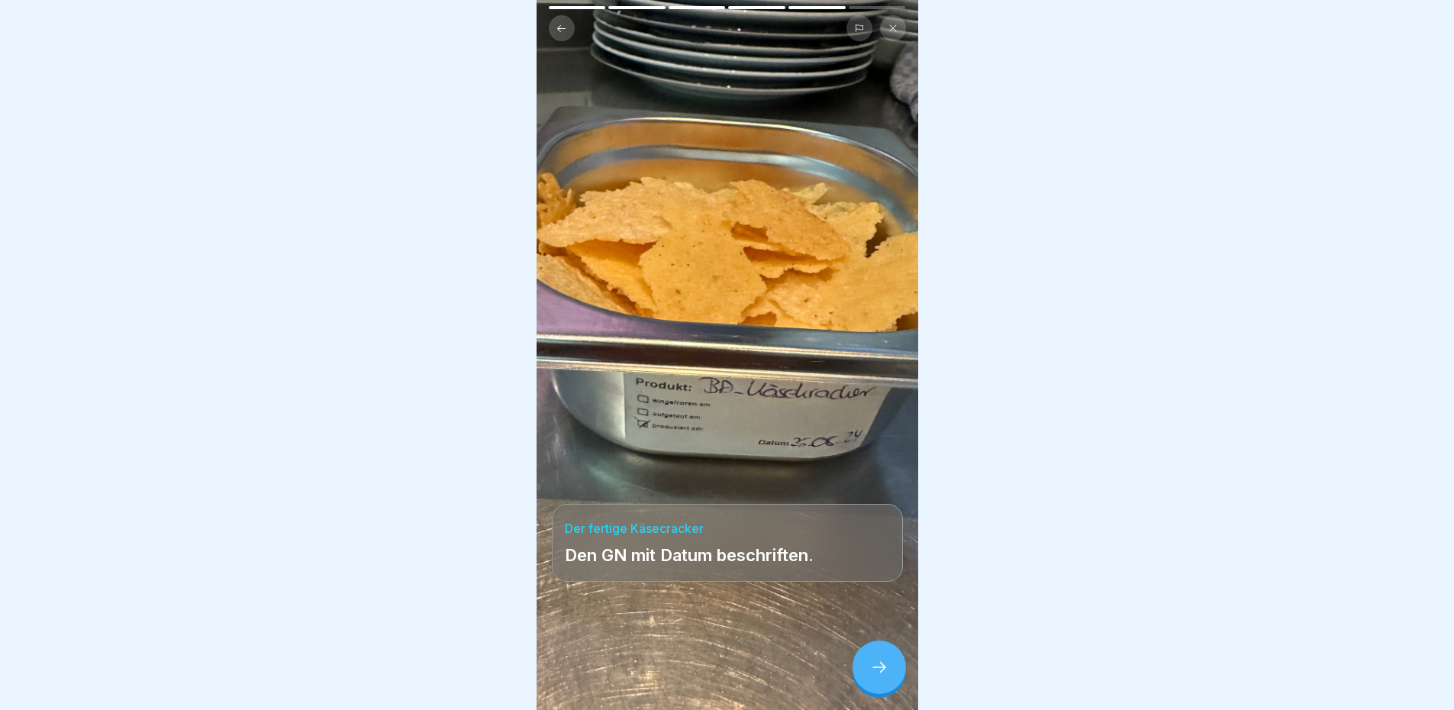
click at [879, 676] on icon at bounding box center [879, 667] width 18 height 18
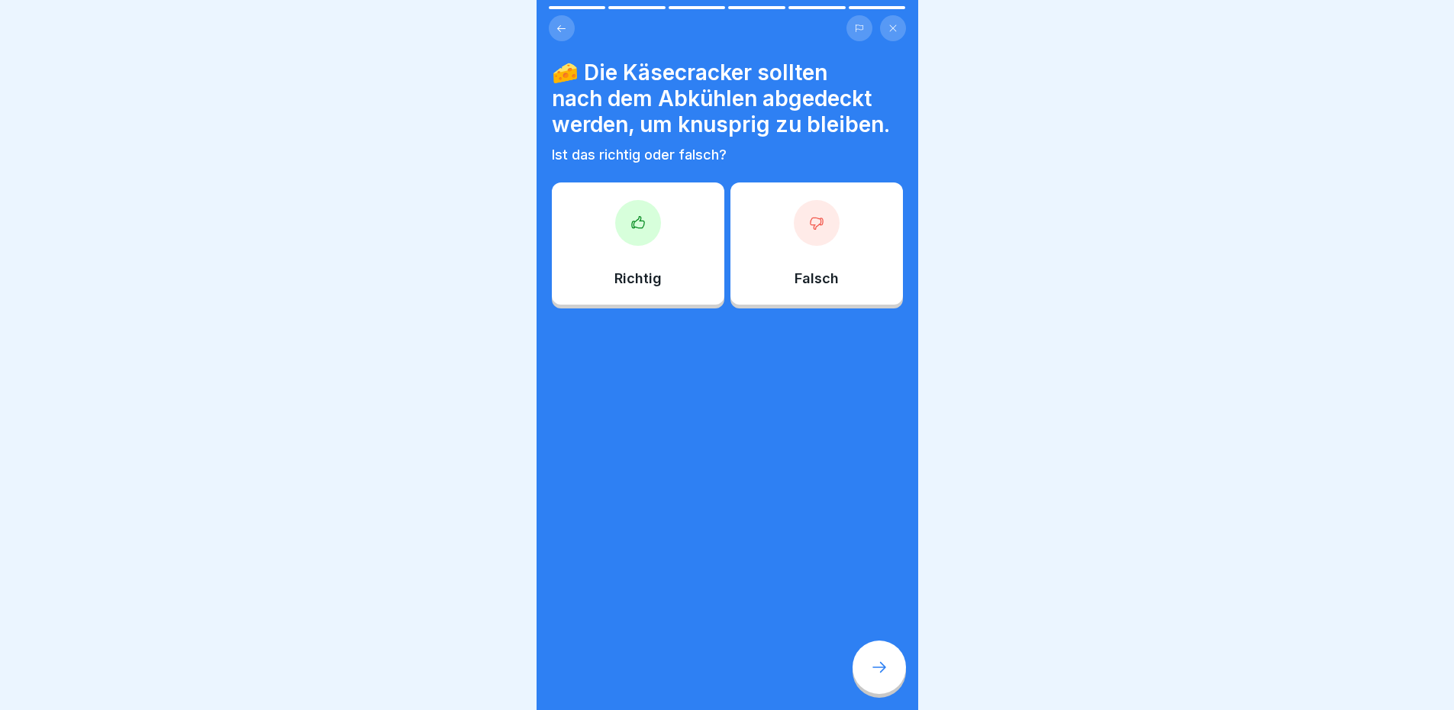
click at [771, 259] on div "Falsch" at bounding box center [816, 243] width 172 height 122
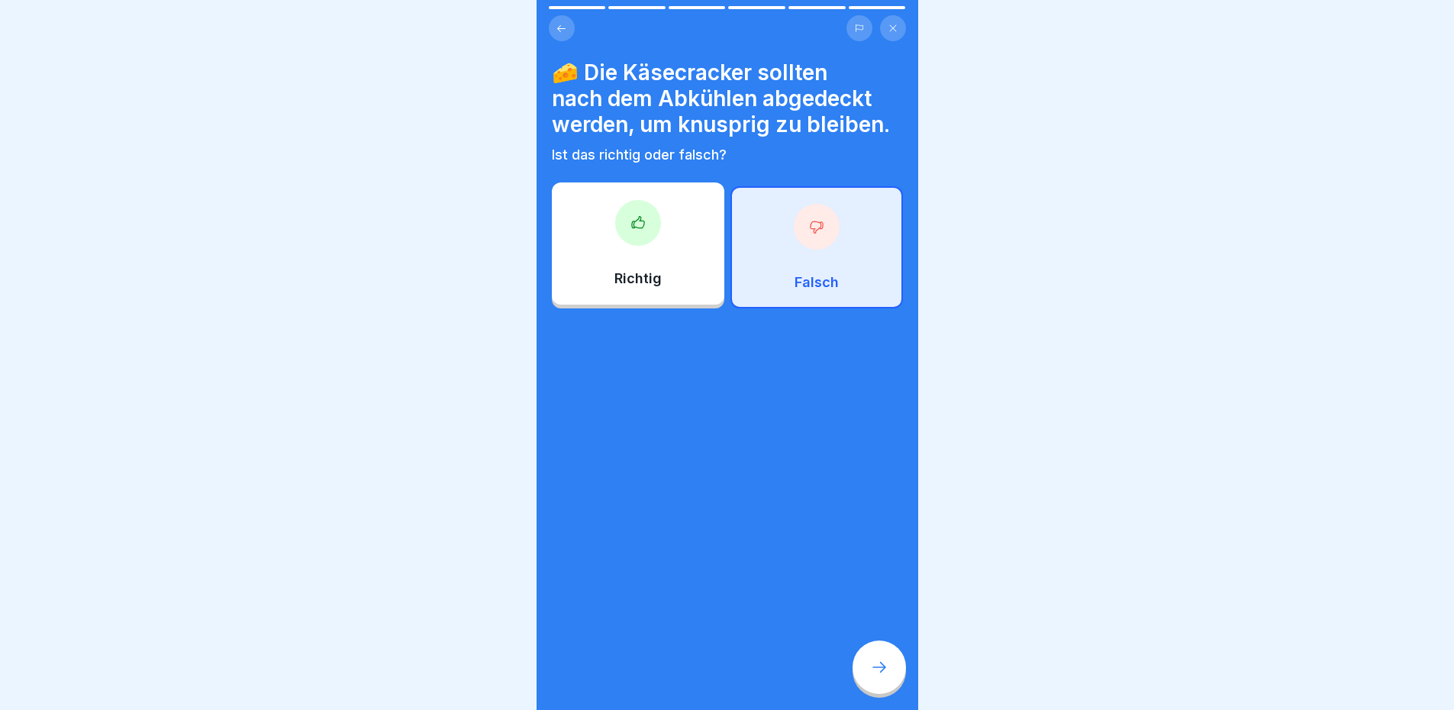
click at [865, 675] on div at bounding box center [878, 666] width 53 height 53
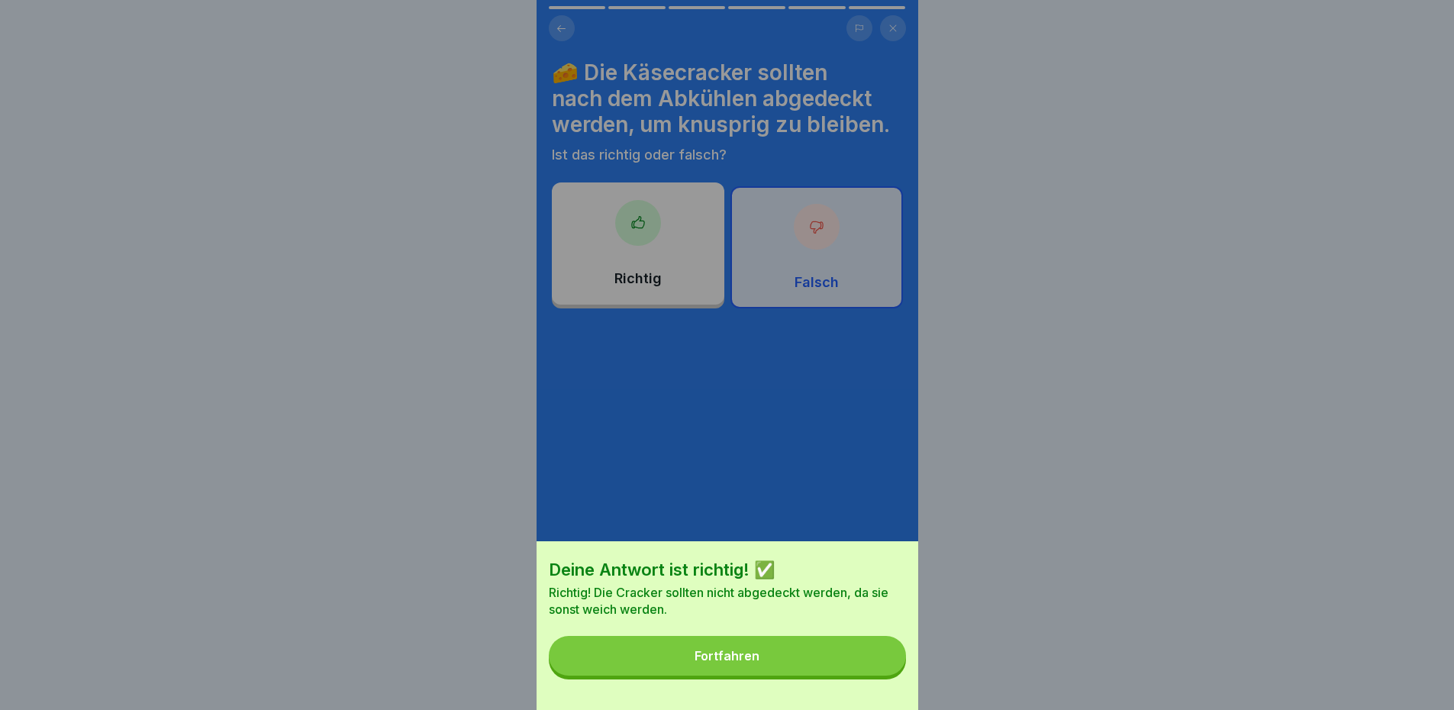
click at [852, 668] on button "Fortfahren" at bounding box center [727, 656] width 357 height 40
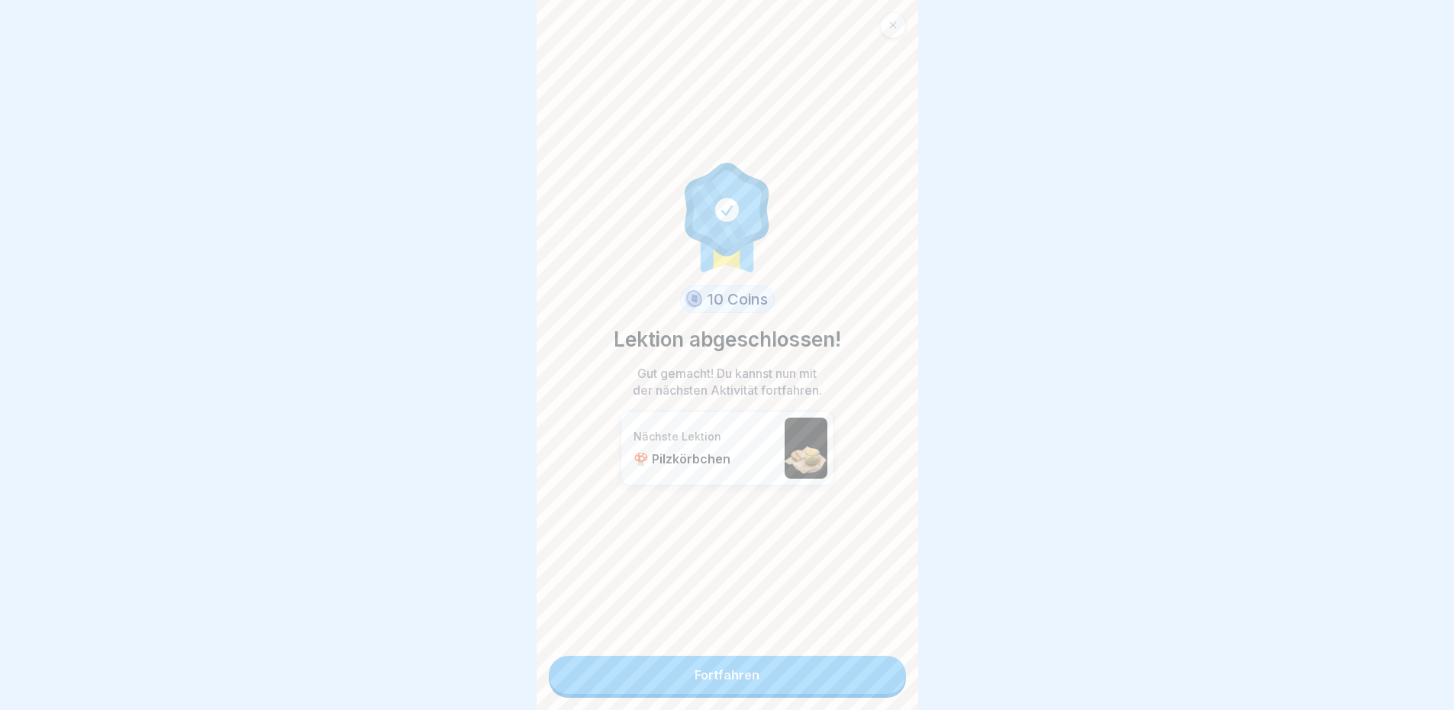
click at [840, 665] on link "Fortfahren" at bounding box center [727, 674] width 357 height 38
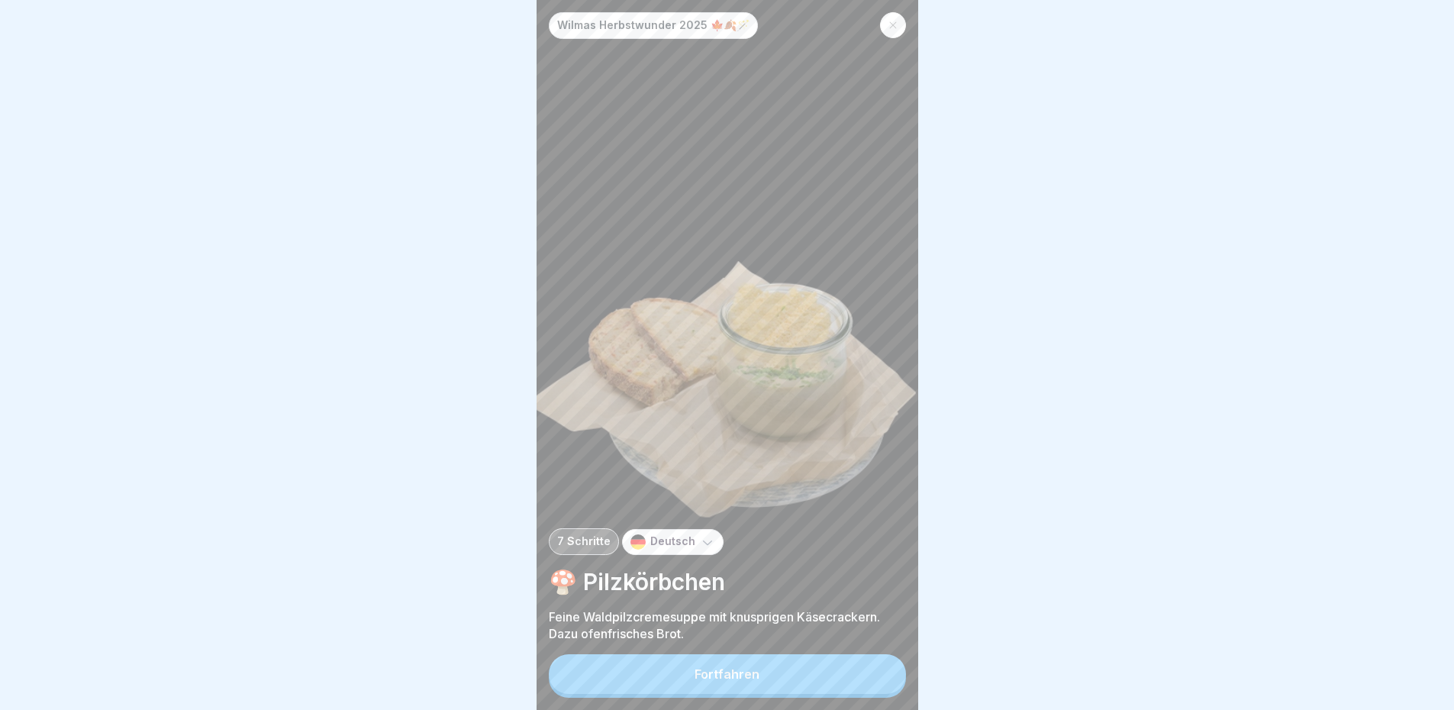
click at [761, 674] on button "Fortfahren" at bounding box center [727, 674] width 357 height 40
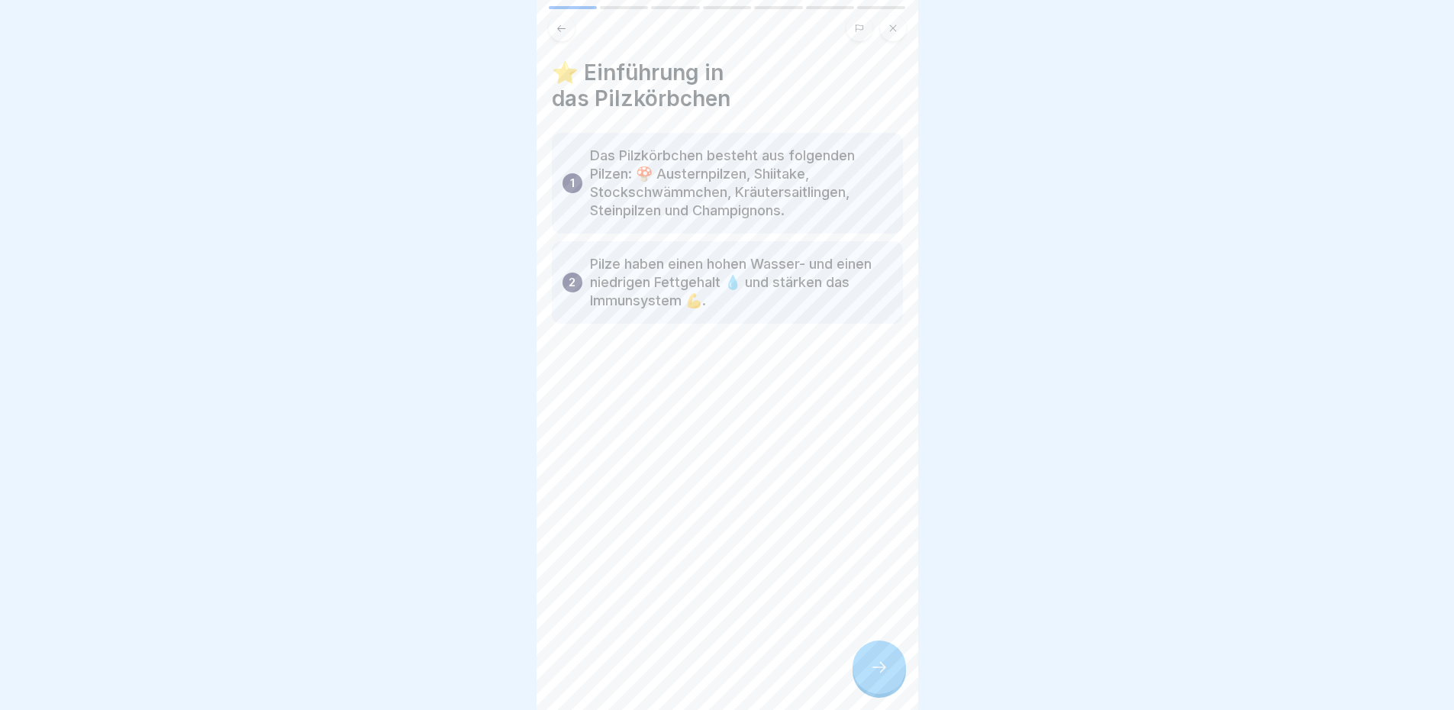
click at [874, 688] on div at bounding box center [878, 666] width 53 height 53
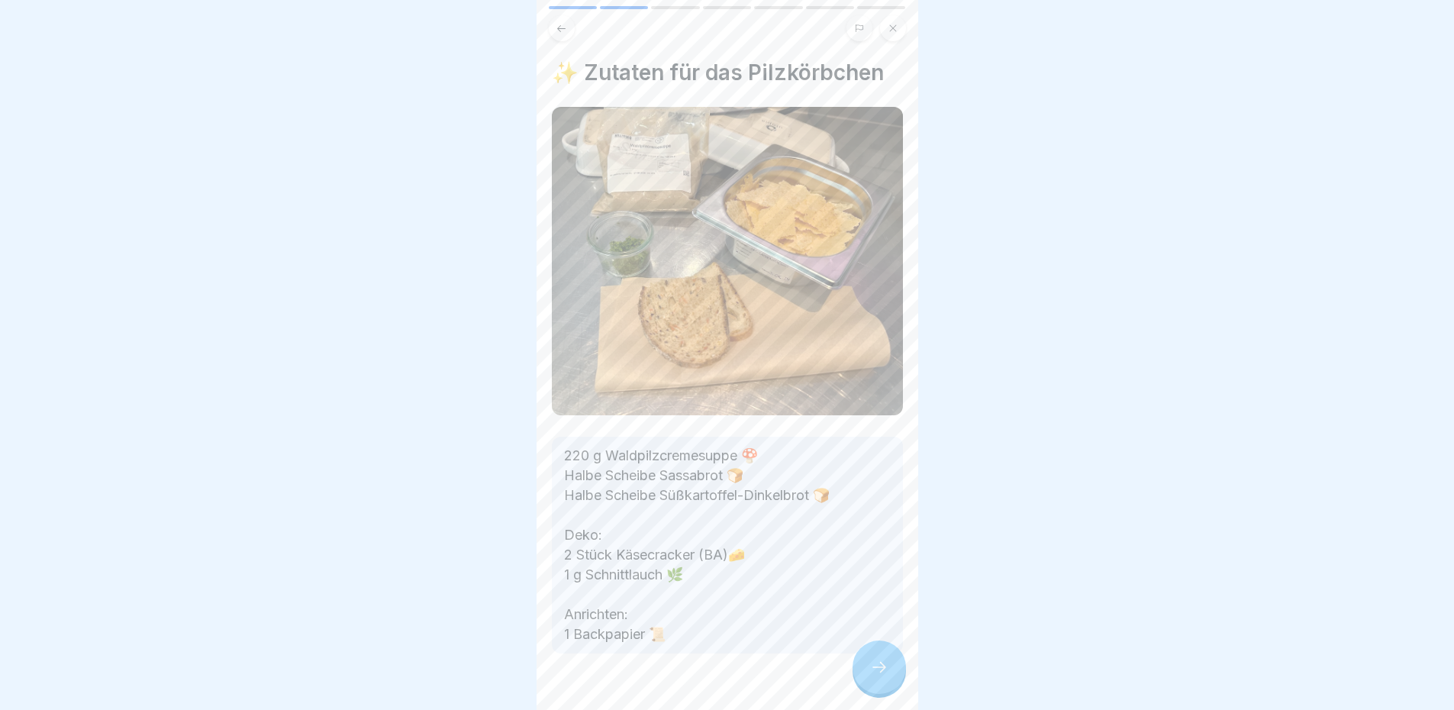
click at [880, 673] on icon at bounding box center [879, 667] width 18 height 18
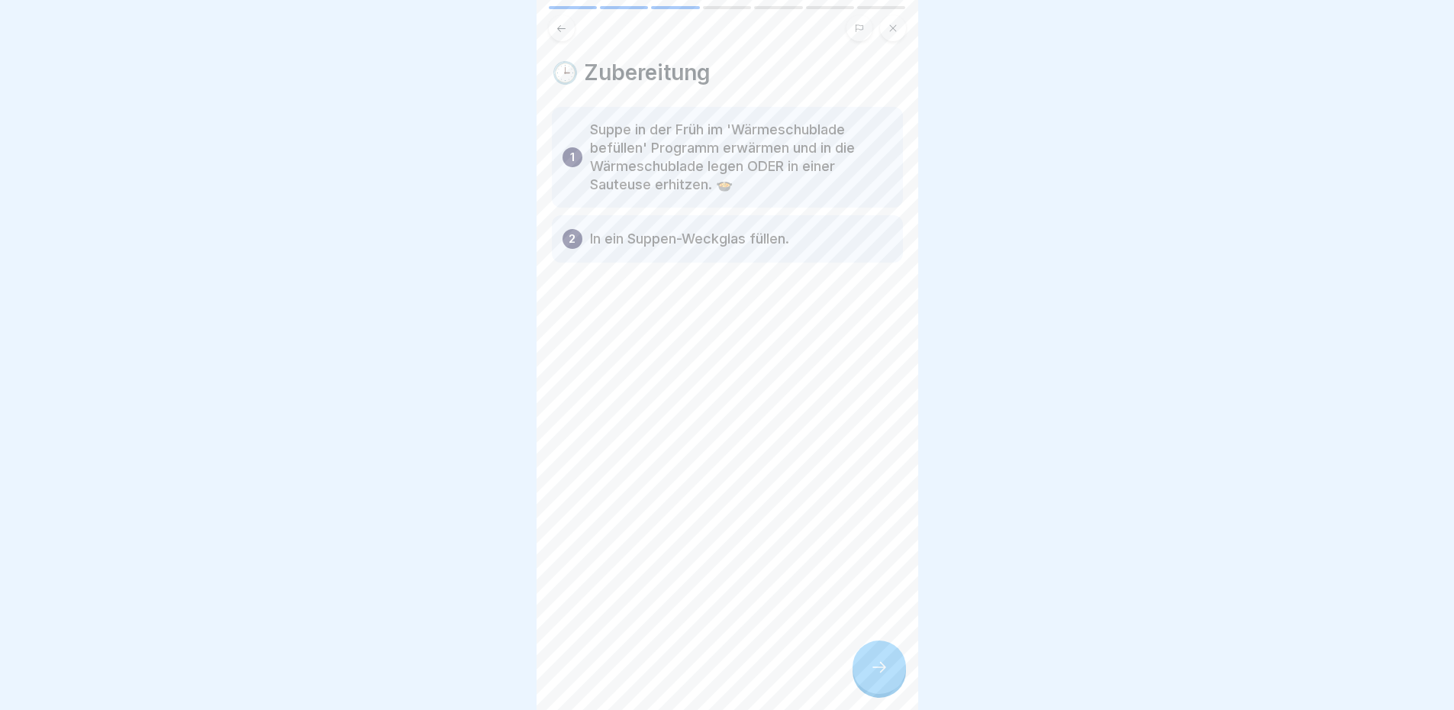
click at [861, 671] on div at bounding box center [878, 666] width 53 height 53
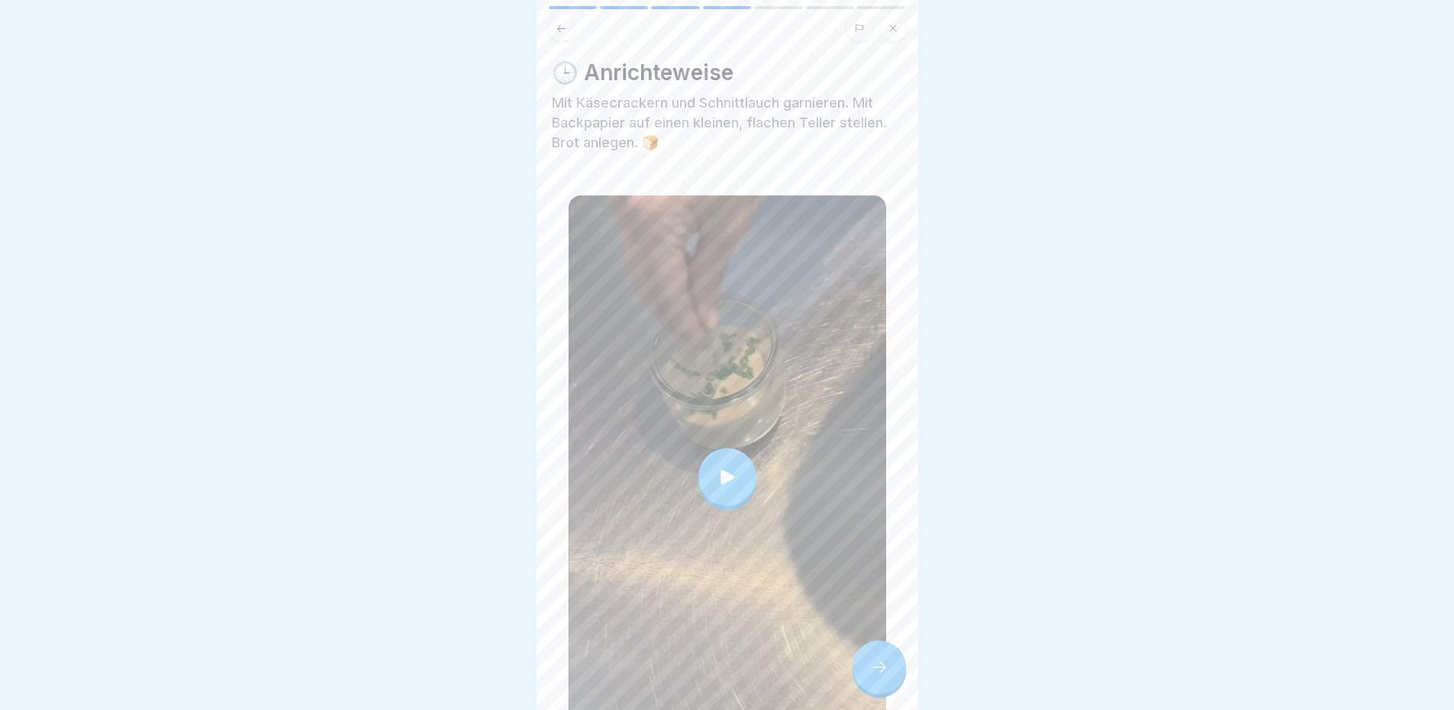
click at [733, 478] on div at bounding box center [727, 477] width 58 height 58
click at [878, 676] on icon at bounding box center [879, 667] width 18 height 18
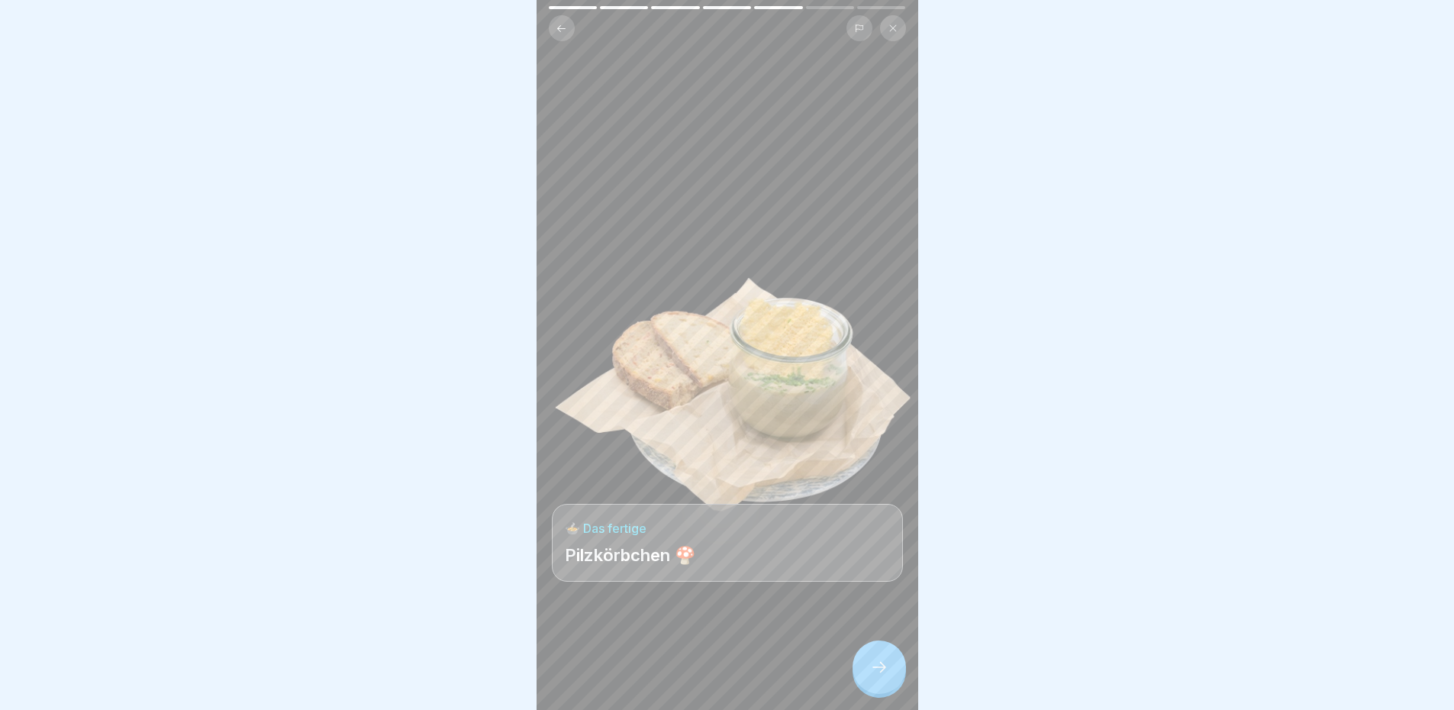
click at [874, 676] on icon at bounding box center [879, 667] width 18 height 18
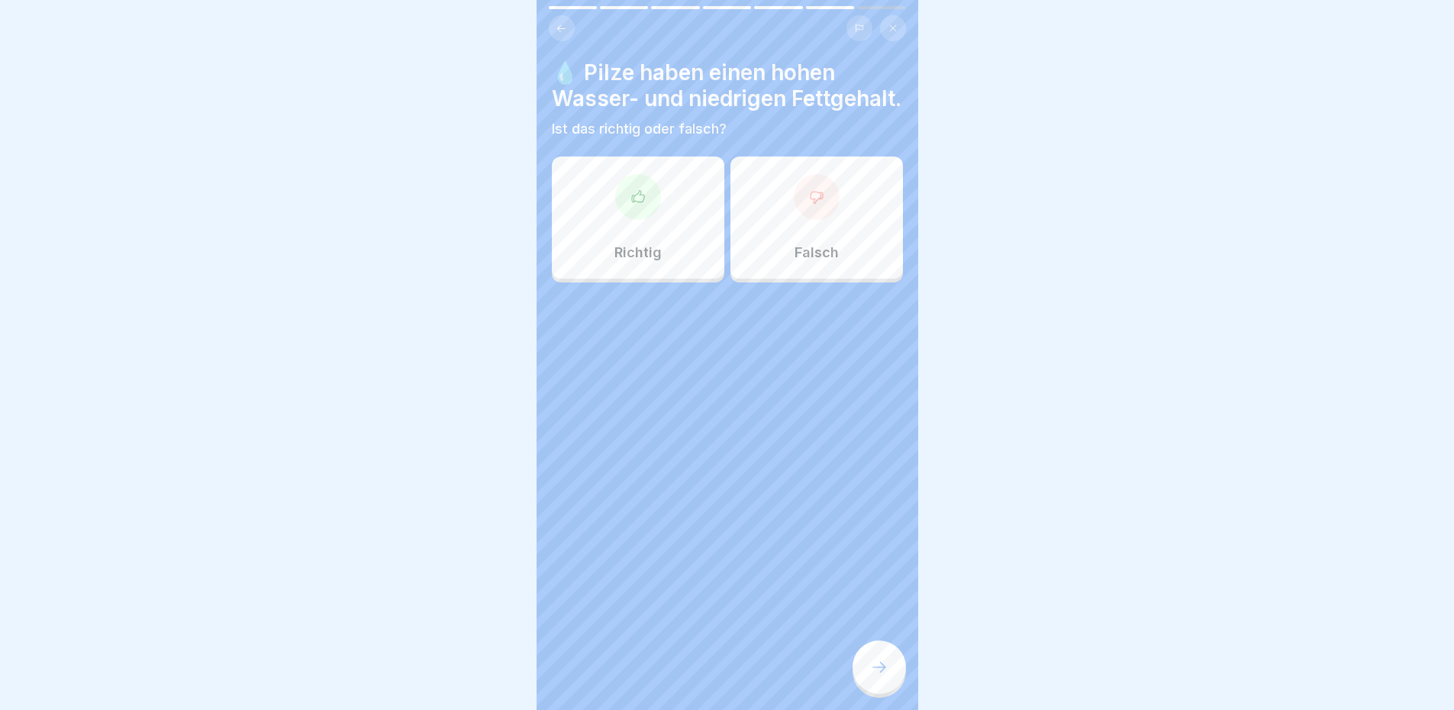
click at [679, 272] on div "Richtig" at bounding box center [638, 217] width 172 height 122
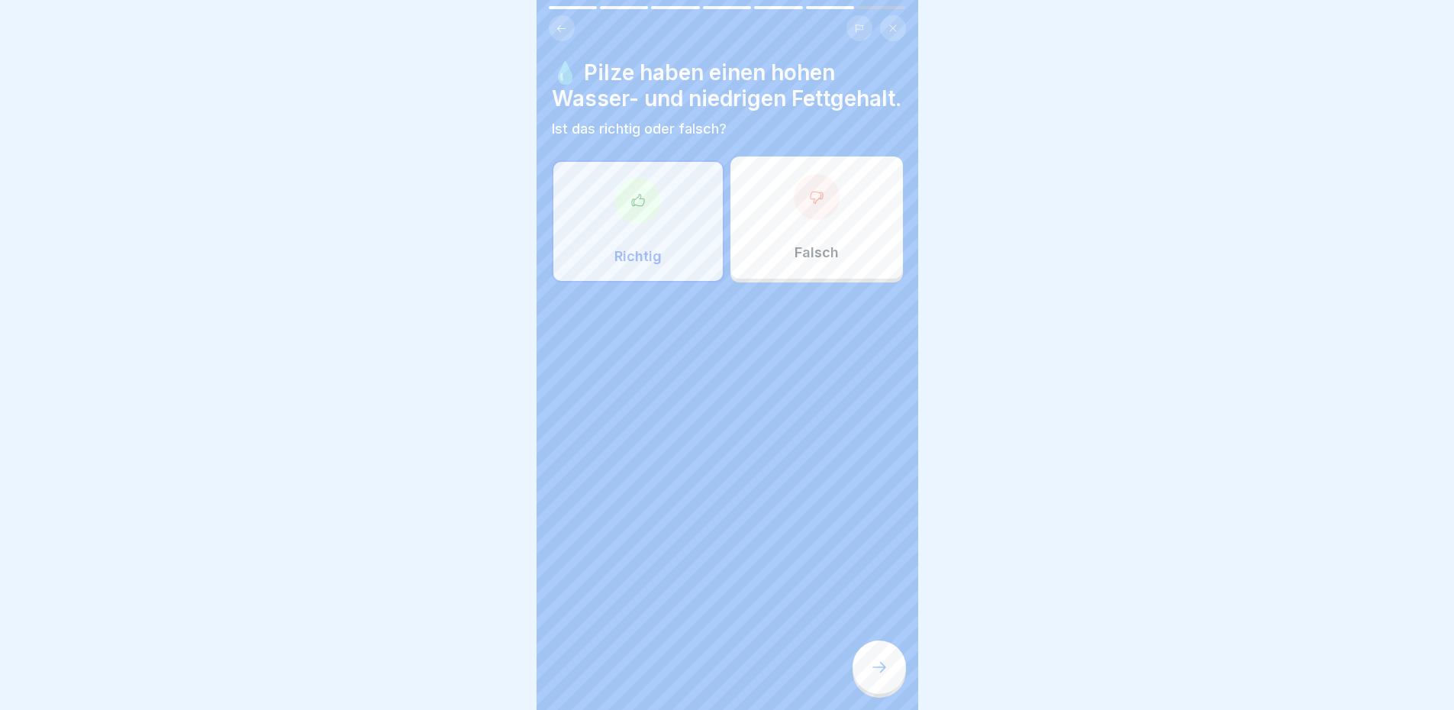
click at [887, 667] on div at bounding box center [878, 666] width 53 height 53
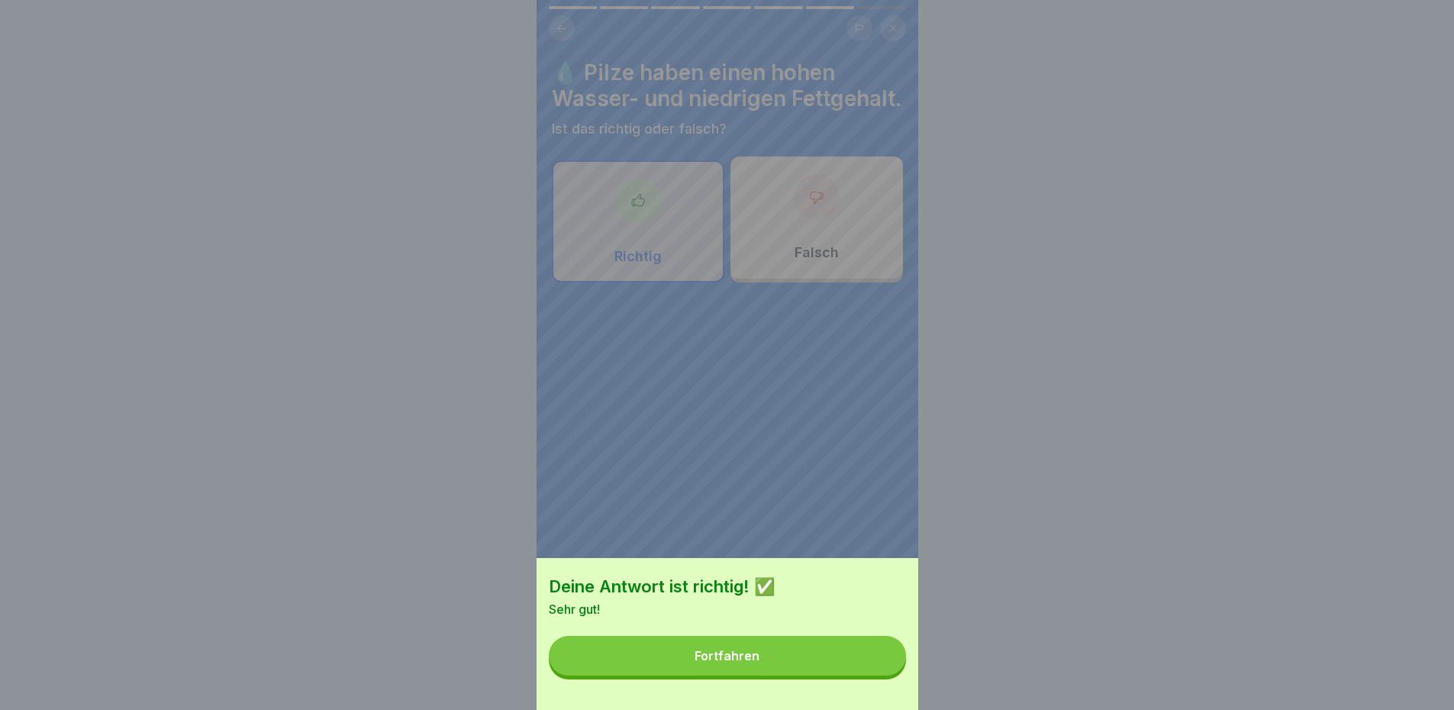
click at [863, 675] on button "Fortfahren" at bounding box center [727, 656] width 357 height 40
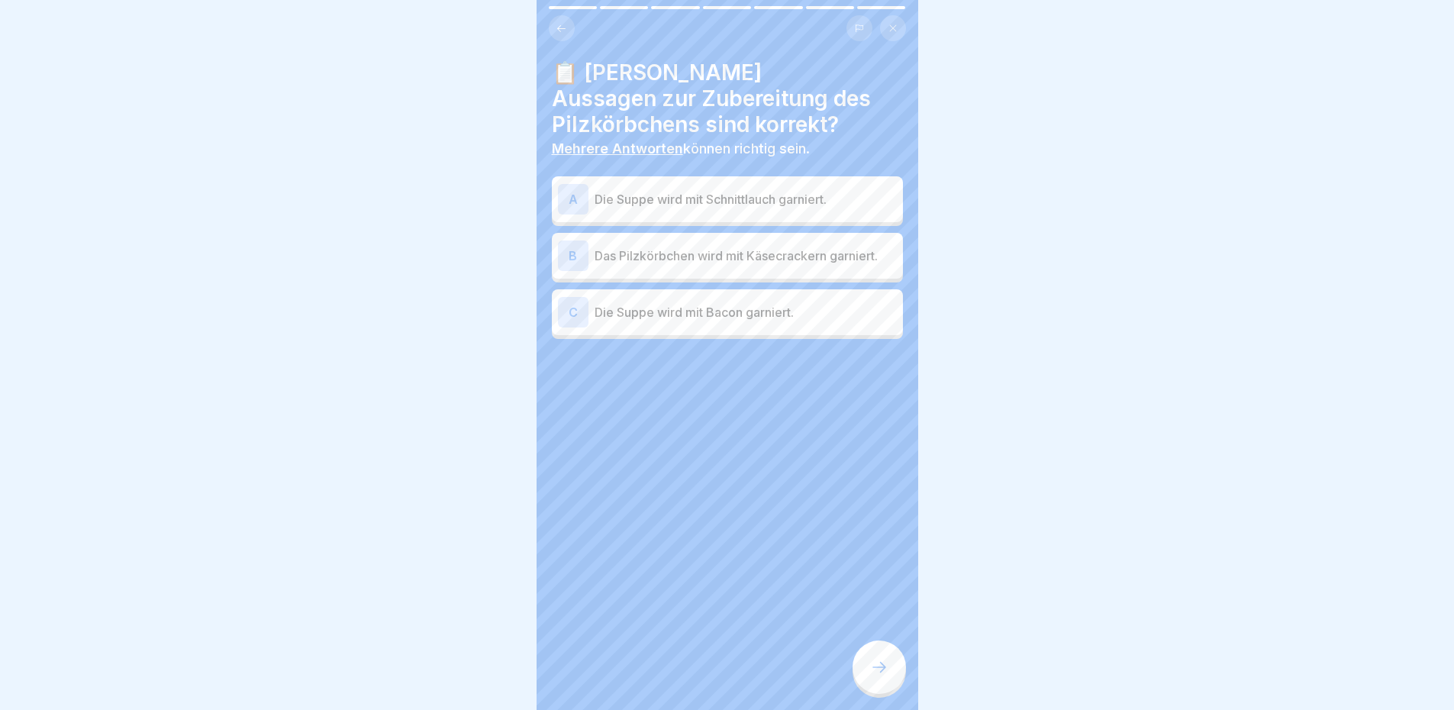
click at [714, 209] on div "A Die Suppe wird mit Schnittlauch garniert." at bounding box center [727, 199] width 339 height 31
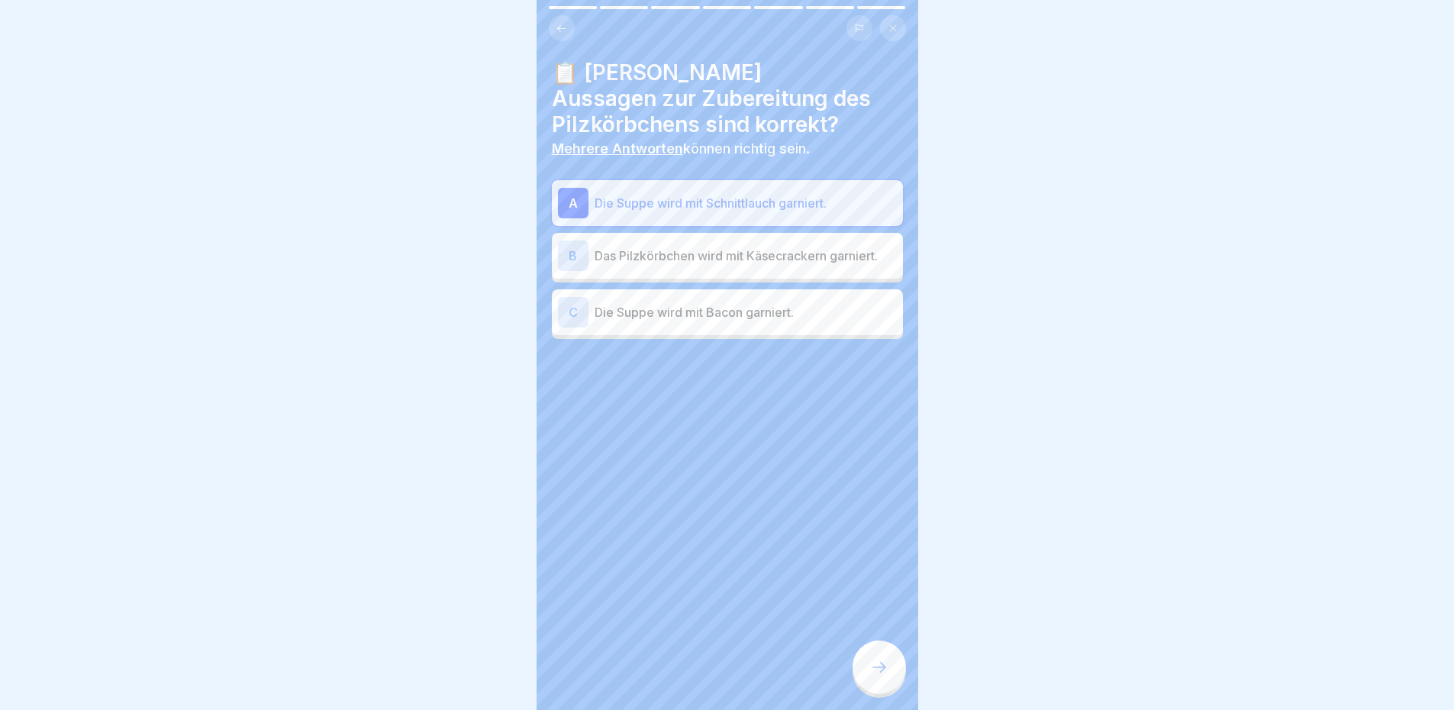
click at [723, 252] on p "Das Pilzkörbchen wird mit Käsecrackern garniert." at bounding box center [745, 255] width 302 height 18
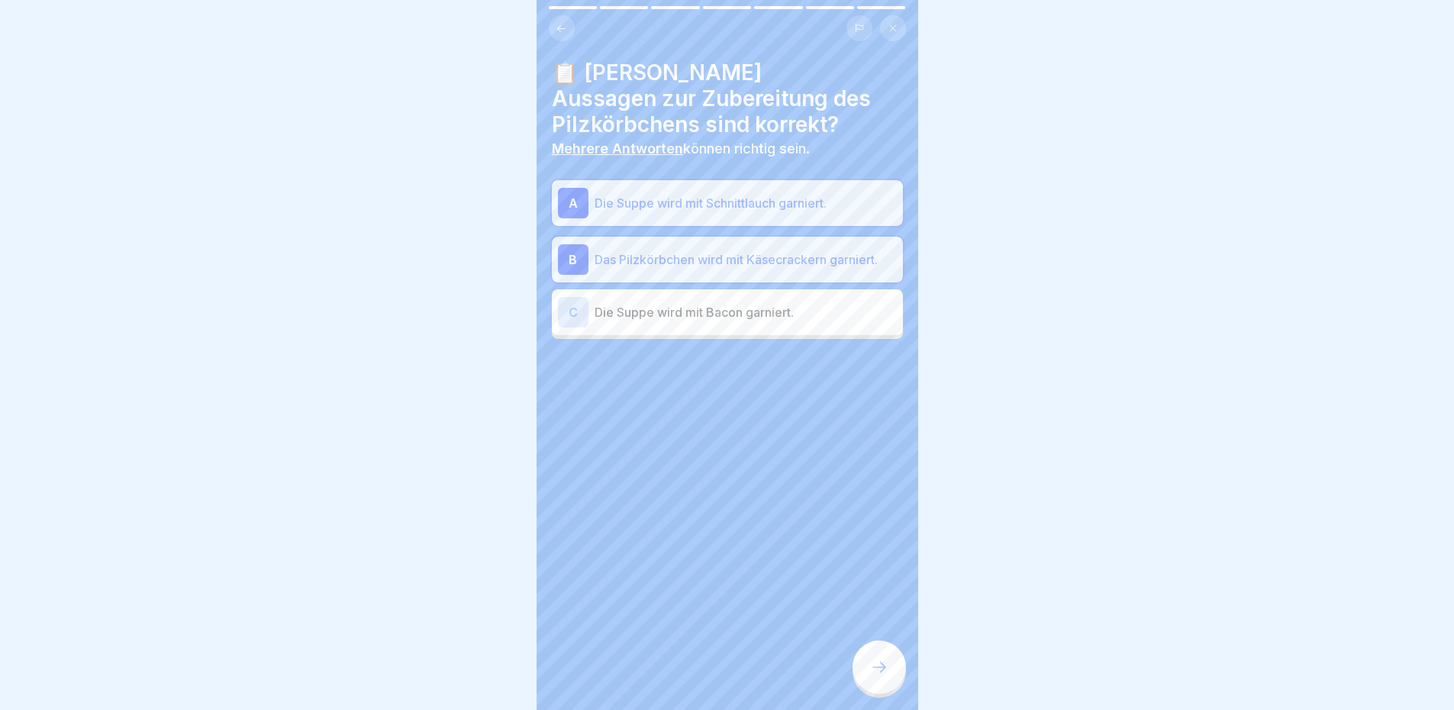
click at [871, 667] on div at bounding box center [878, 666] width 53 height 53
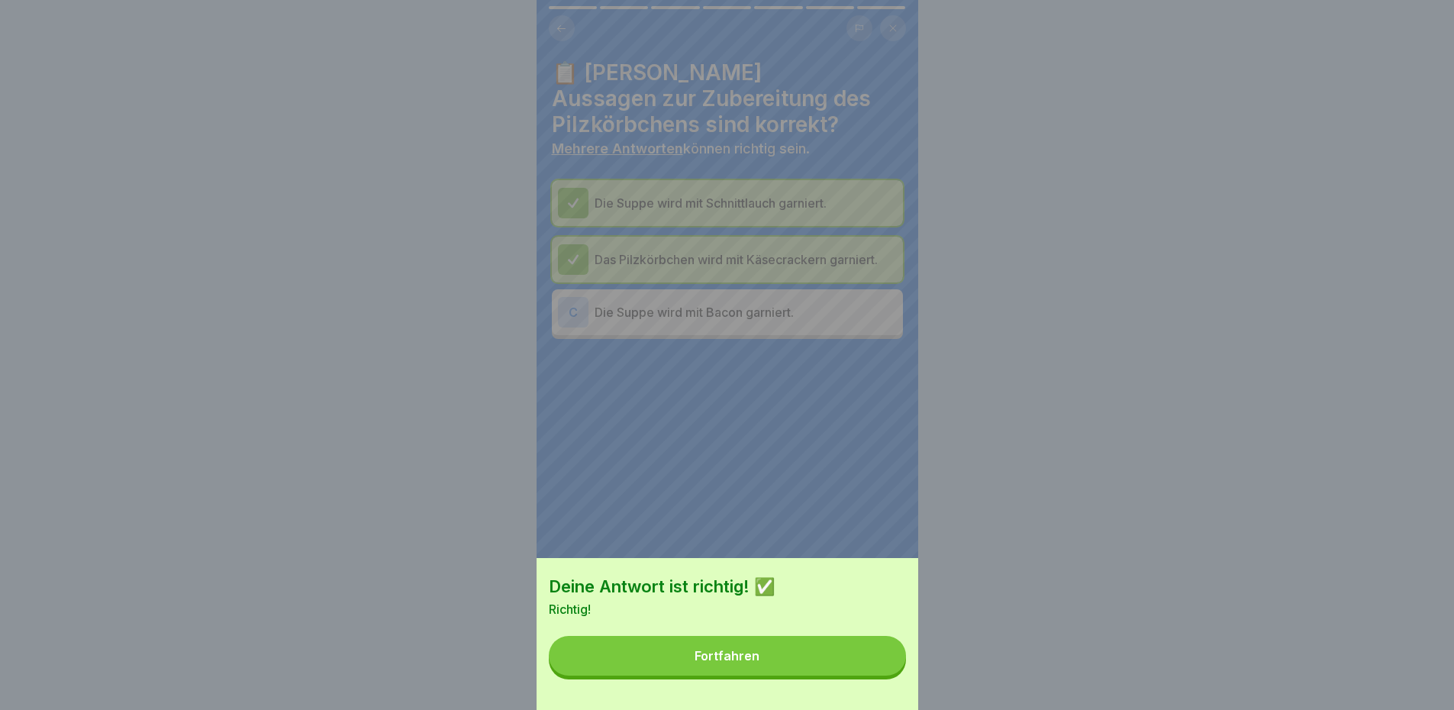
click at [865, 675] on button "Fortfahren" at bounding box center [727, 656] width 357 height 40
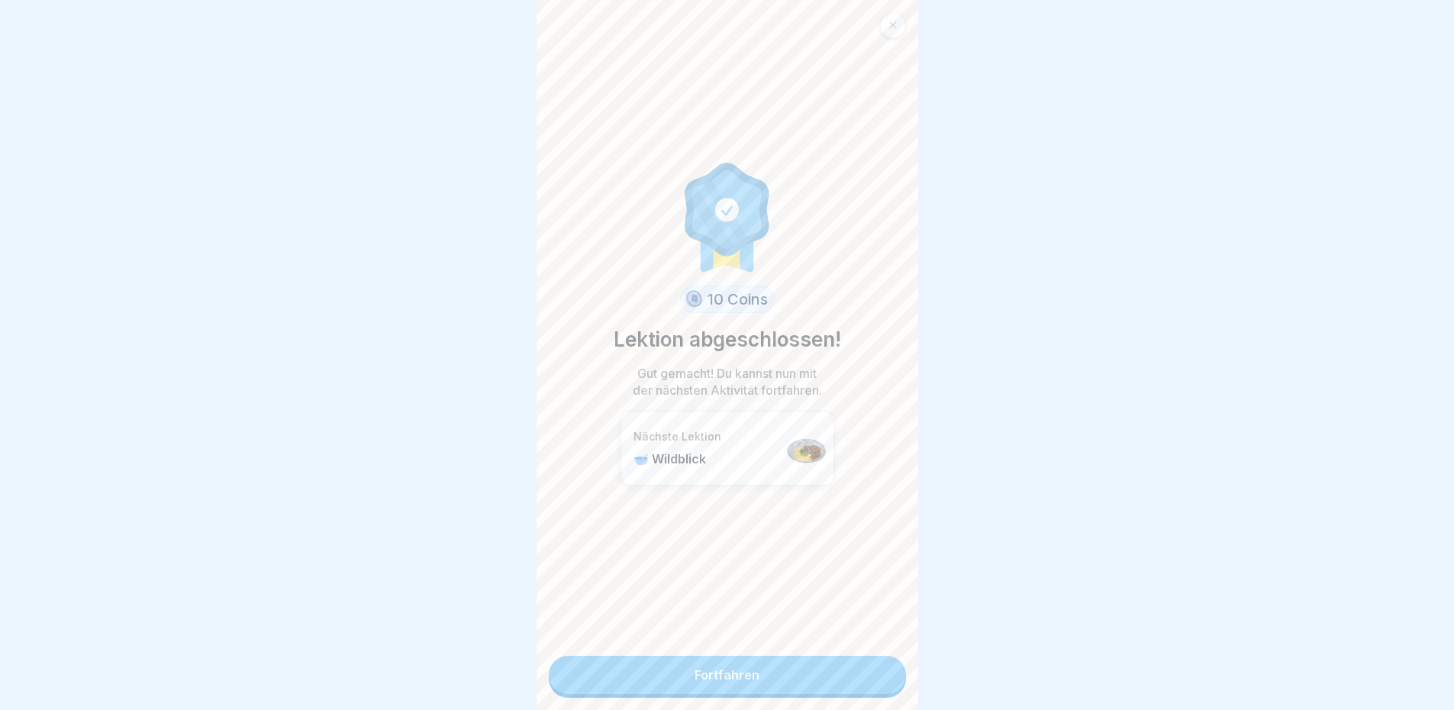
click at [850, 680] on link "Fortfahren" at bounding box center [727, 674] width 357 height 38
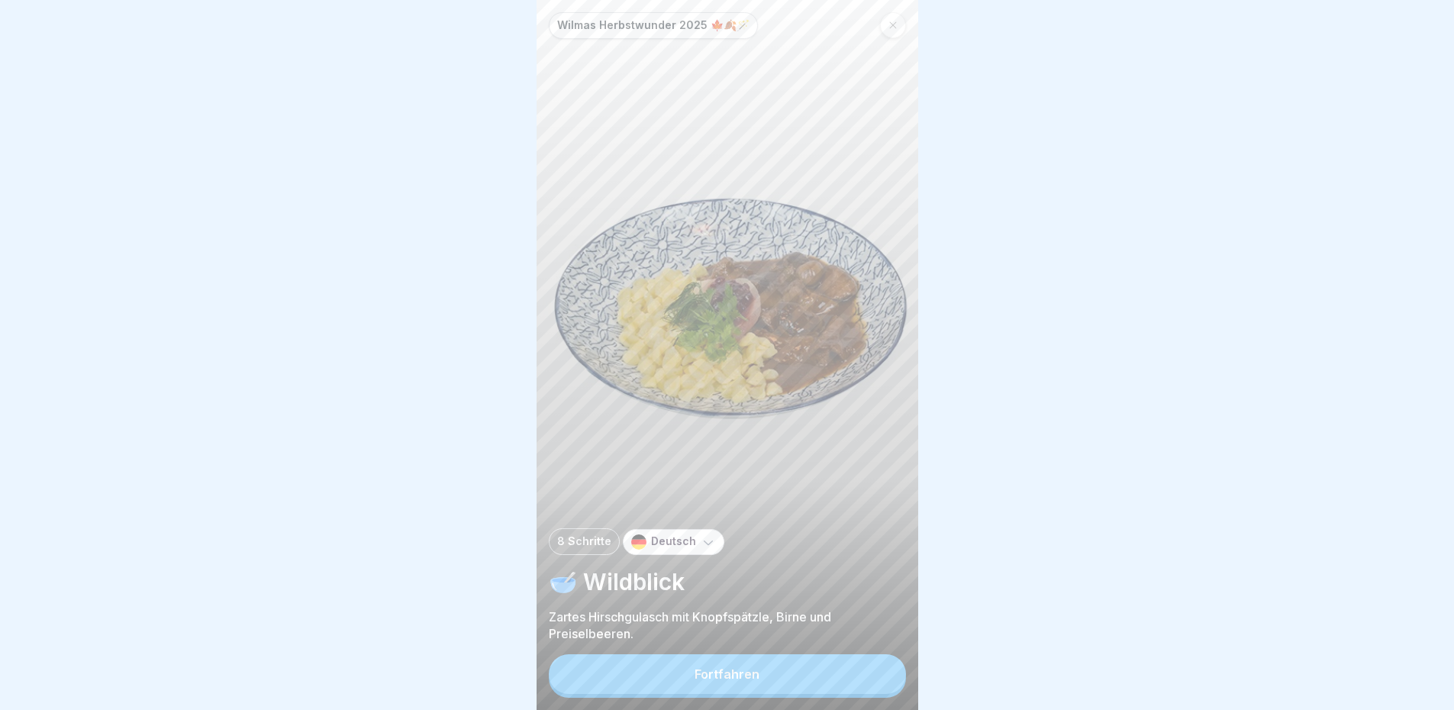
click at [633, 677] on button "Fortfahren" at bounding box center [727, 674] width 357 height 40
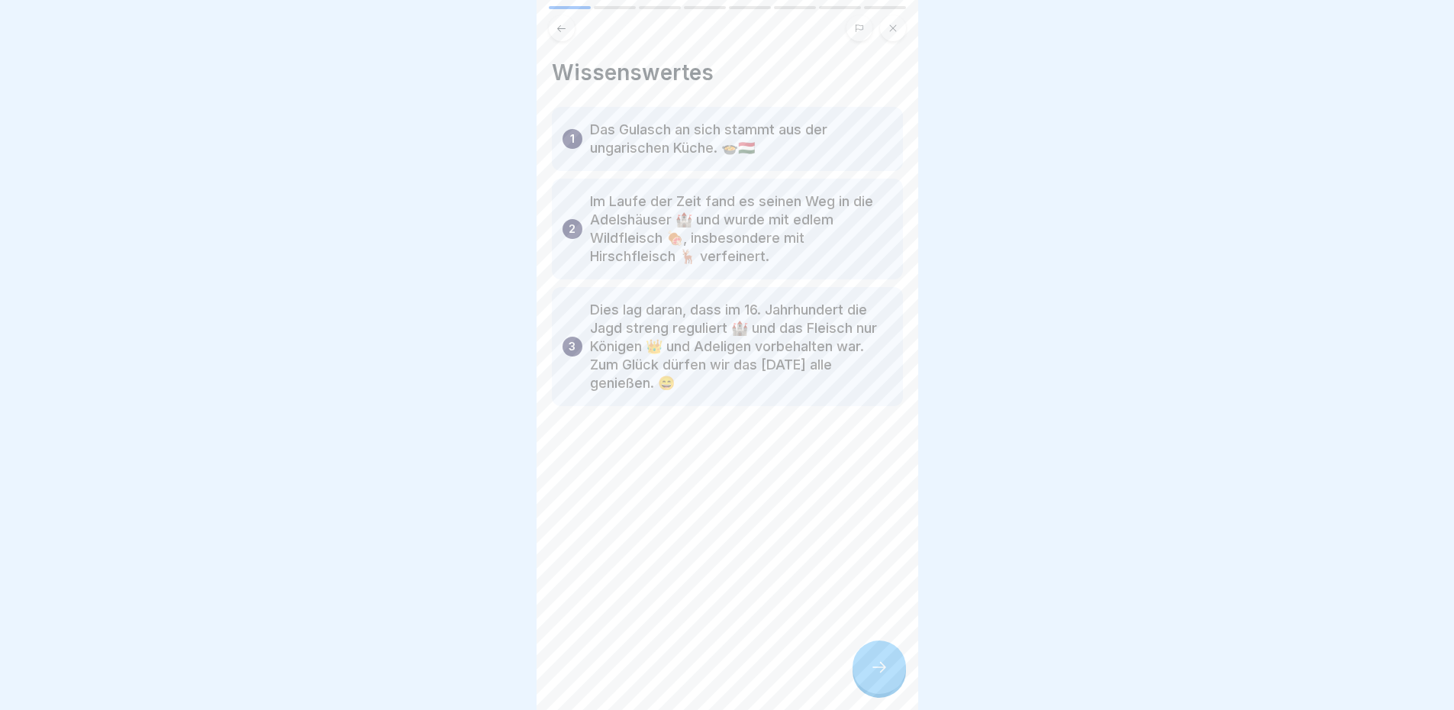
click at [866, 685] on div at bounding box center [878, 666] width 53 height 53
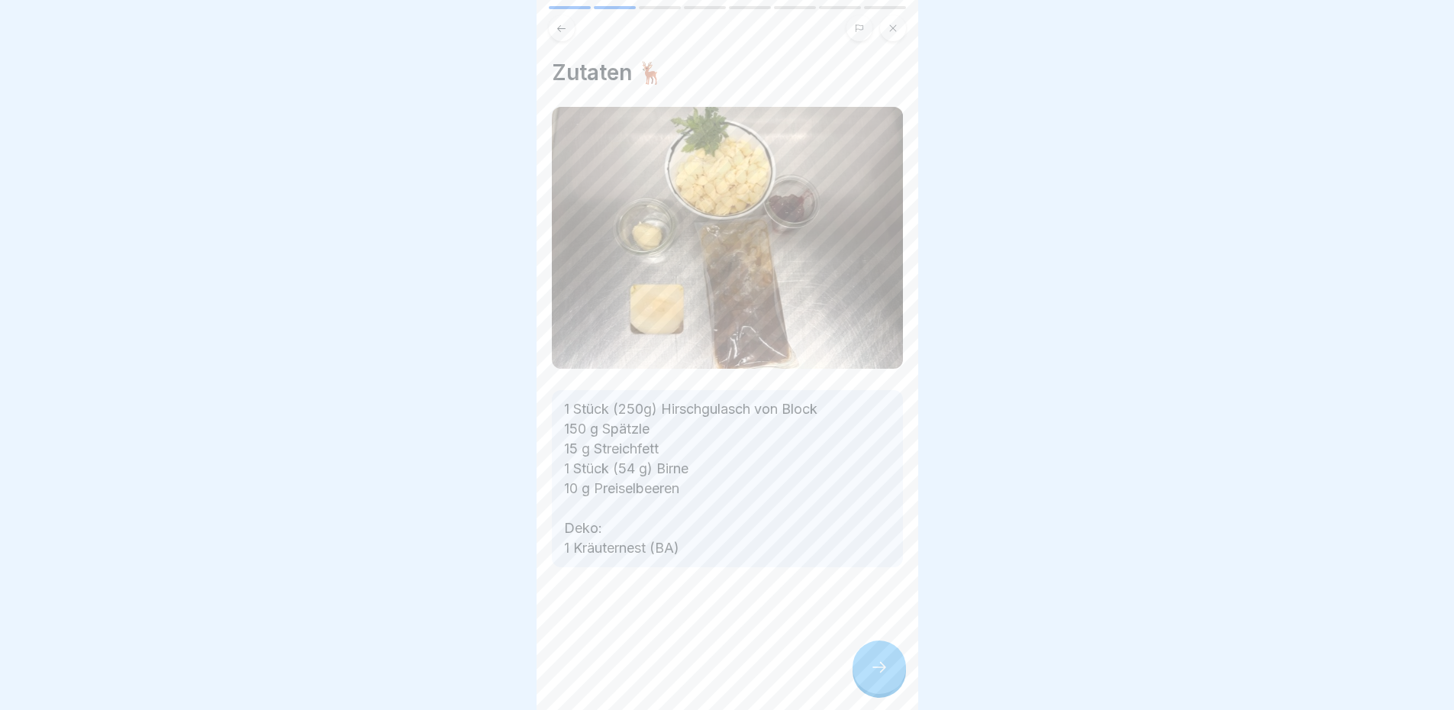
click at [882, 668] on div at bounding box center [878, 666] width 53 height 53
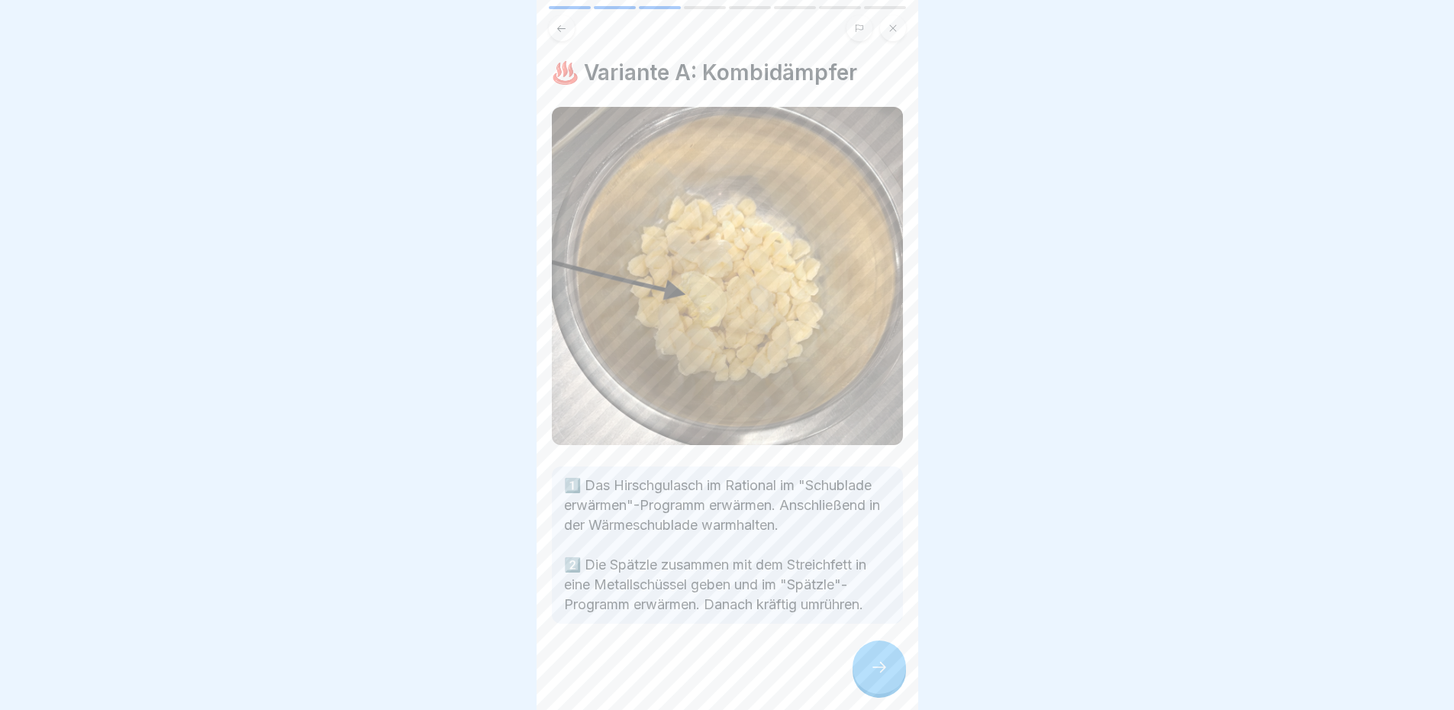
click at [867, 677] on div at bounding box center [878, 666] width 53 height 53
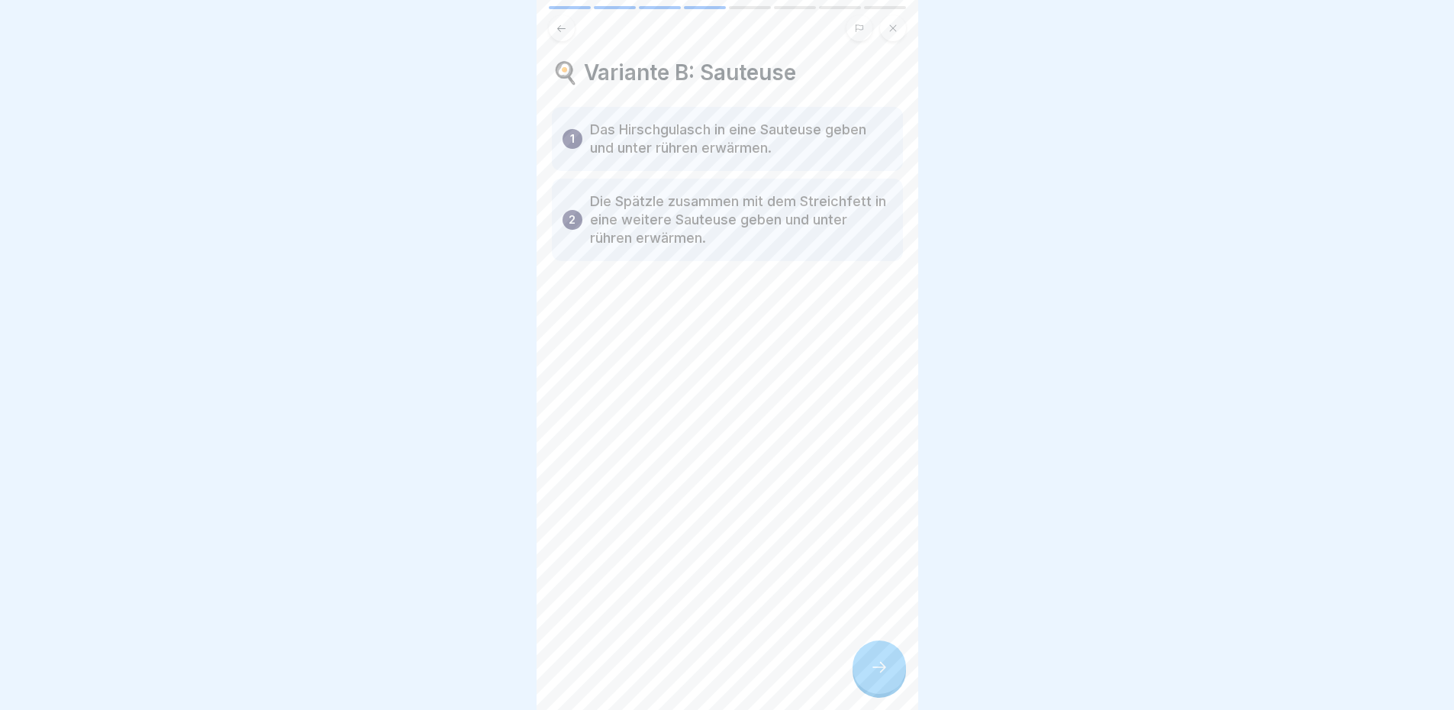
click at [884, 676] on icon at bounding box center [879, 667] width 18 height 18
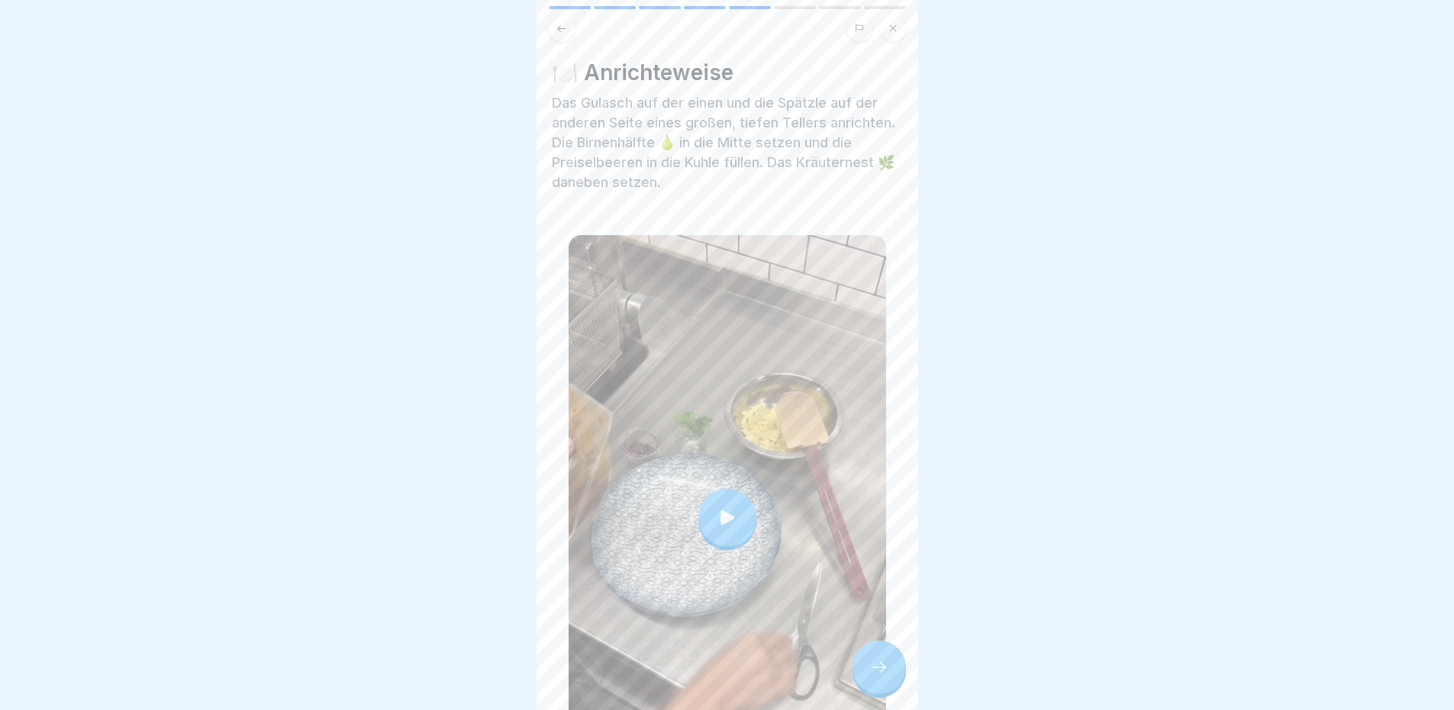
scroll to position [76, 0]
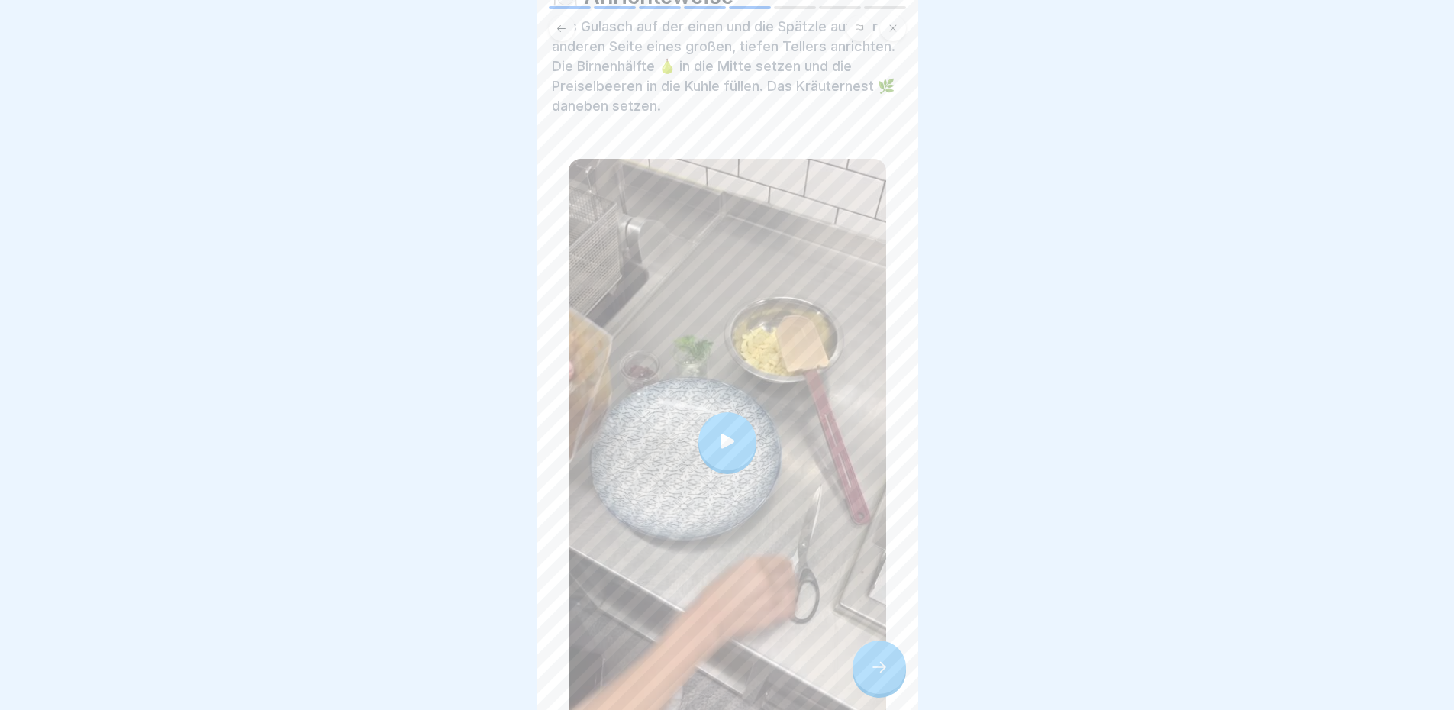
click at [748, 426] on div at bounding box center [727, 441] width 58 height 58
click at [864, 690] on div at bounding box center [878, 666] width 53 height 53
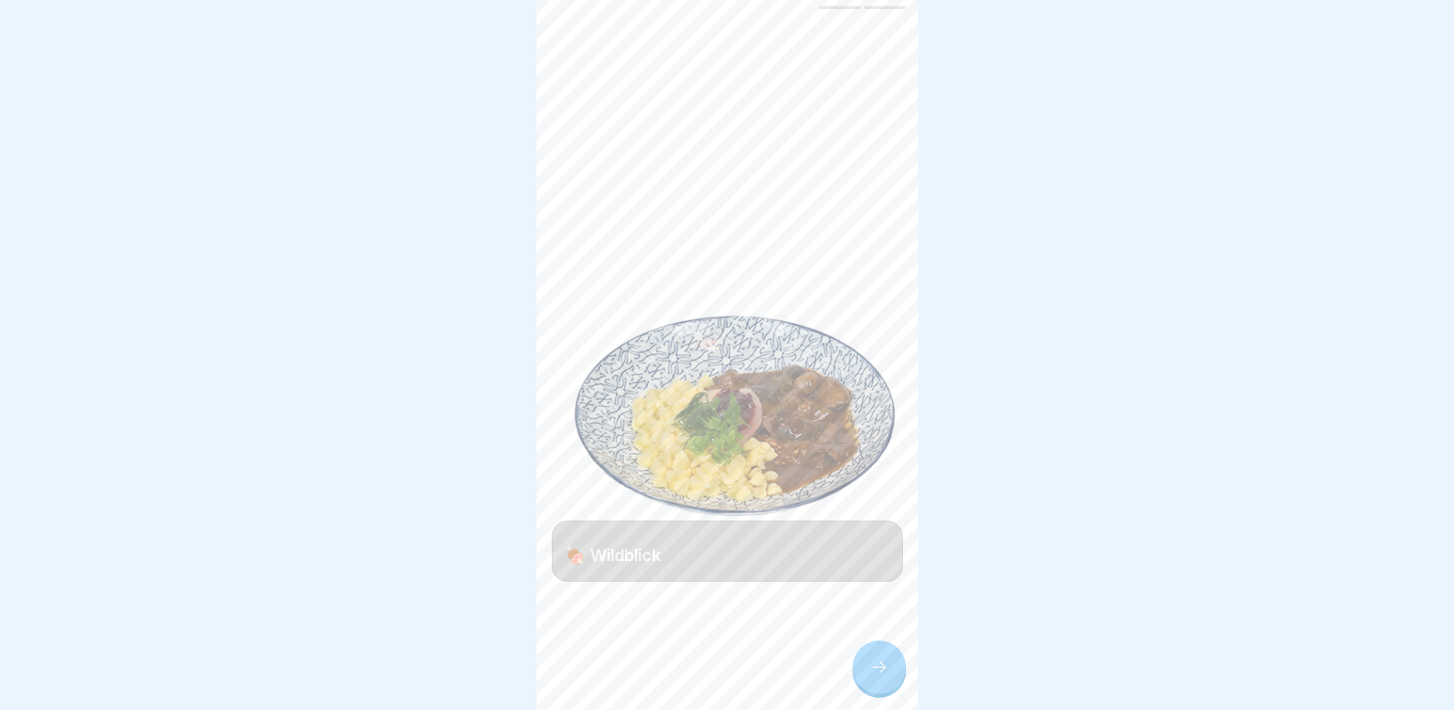
click at [870, 676] on icon at bounding box center [879, 667] width 18 height 18
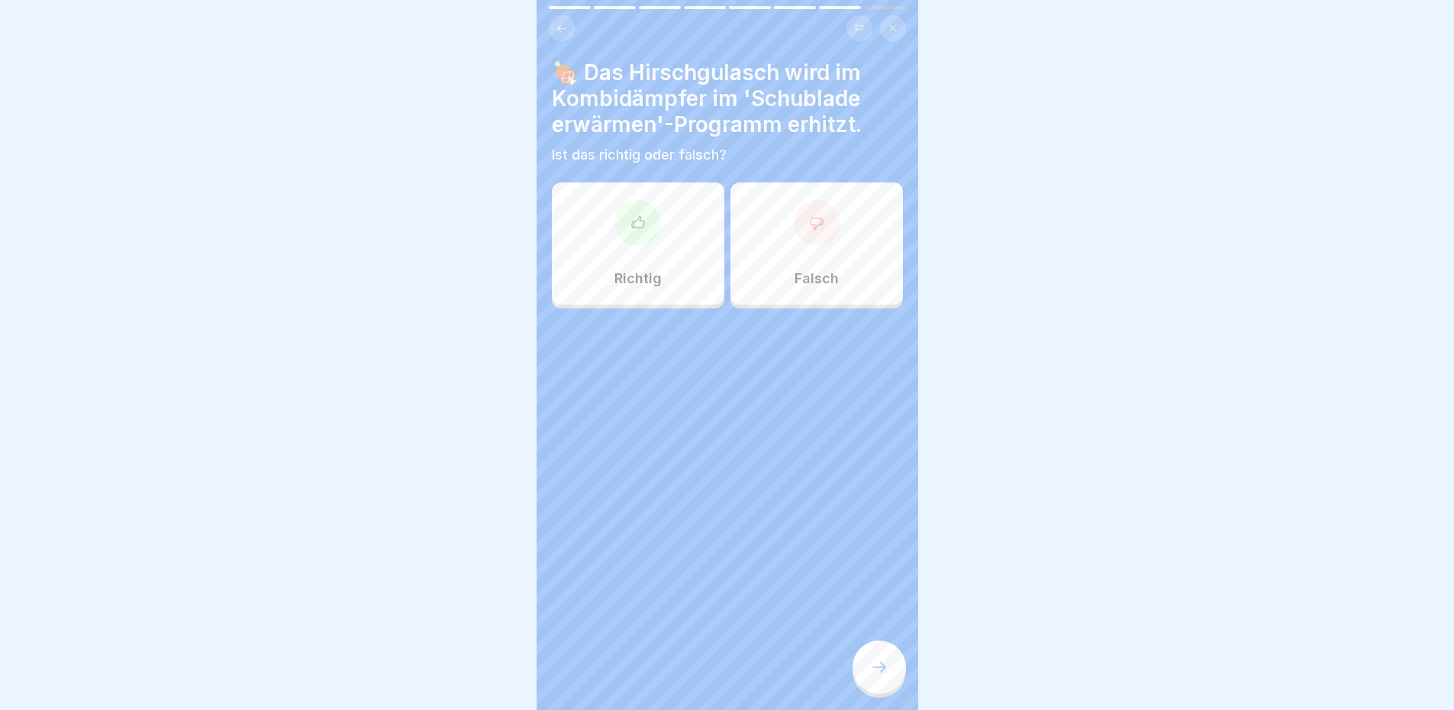
click at [598, 268] on div "Richtig" at bounding box center [638, 243] width 172 height 122
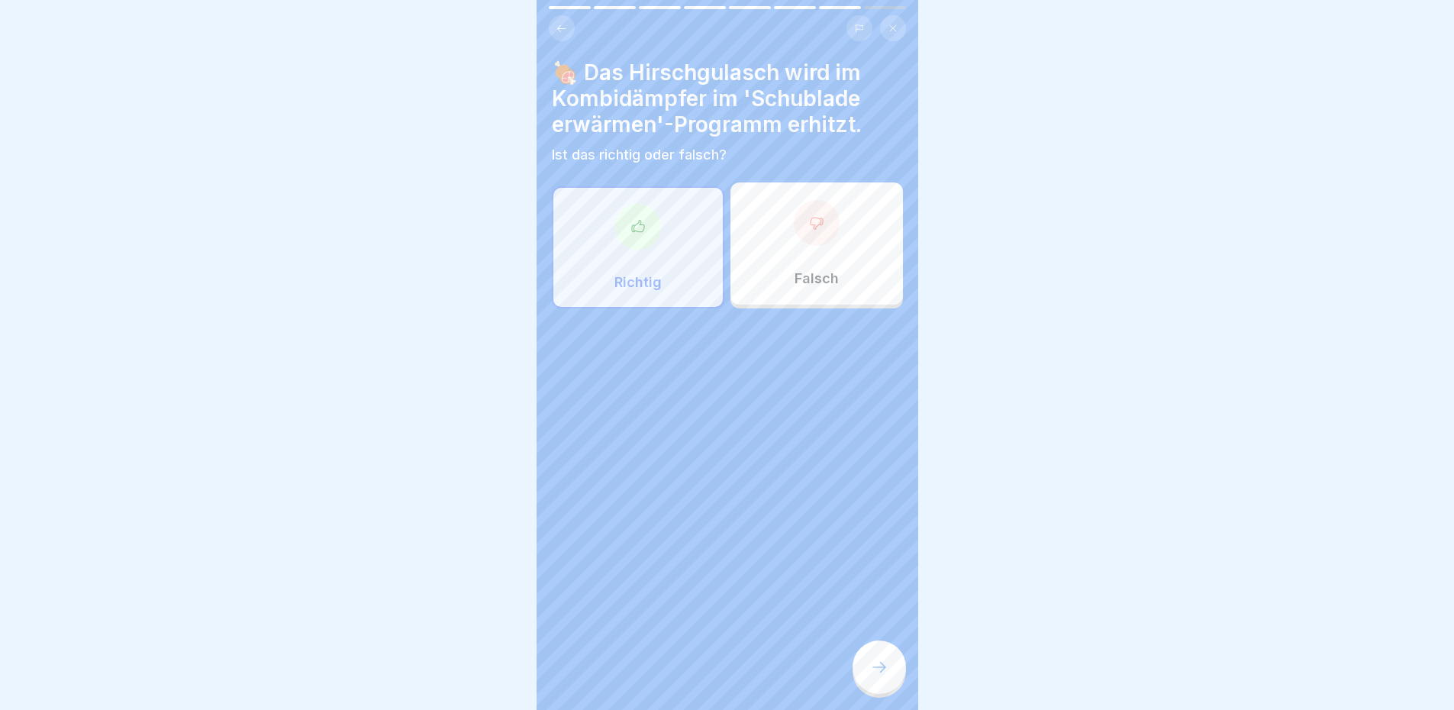
click at [868, 662] on div at bounding box center [878, 666] width 53 height 53
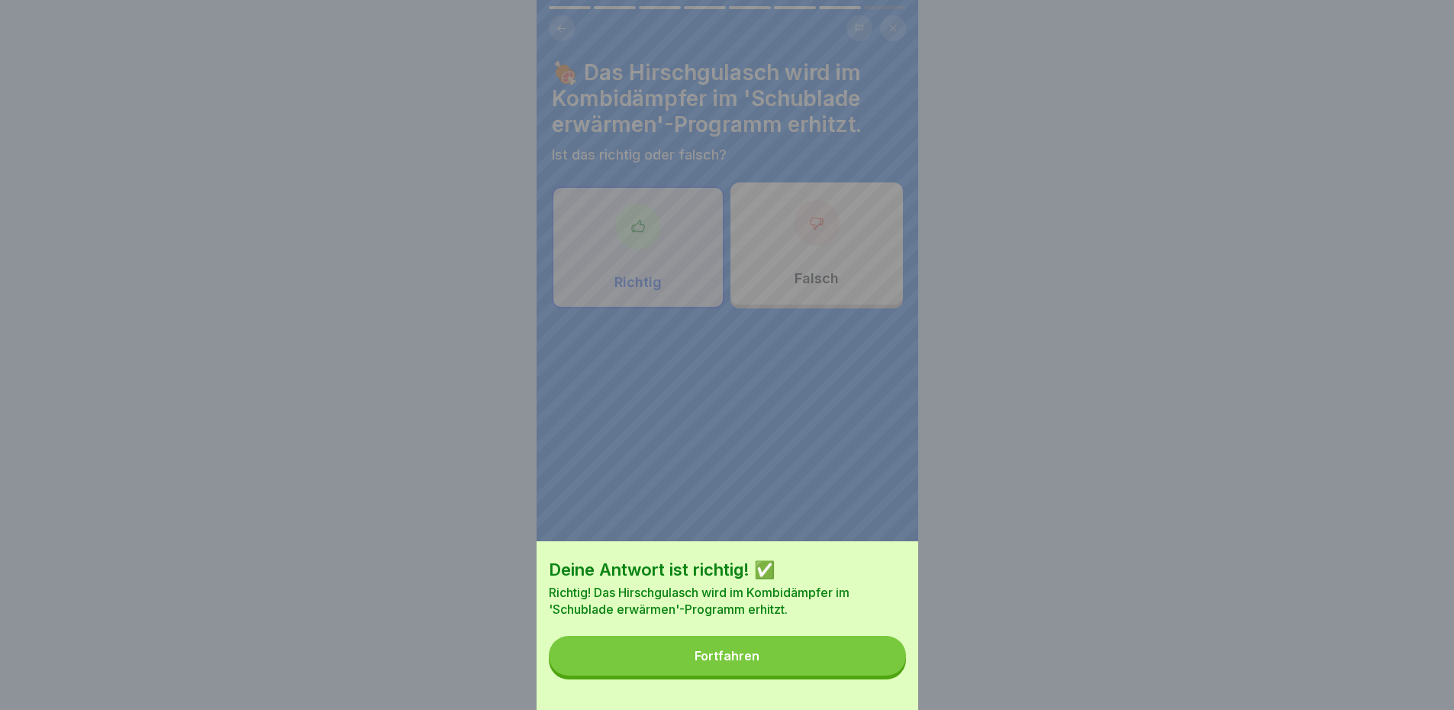
click at [847, 662] on button "Fortfahren" at bounding box center [727, 656] width 357 height 40
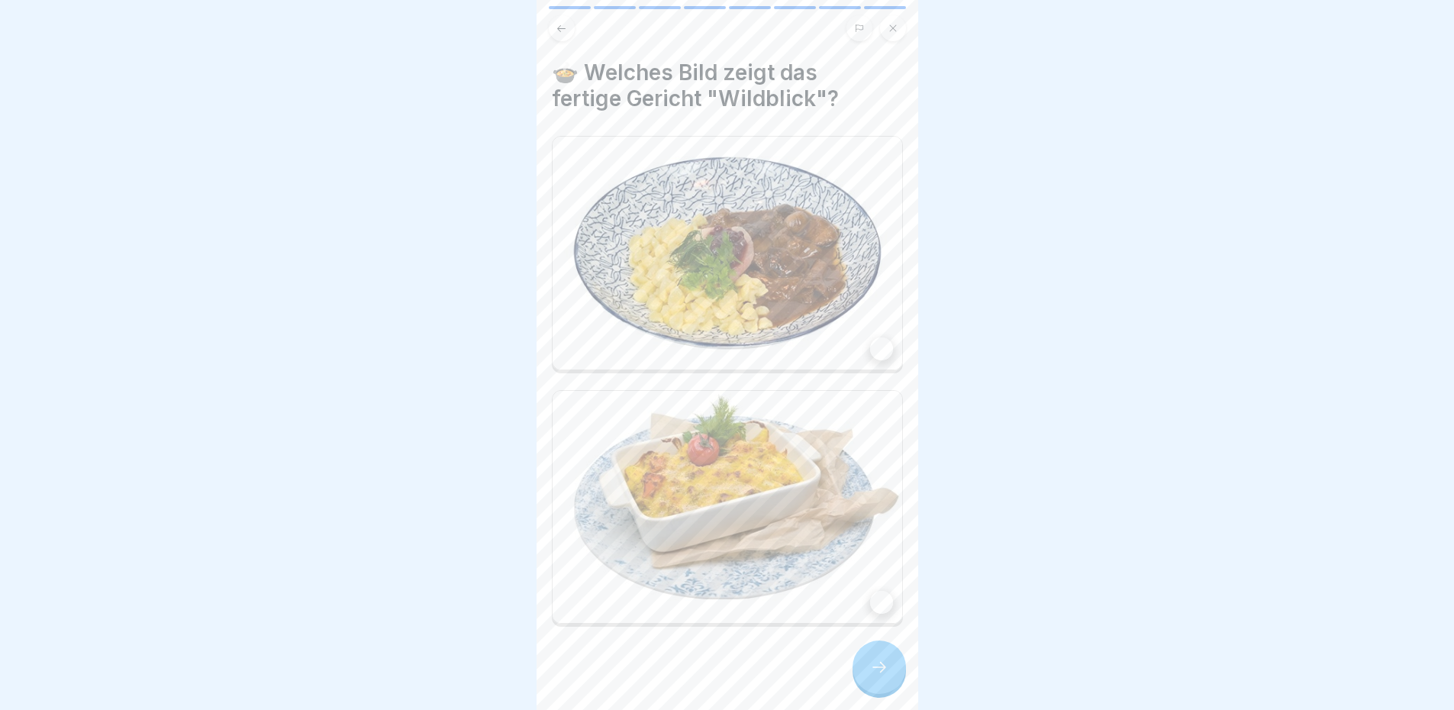
click at [710, 311] on img at bounding box center [726, 253] width 349 height 233
click at [876, 676] on icon at bounding box center [879, 667] width 18 height 18
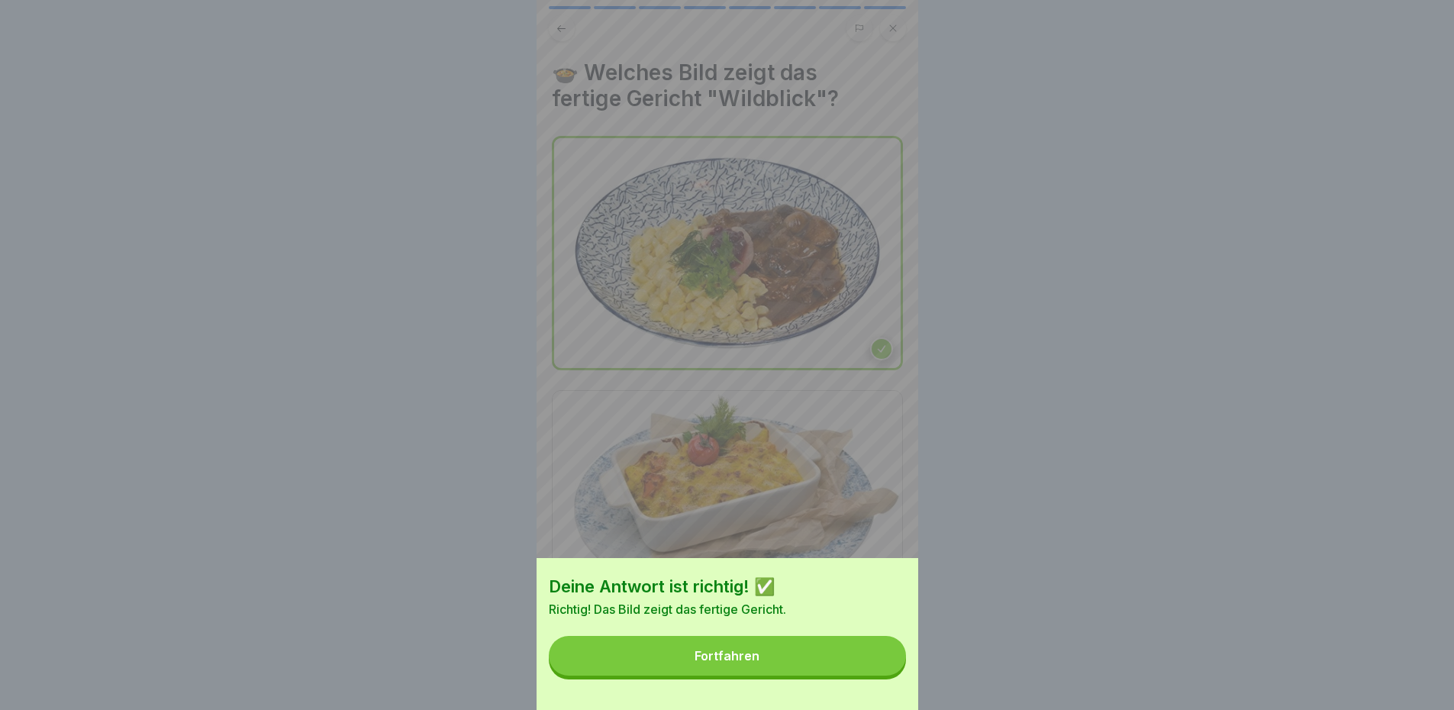
click at [865, 675] on button "Fortfahren" at bounding box center [727, 656] width 357 height 40
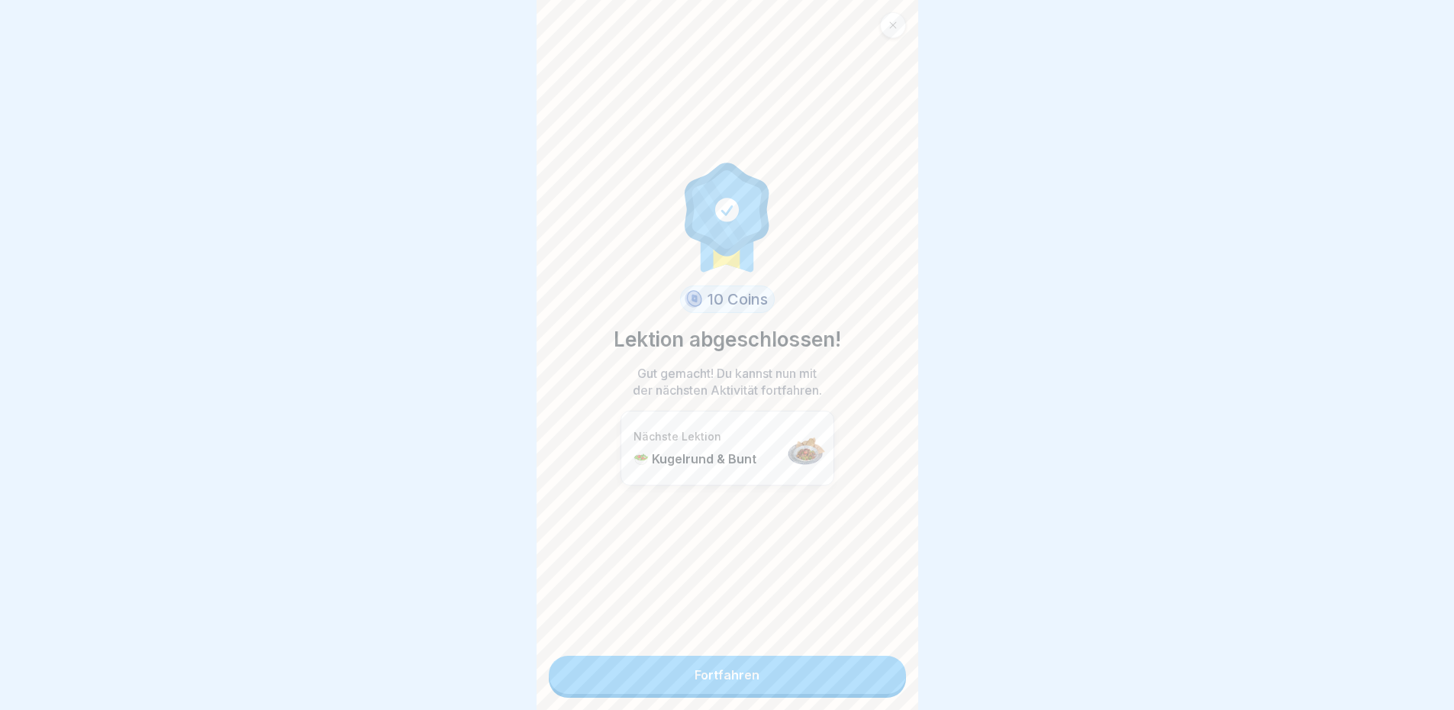
click at [857, 677] on link "Fortfahren" at bounding box center [727, 674] width 357 height 38
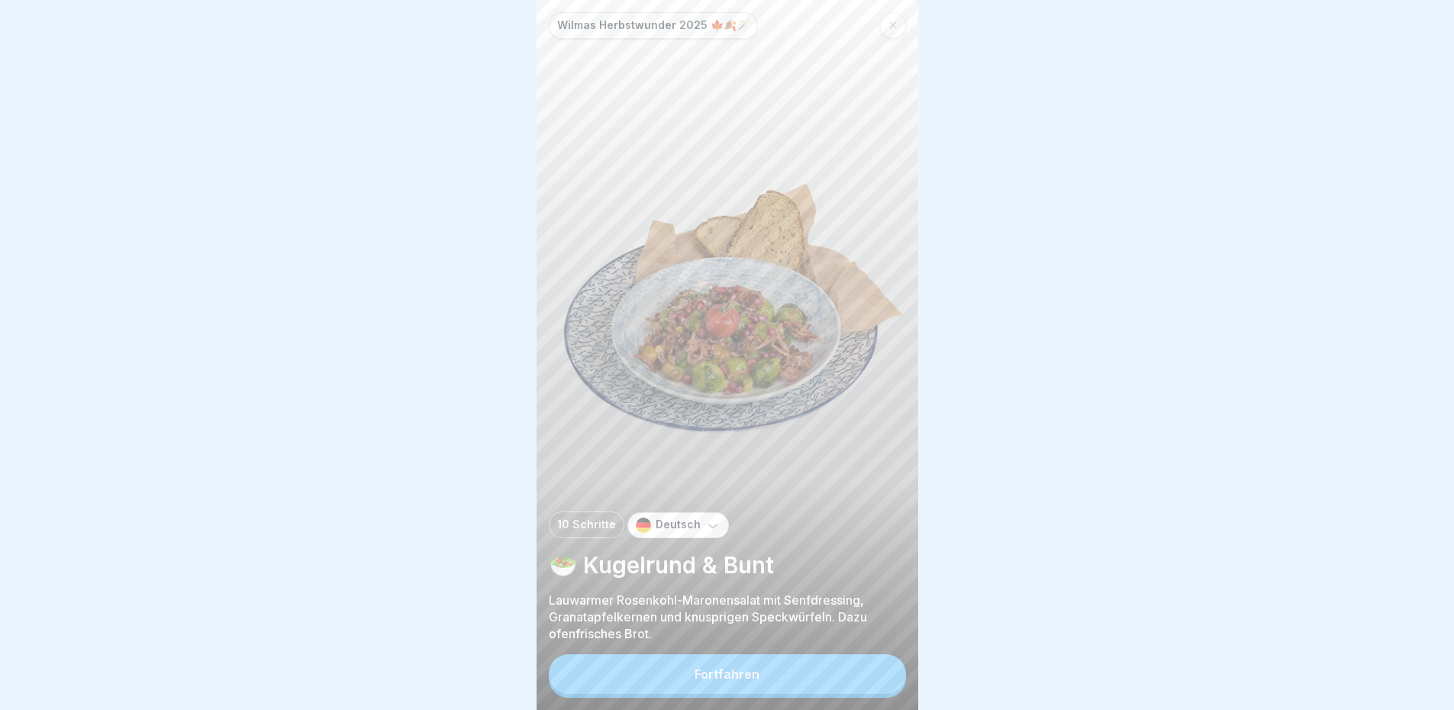
click at [721, 681] on div "Fortfahren" at bounding box center [726, 674] width 65 height 14
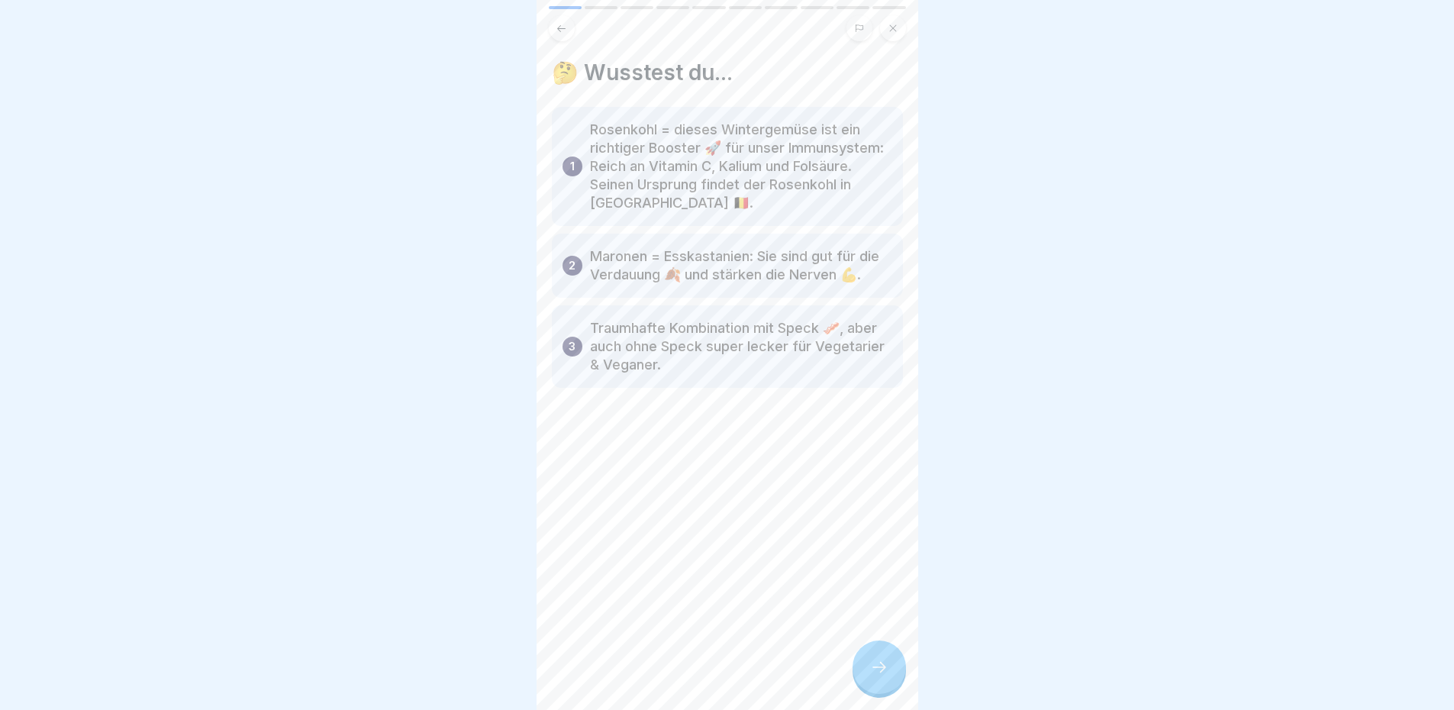
click at [874, 665] on div at bounding box center [878, 666] width 53 height 53
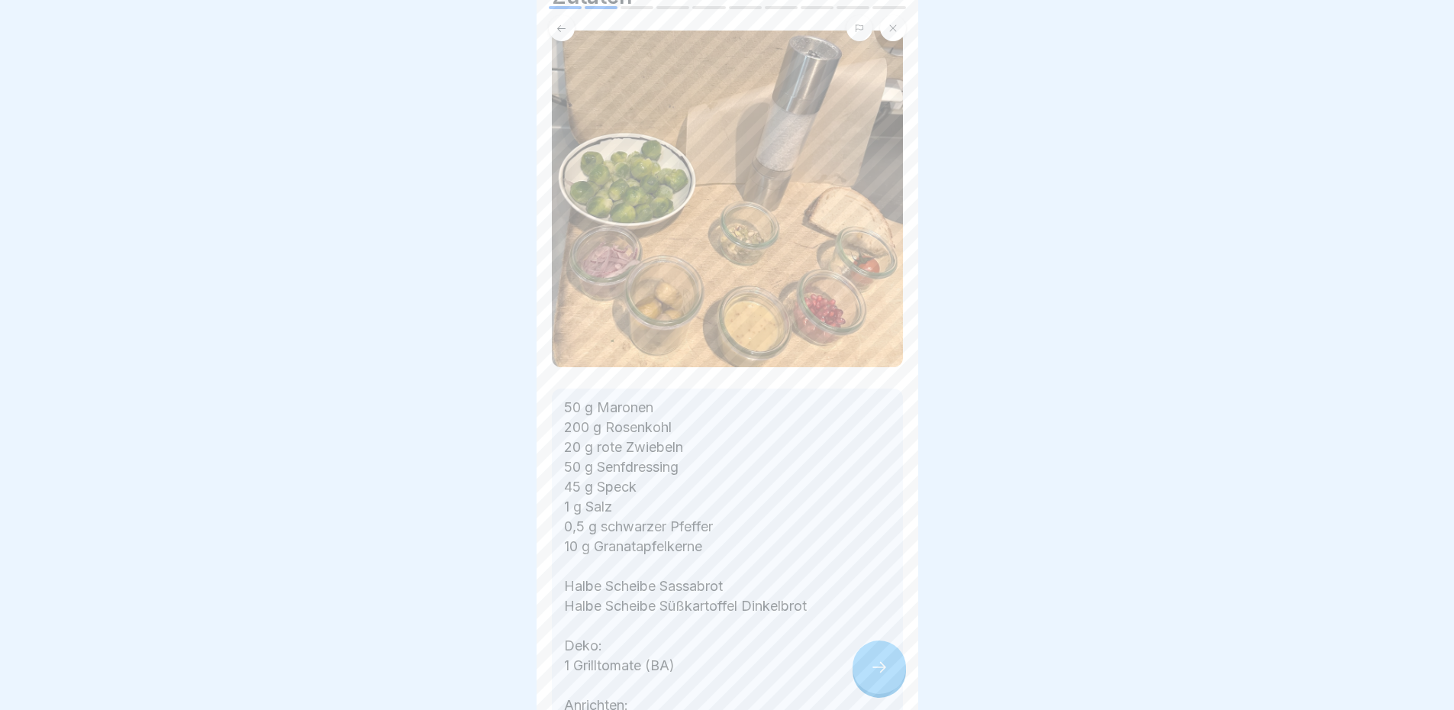
scroll to position [153, 0]
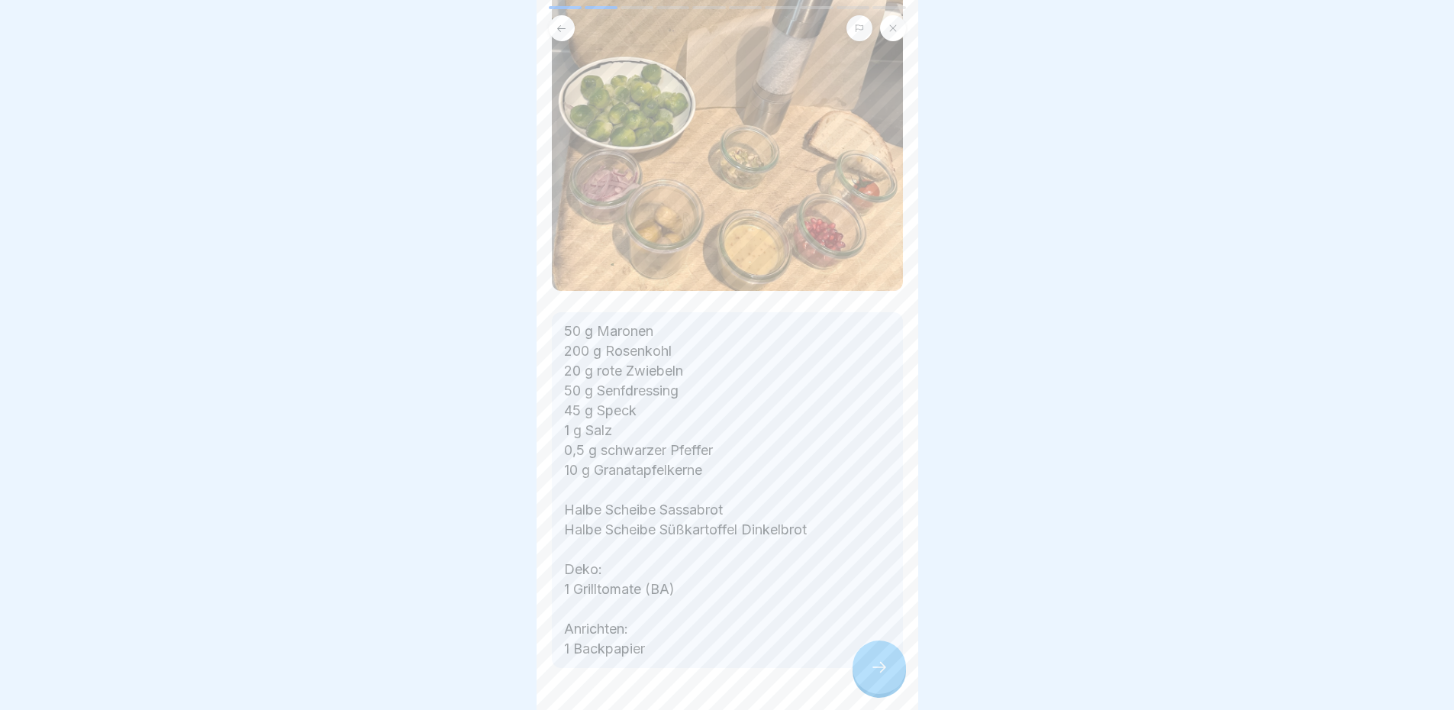
click at [878, 669] on div at bounding box center [878, 666] width 53 height 53
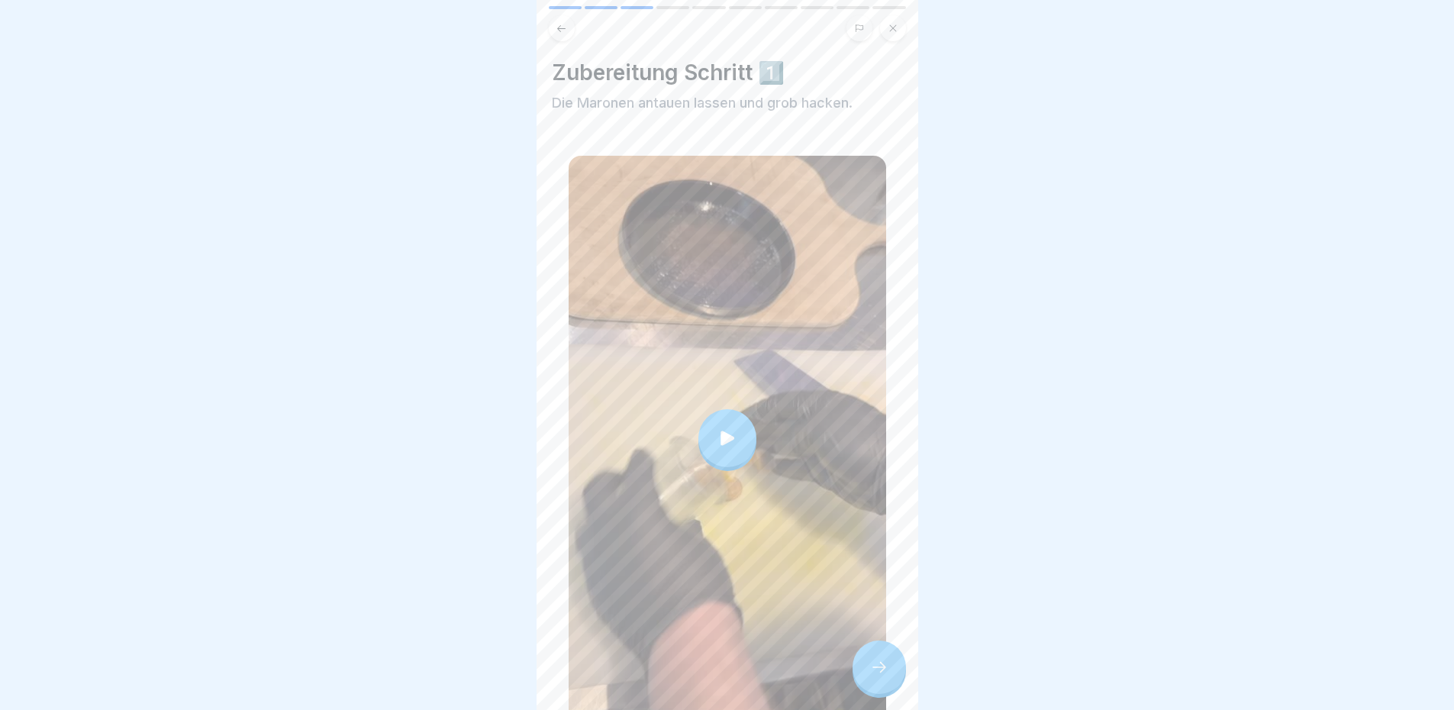
click at [733, 427] on div at bounding box center [727, 438] width 58 height 58
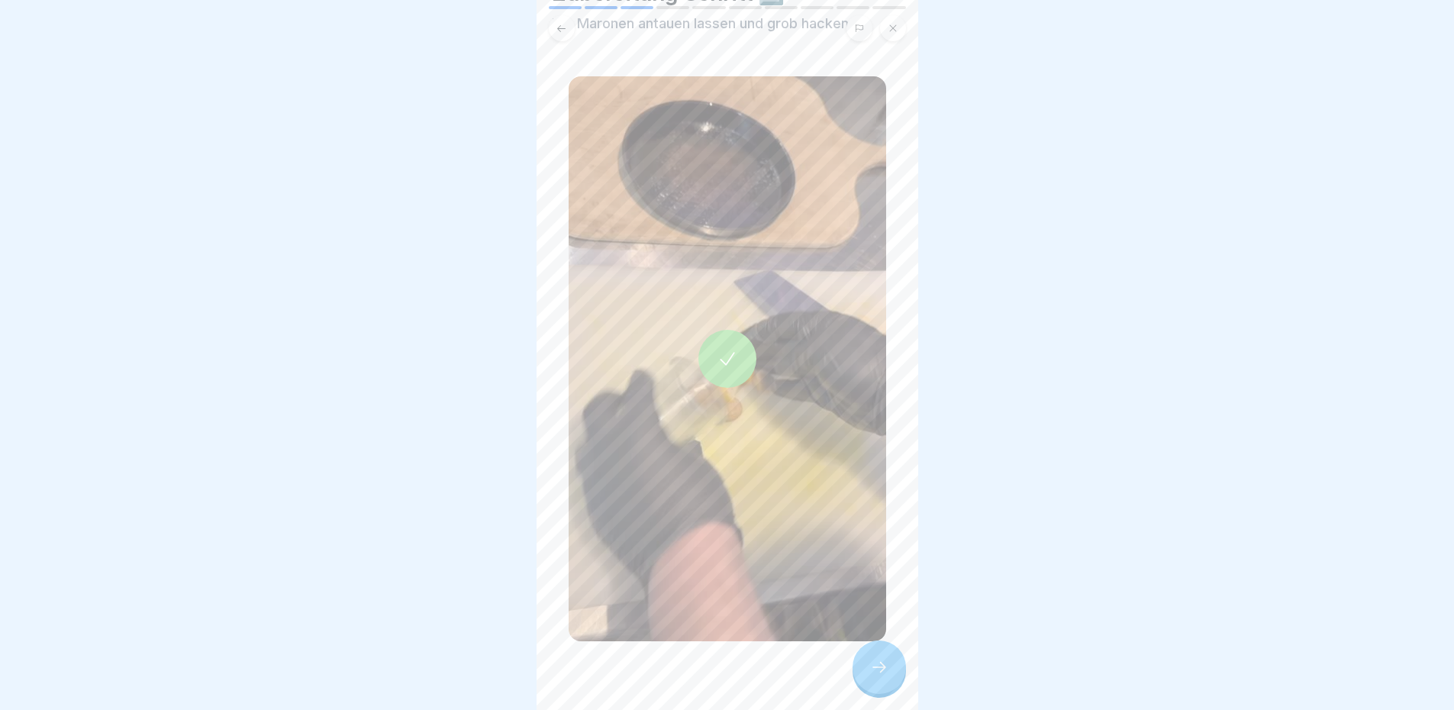
scroll to position [82, 0]
click at [866, 682] on div at bounding box center [878, 666] width 53 height 53
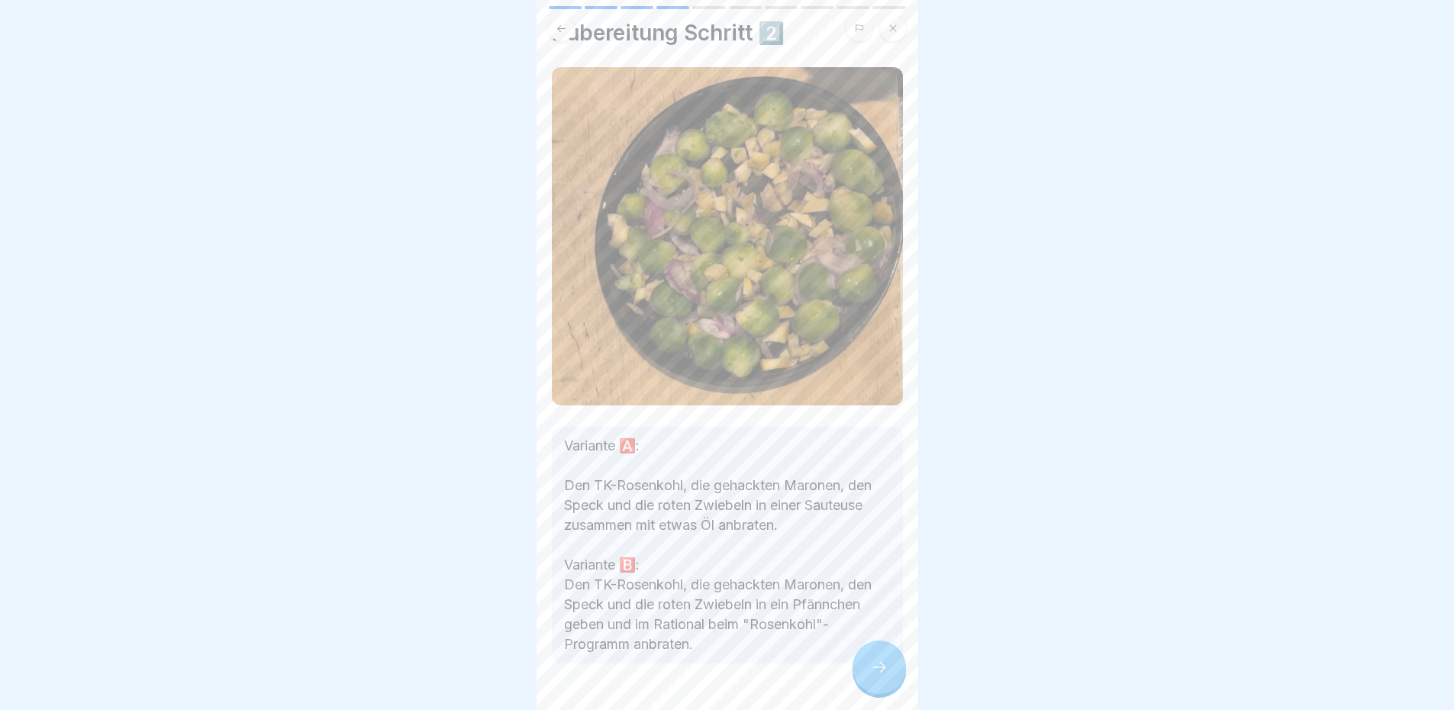
scroll to position [74, 0]
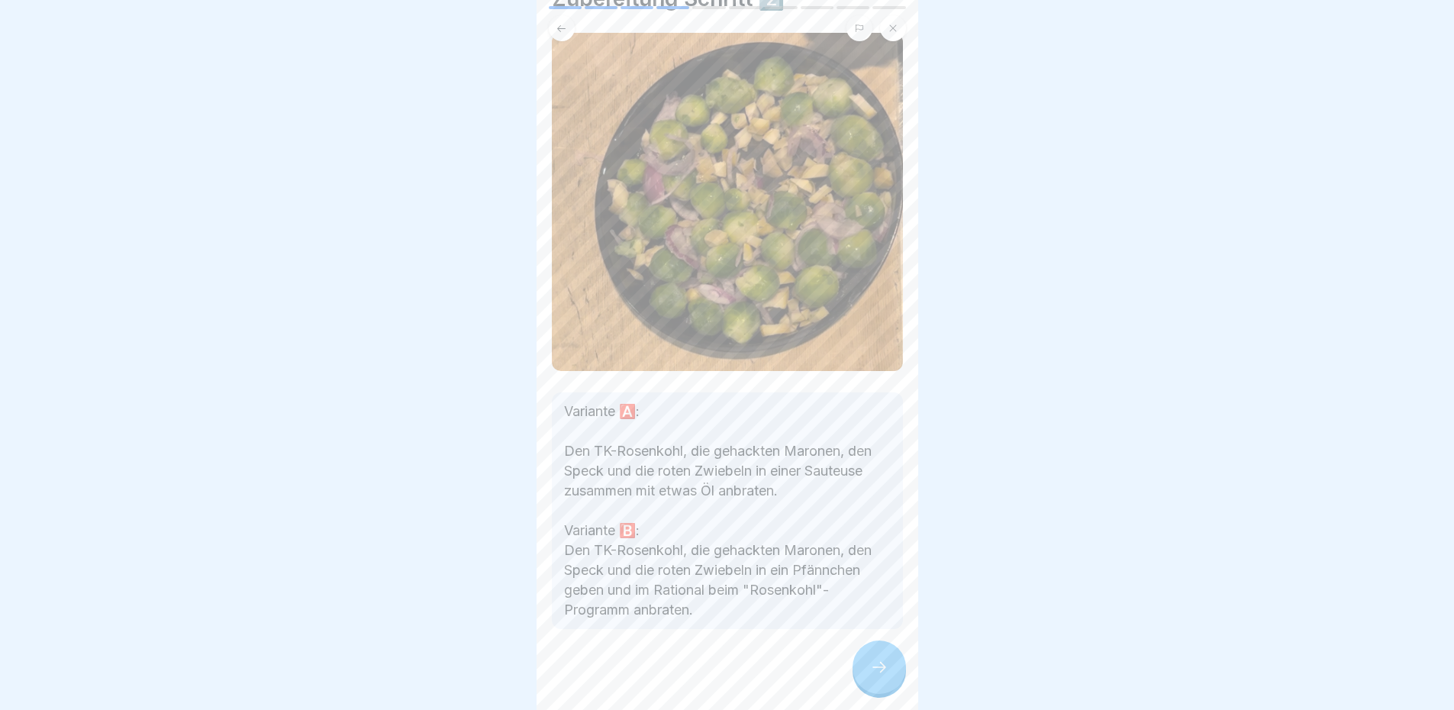
click at [883, 676] on icon at bounding box center [879, 667] width 18 height 18
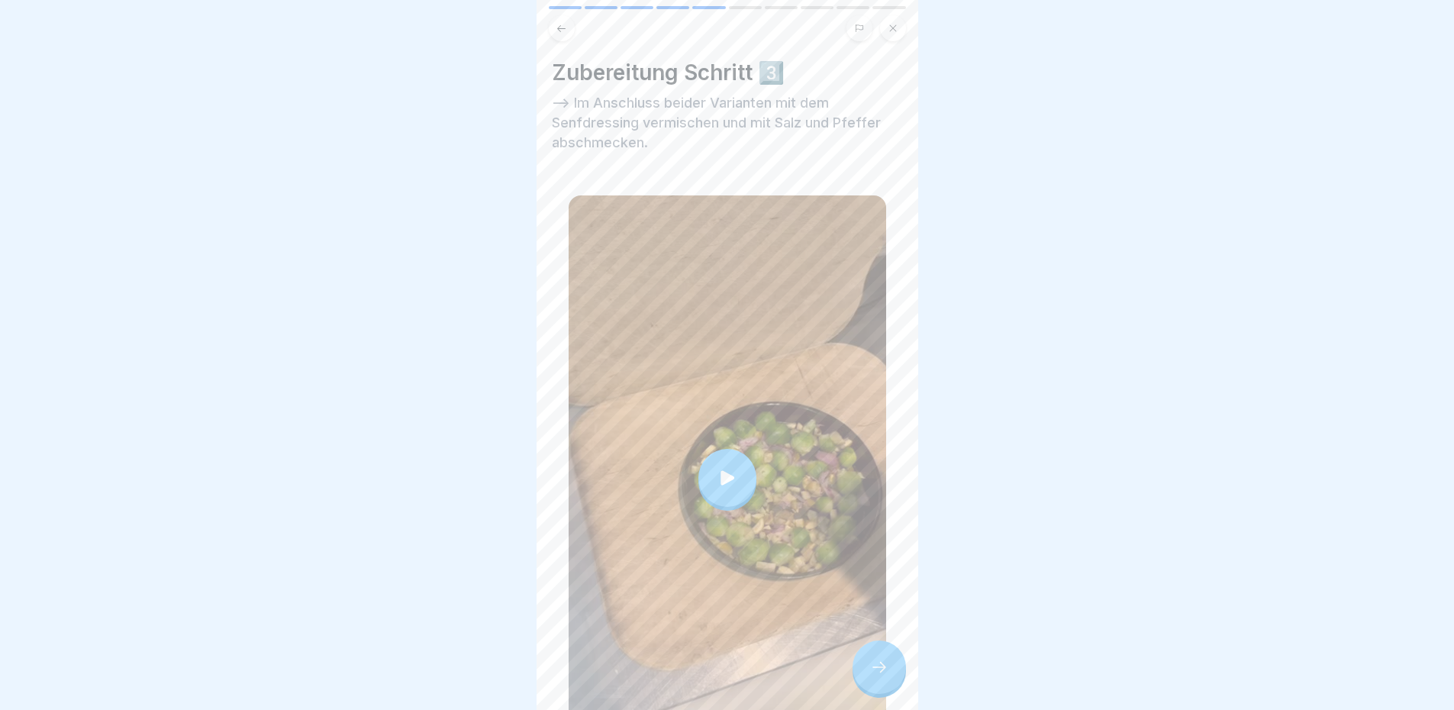
click at [704, 459] on div at bounding box center [727, 478] width 58 height 58
click at [878, 676] on icon at bounding box center [879, 667] width 18 height 18
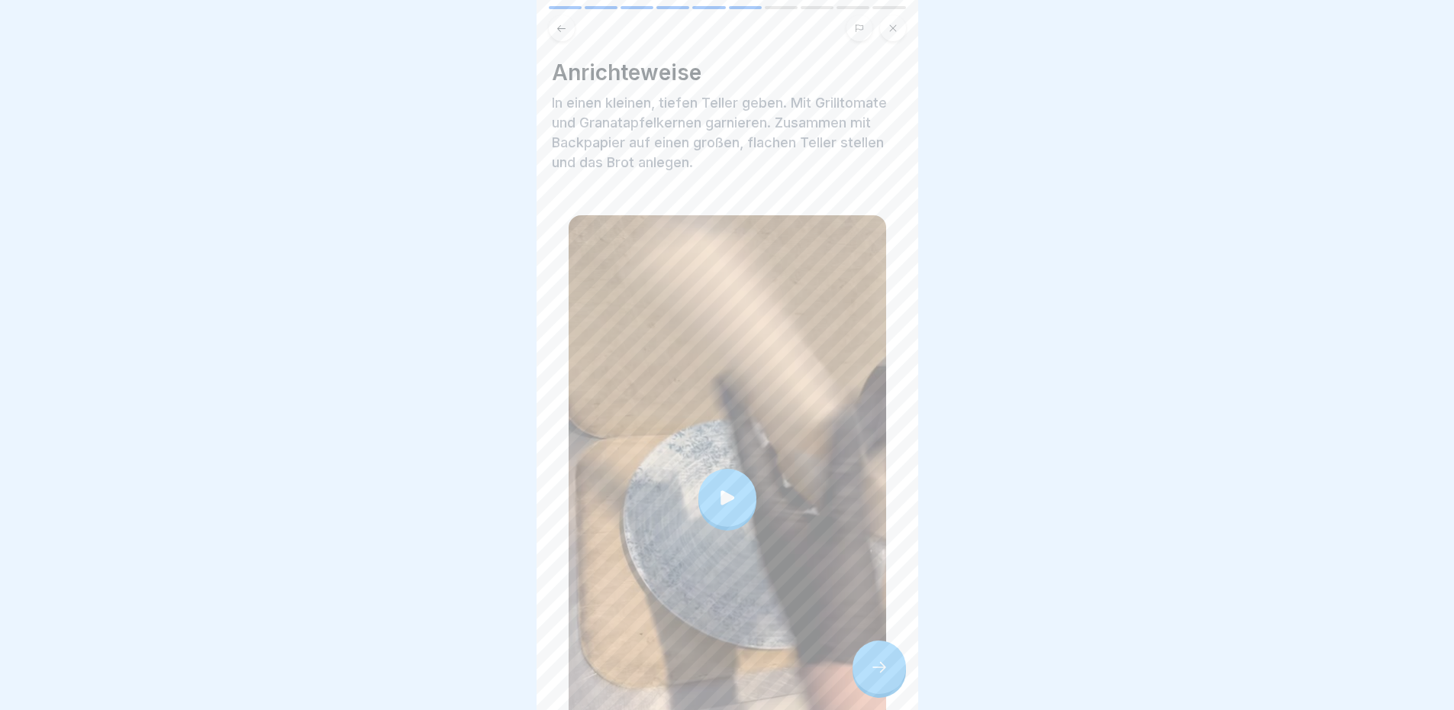
click at [716, 503] on div at bounding box center [727, 498] width 58 height 58
click at [870, 676] on icon at bounding box center [879, 667] width 18 height 18
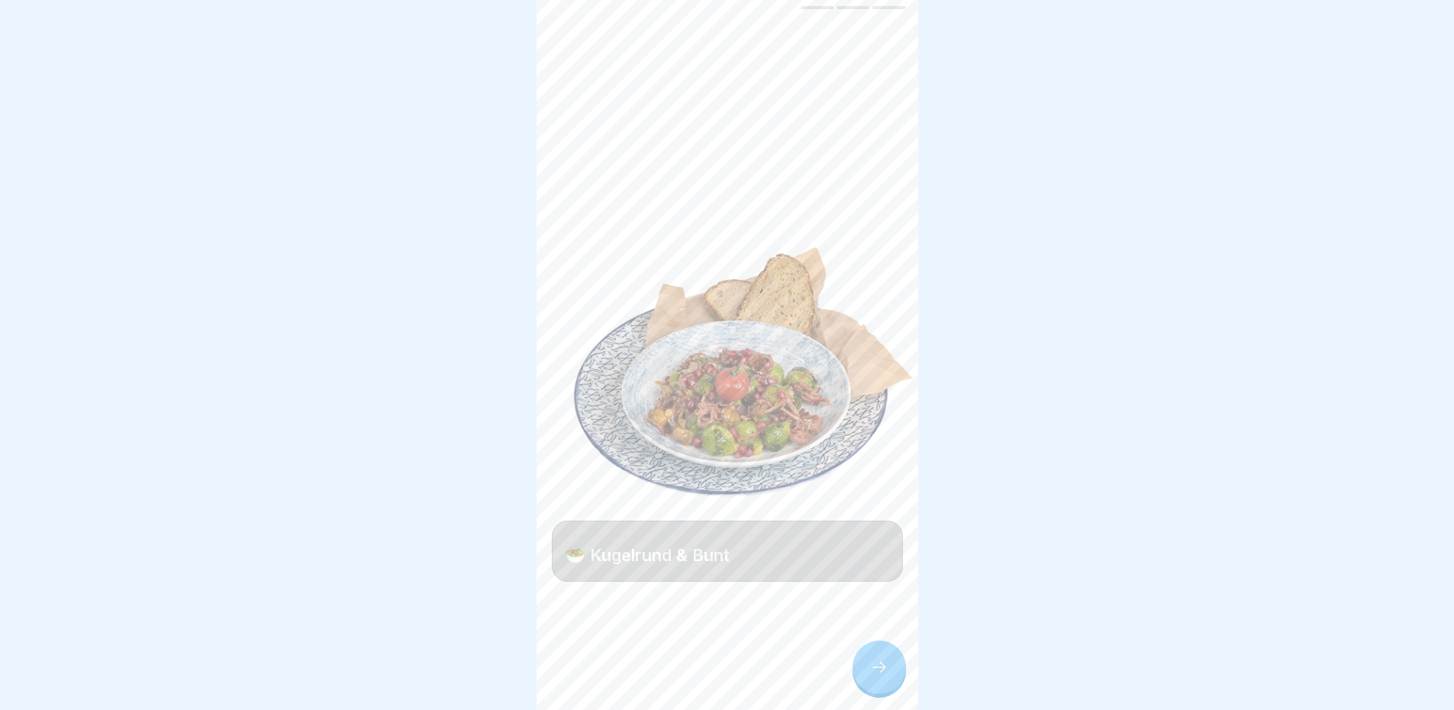
click at [866, 673] on div at bounding box center [878, 666] width 53 height 53
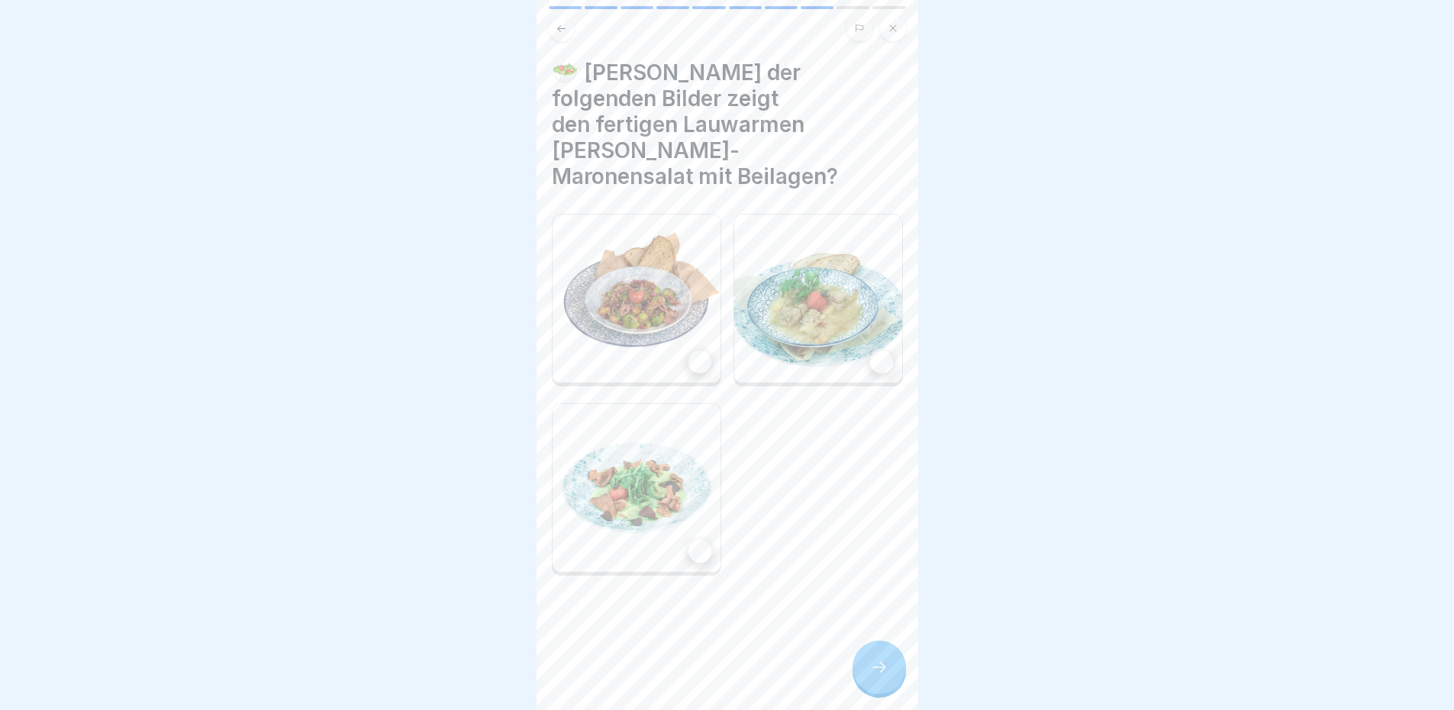
click at [648, 342] on img at bounding box center [636, 298] width 168 height 168
click at [879, 676] on icon at bounding box center [879, 667] width 18 height 18
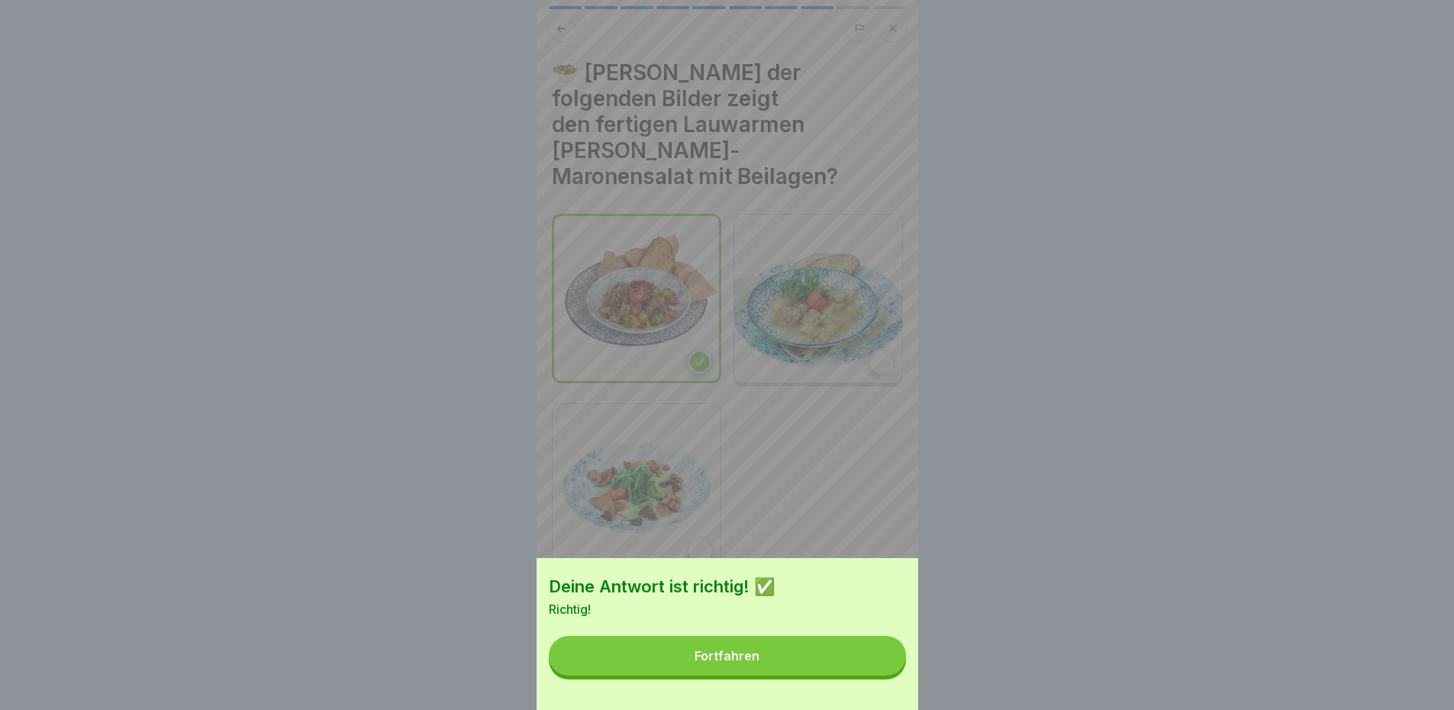
click at [842, 672] on button "Fortfahren" at bounding box center [727, 656] width 357 height 40
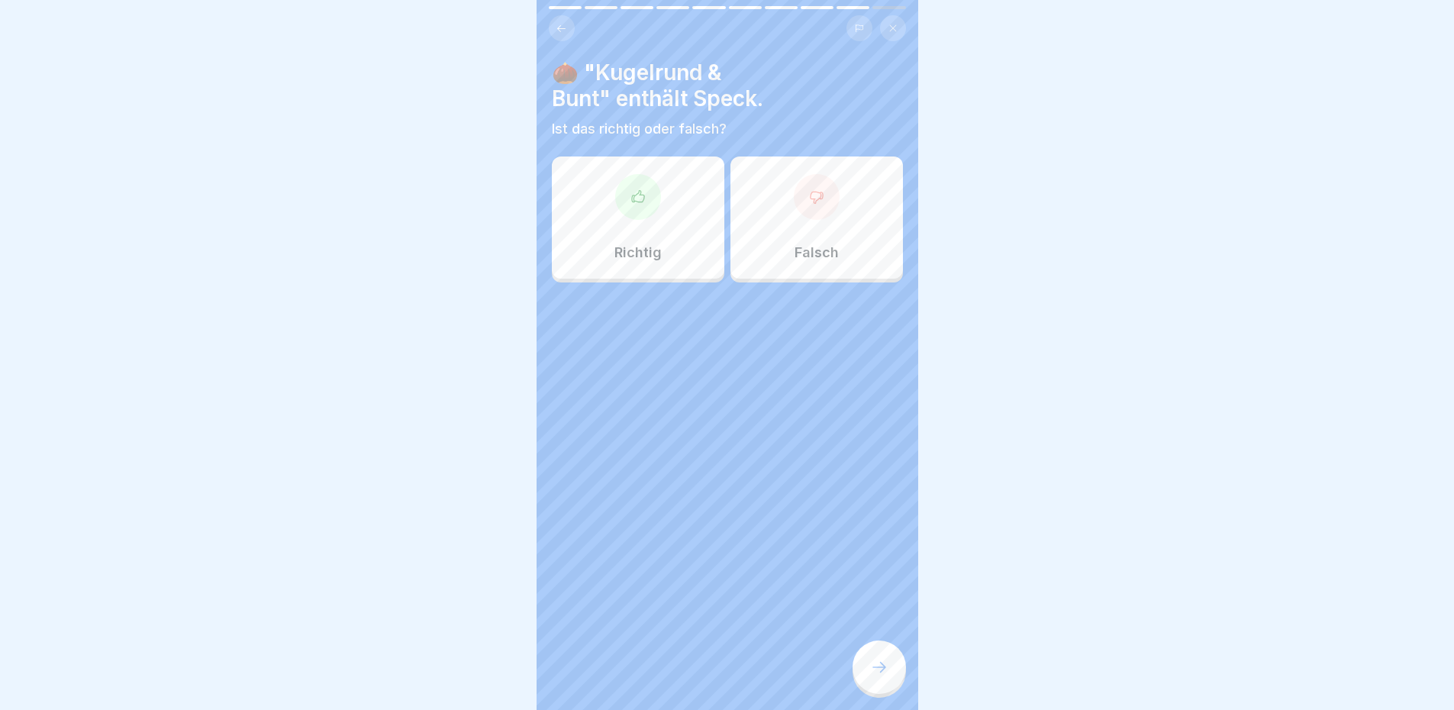
click at [677, 274] on div "Richtig" at bounding box center [638, 217] width 172 height 122
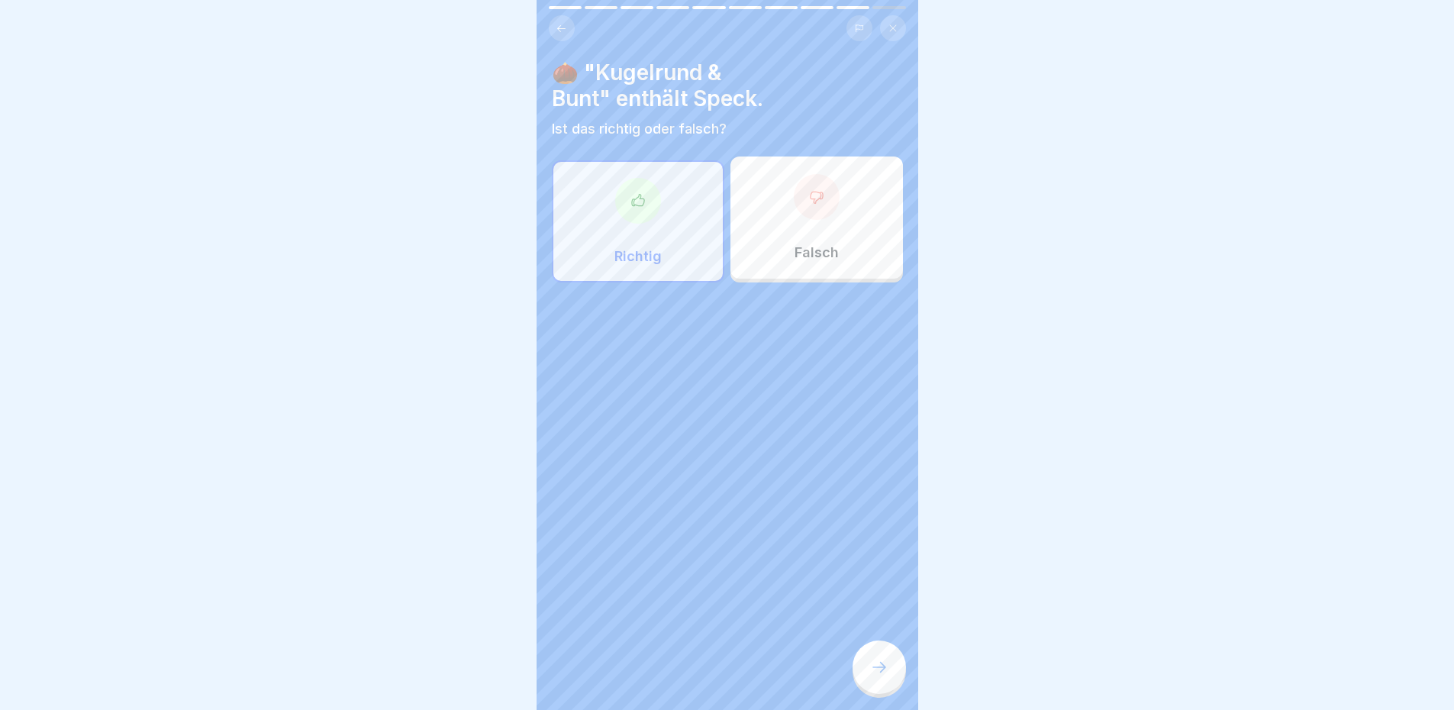
click at [779, 237] on div "Falsch" at bounding box center [816, 217] width 172 height 122
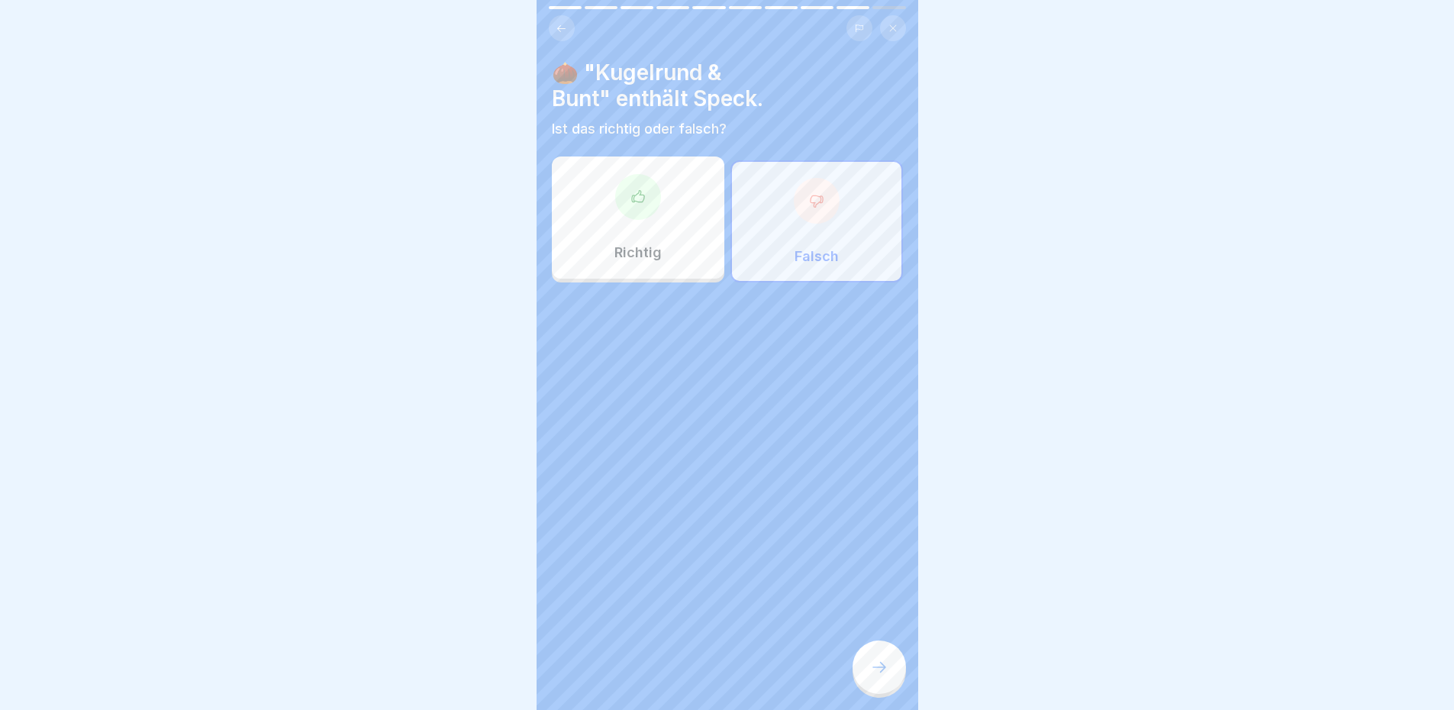
click at [873, 676] on icon at bounding box center [879, 667] width 18 height 18
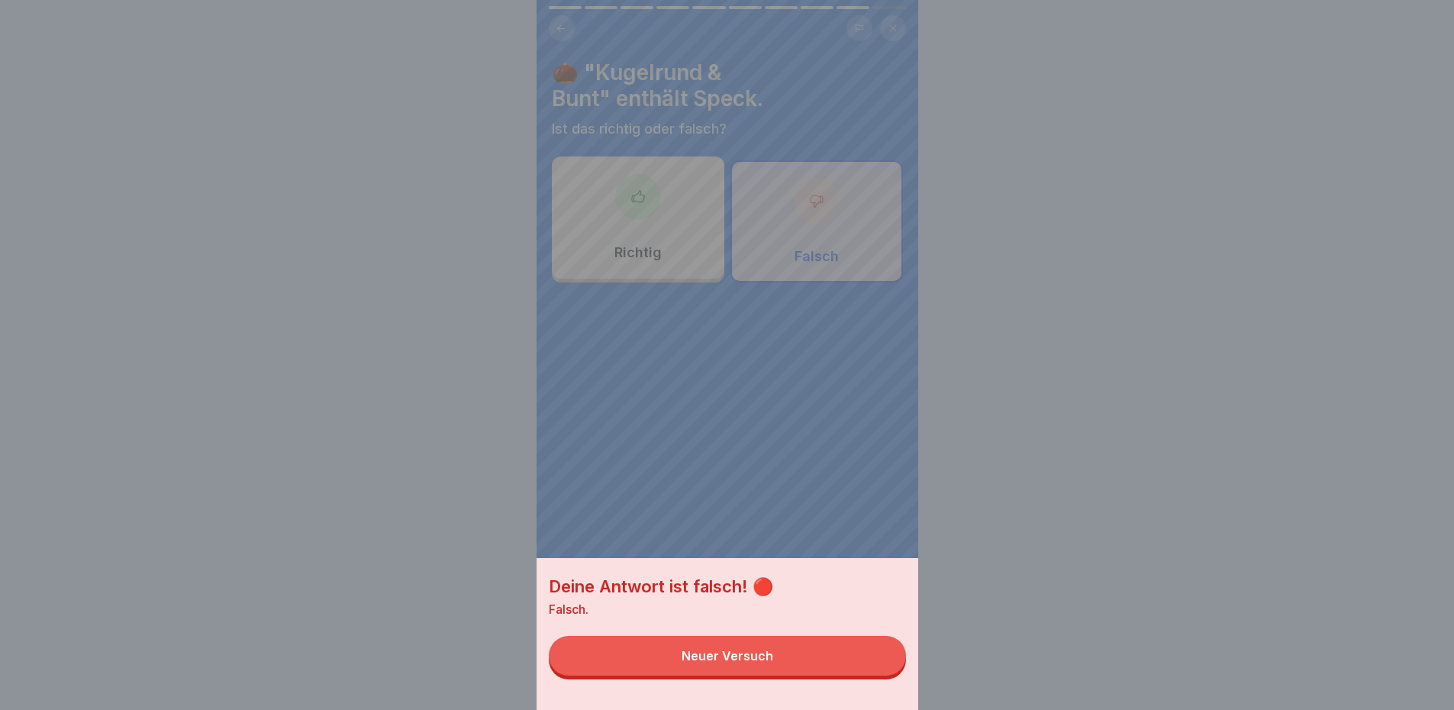
click at [854, 675] on button "Neuer Versuch" at bounding box center [727, 656] width 357 height 40
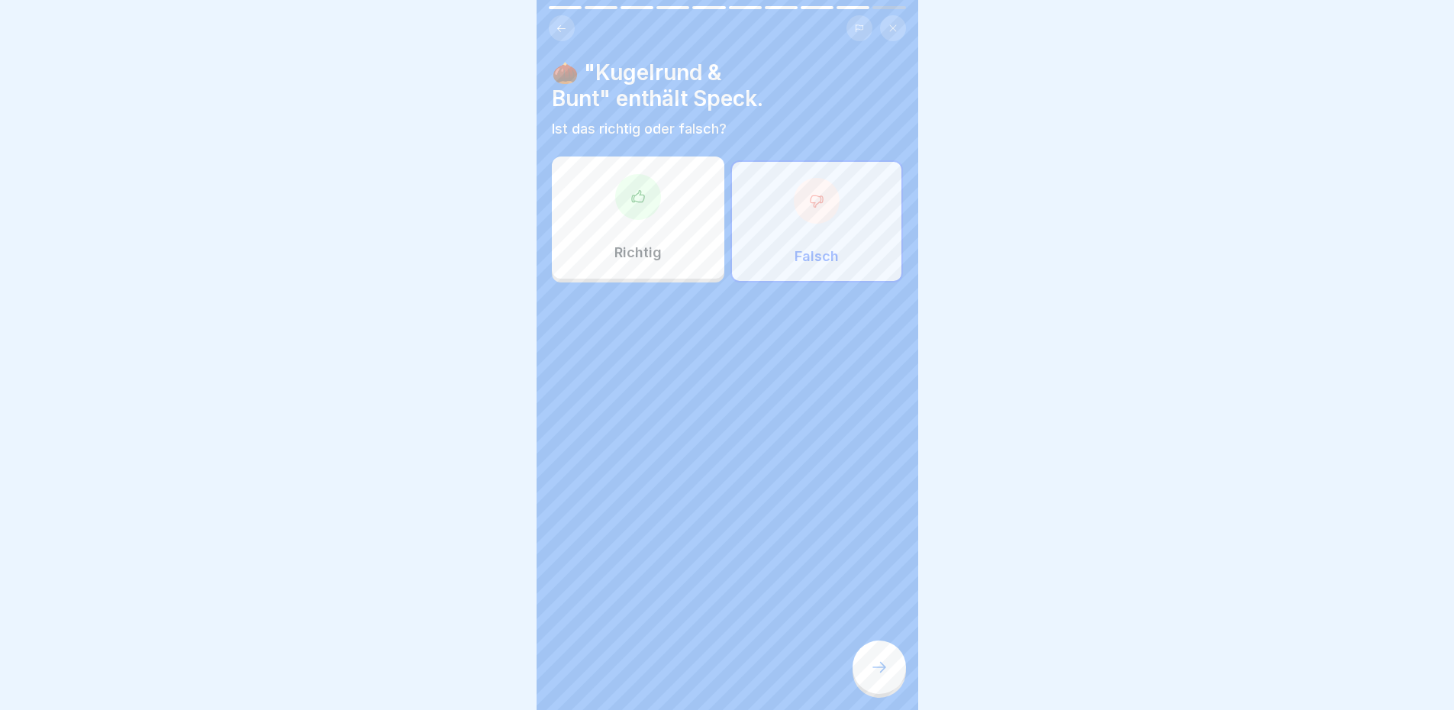
click at [652, 197] on div at bounding box center [638, 197] width 46 height 46
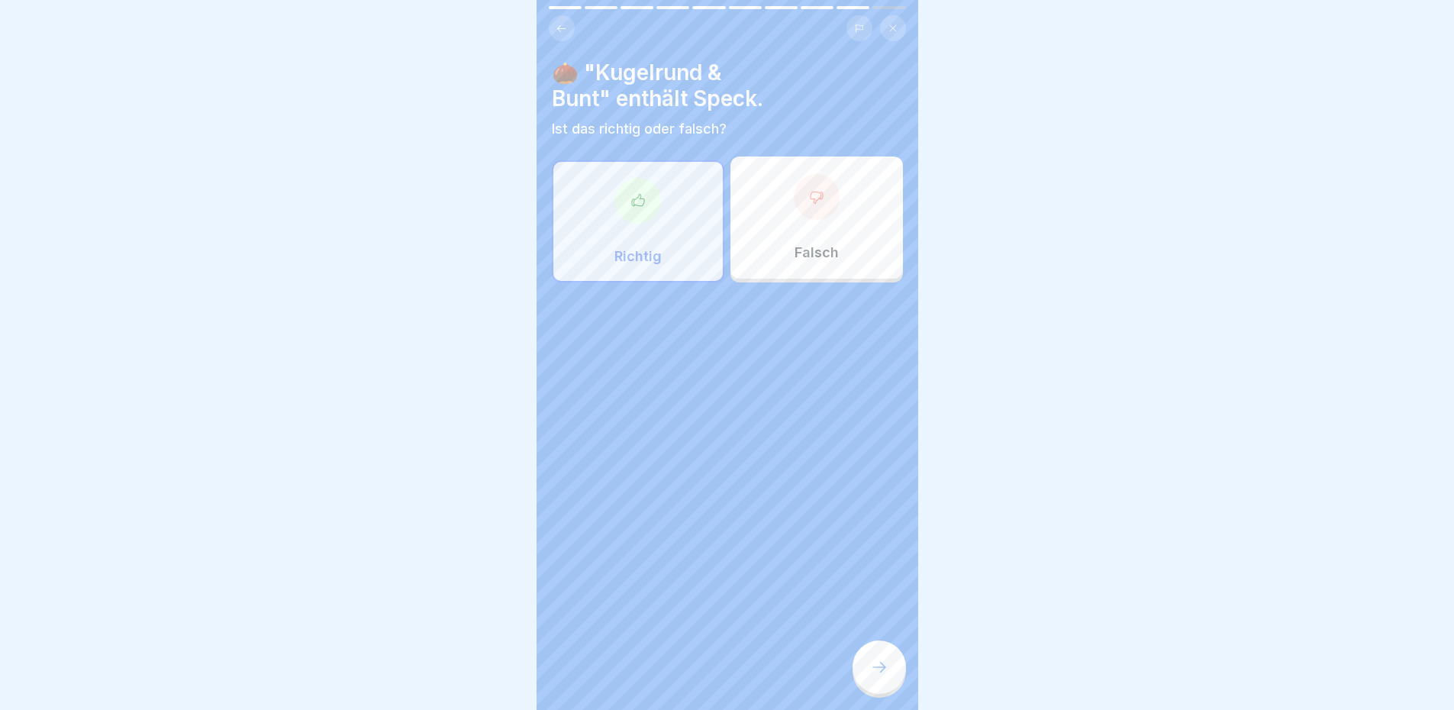
click at [874, 671] on icon at bounding box center [879, 667] width 18 height 18
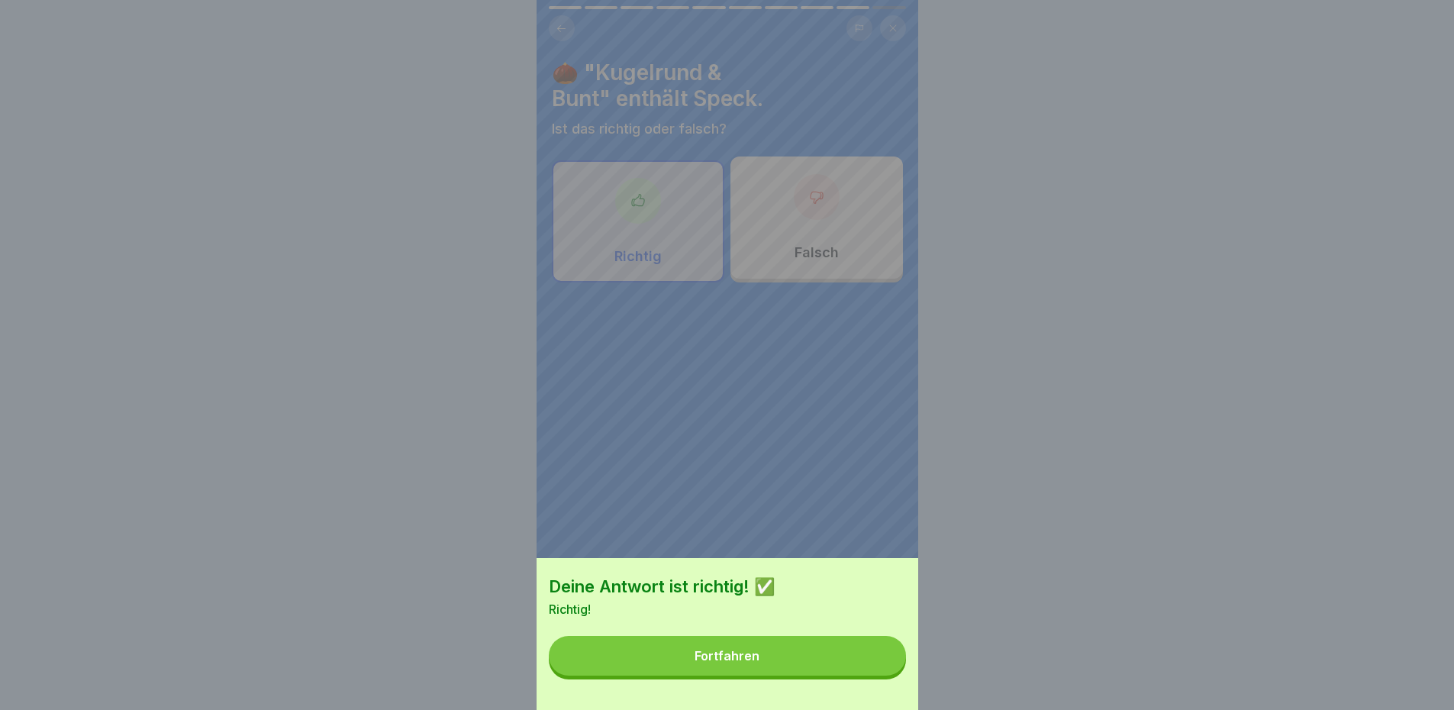
click at [842, 664] on button "Fortfahren" at bounding box center [727, 656] width 357 height 40
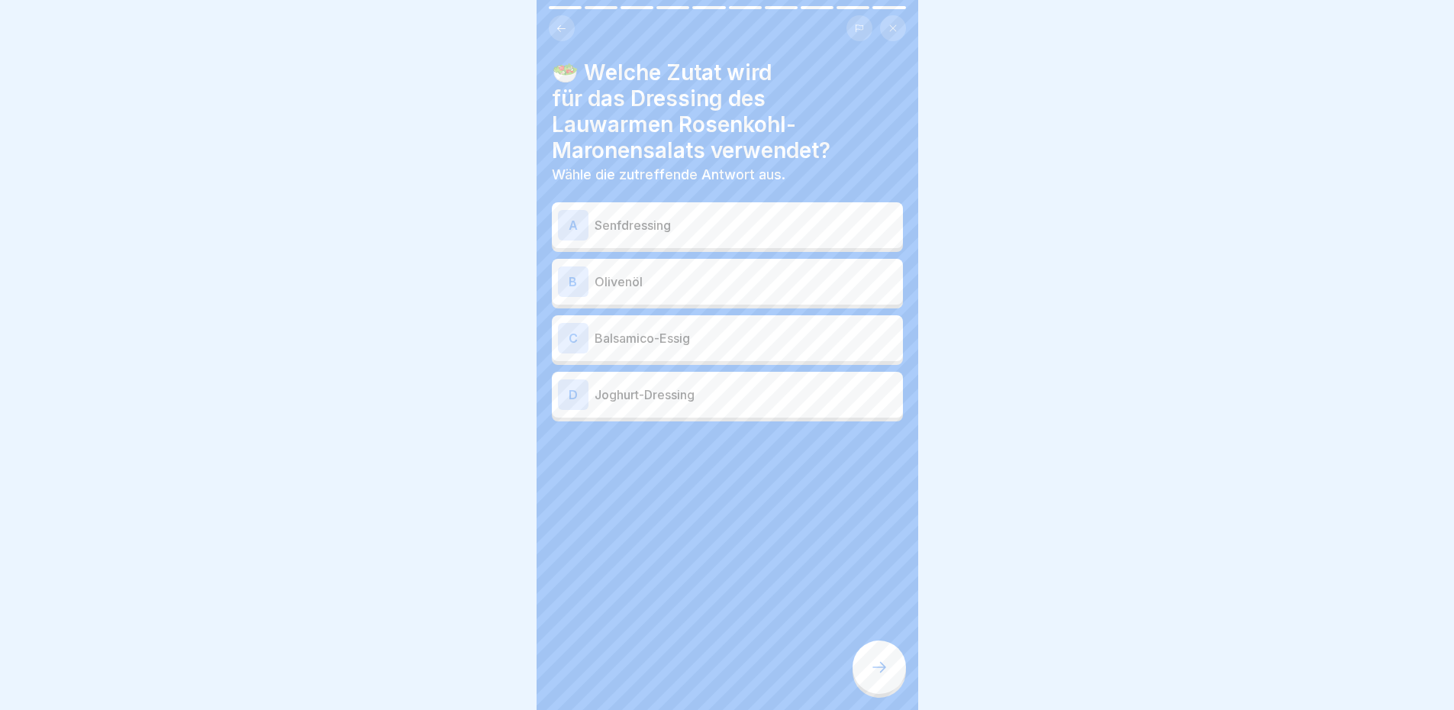
click at [670, 224] on p "Senfdressing" at bounding box center [745, 225] width 302 height 18
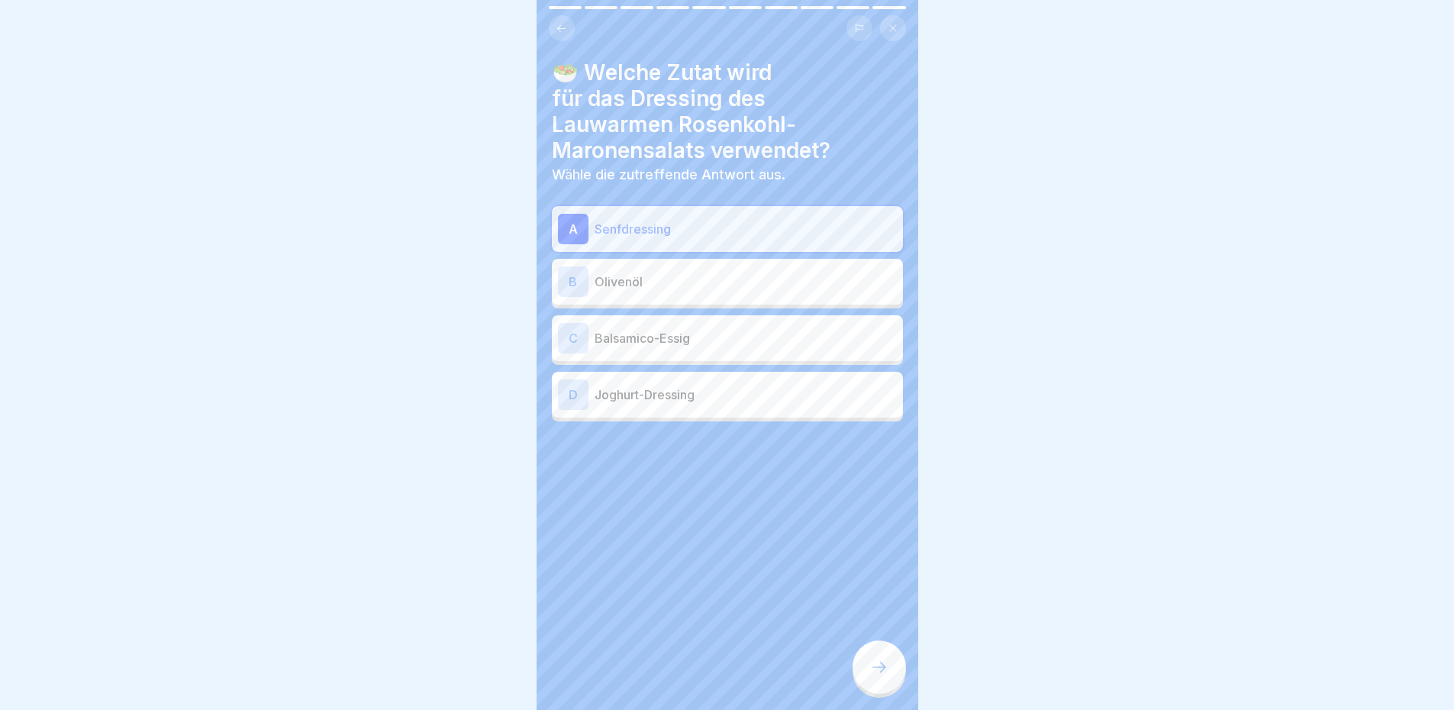
click at [865, 664] on div at bounding box center [878, 666] width 53 height 53
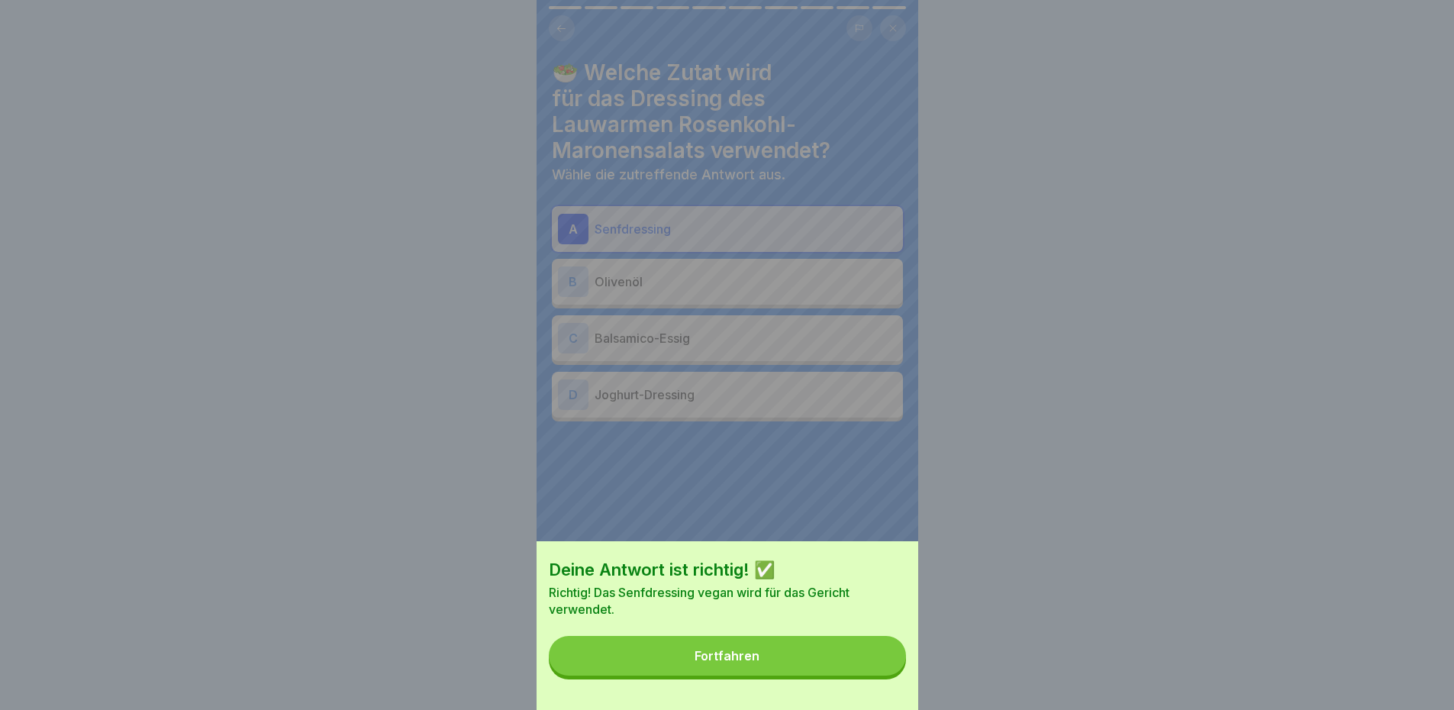
click at [865, 664] on button "Fortfahren" at bounding box center [727, 656] width 357 height 40
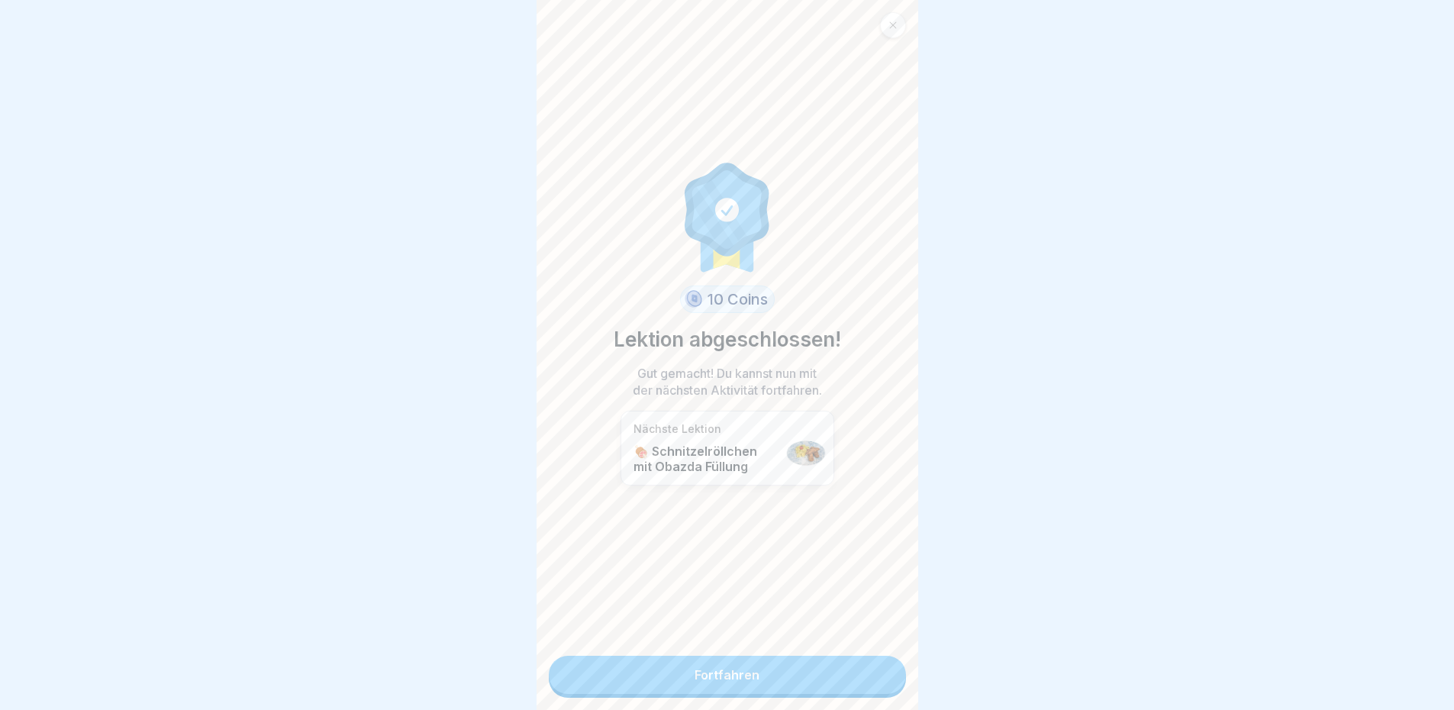
click at [844, 670] on link "Fortfahren" at bounding box center [727, 674] width 357 height 38
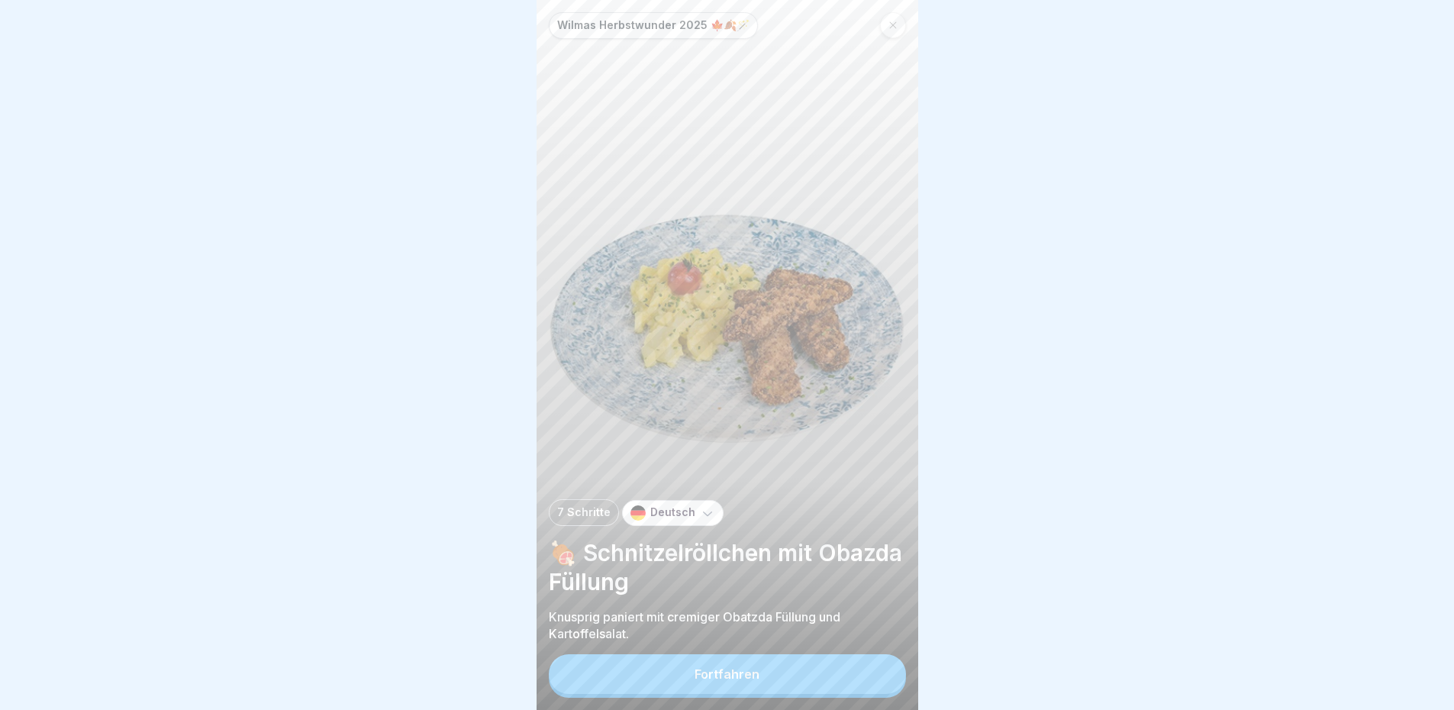
click at [709, 674] on button "Fortfahren" at bounding box center [727, 674] width 357 height 40
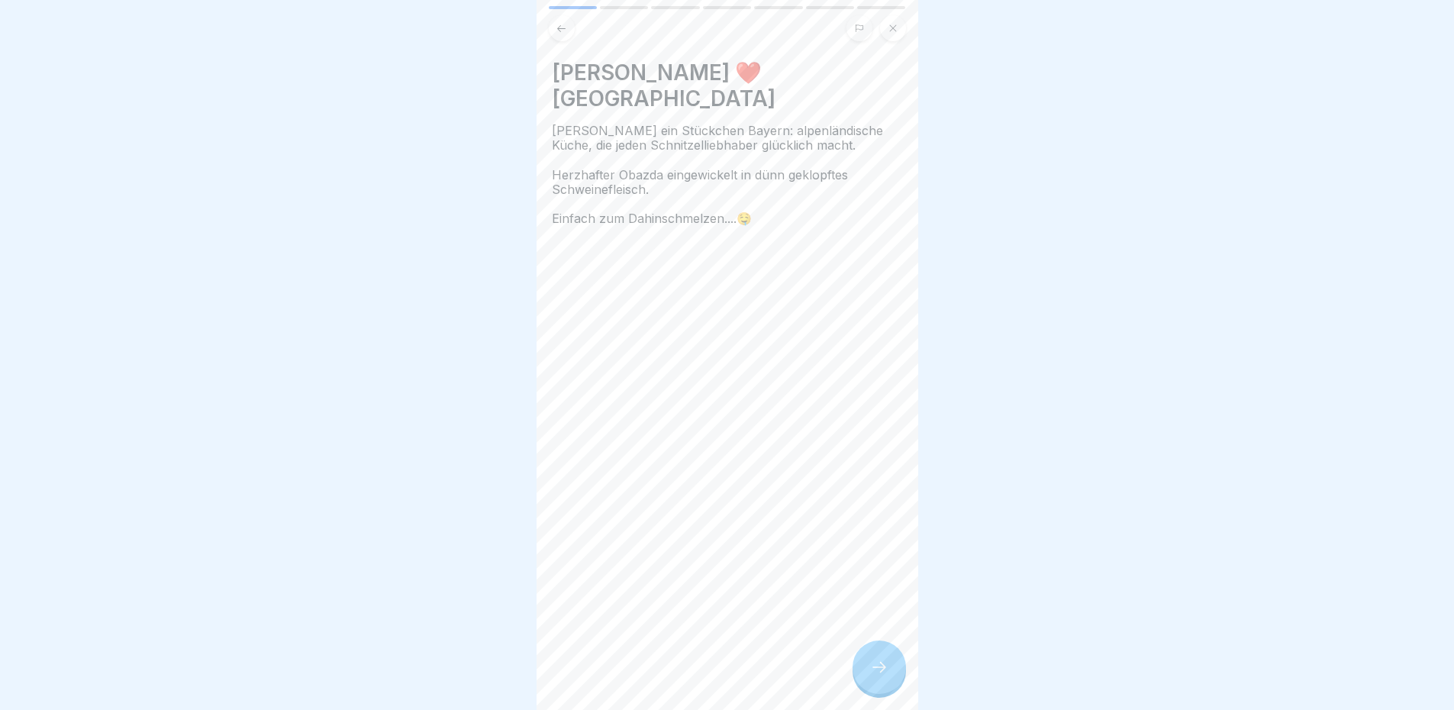
click at [887, 668] on div at bounding box center [878, 666] width 53 height 53
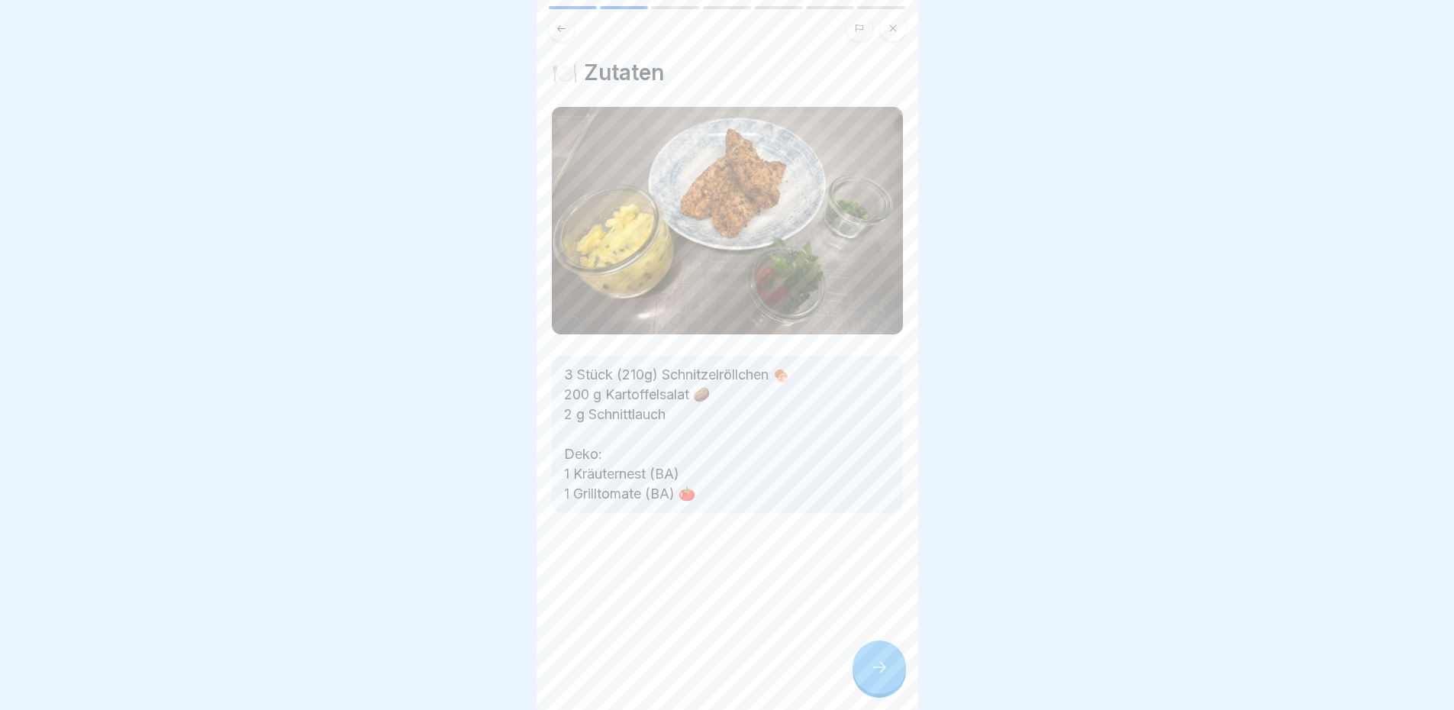
click at [886, 676] on icon at bounding box center [879, 667] width 18 height 18
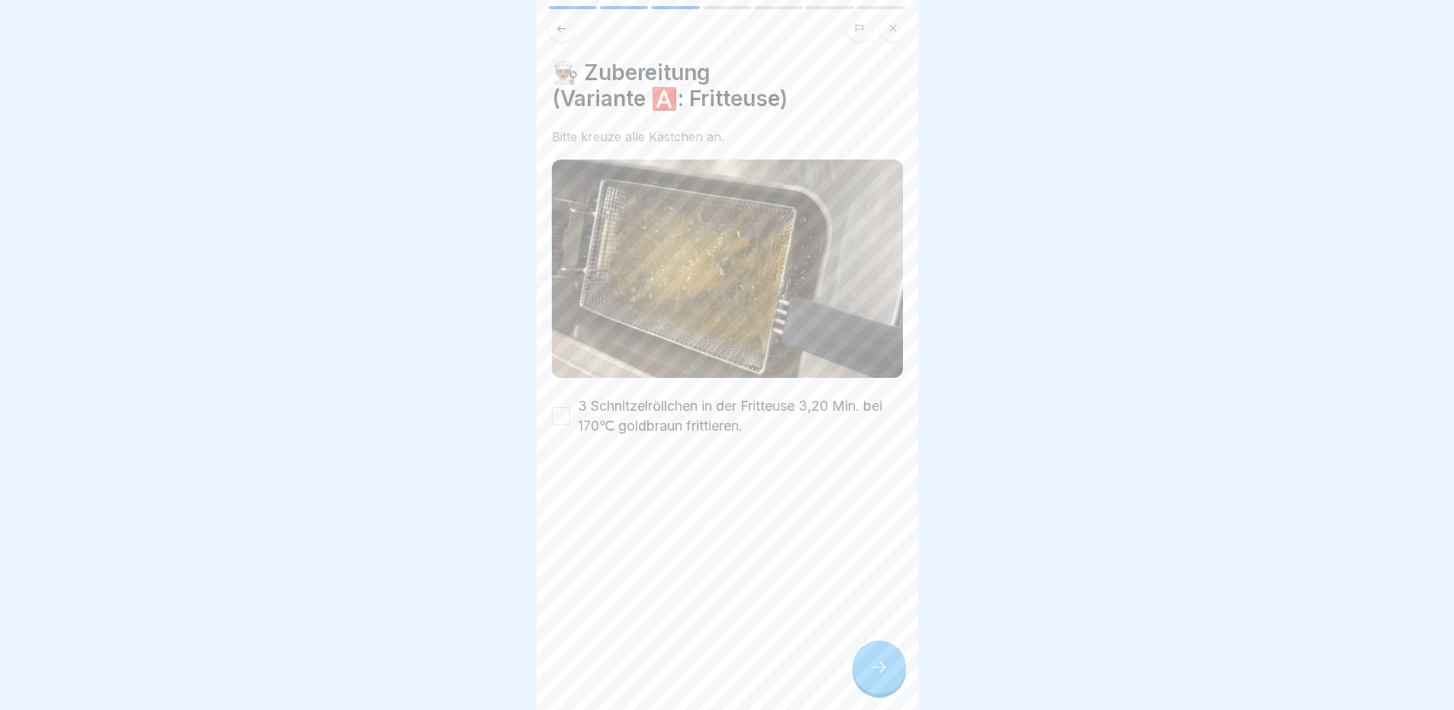
click at [562, 413] on button "3 Schnitzelröllchen in der Fritteuse 3,20 Min. bei 170℃ goldbraun frittieren." at bounding box center [561, 416] width 18 height 18
click at [866, 677] on div at bounding box center [878, 666] width 53 height 53
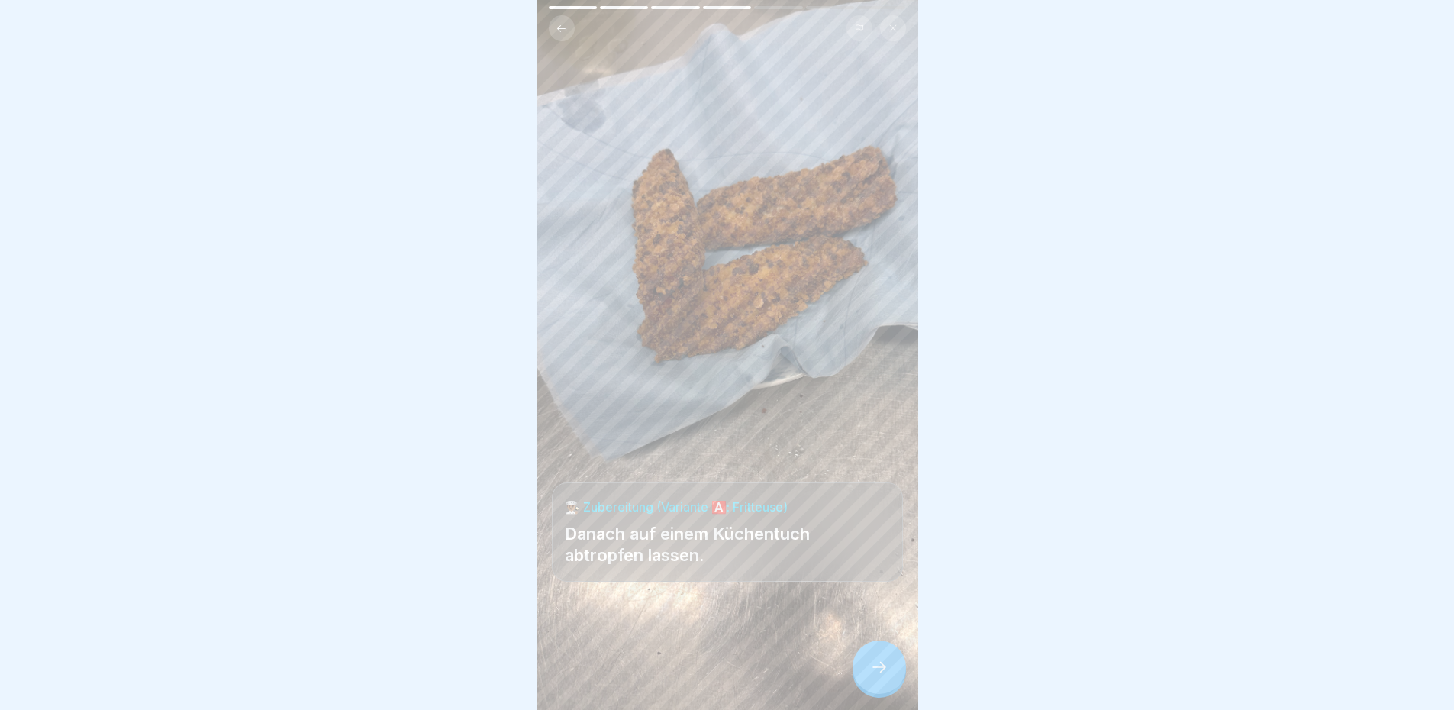
click at [874, 668] on div at bounding box center [878, 666] width 53 height 53
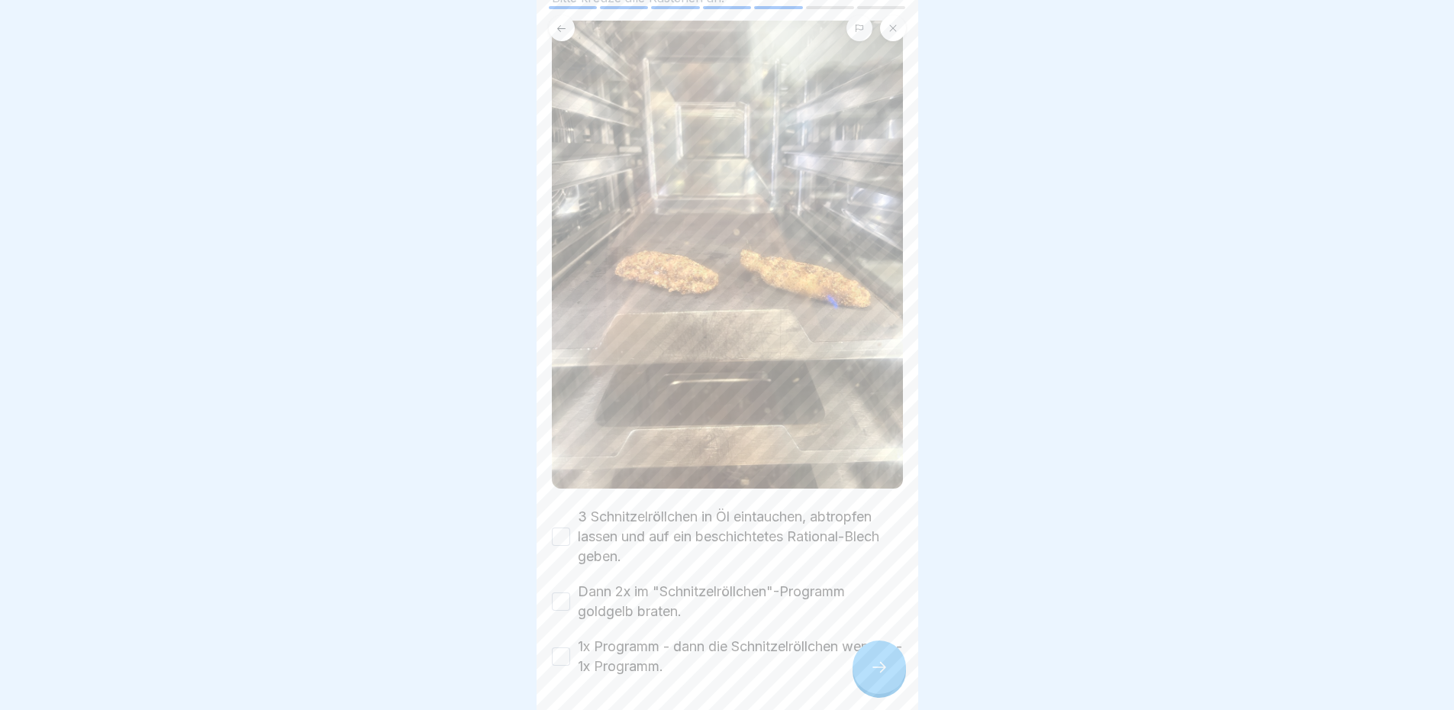
scroll to position [153, 0]
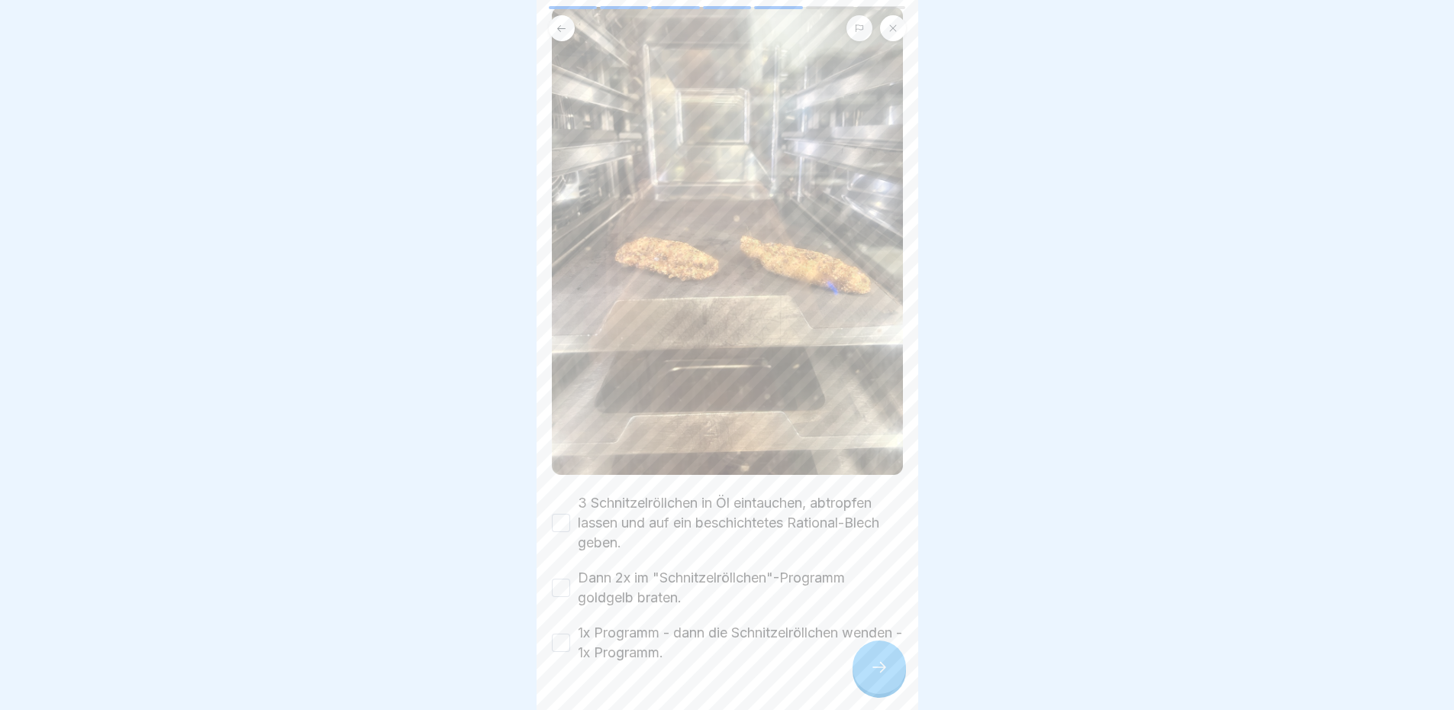
drag, startPoint x: 568, startPoint y: 629, endPoint x: 619, endPoint y: 649, distance: 54.1
click at [569, 633] on button "1x Programm - dann die Schnitzelröllchen wenden - 1x Programm." at bounding box center [561, 642] width 18 height 18
click at [561, 578] on button "Dann 2x im "Schnitzelröllchen"-Programm goldgelb braten." at bounding box center [561, 587] width 18 height 18
drag, startPoint x: 565, startPoint y: 504, endPoint x: 663, endPoint y: 571, distance: 119.2
click at [565, 514] on button "3 Schnitzelröllchen in Öl eintauchen, abtropfen lassen und auf ein beschichtete…" at bounding box center [561, 523] width 18 height 18
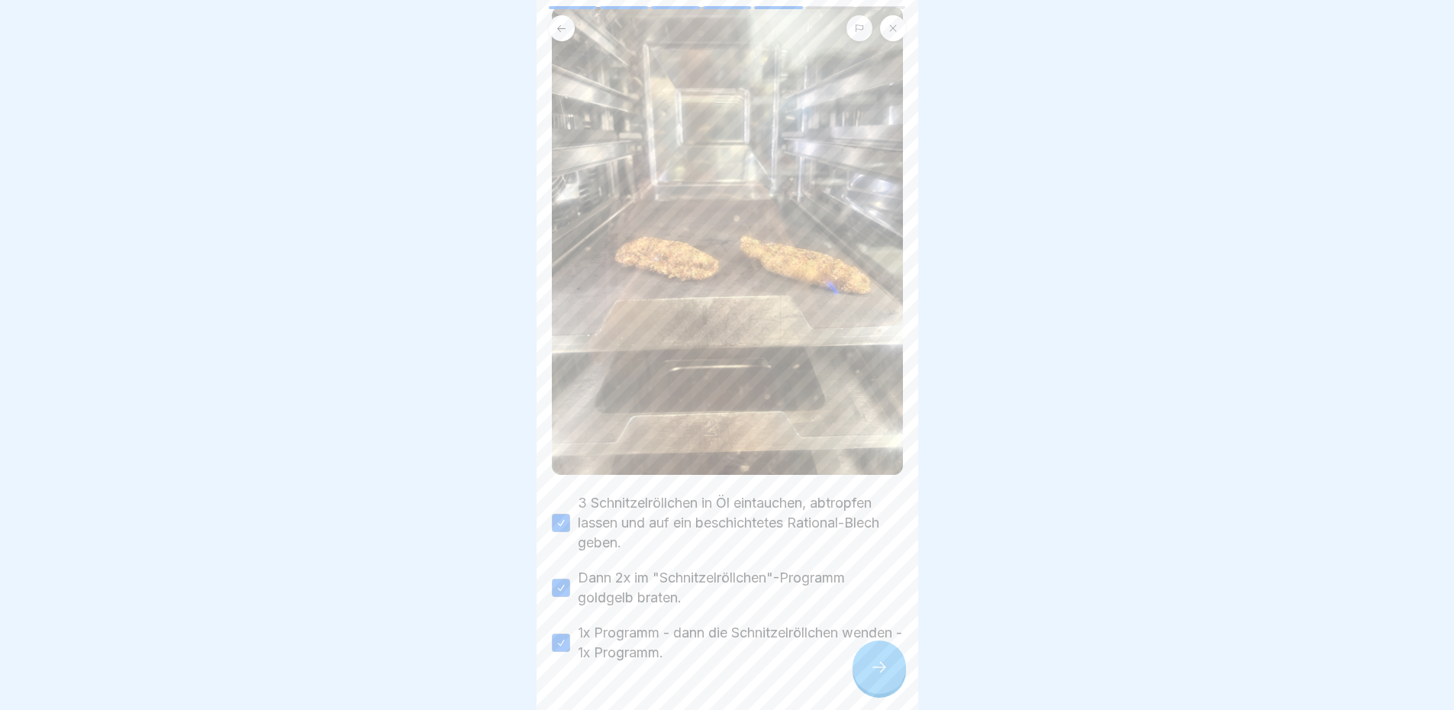
click at [870, 675] on icon at bounding box center [879, 667] width 18 height 18
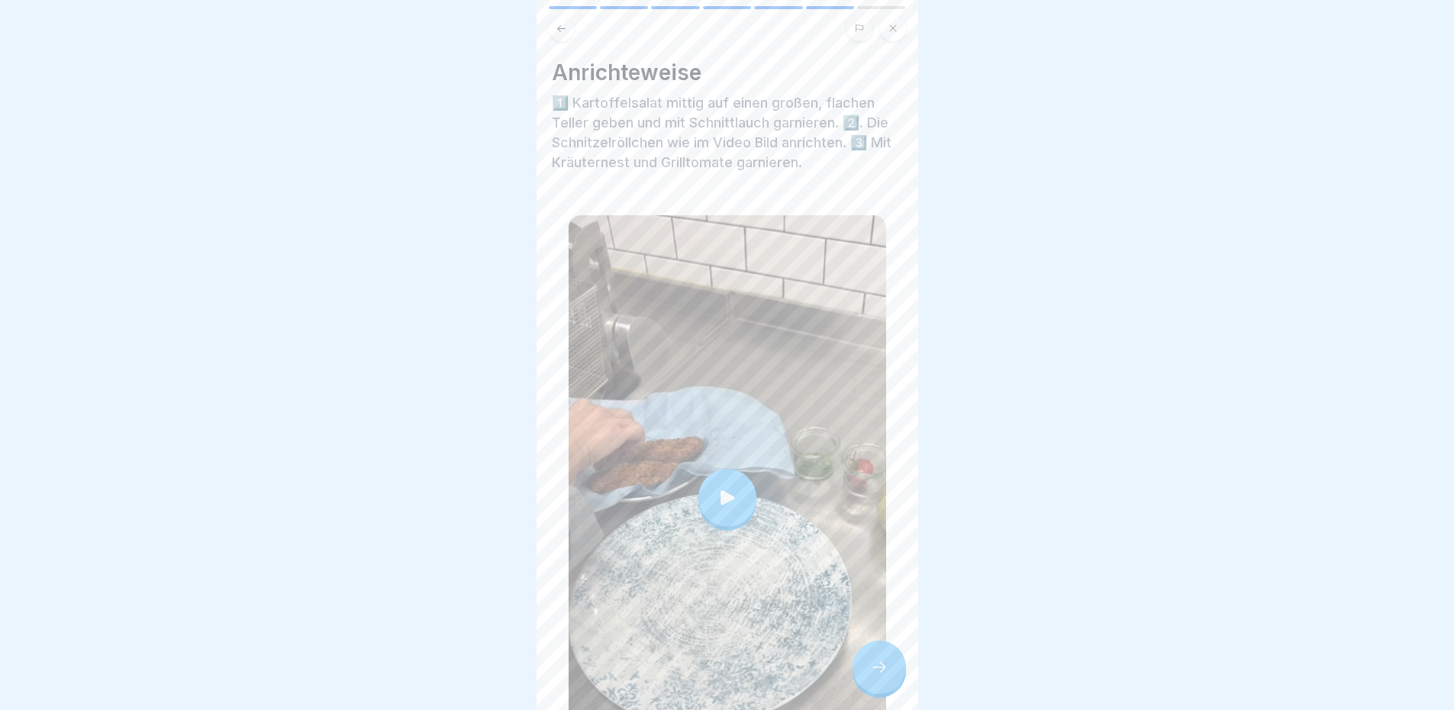
click at [721, 503] on div at bounding box center [727, 498] width 58 height 58
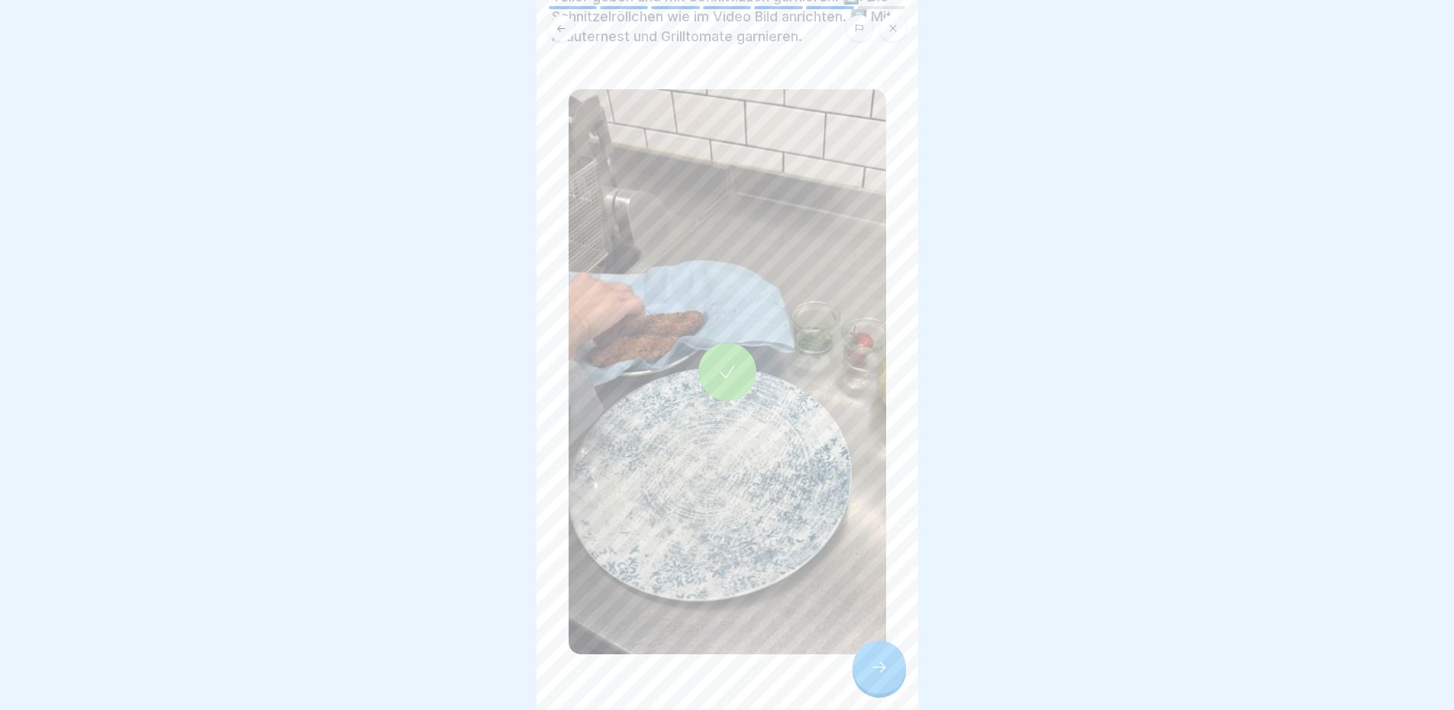
scroll to position [141, 0]
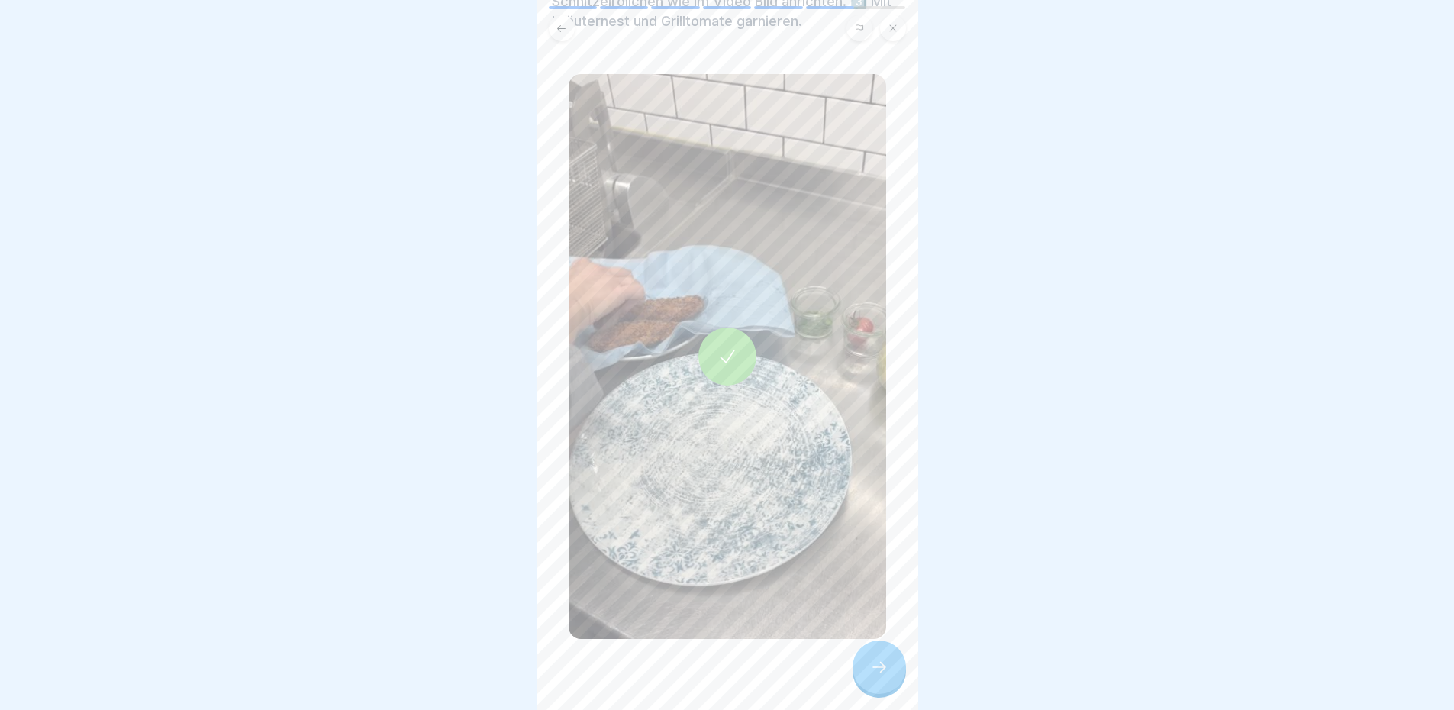
click at [870, 676] on icon at bounding box center [879, 667] width 18 height 18
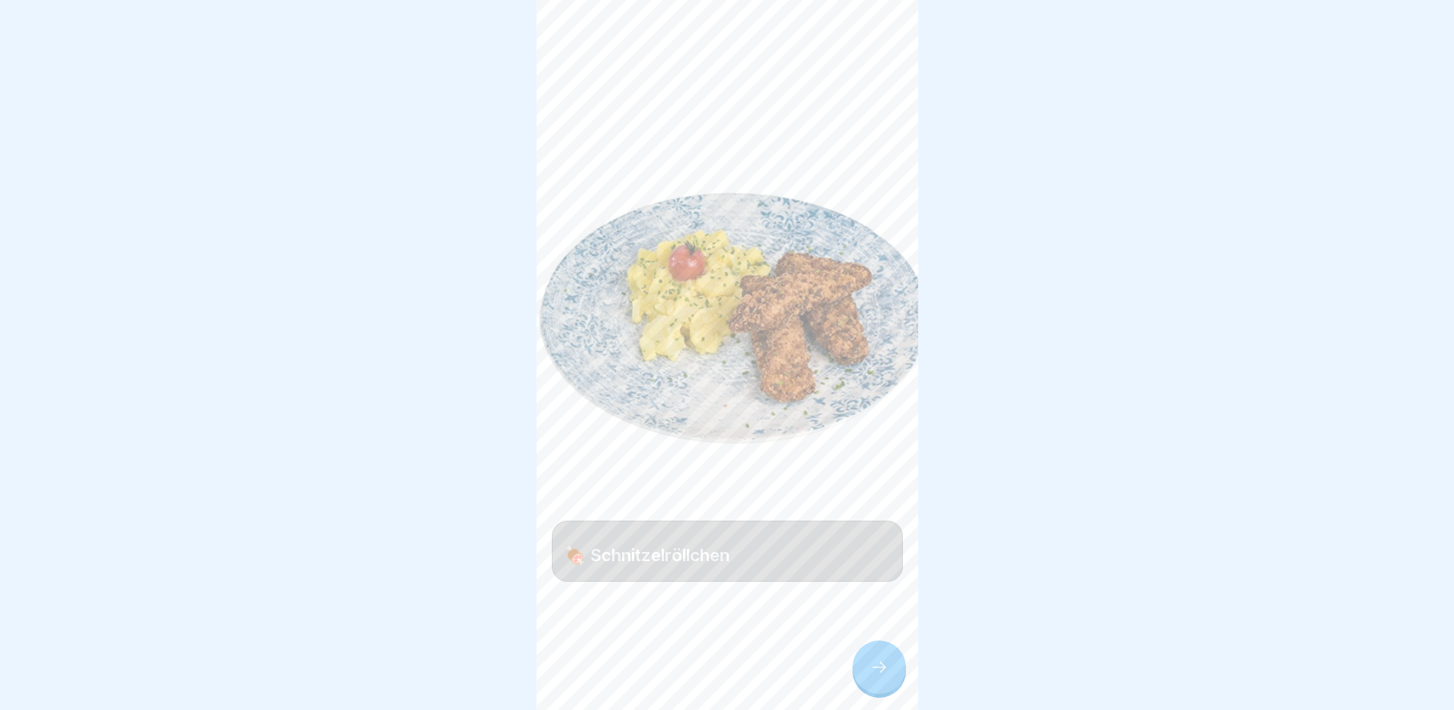
click at [877, 668] on div at bounding box center [878, 666] width 53 height 53
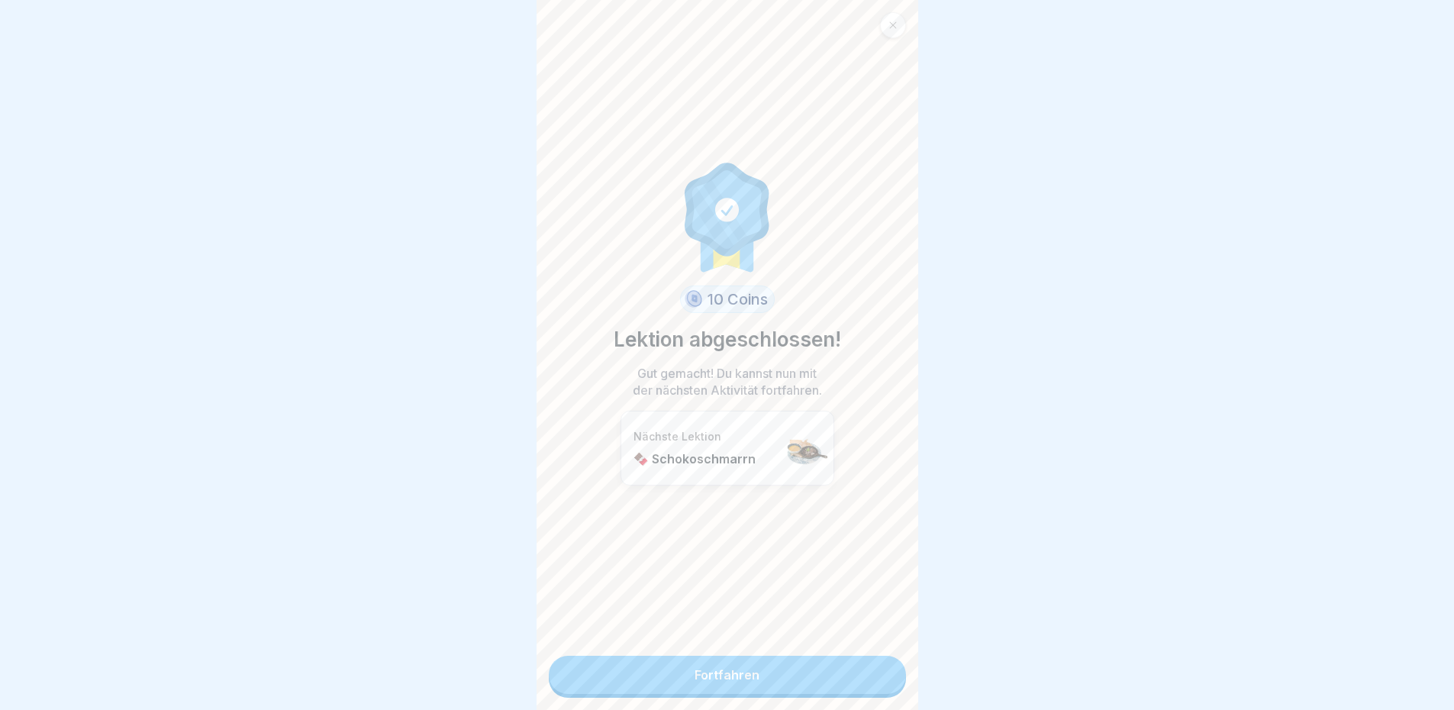
click at [854, 665] on link "Fortfahren" at bounding box center [727, 674] width 357 height 38
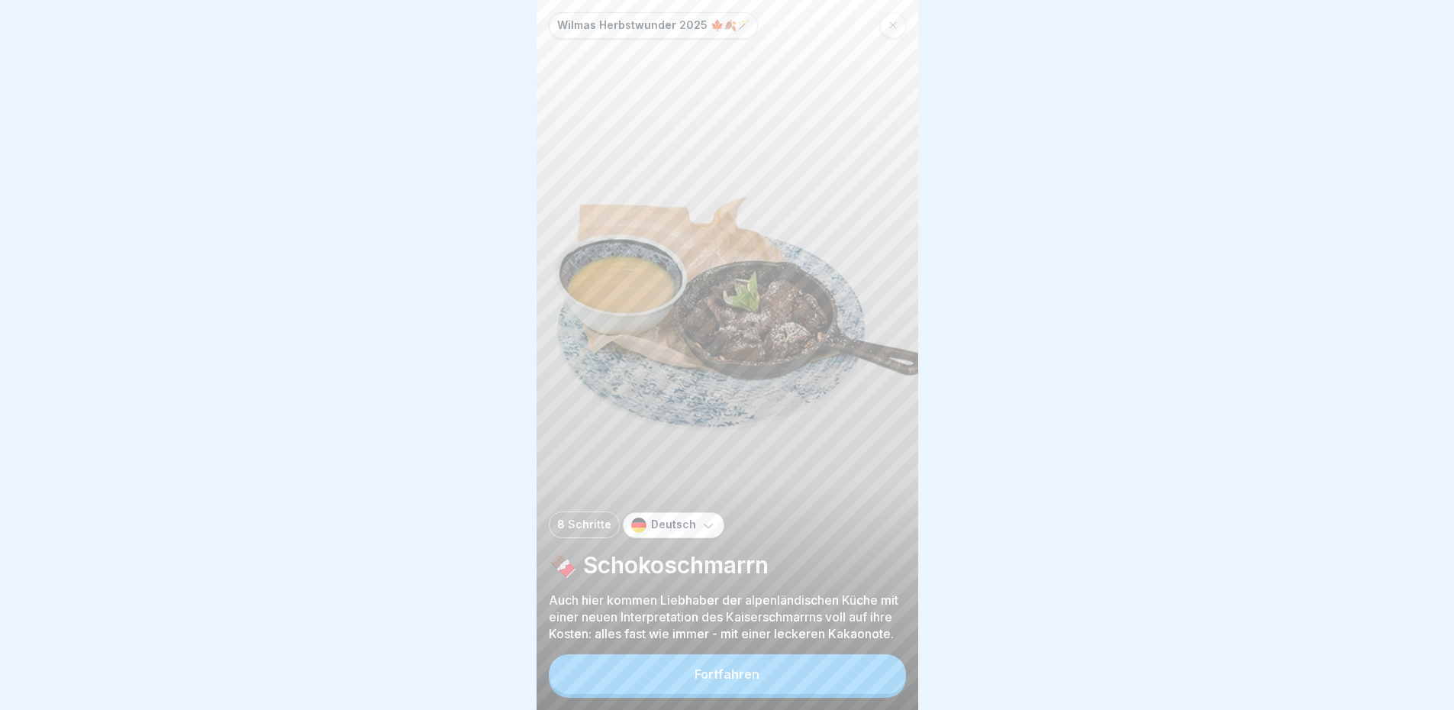
click at [800, 680] on button "Fortfahren" at bounding box center [727, 674] width 357 height 40
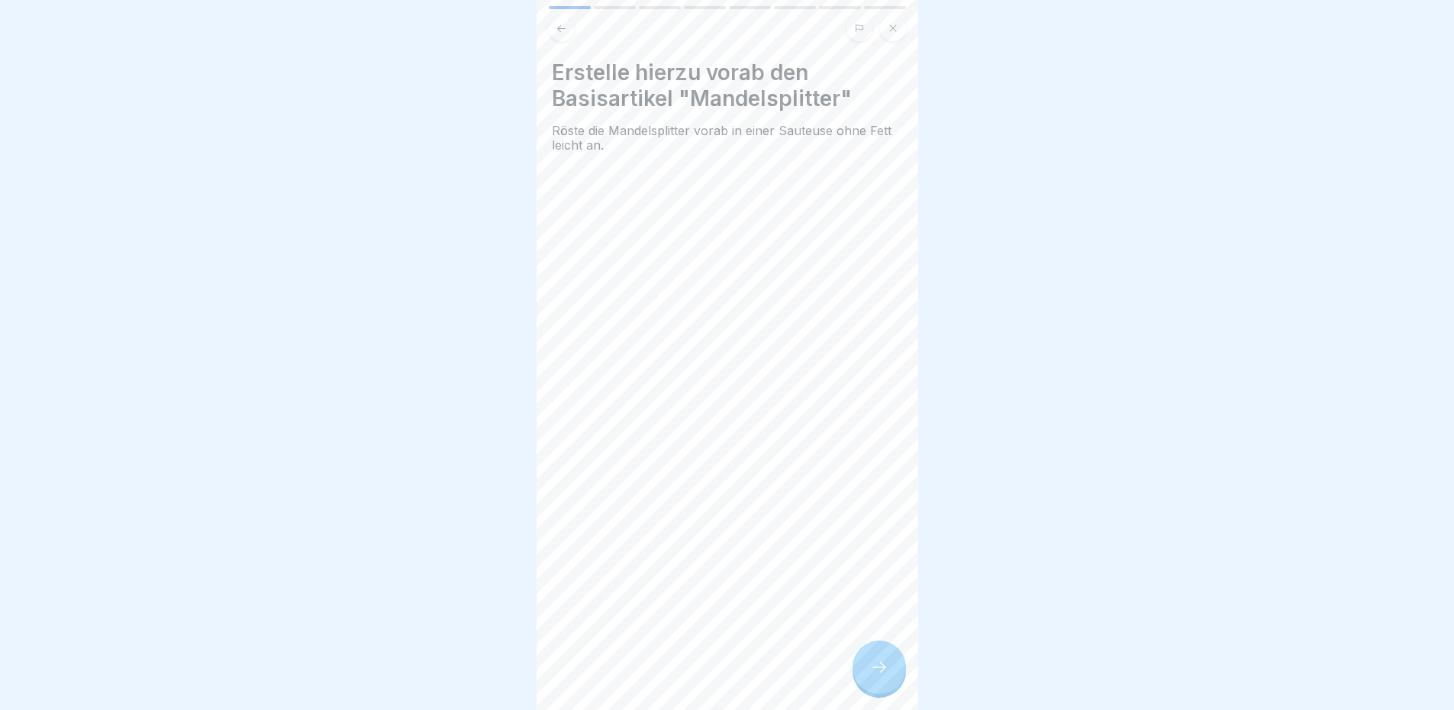
click at [881, 674] on icon at bounding box center [879, 667] width 18 height 18
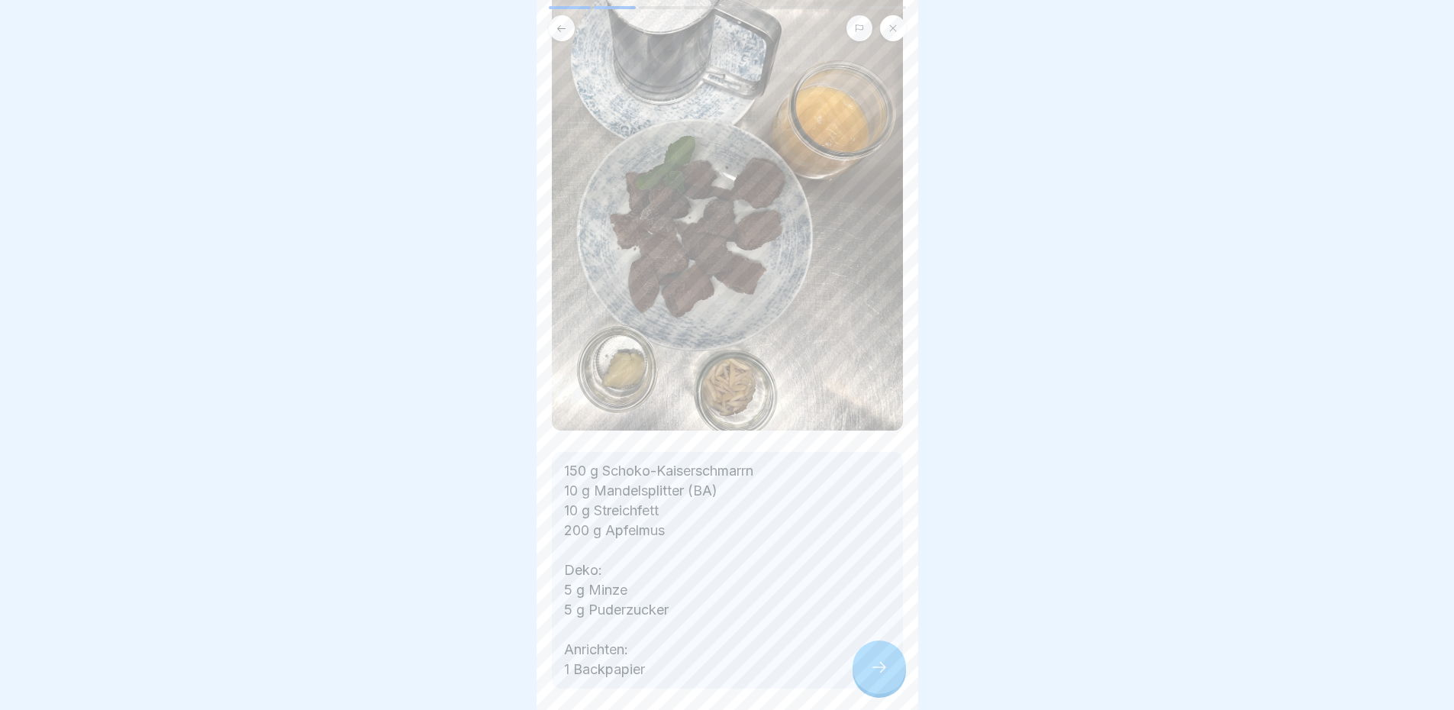
scroll to position [153, 0]
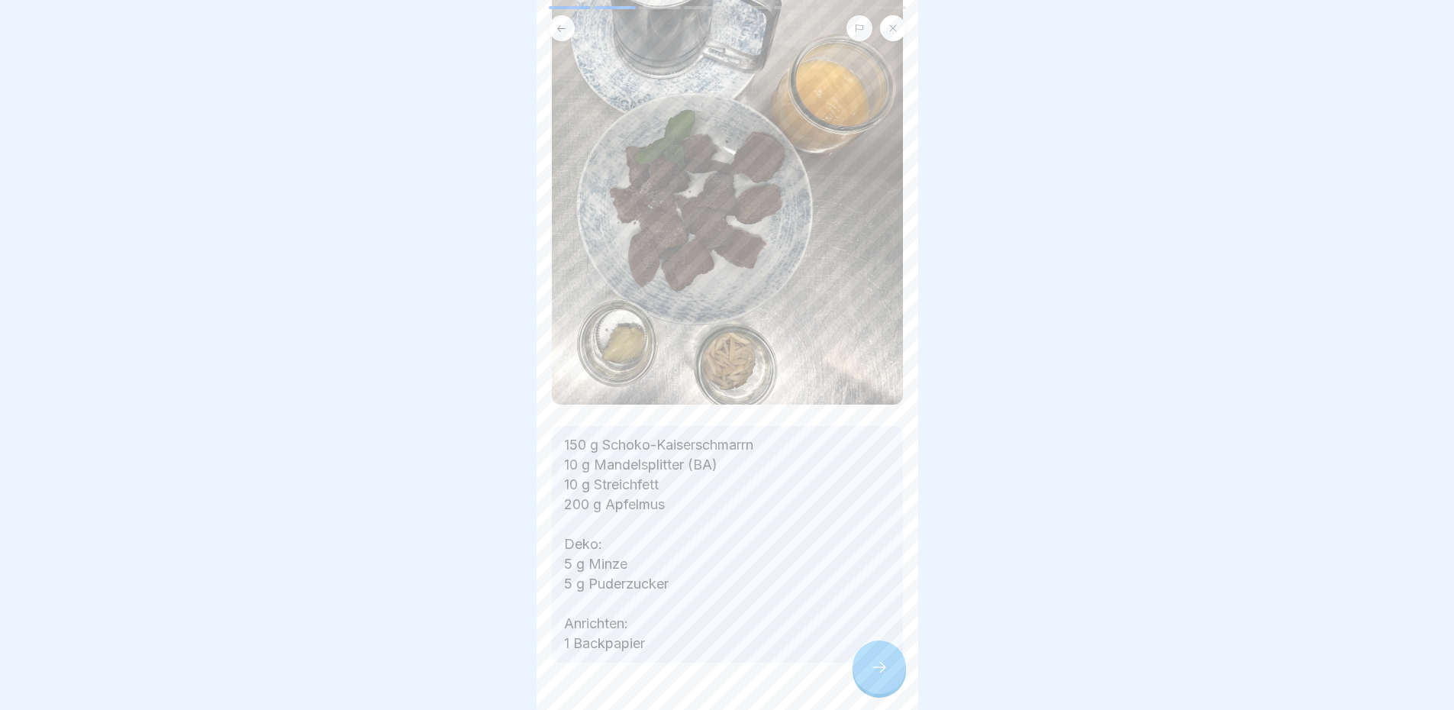
click at [878, 690] on div at bounding box center [878, 666] width 53 height 53
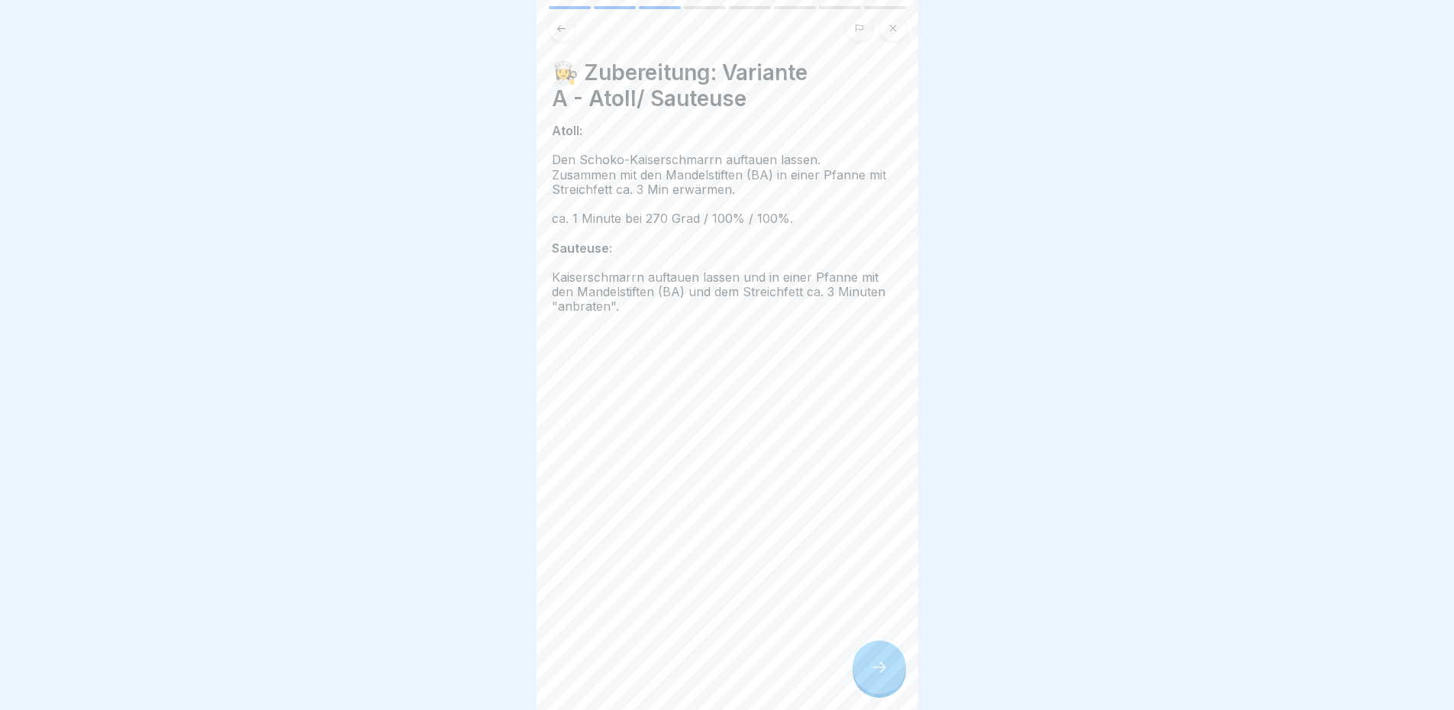
click at [870, 676] on icon at bounding box center [879, 667] width 18 height 18
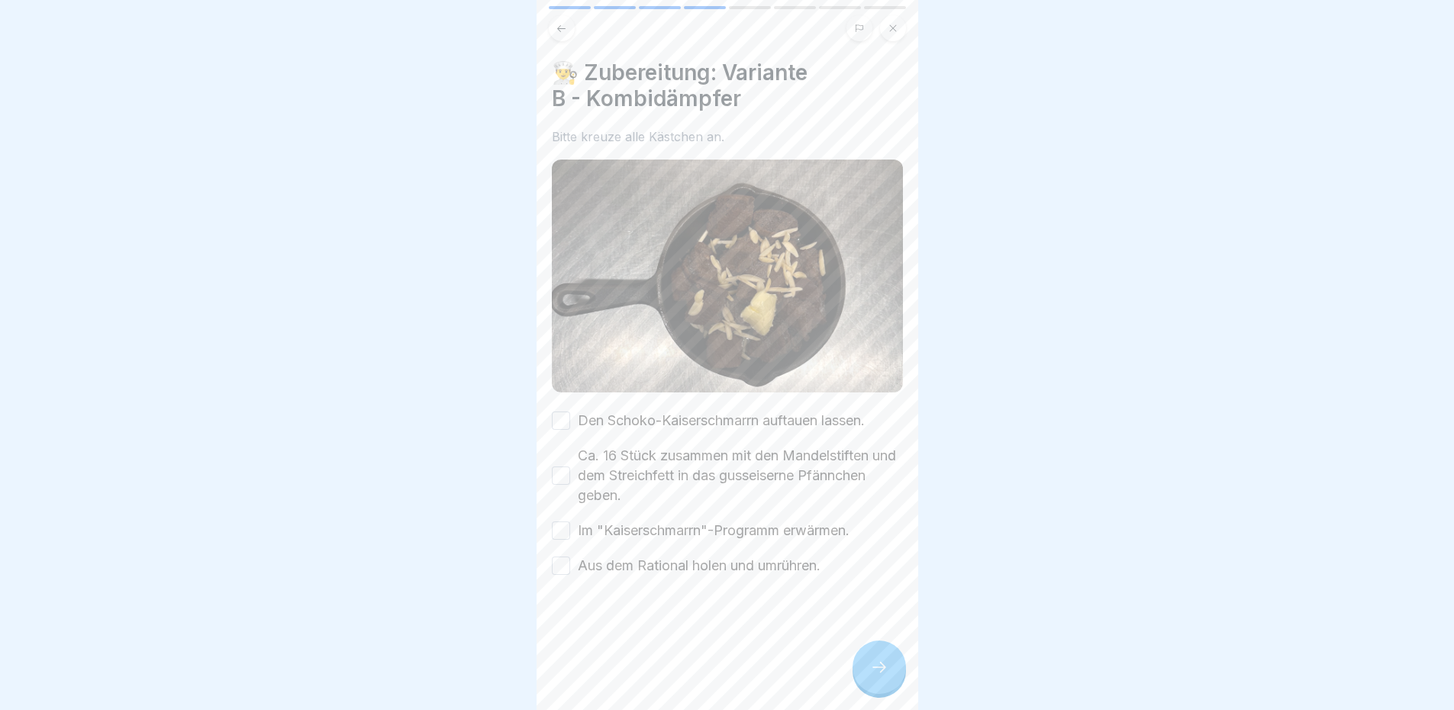
click at [570, 411] on div "Den Schoko-Kaiserschmarrn auftauen lassen." at bounding box center [708, 421] width 313 height 20
click at [568, 414] on button "Den Schoko-Kaiserschmarrn auftauen lassen." at bounding box center [561, 420] width 18 height 18
click at [557, 466] on button "Ca. 16 Stück zusammen mit den Mandelstiften und dem Streichfett in das gusseise…" at bounding box center [561, 475] width 18 height 18
click at [562, 521] on button "Im "Kaiserschmarrn"-Programm erwärmen." at bounding box center [561, 530] width 18 height 18
click at [560, 561] on button "Aus dem Rational holen und umrühren." at bounding box center [561, 565] width 18 height 18
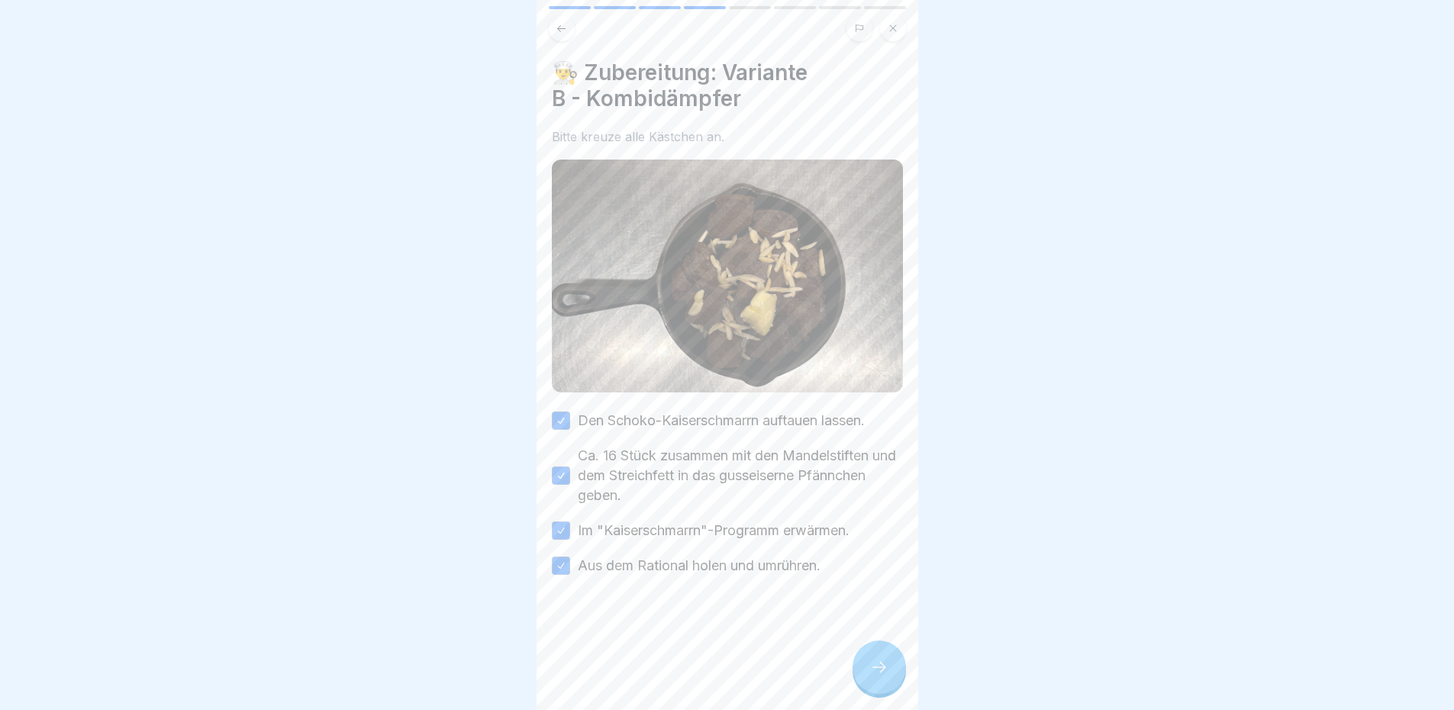
click at [855, 679] on div at bounding box center [878, 666] width 53 height 53
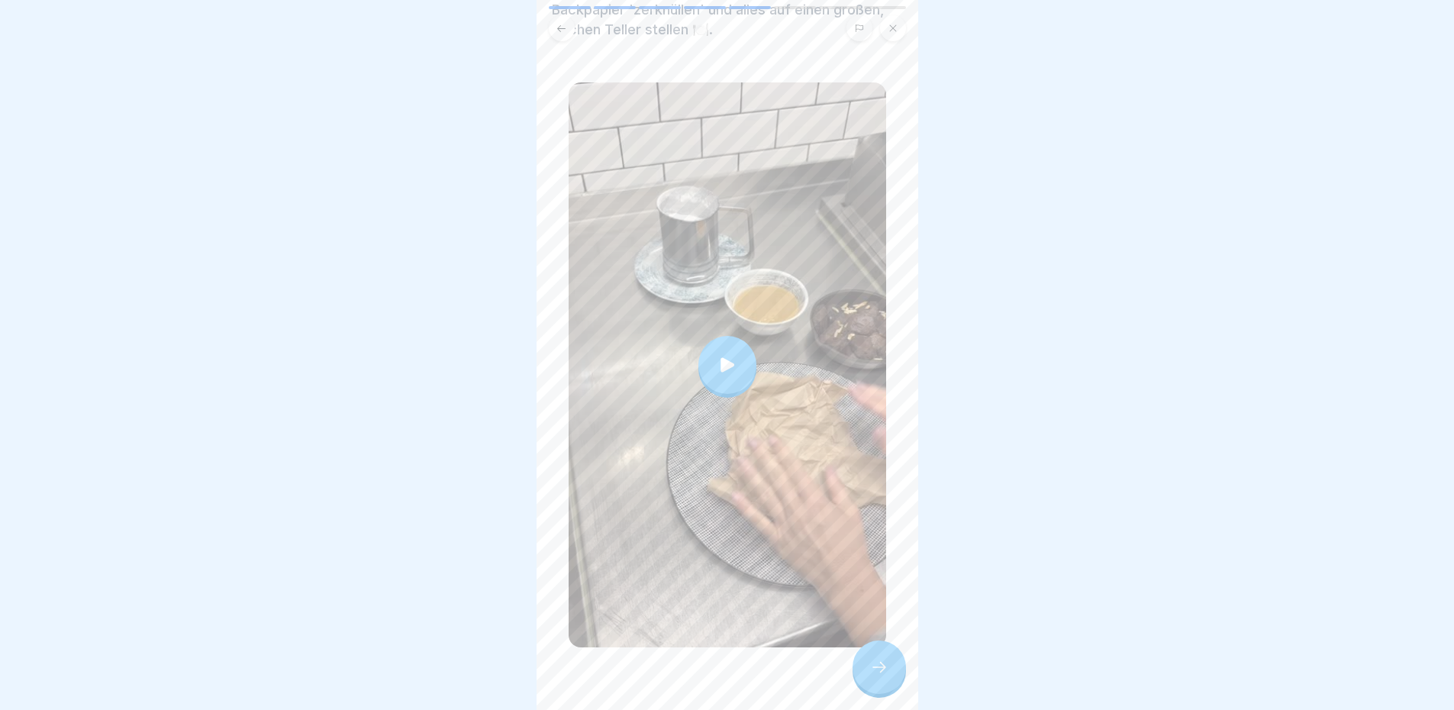
click at [720, 359] on icon at bounding box center [727, 364] width 14 height 14
click at [865, 681] on div at bounding box center [878, 666] width 53 height 53
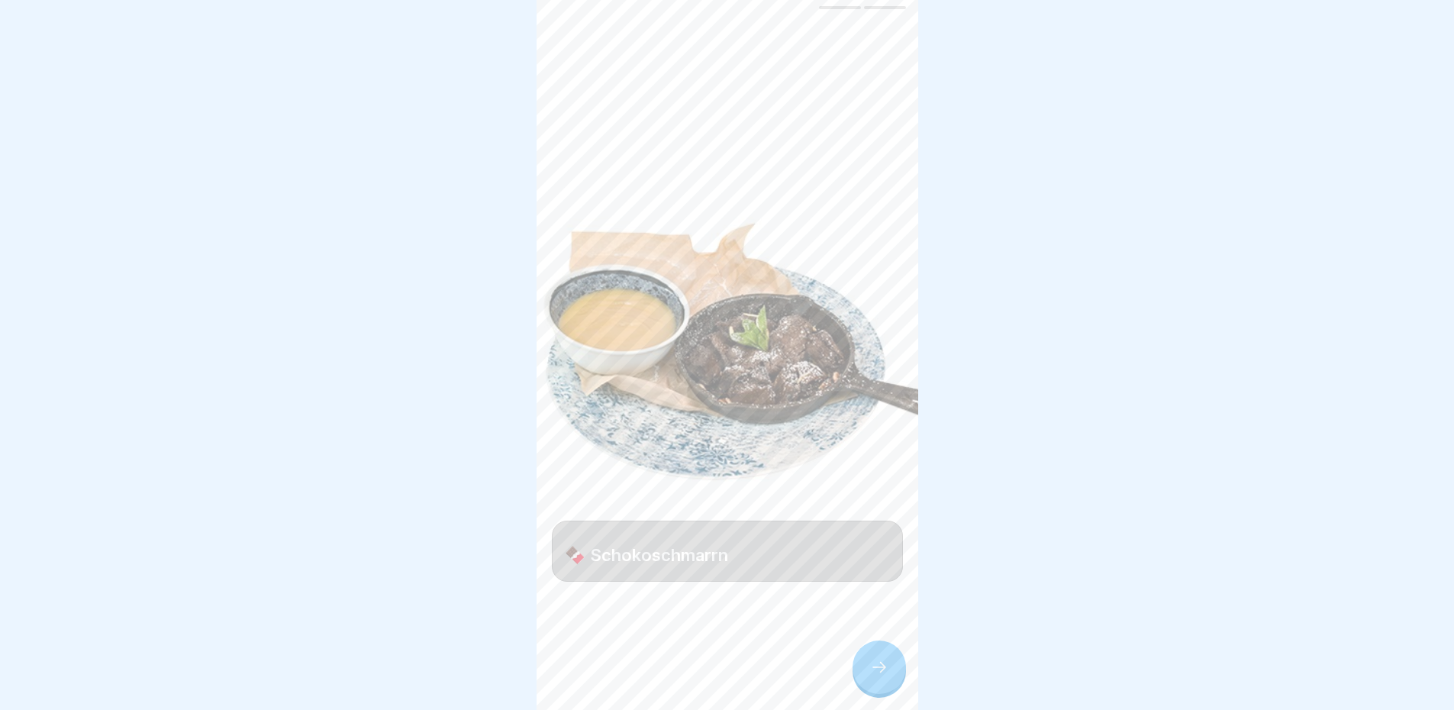
click at [869, 669] on div at bounding box center [878, 666] width 53 height 53
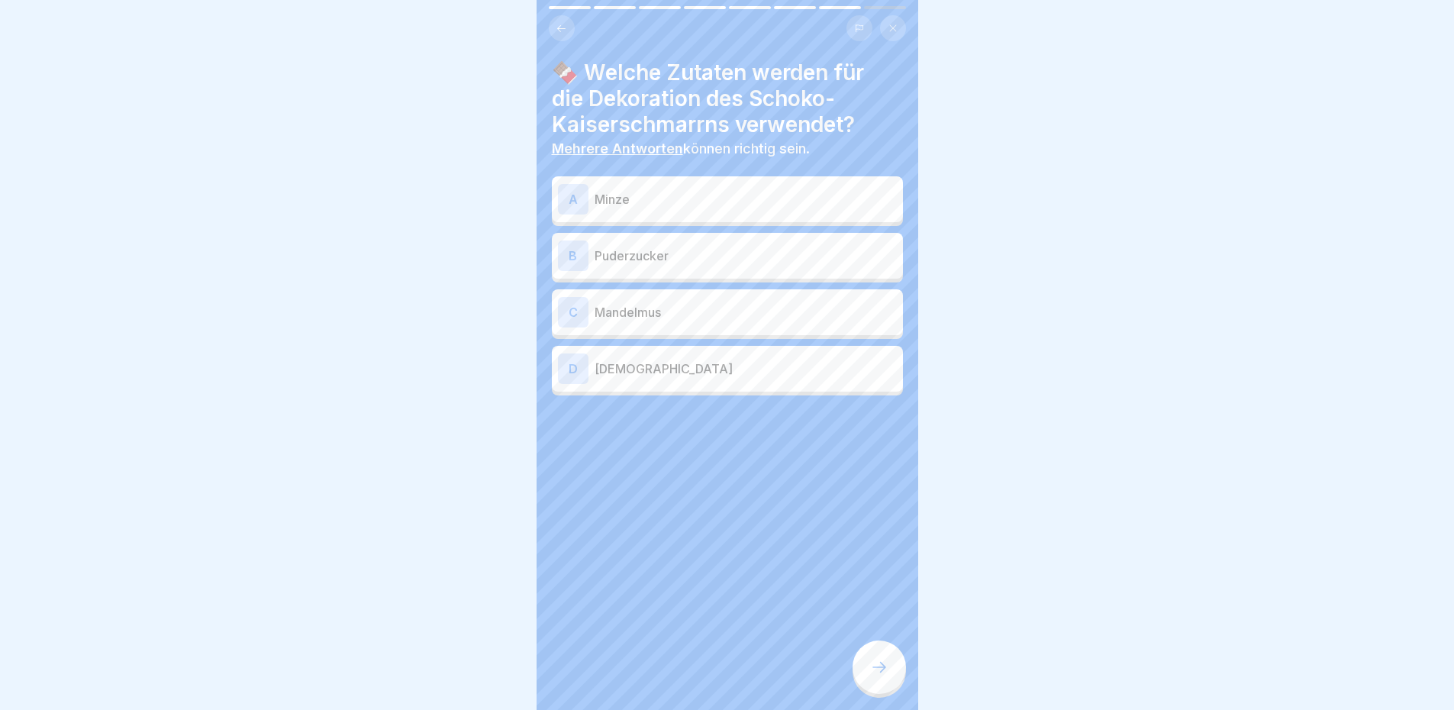
click at [742, 203] on p "Minze" at bounding box center [745, 199] width 302 height 18
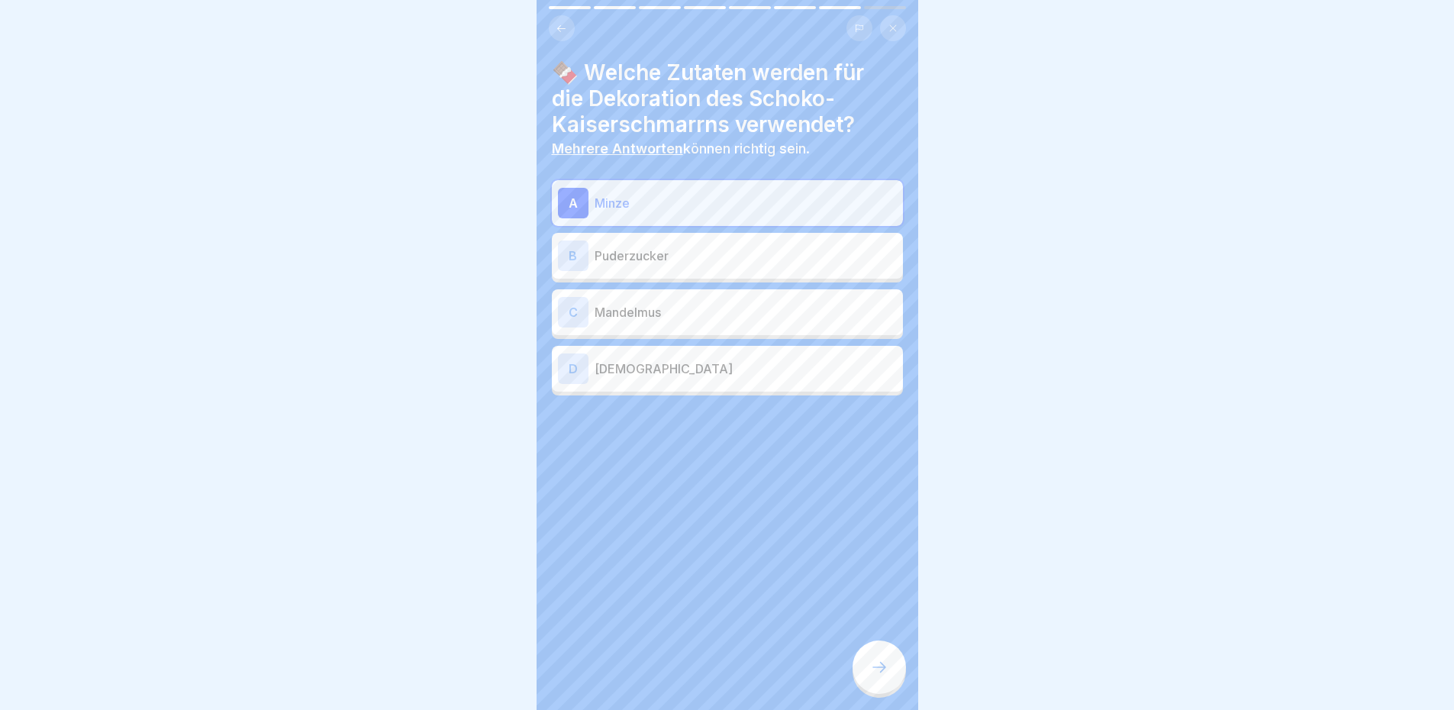
click at [723, 250] on p "Puderzucker" at bounding box center [745, 255] width 302 height 18
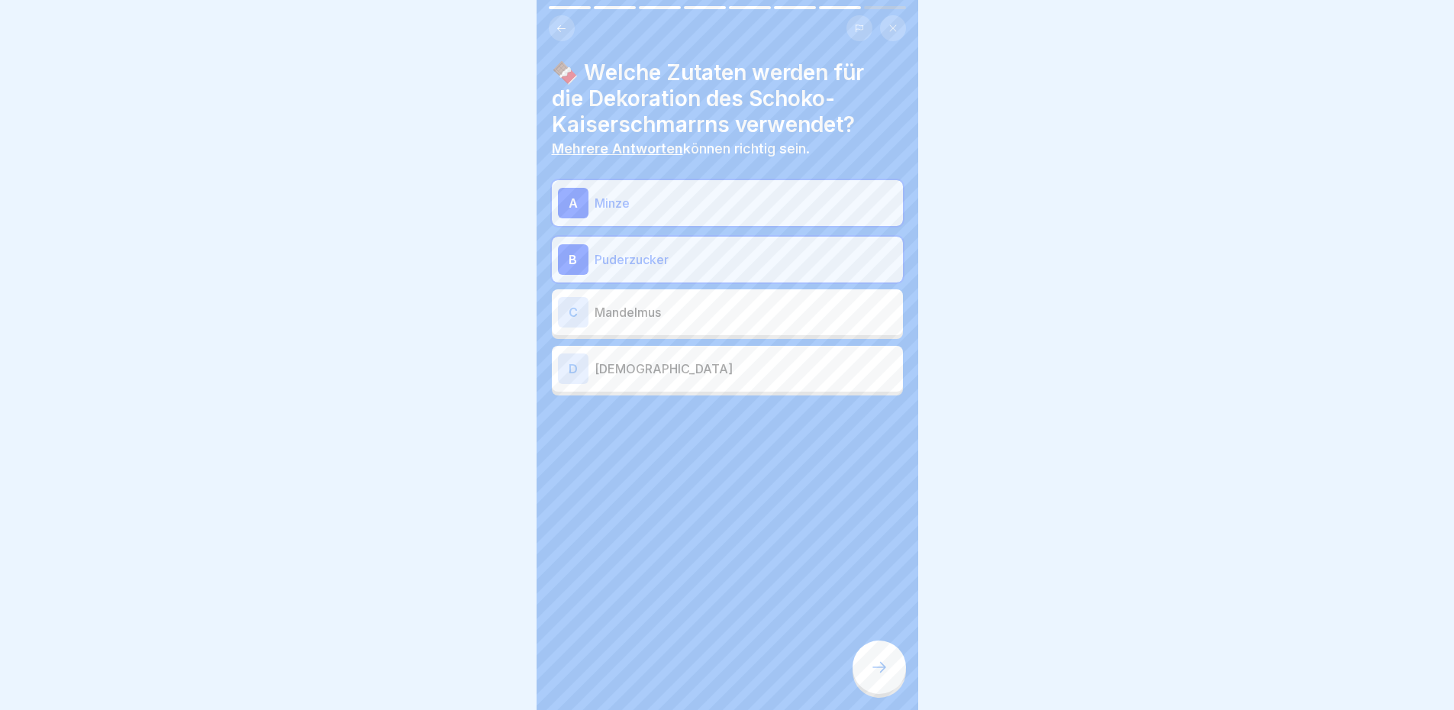
click at [878, 694] on div at bounding box center [878, 666] width 53 height 53
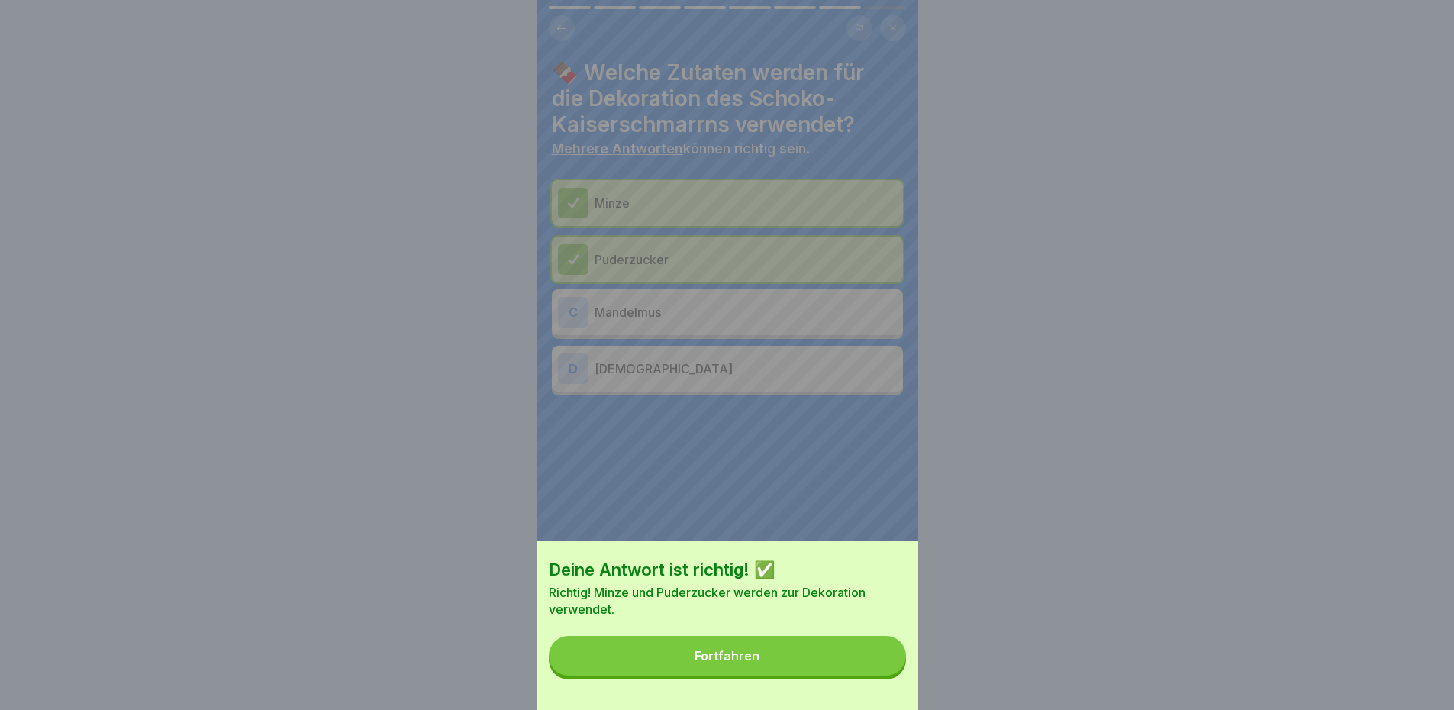
click at [868, 665] on button "Fortfahren" at bounding box center [727, 656] width 357 height 40
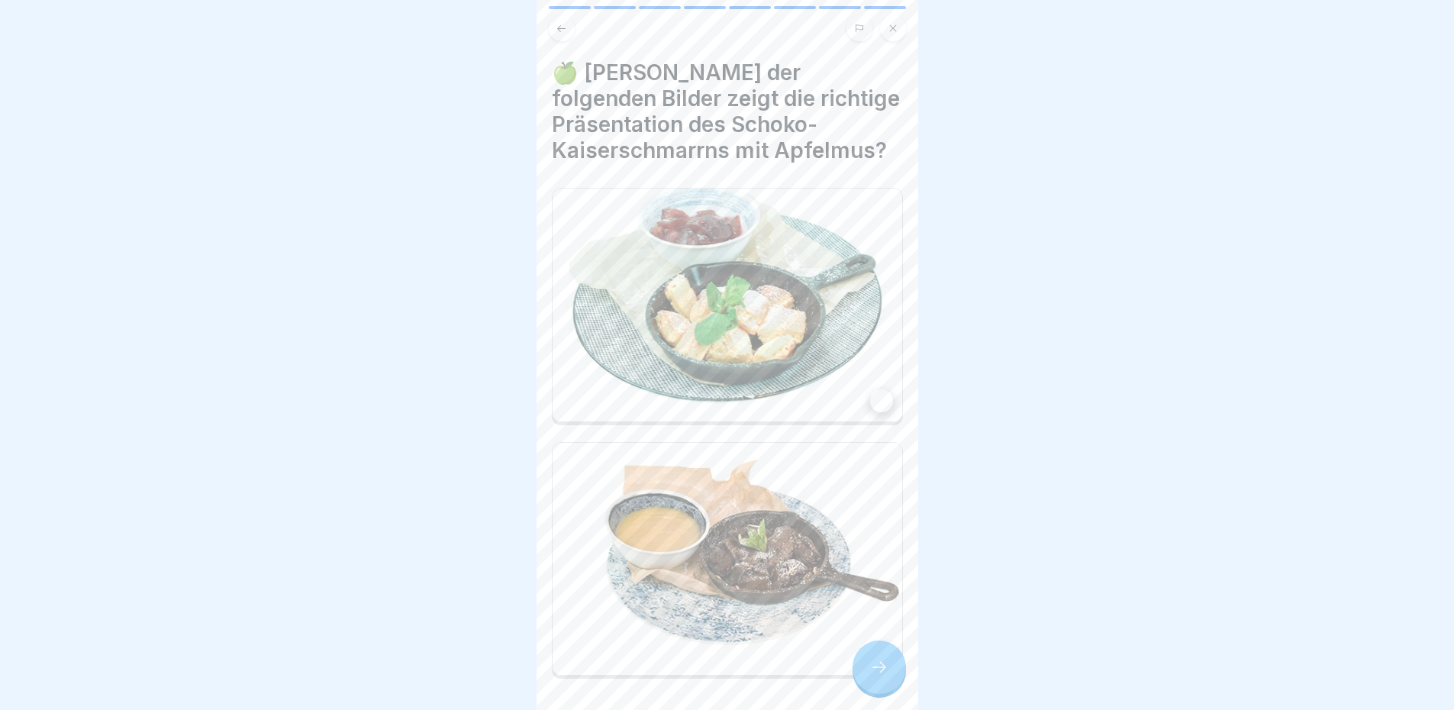
click at [802, 504] on img at bounding box center [726, 559] width 349 height 233
click at [878, 676] on icon at bounding box center [879, 667] width 18 height 18
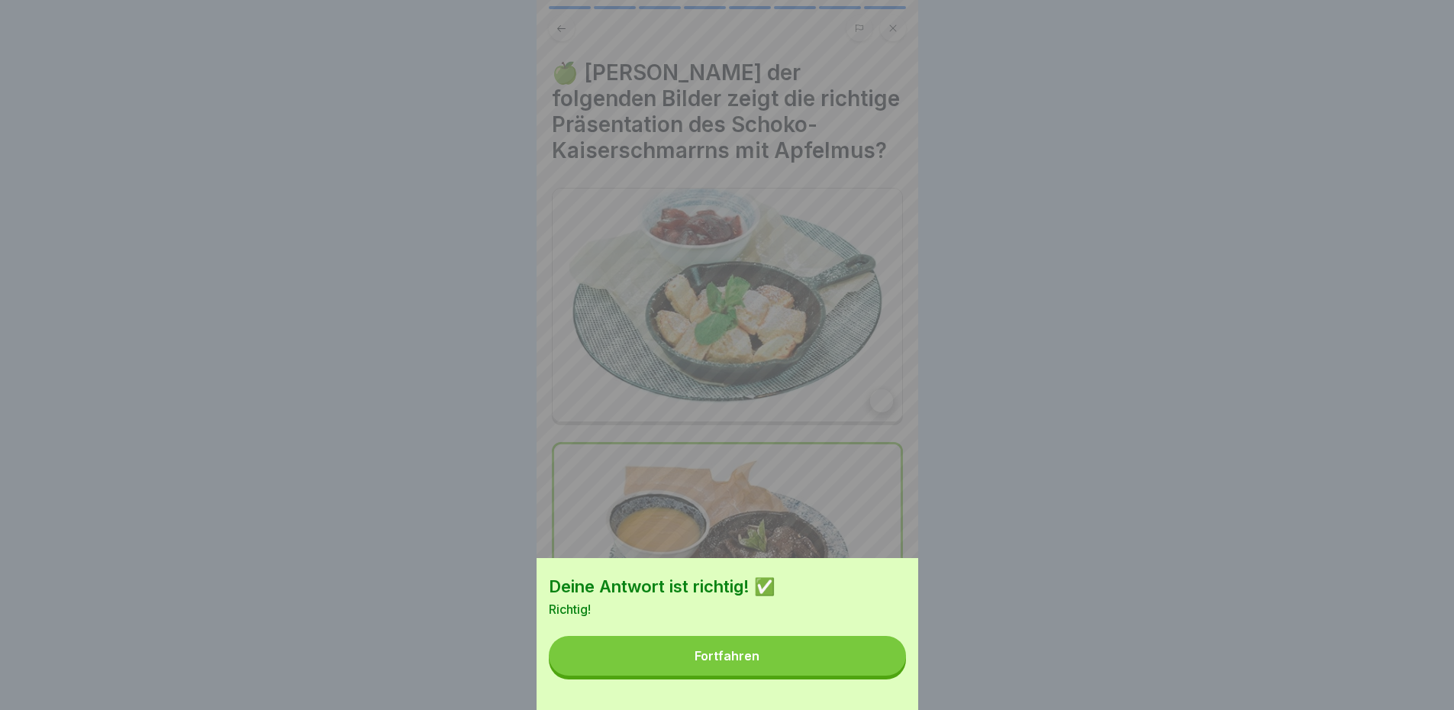
click at [771, 670] on button "Fortfahren" at bounding box center [727, 656] width 357 height 40
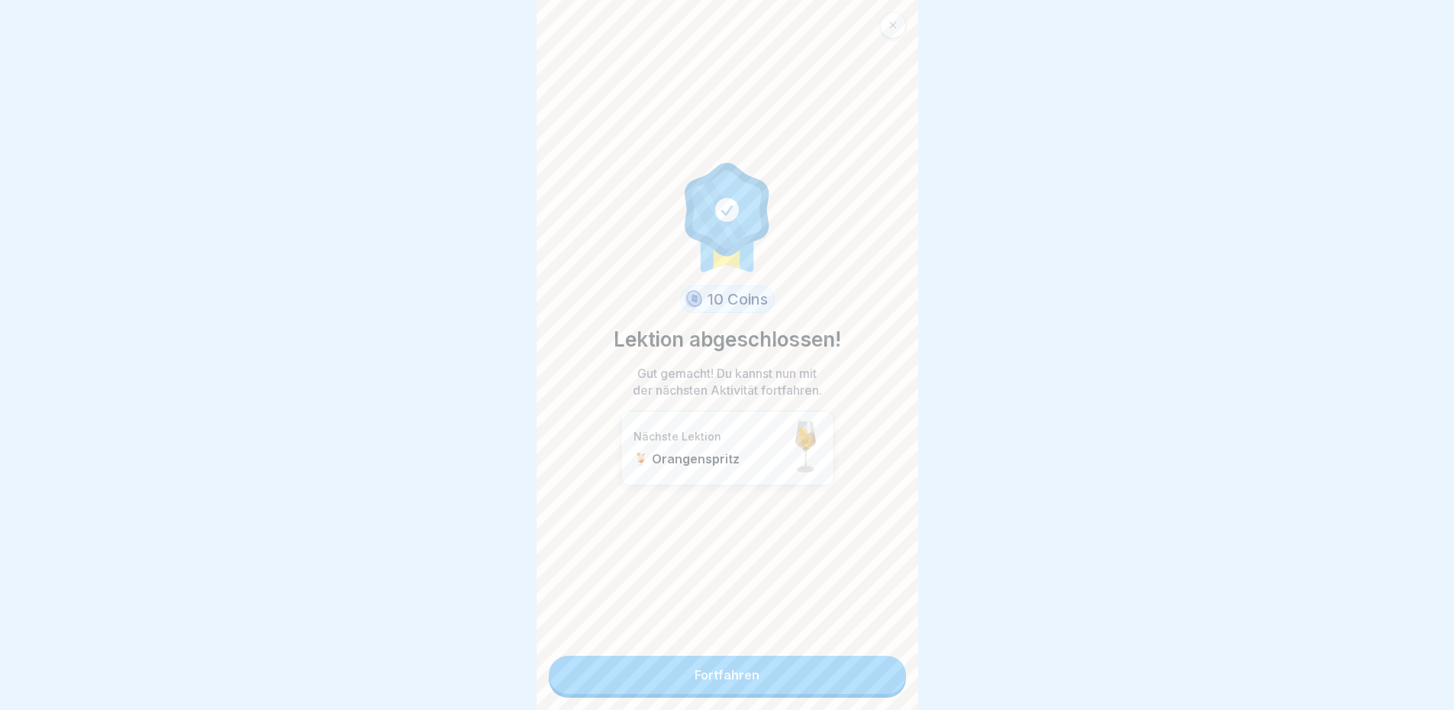
click at [790, 672] on link "Fortfahren" at bounding box center [727, 674] width 357 height 38
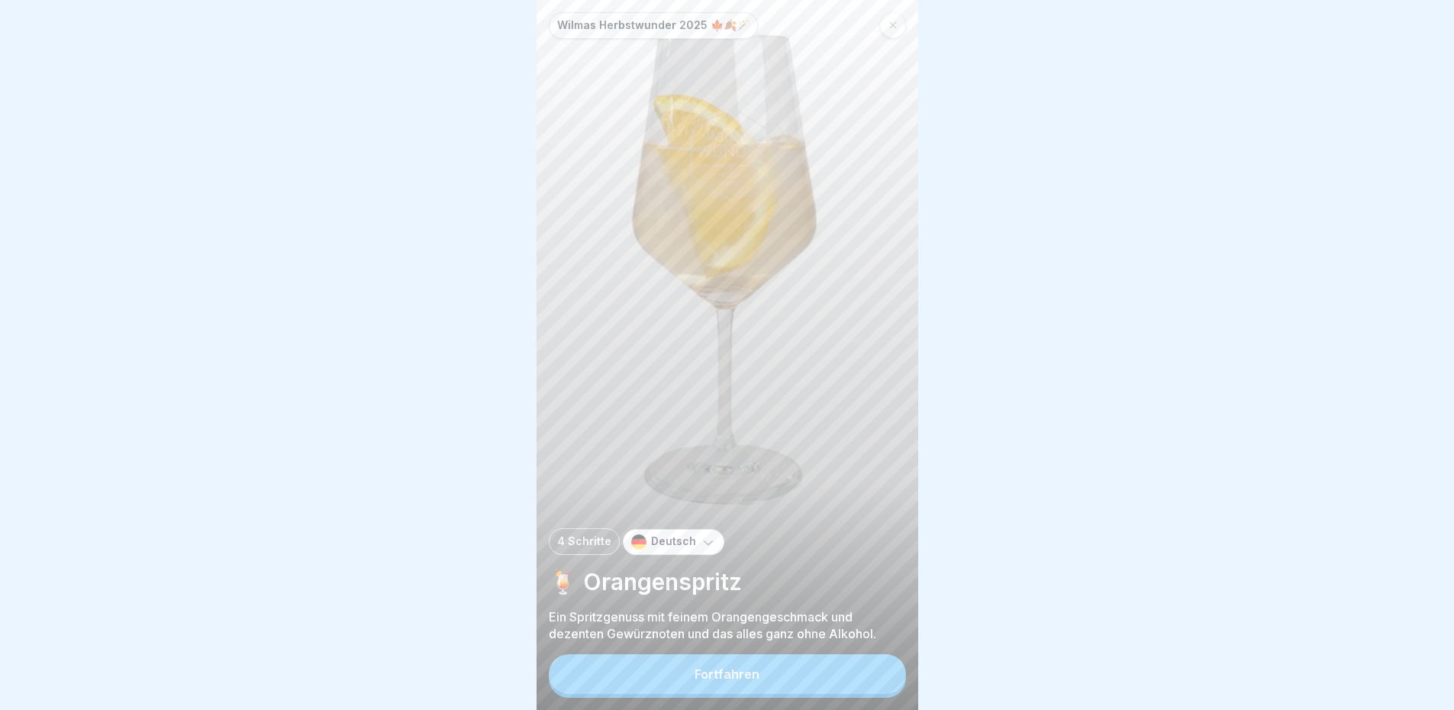
scroll to position [11, 0]
click at [783, 670] on button "Fortfahren" at bounding box center [727, 674] width 357 height 40
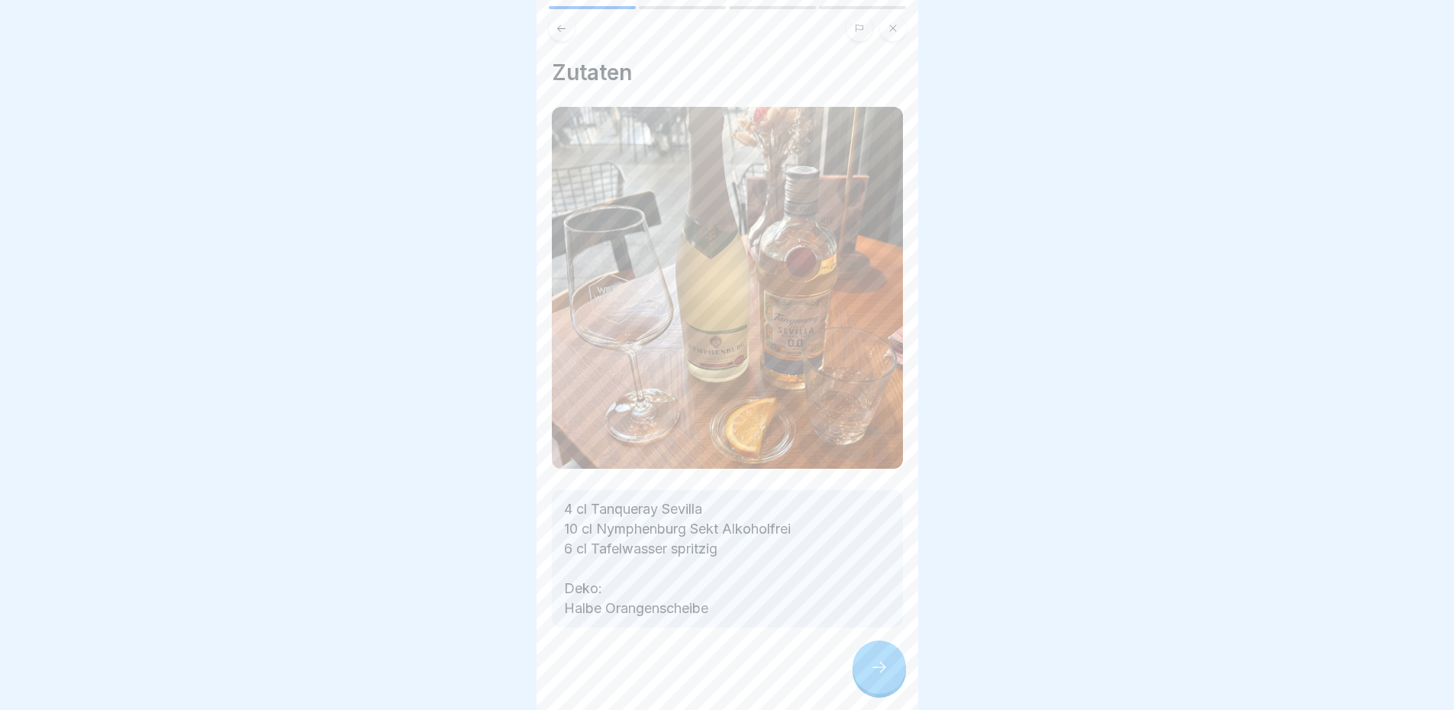
click at [868, 663] on div at bounding box center [878, 666] width 53 height 53
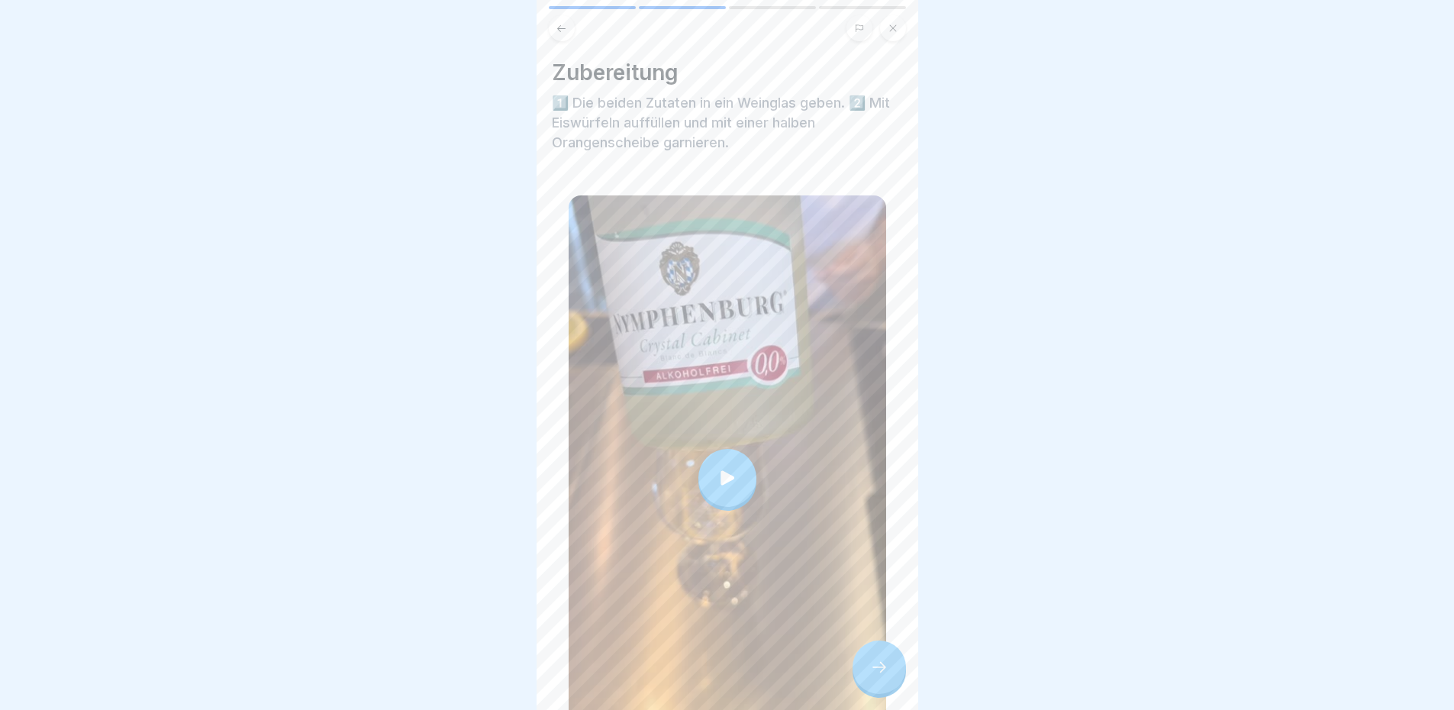
click at [724, 477] on div at bounding box center [727, 478] width 58 height 58
click at [894, 678] on div at bounding box center [878, 666] width 53 height 53
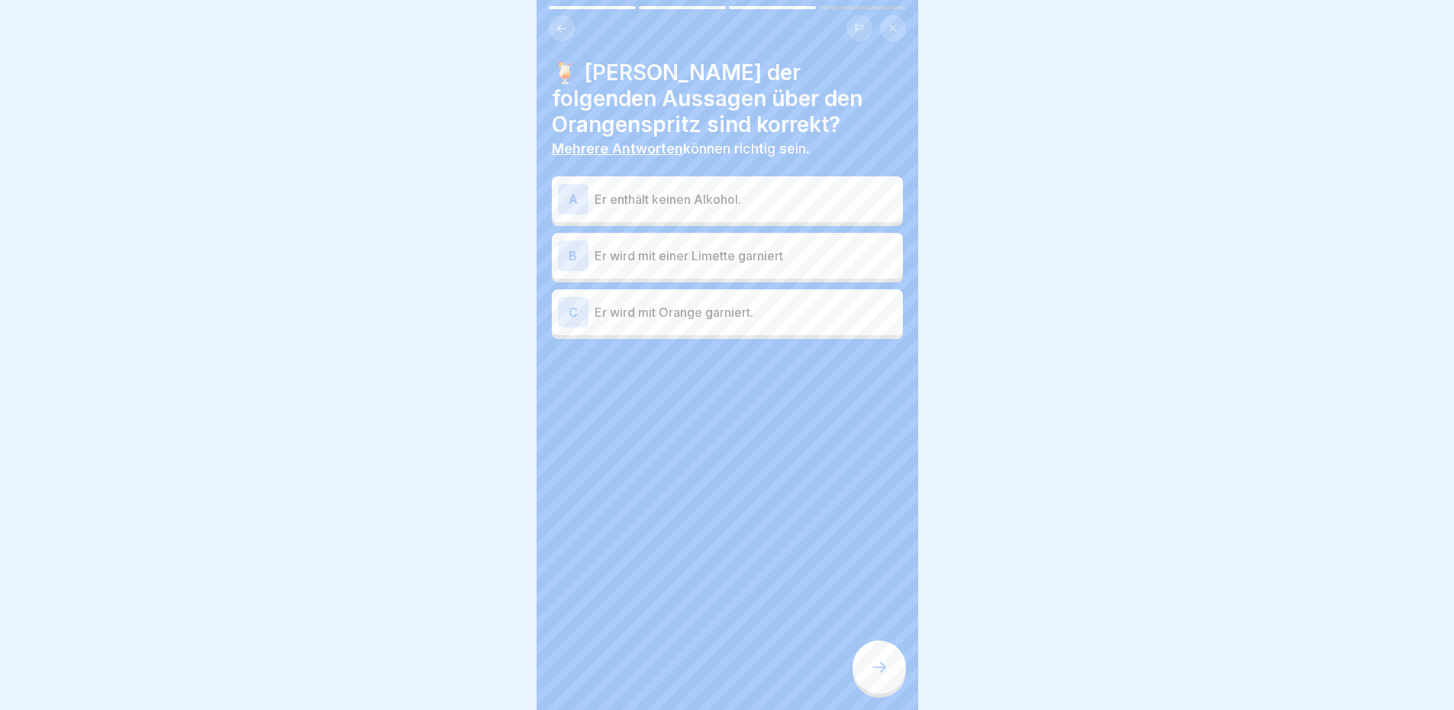
click at [686, 190] on p "Er enthält keinen Alkohol." at bounding box center [745, 199] width 302 height 18
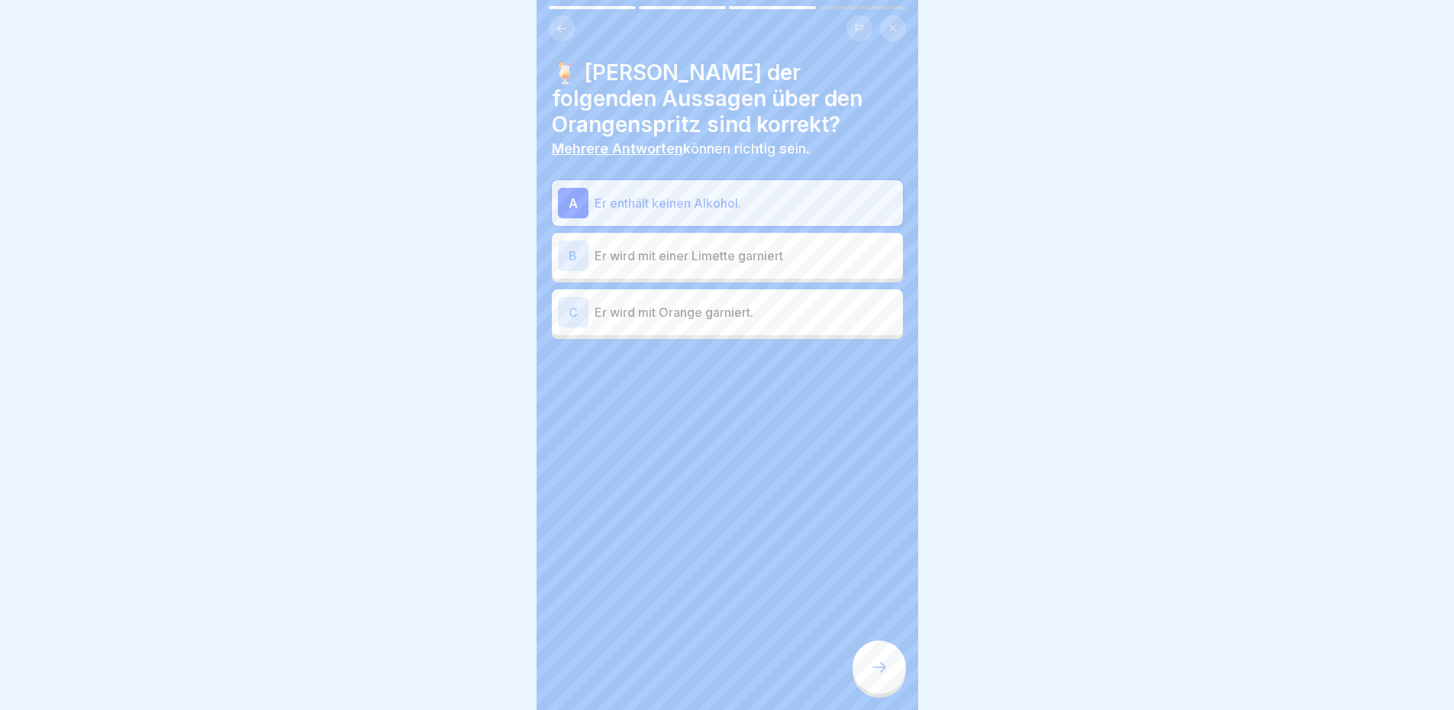
click at [792, 303] on p "Er wird mit Orange garniert." at bounding box center [745, 312] width 302 height 18
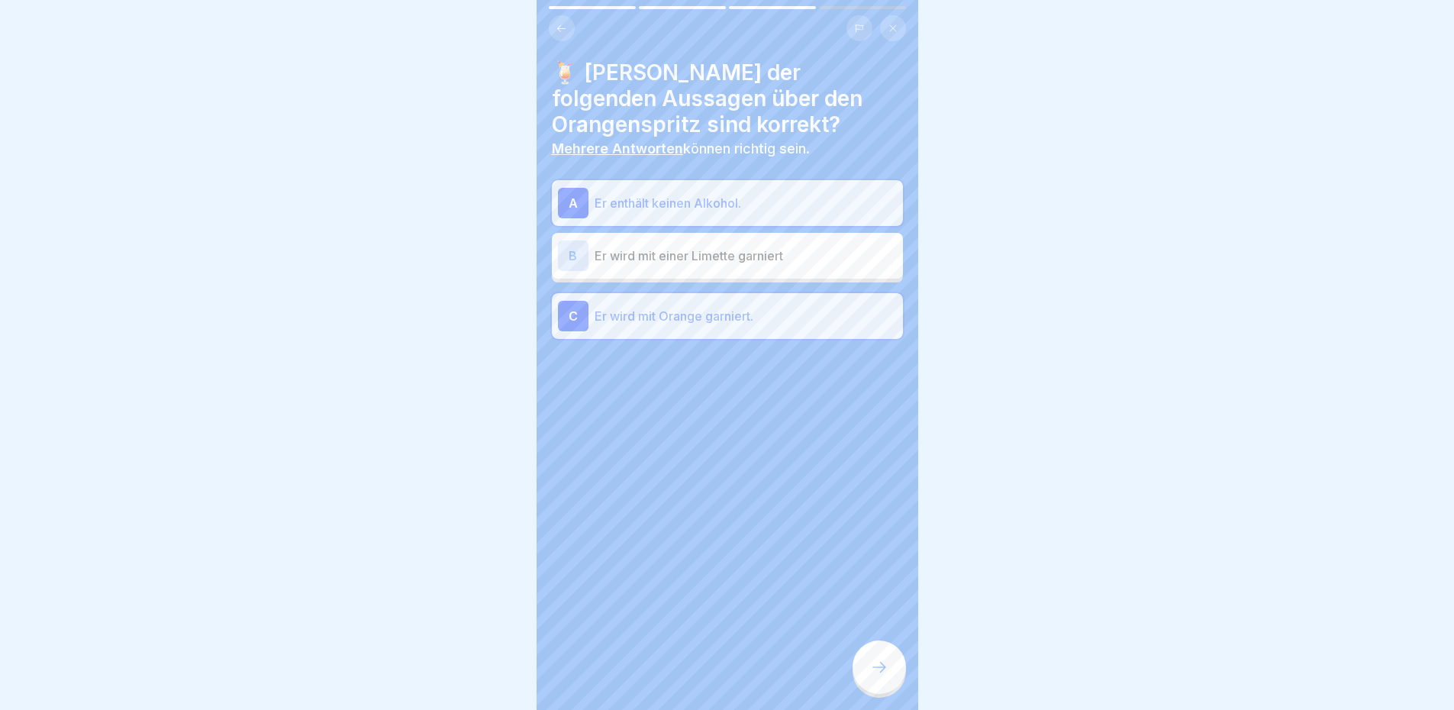
click at [873, 668] on icon at bounding box center [879, 667] width 18 height 18
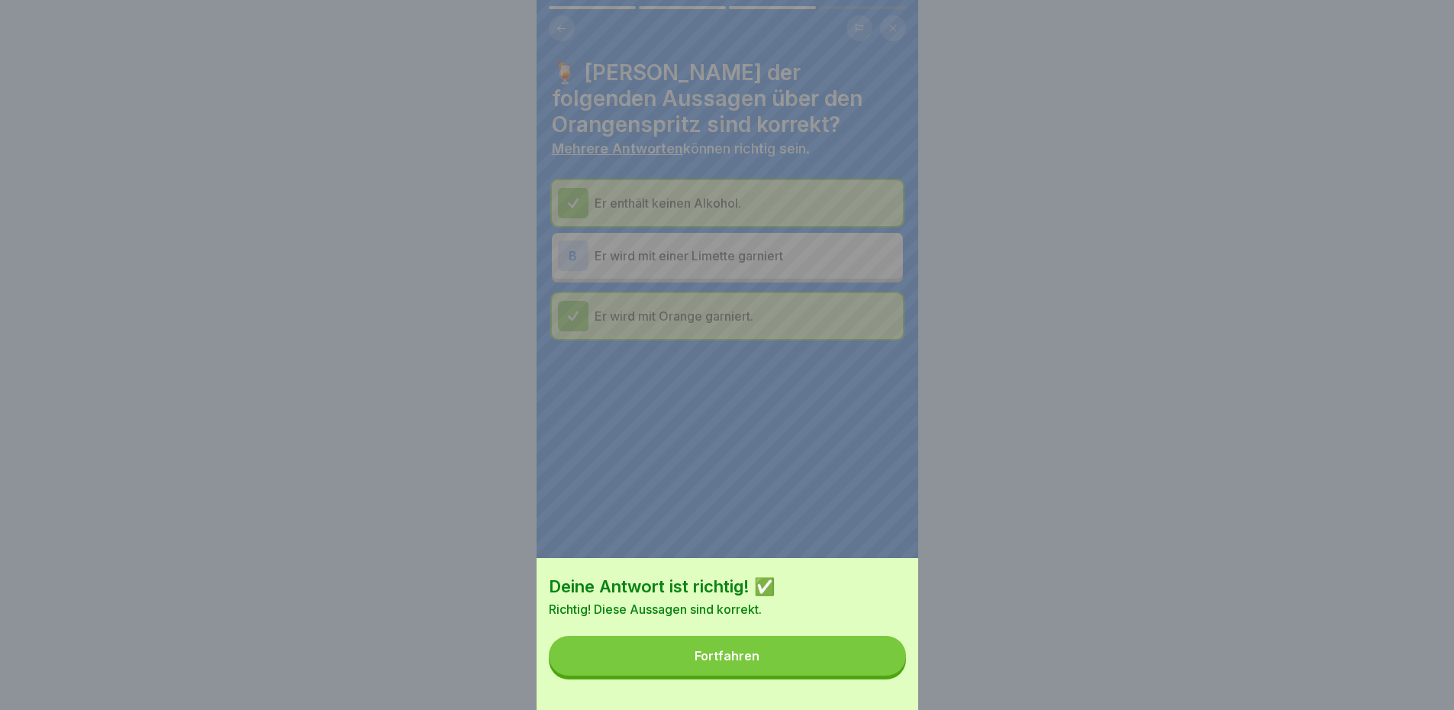
click at [875, 668] on button "Fortfahren" at bounding box center [727, 656] width 357 height 40
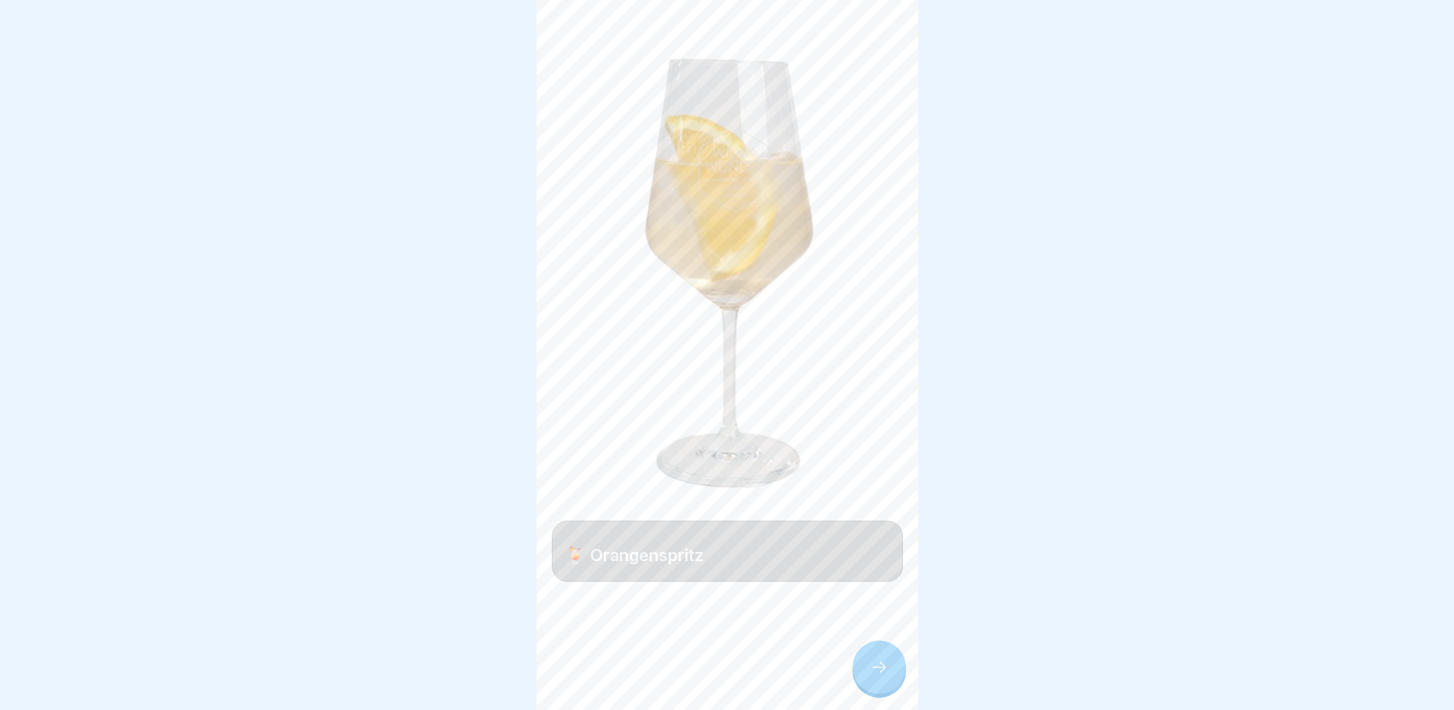
click at [868, 676] on div at bounding box center [878, 666] width 53 height 53
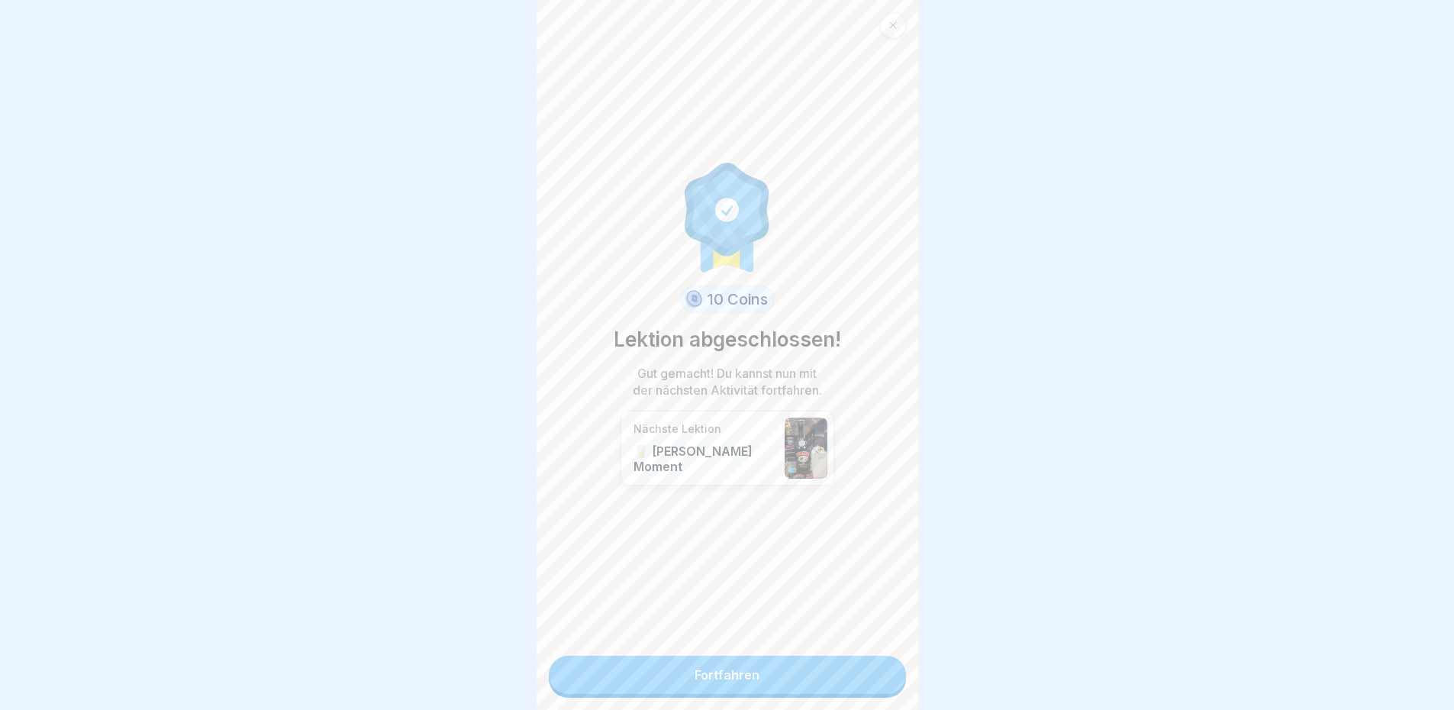
click at [868, 672] on link "Fortfahren" at bounding box center [727, 674] width 357 height 38
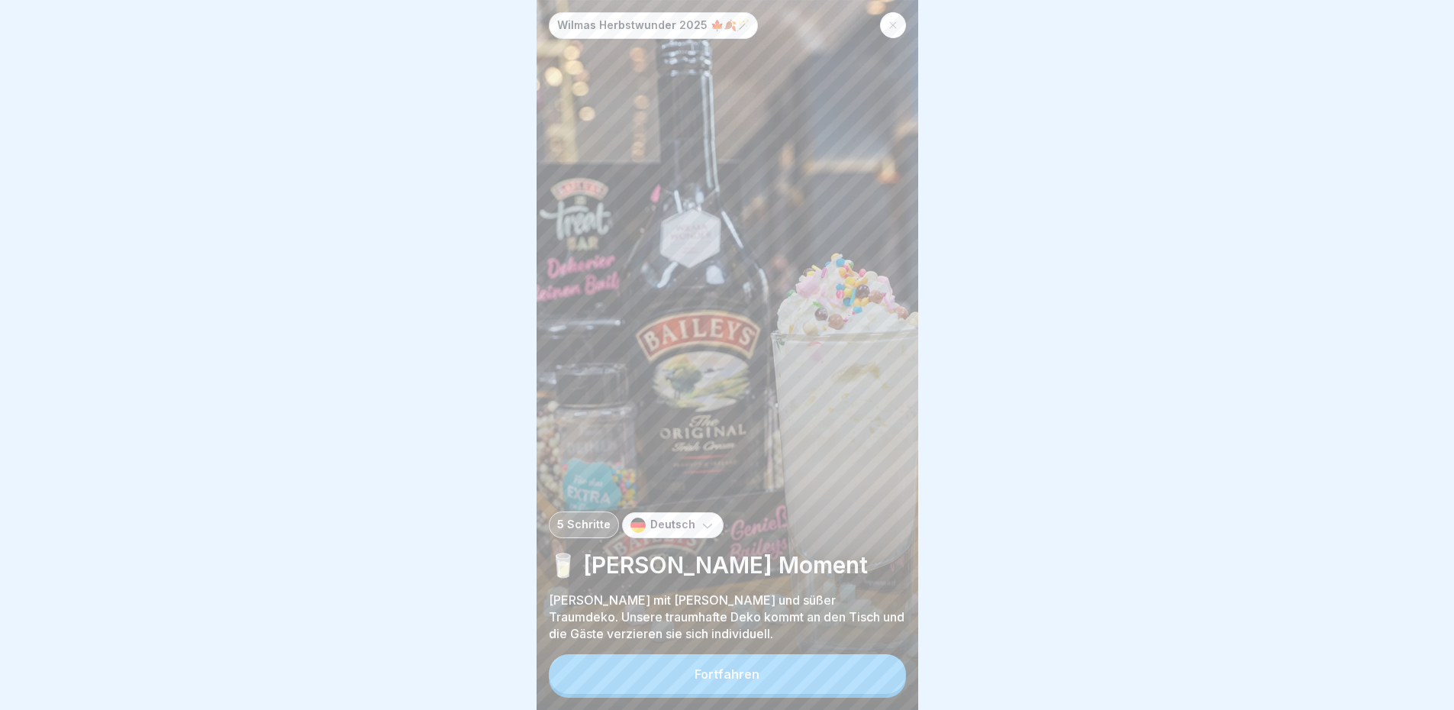
click at [809, 694] on button "Fortfahren" at bounding box center [727, 674] width 357 height 40
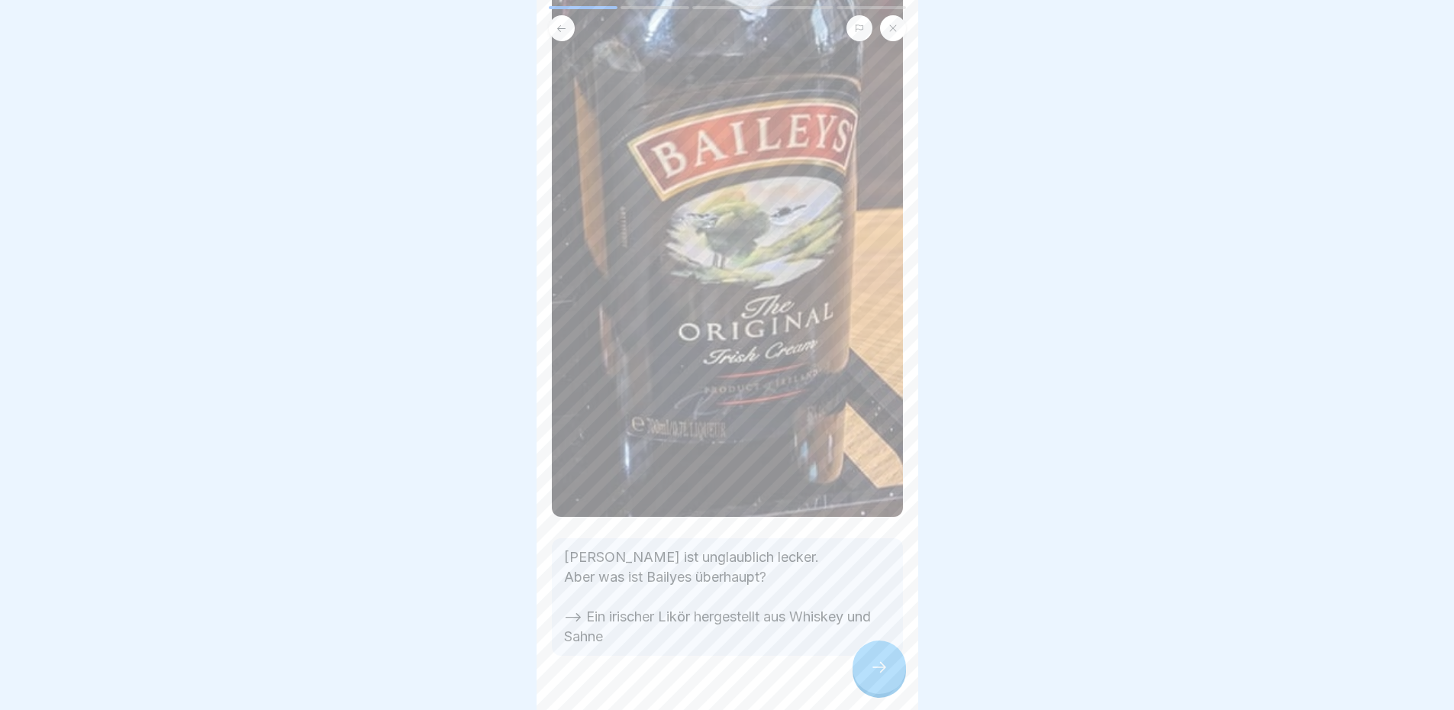
scroll to position [614, 0]
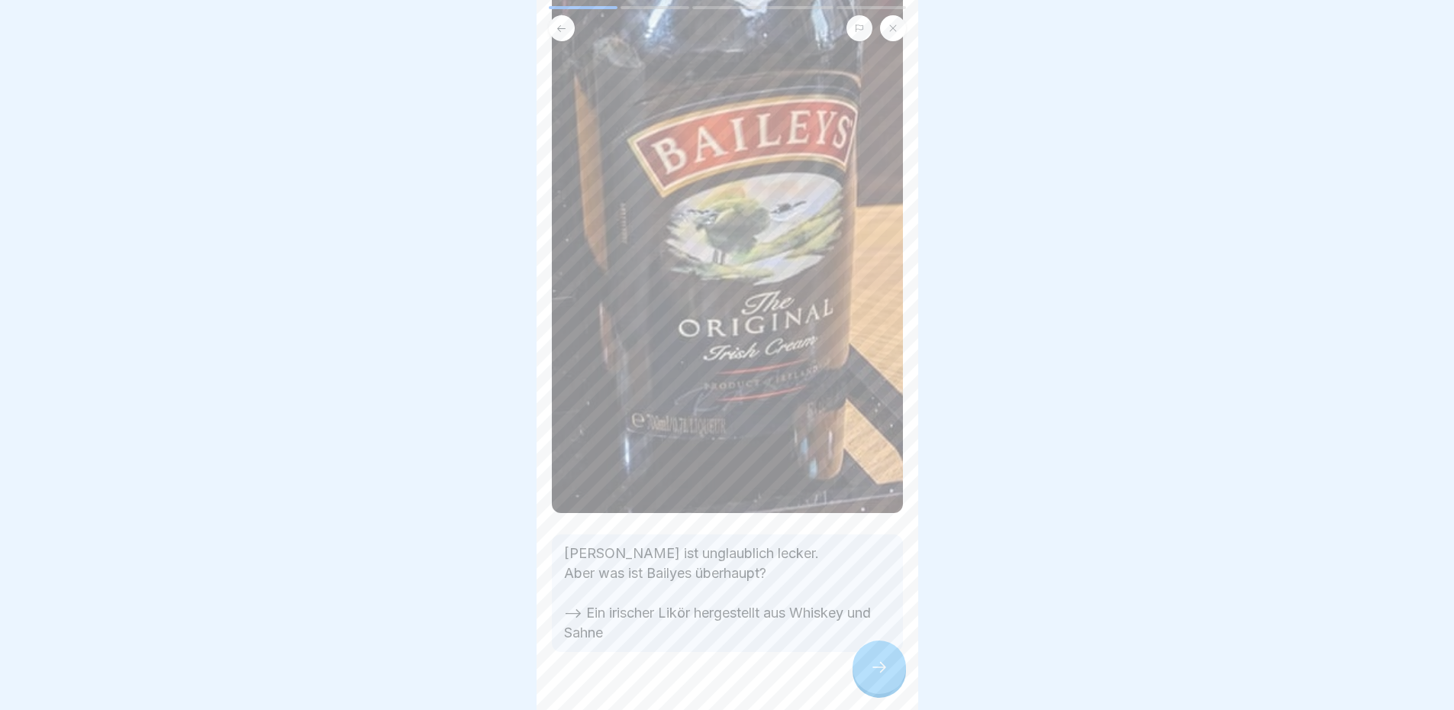
click at [888, 678] on div at bounding box center [878, 666] width 53 height 53
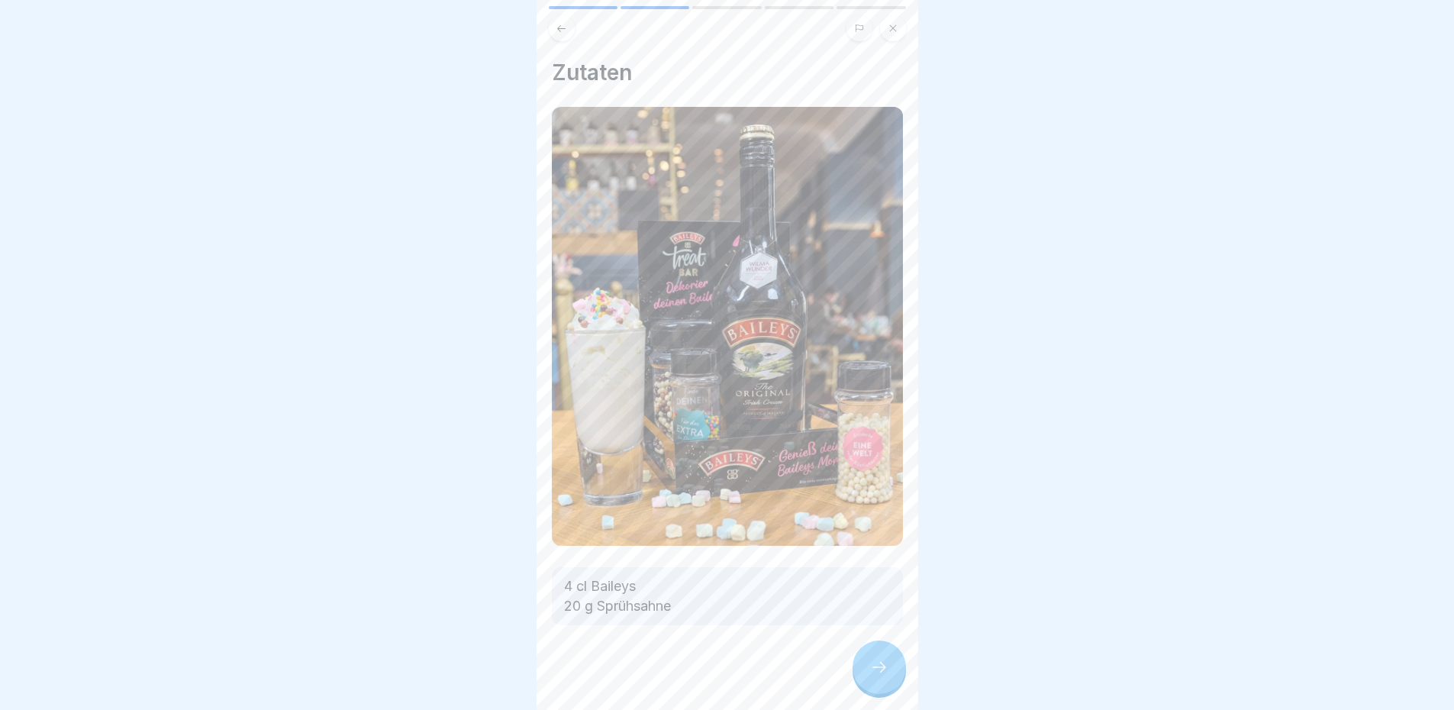
click at [862, 681] on div at bounding box center [878, 666] width 53 height 53
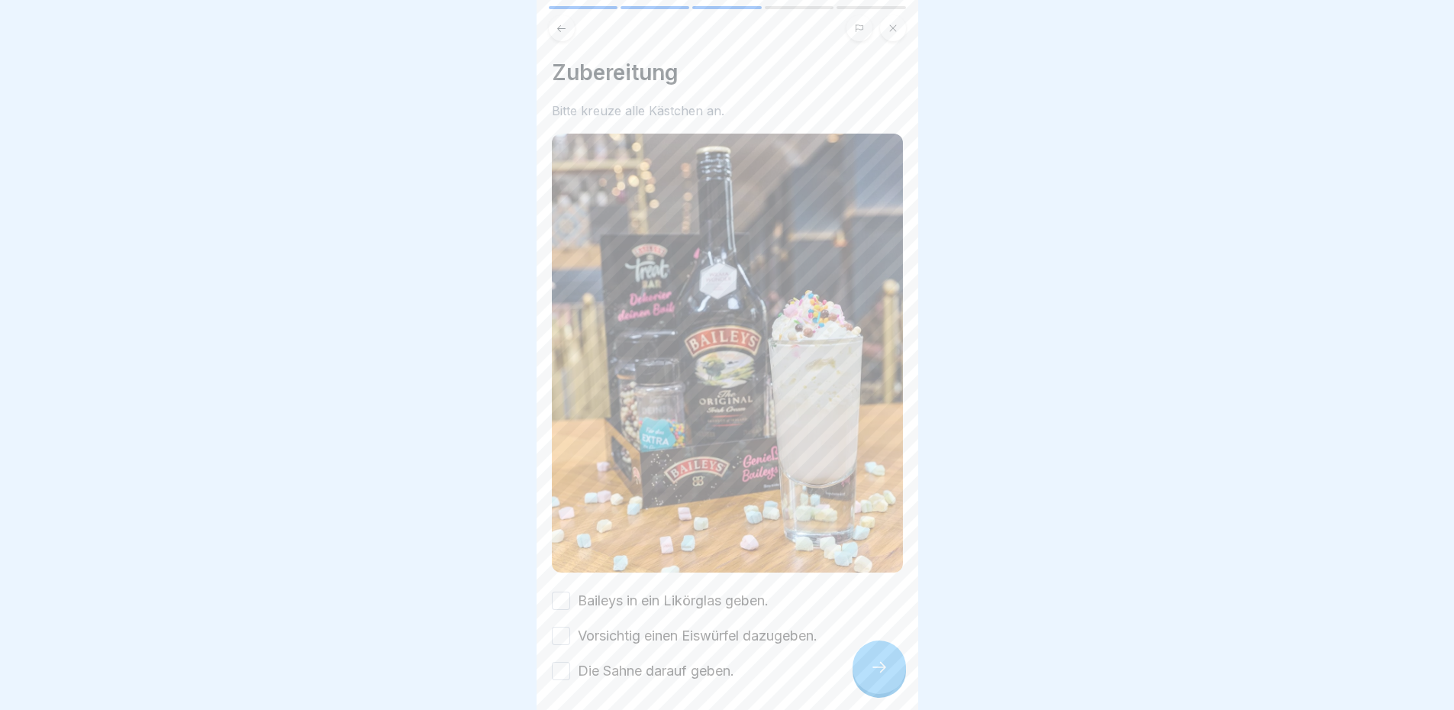
click at [562, 591] on button "Baileys in ein Likörglas geben." at bounding box center [561, 600] width 18 height 18
click at [565, 626] on button "Vorsichtig einen Eiswürfel dazugeben." at bounding box center [561, 635] width 18 height 18
click at [558, 662] on button "Die Sahne darauf geben." at bounding box center [561, 671] width 18 height 18
click at [890, 685] on div at bounding box center [878, 666] width 53 height 53
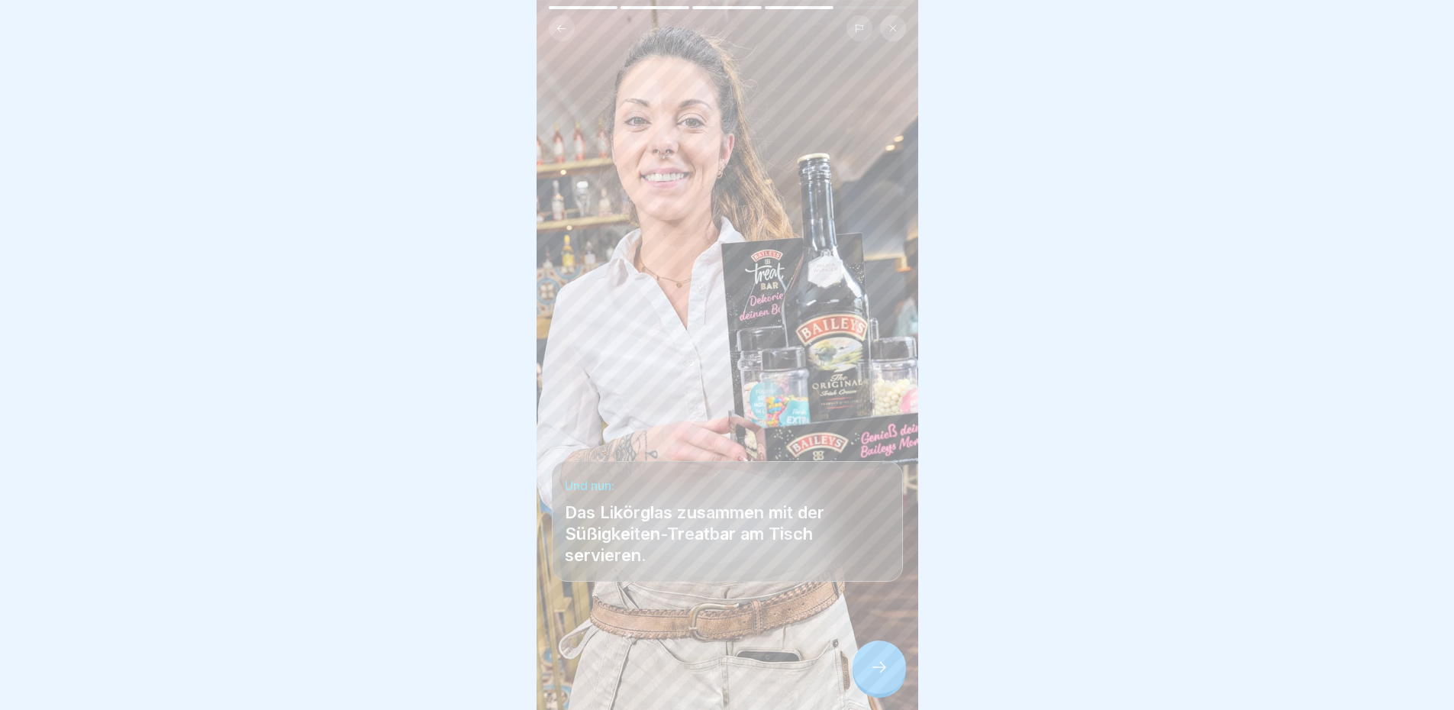
click at [889, 681] on div at bounding box center [878, 666] width 53 height 53
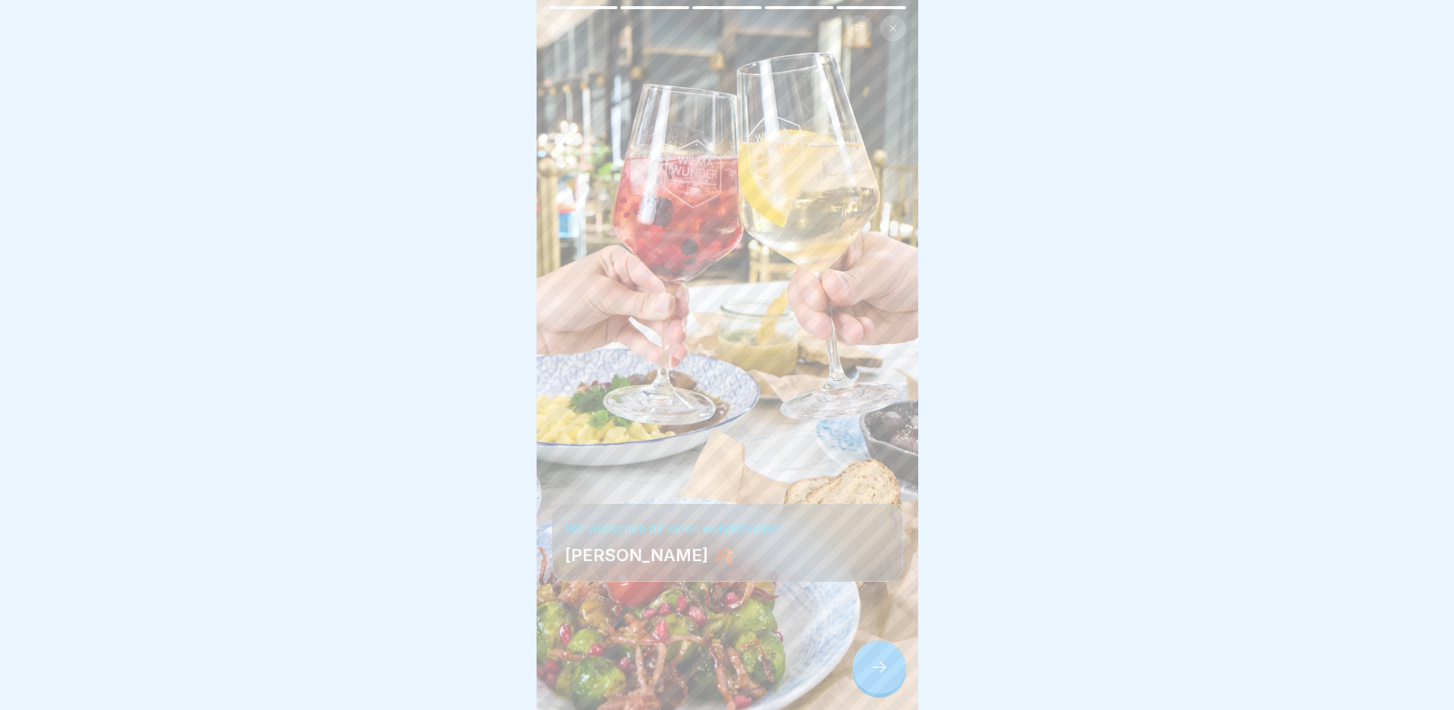
click at [891, 673] on div at bounding box center [878, 666] width 53 height 53
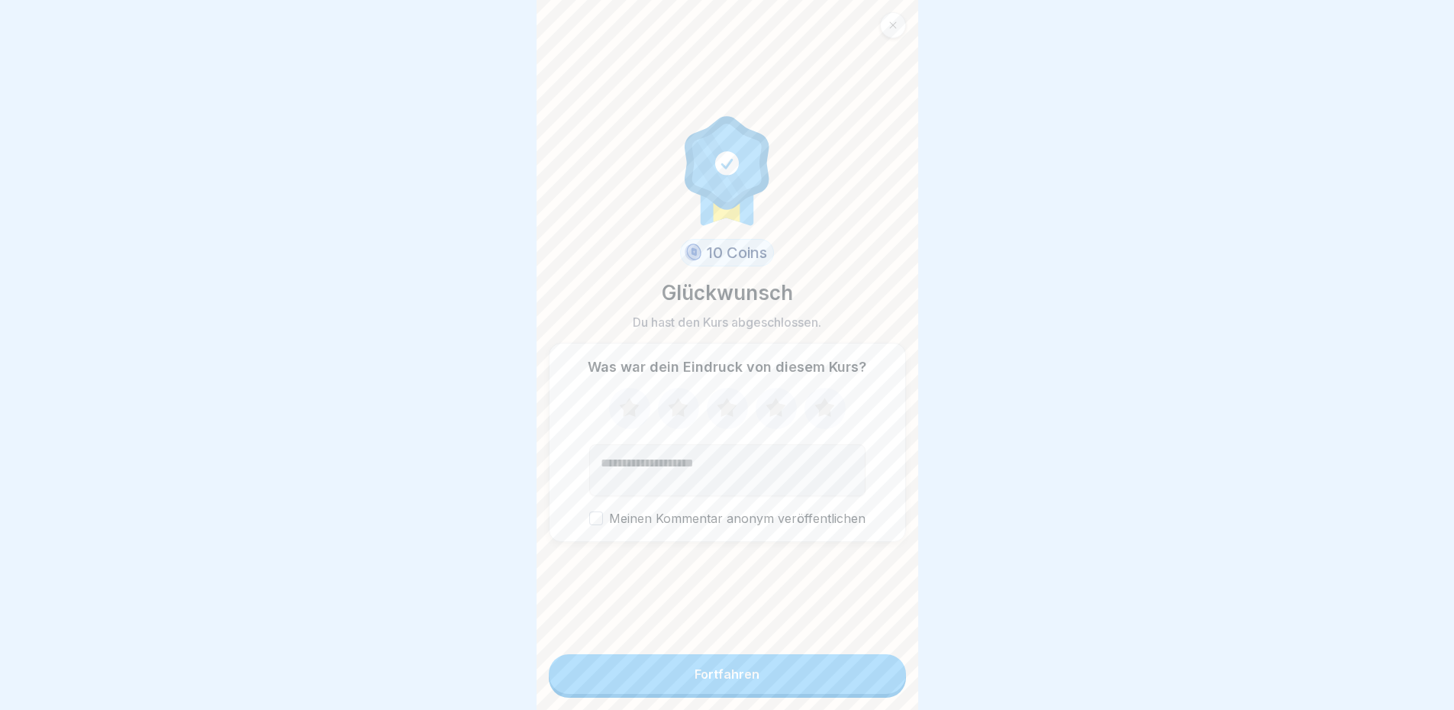
click at [836, 684] on button "Fortfahren" at bounding box center [727, 674] width 357 height 40
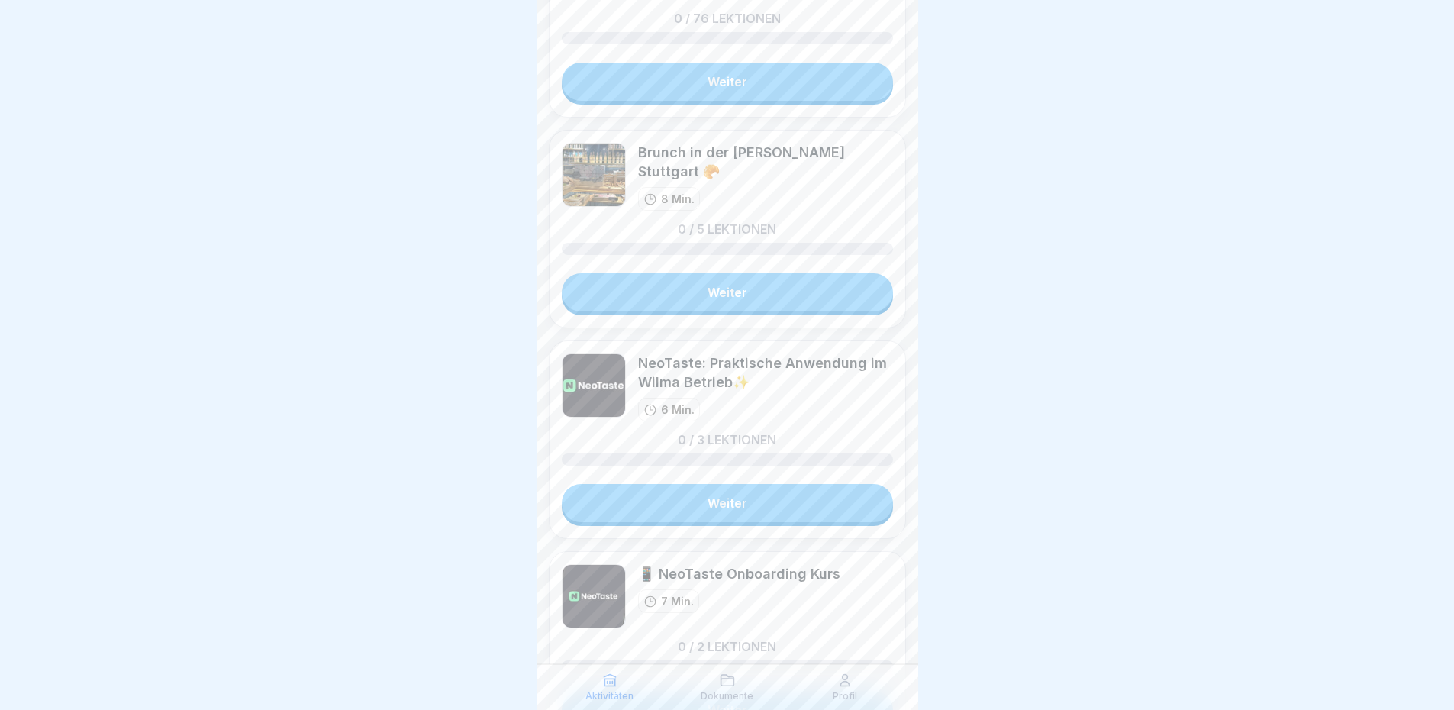
scroll to position [3205, 0]
click at [650, 304] on link "Weiter" at bounding box center [727, 291] width 331 height 38
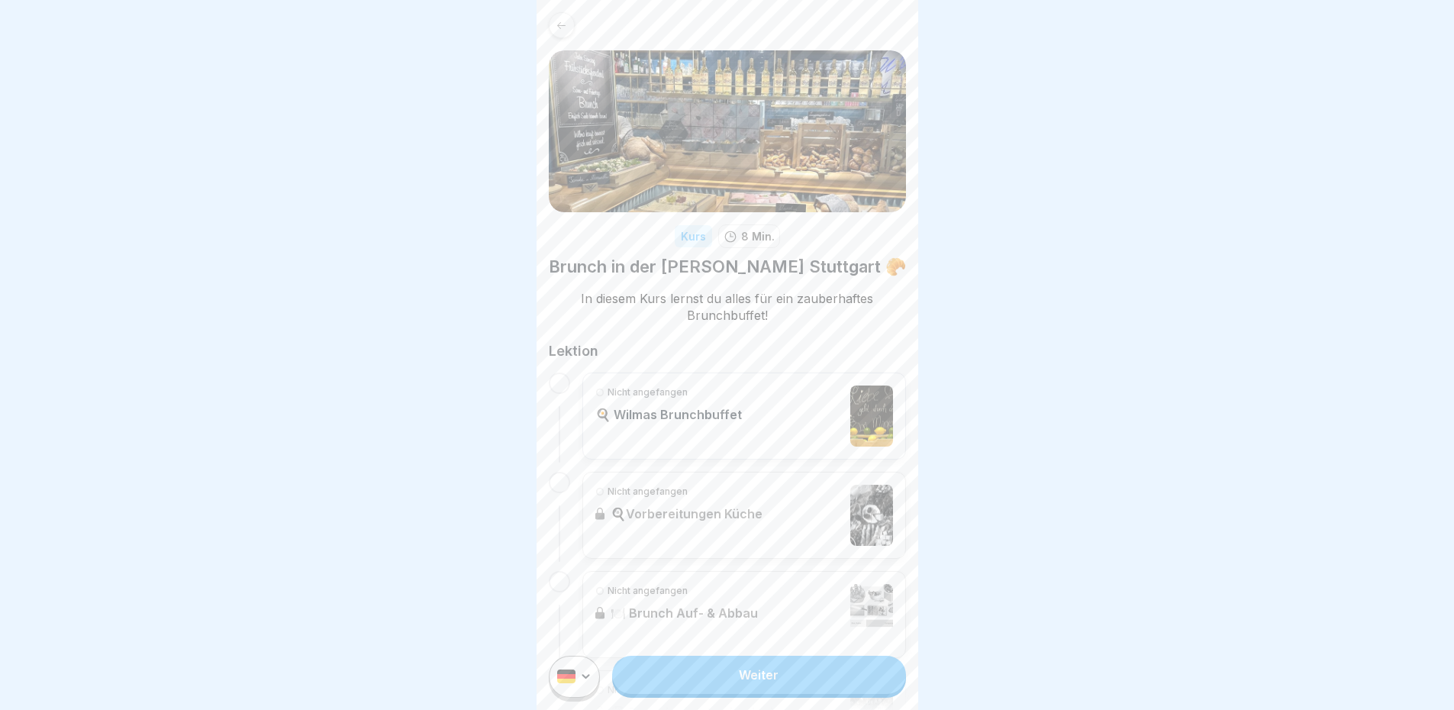
click at [571, 13] on link at bounding box center [727, 25] width 357 height 26
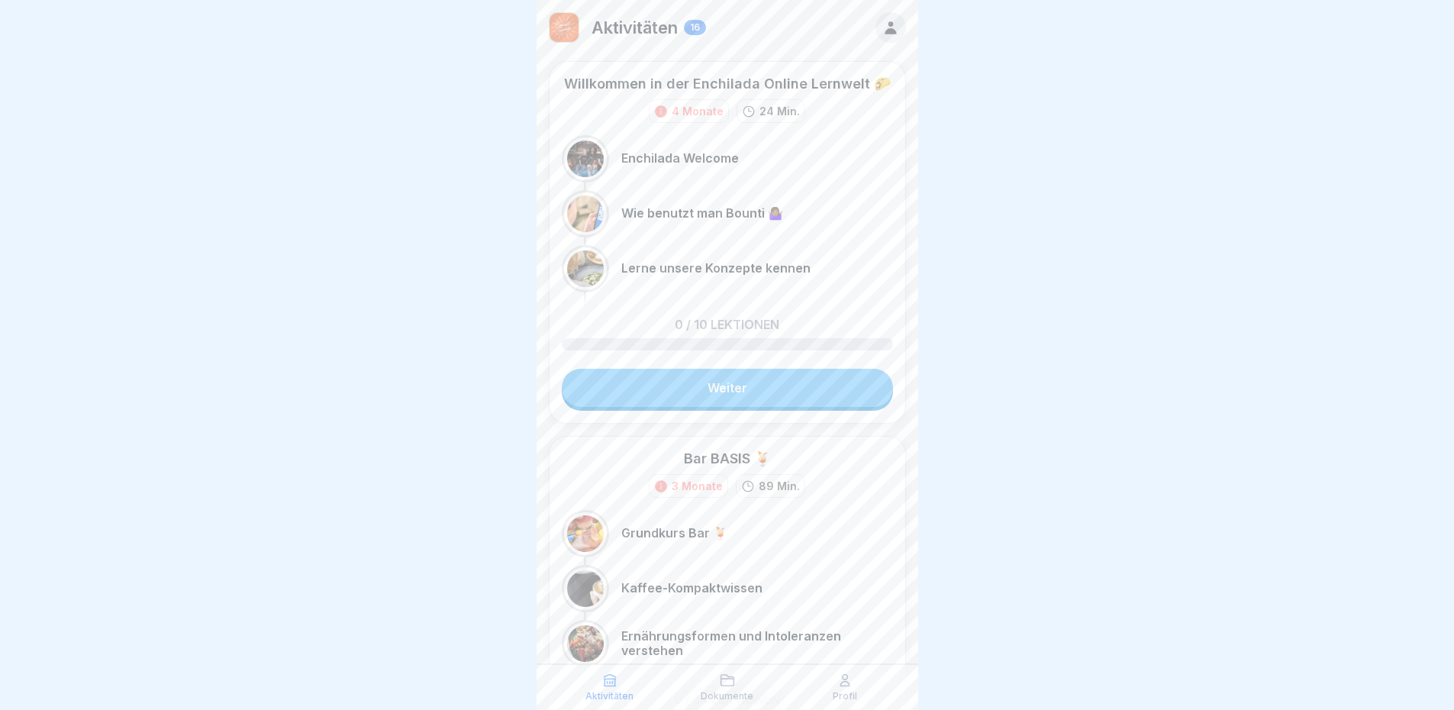
click at [882, 28] on icon at bounding box center [890, 27] width 17 height 17
